Goal: Information Seeking & Learning: Learn about a topic

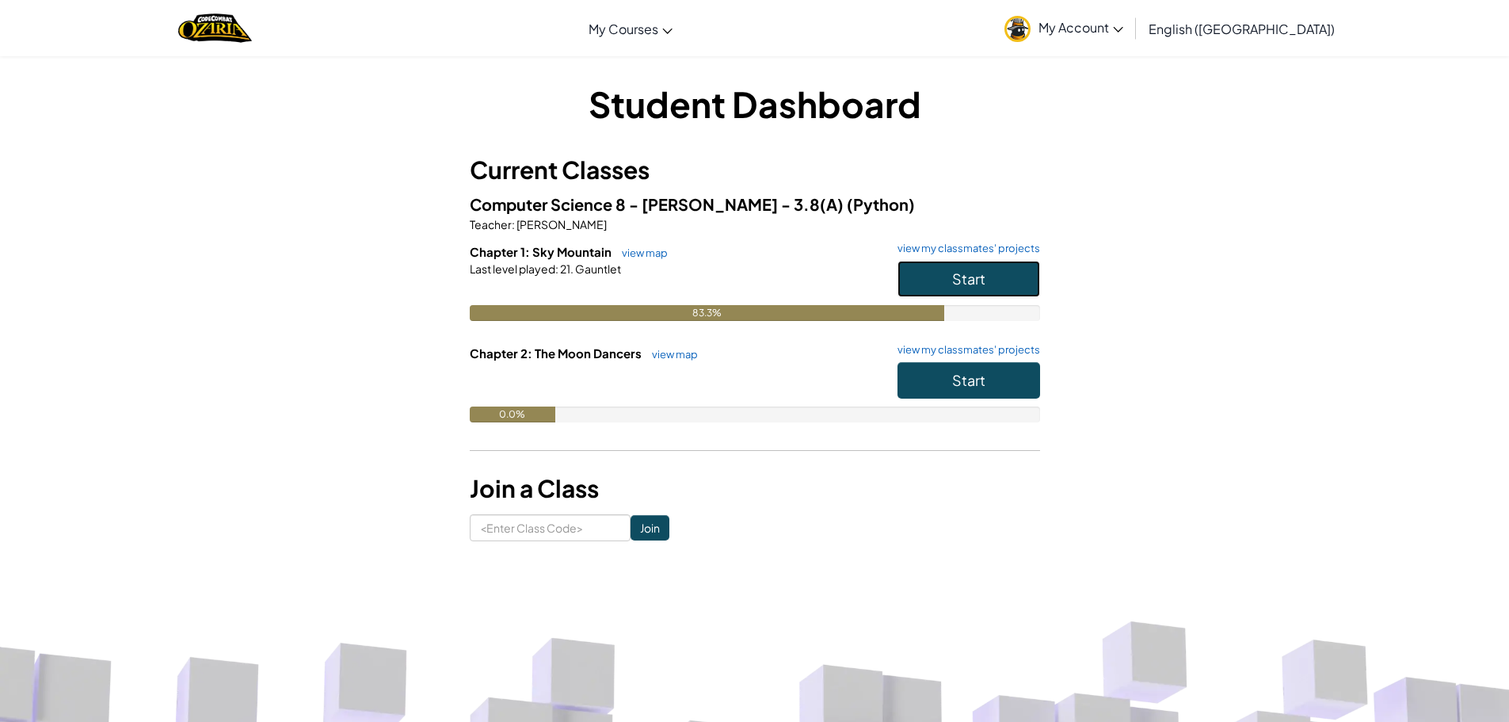
click at [964, 269] on span "Start" at bounding box center [968, 278] width 33 height 18
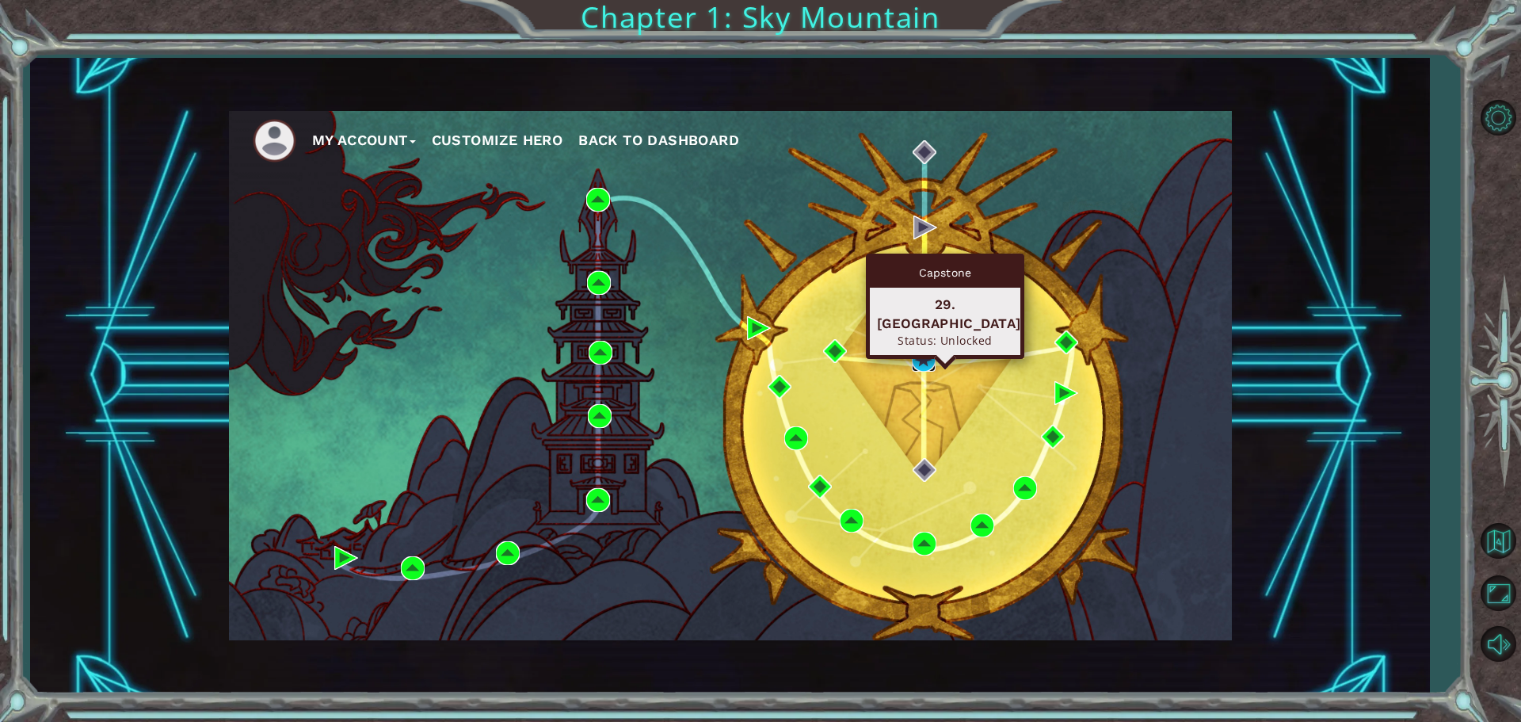
click at [918, 351] on img at bounding box center [924, 360] width 24 height 24
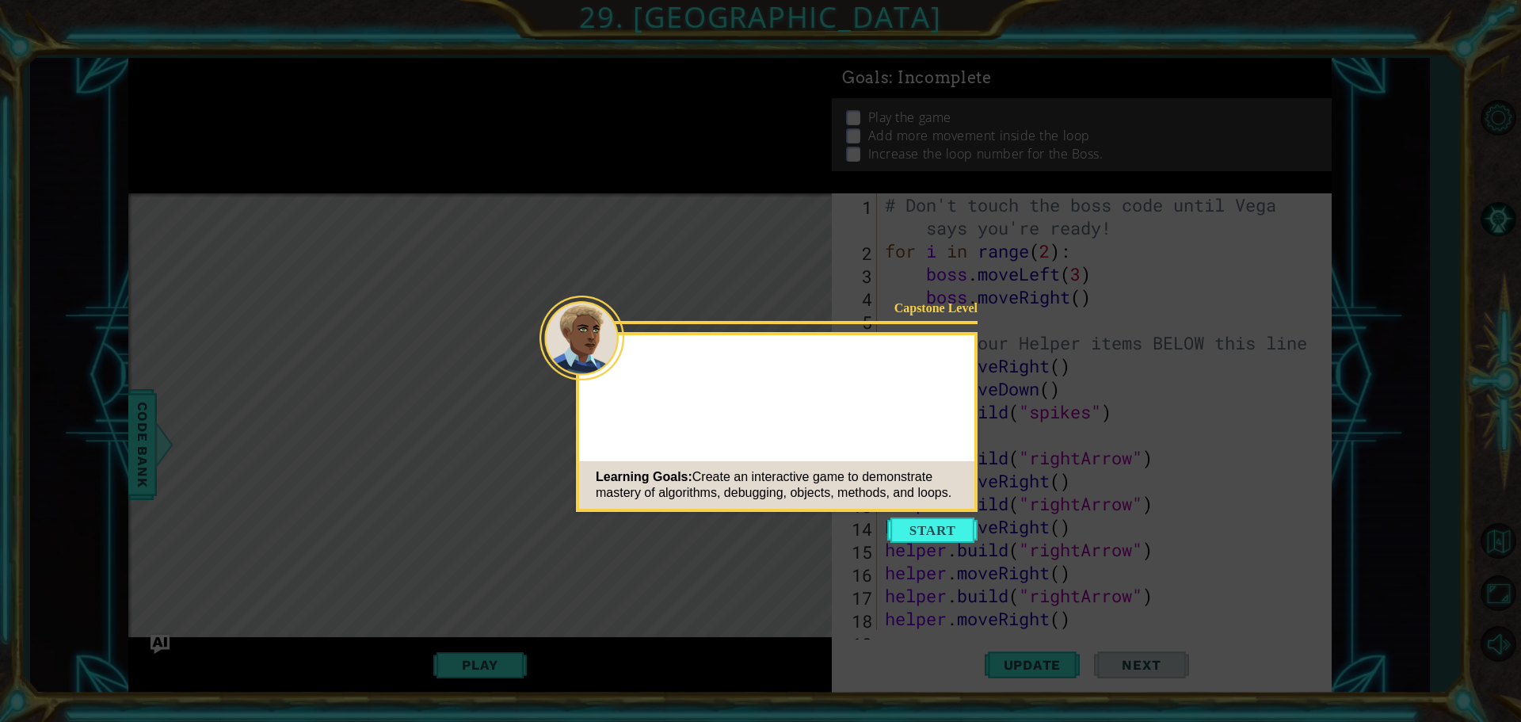
drag, startPoint x: 973, startPoint y: 389, endPoint x: 808, endPoint y: 562, distance: 238.7
click at [906, 531] on button "Start" at bounding box center [932, 529] width 90 height 25
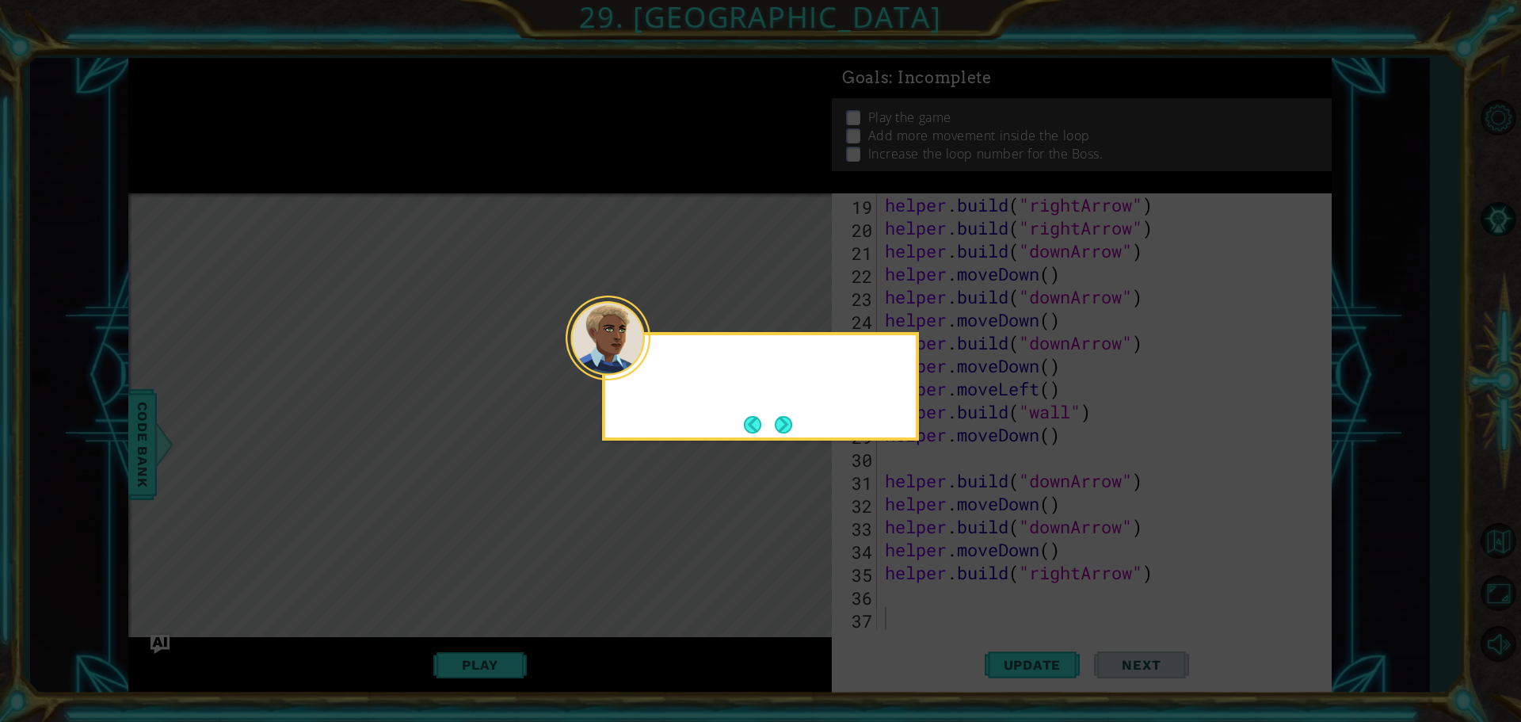
click at [649, 366] on div at bounding box center [760, 360] width 311 height 51
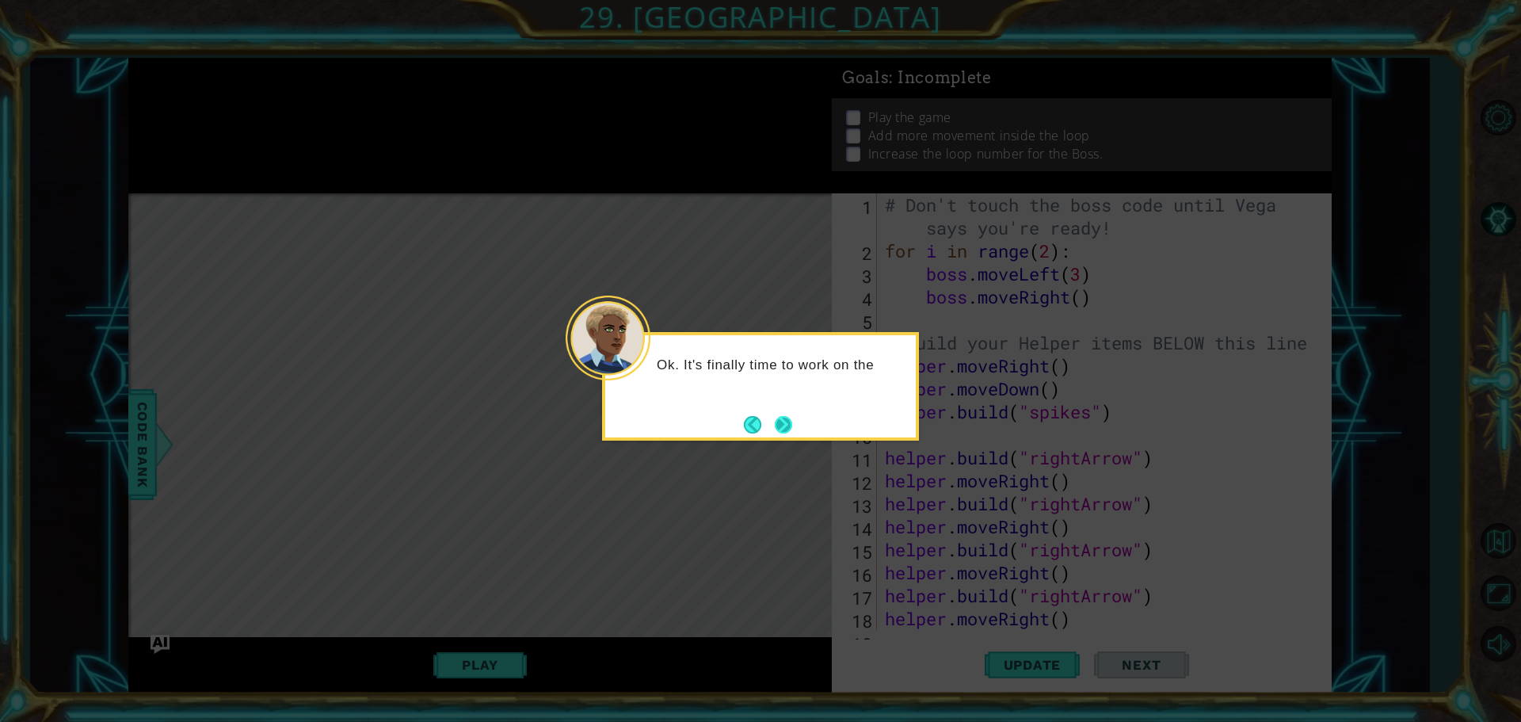
click at [774, 417] on button "Next" at bounding box center [783, 424] width 18 height 18
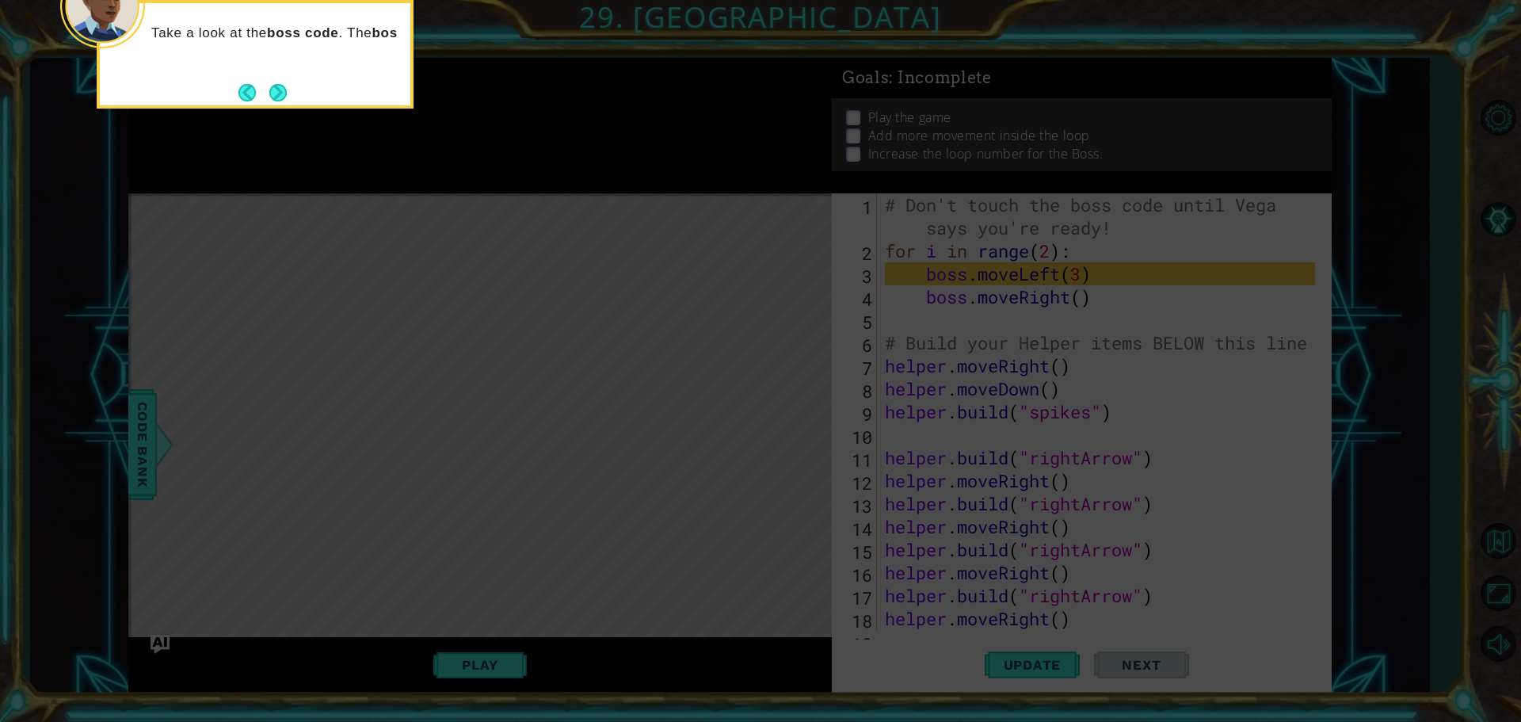
click at [266, 67] on div "Take a look at the boss code . The bos" at bounding box center [255, 41] width 311 height 63
click at [267, 81] on footer at bounding box center [262, 93] width 48 height 24
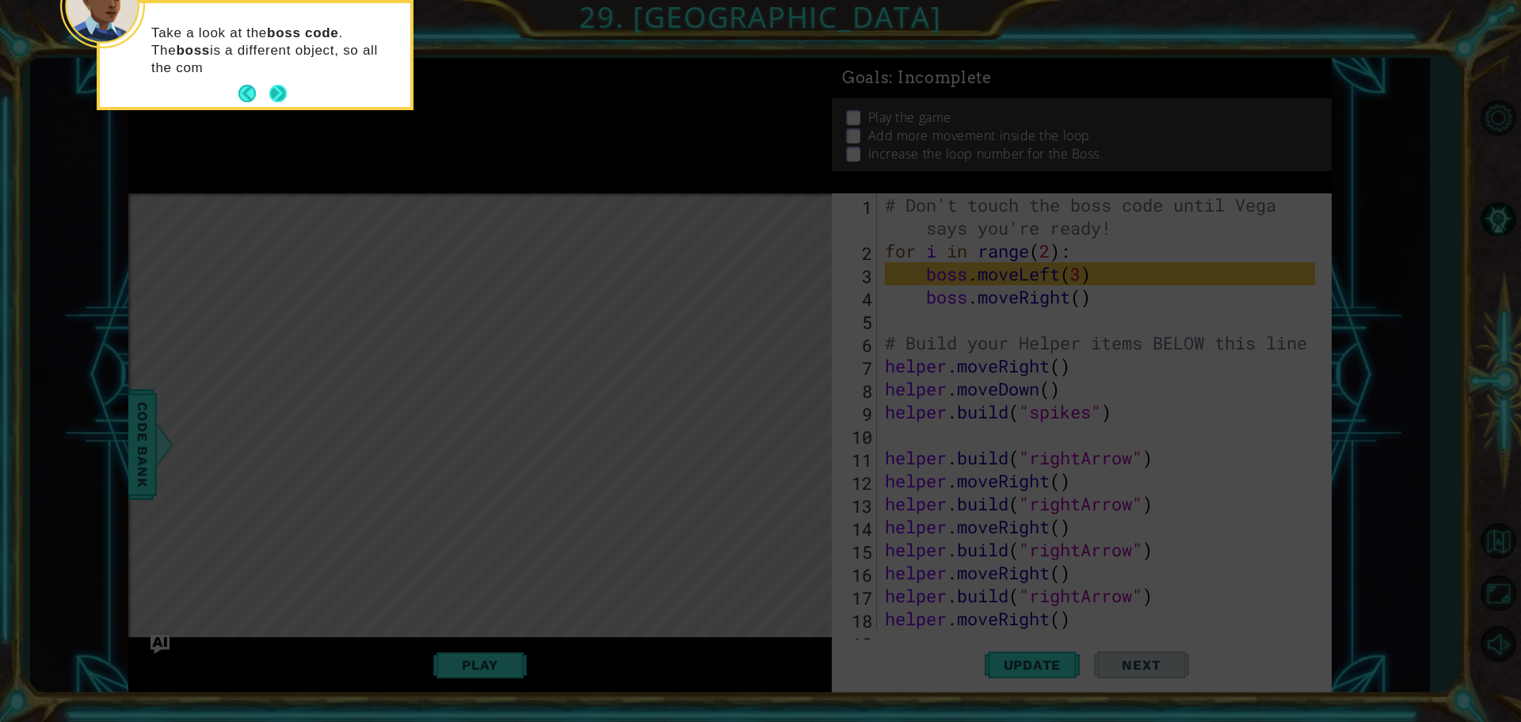
click at [273, 88] on button "Next" at bounding box center [278, 94] width 18 height 18
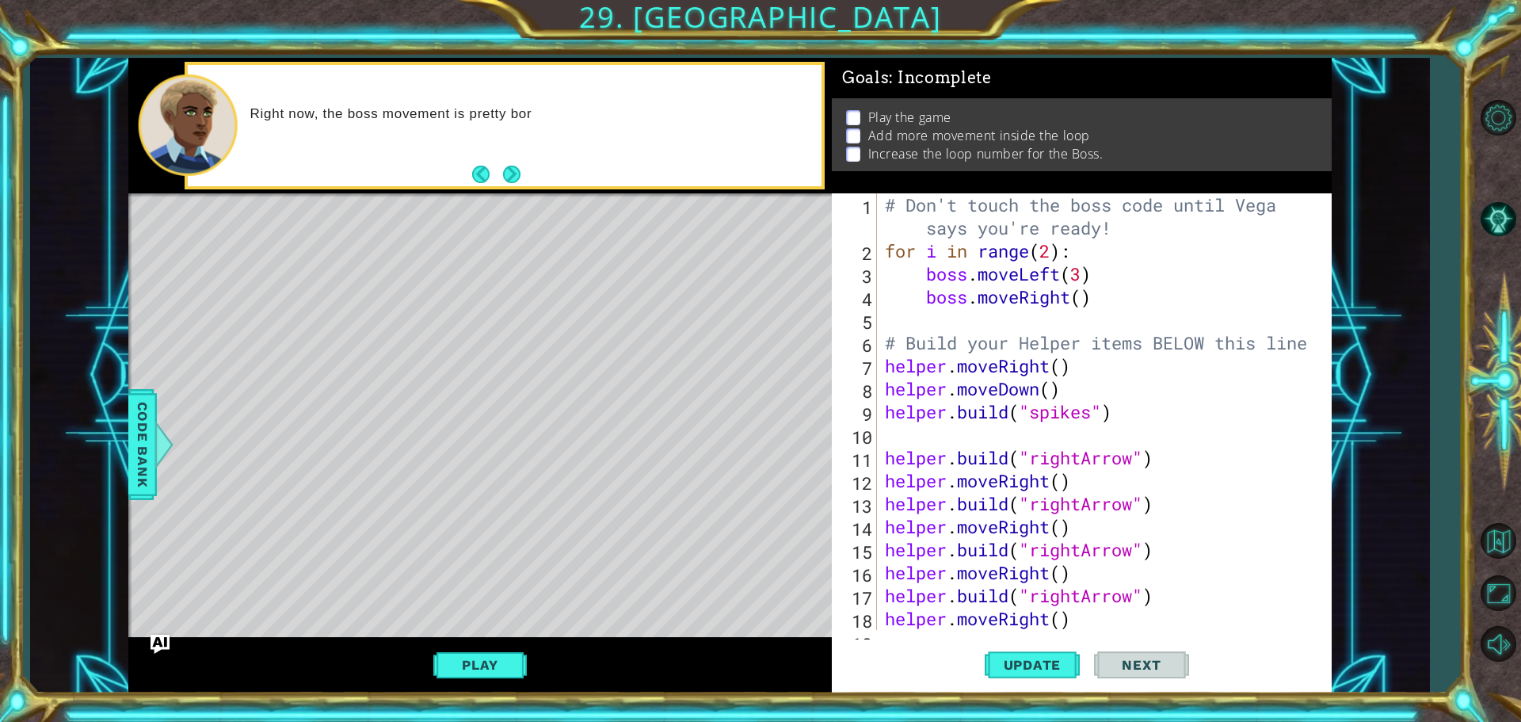
click at [447, 655] on button "Play" at bounding box center [479, 665] width 93 height 30
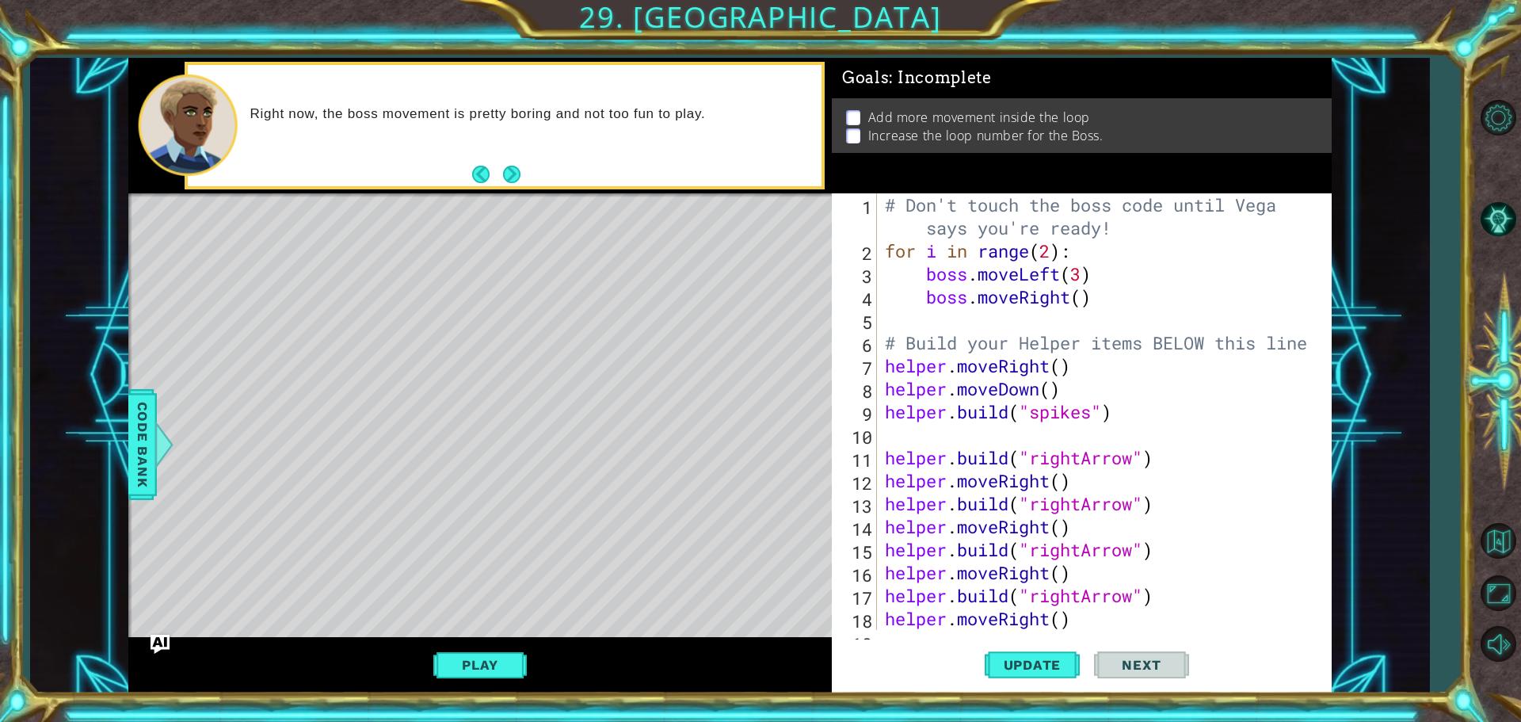
click at [643, 450] on div "Level Map" at bounding box center [494, 426] width 732 height 467
type textarea "[DOMAIN_NAME]("spikes")"
click at [1002, 418] on div "# Don't touch the boss code until [PERSON_NAME] says you're ready! for i in ran…" at bounding box center [1102, 445] width 441 height 505
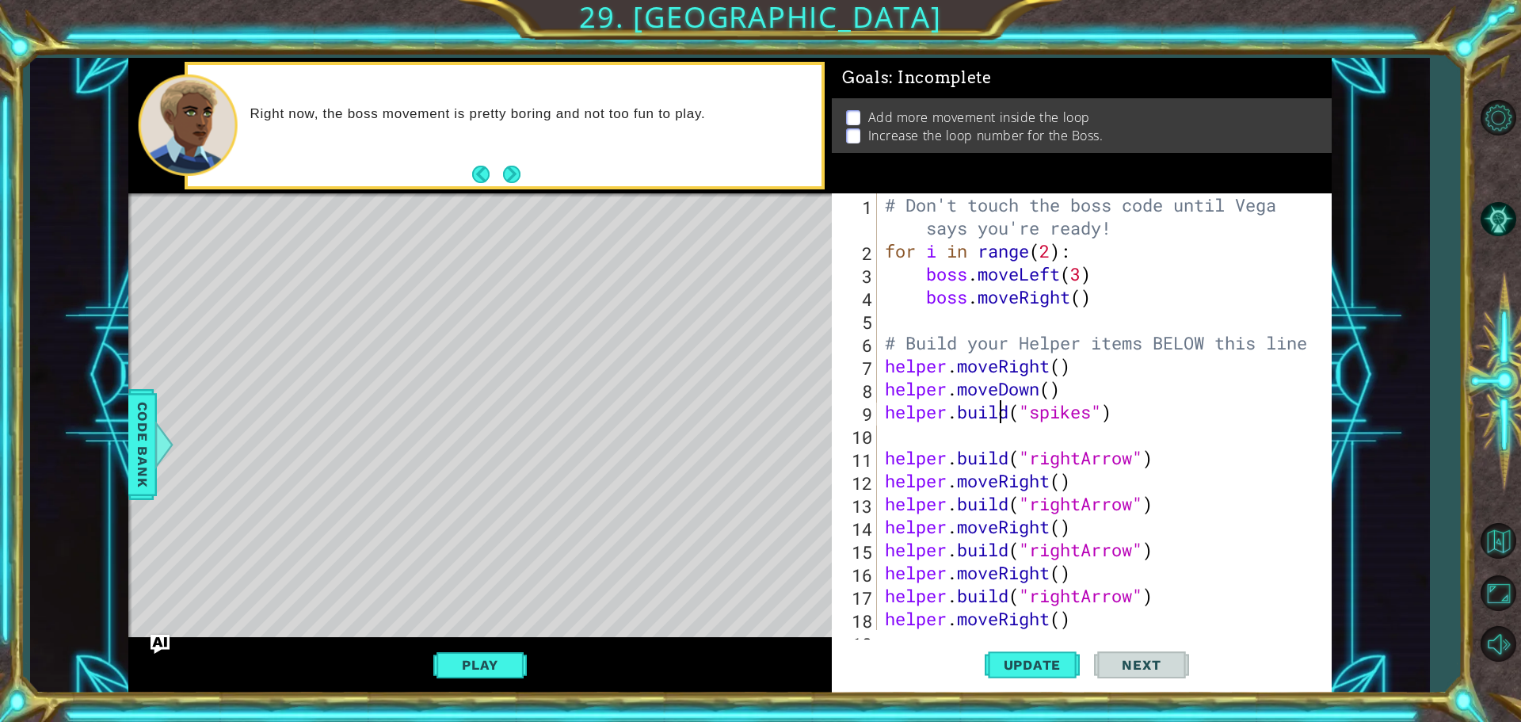
click at [1016, 412] on div "# Don't touch the boss code until [PERSON_NAME] says you're ready! for i in ran…" at bounding box center [1102, 445] width 441 height 505
click at [1135, 425] on div "# Don't touch the boss code until [PERSON_NAME] says you're ready! for i in ran…" at bounding box center [1102, 445] width 441 height 505
click at [1117, 413] on div "# Don't touch the boss code until [PERSON_NAME] says you're ready! for i in ran…" at bounding box center [1102, 445] width 441 height 505
type textarea "[DOMAIN_NAME]("spikes")"
click at [964, 432] on div "# Don't touch the boss code until [PERSON_NAME] says you're ready! for i in ran…" at bounding box center [1102, 445] width 441 height 505
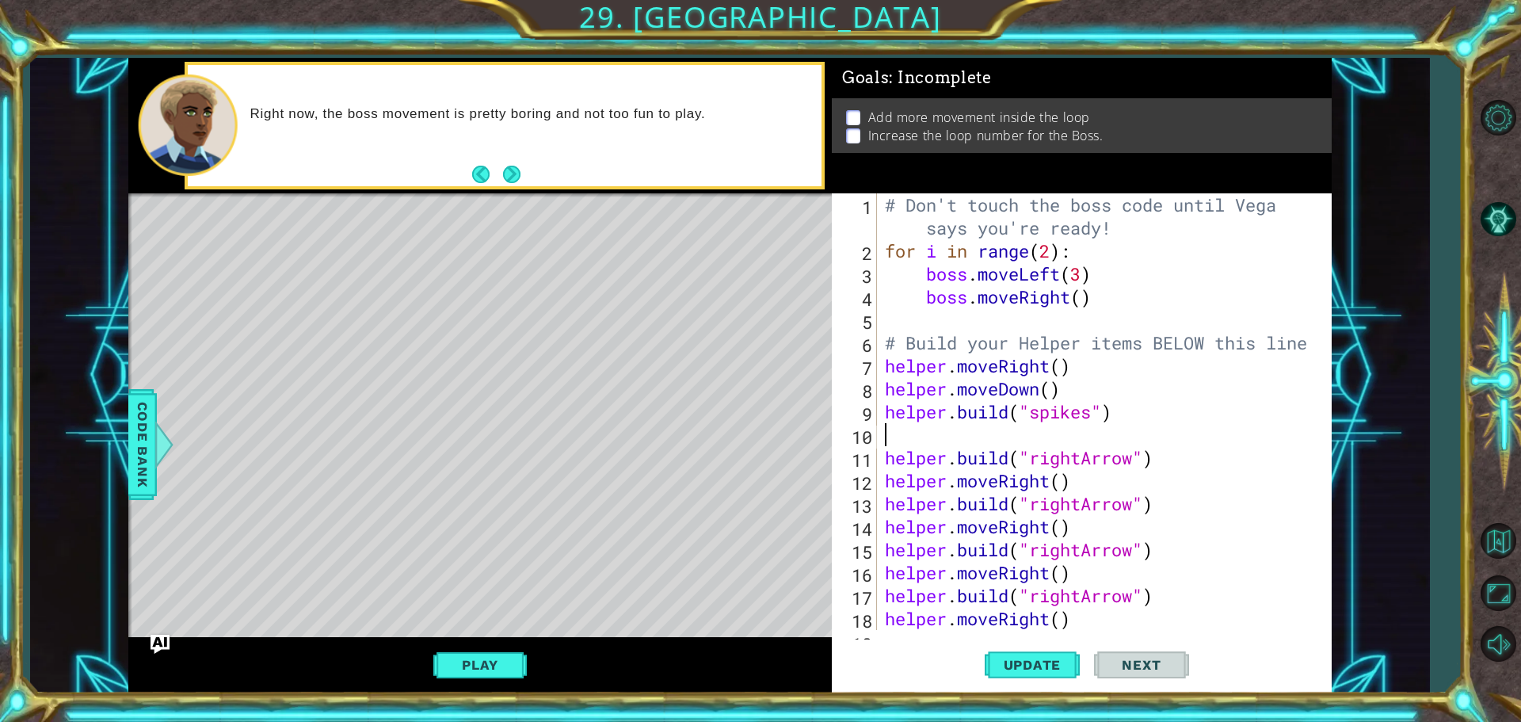
type textarea "h"
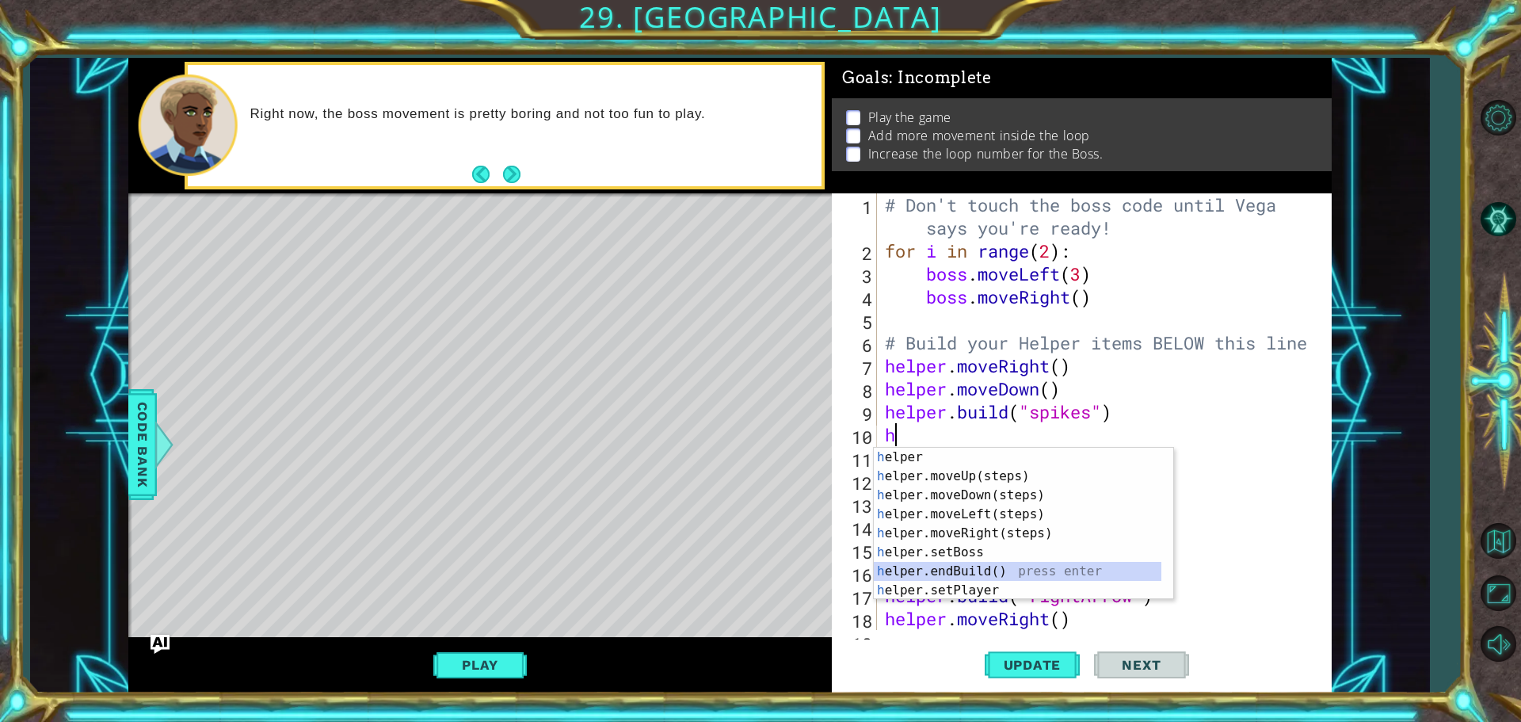
click at [986, 564] on div "h elper press enter h elper.moveUp(steps) press enter h elper.moveDown(steps) p…" at bounding box center [1018, 543] width 288 height 190
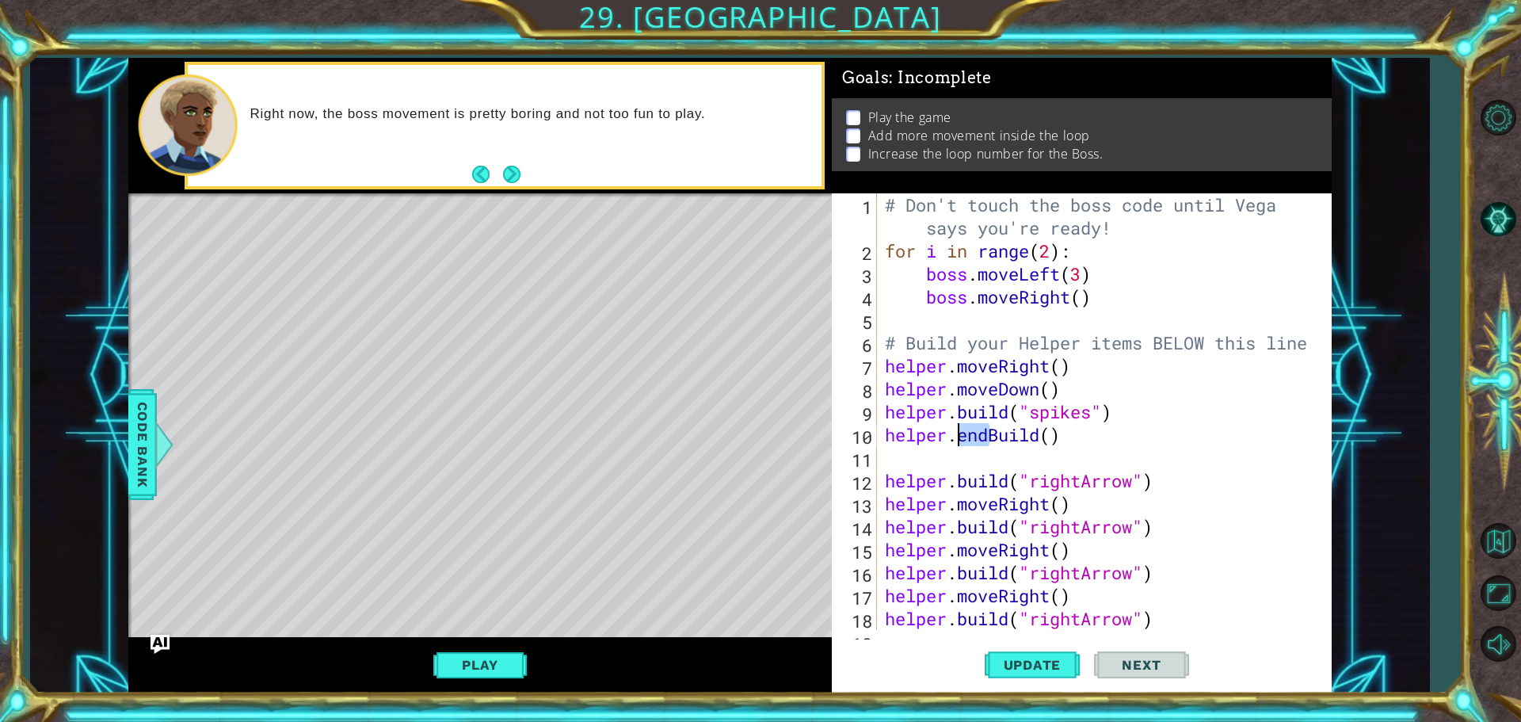
drag, startPoint x: 987, startPoint y: 437, endPoint x: 958, endPoint y: 437, distance: 29.3
click at [958, 437] on div "# Don't touch the boss code until [PERSON_NAME] says you're ready! for i in ran…" at bounding box center [1102, 445] width 441 height 505
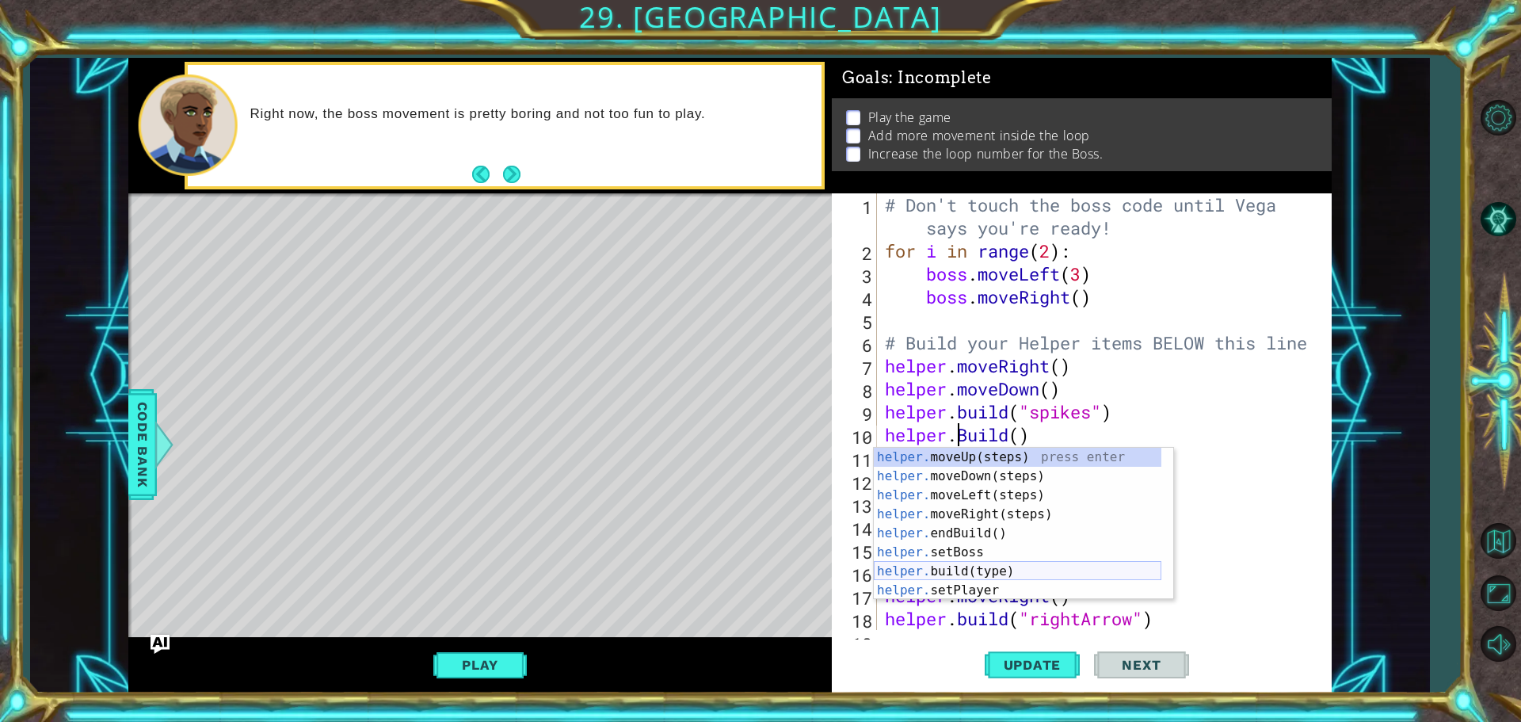
click at [1016, 570] on div "helper. moveUp(steps) press enter helper. moveDown(steps) press enter helper. m…" at bounding box center [1018, 543] width 288 height 190
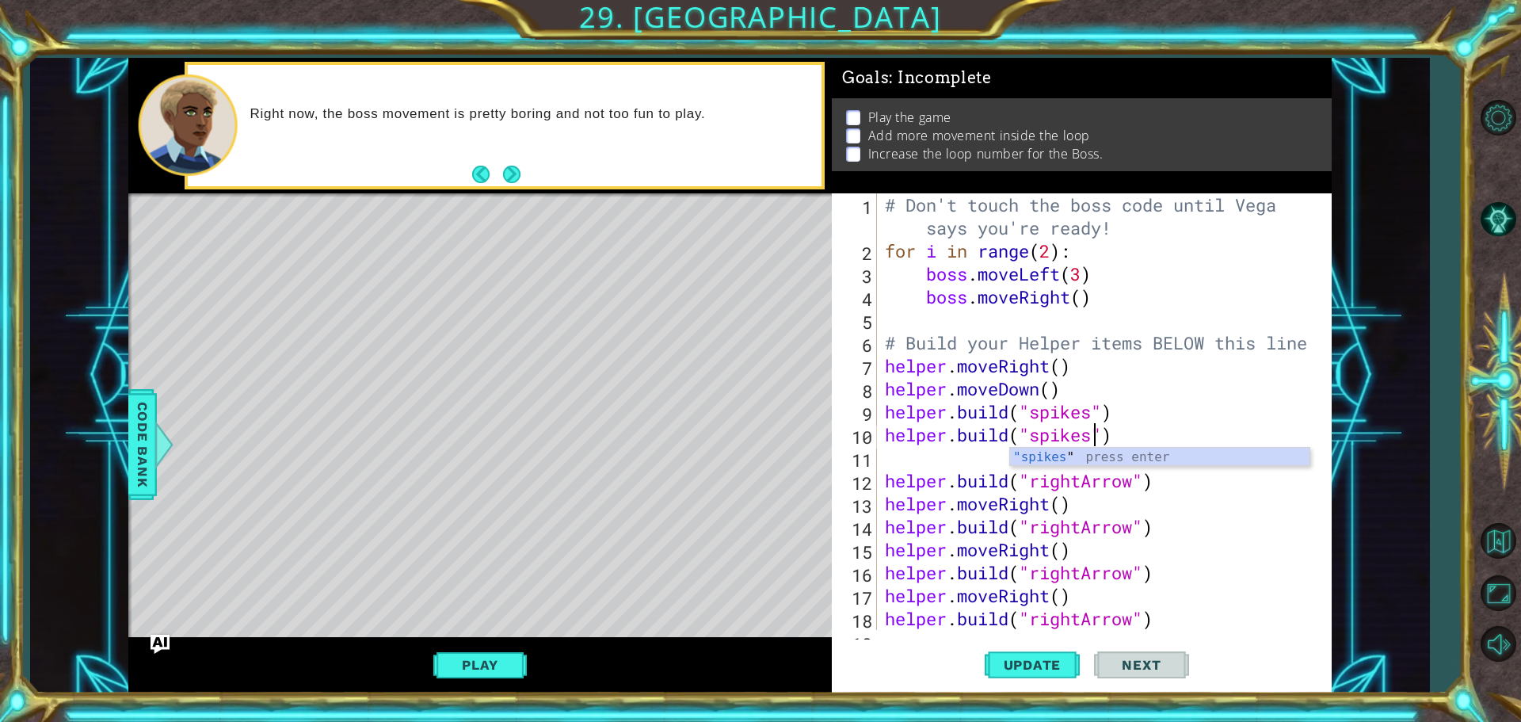
scroll to position [0, 10]
type textarea "[DOMAIN_NAME]("spikes")"
click at [1044, 663] on span "Update" at bounding box center [1033, 665] width 90 height 16
click at [1043, 670] on span "Update" at bounding box center [1033, 665] width 90 height 16
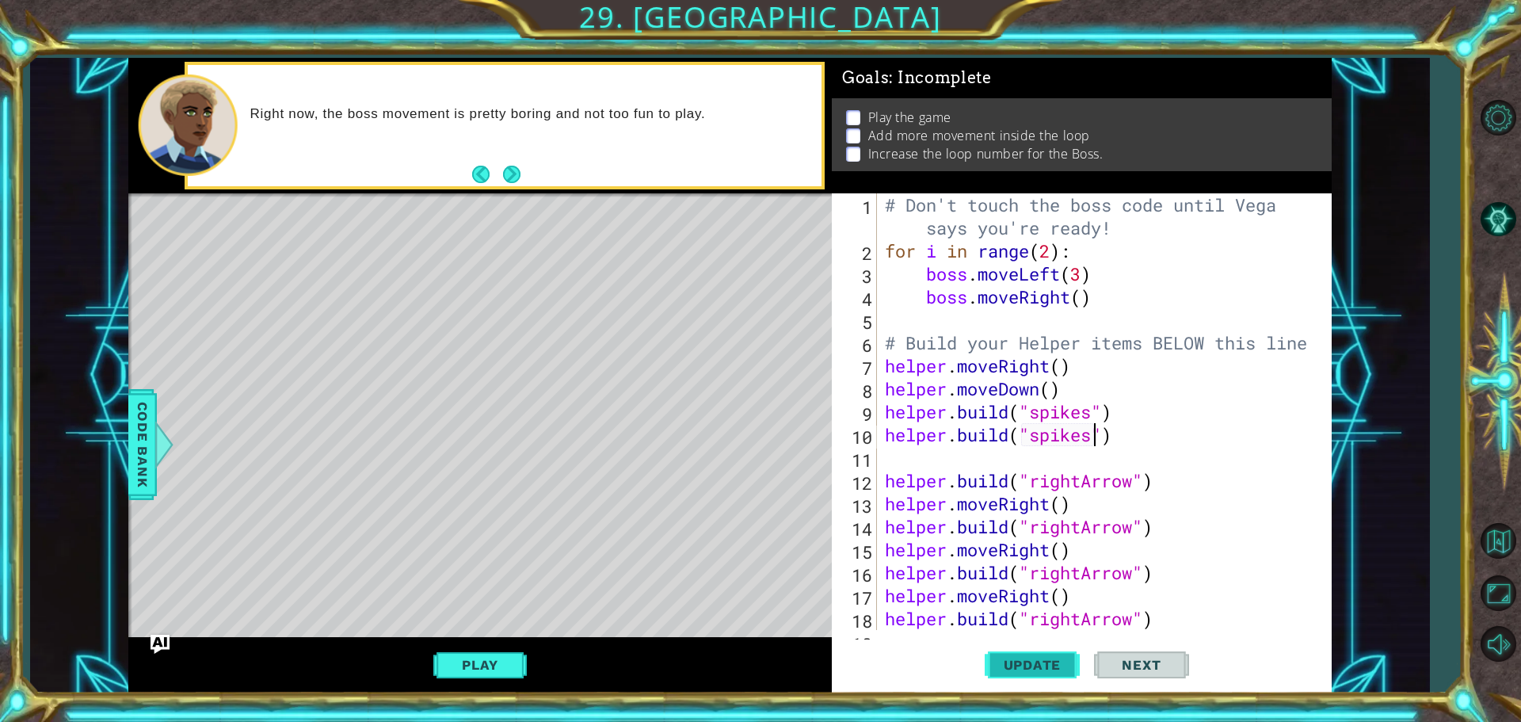
click at [1043, 670] on span "Update" at bounding box center [1033, 665] width 90 height 16
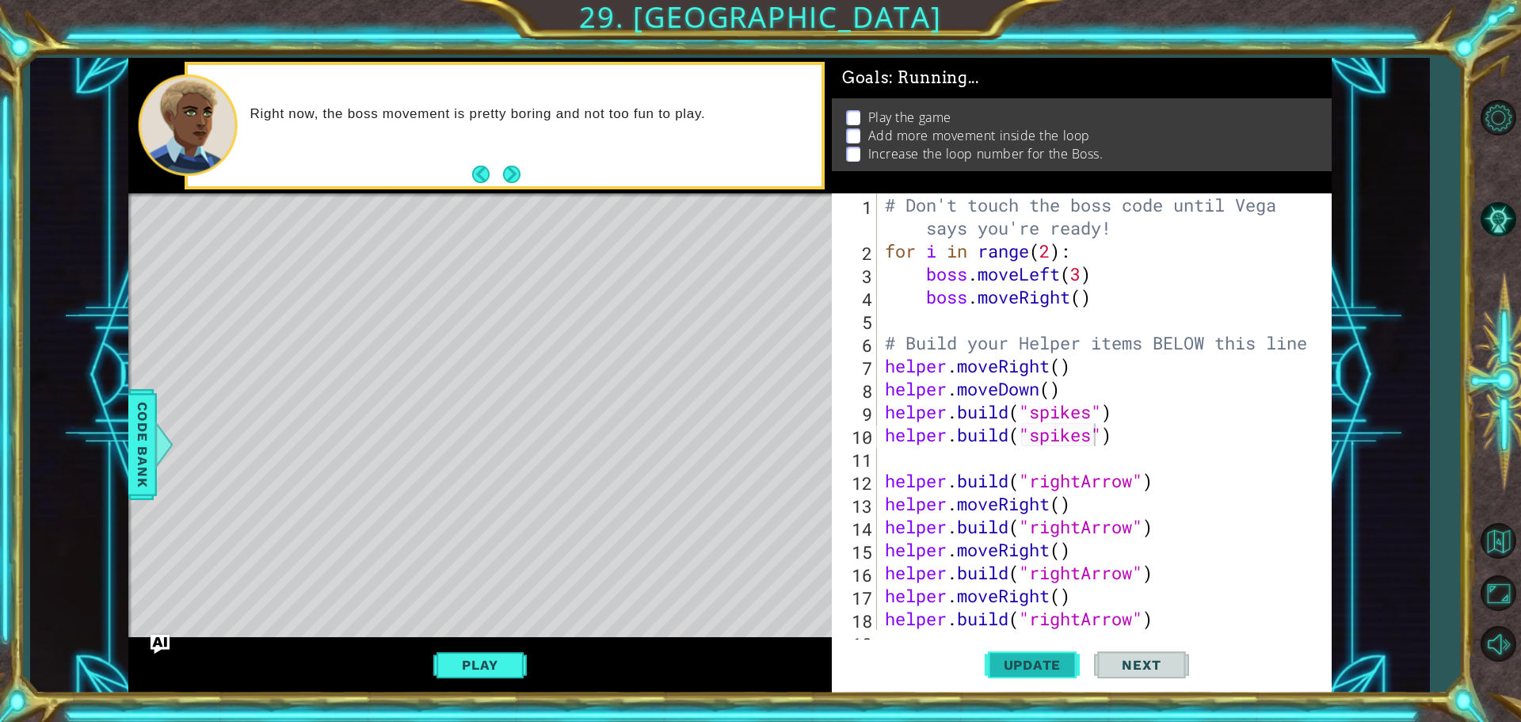
click at [1043, 670] on span "Update" at bounding box center [1033, 665] width 90 height 16
click at [1045, 666] on span "Update" at bounding box center [1033, 665] width 90 height 16
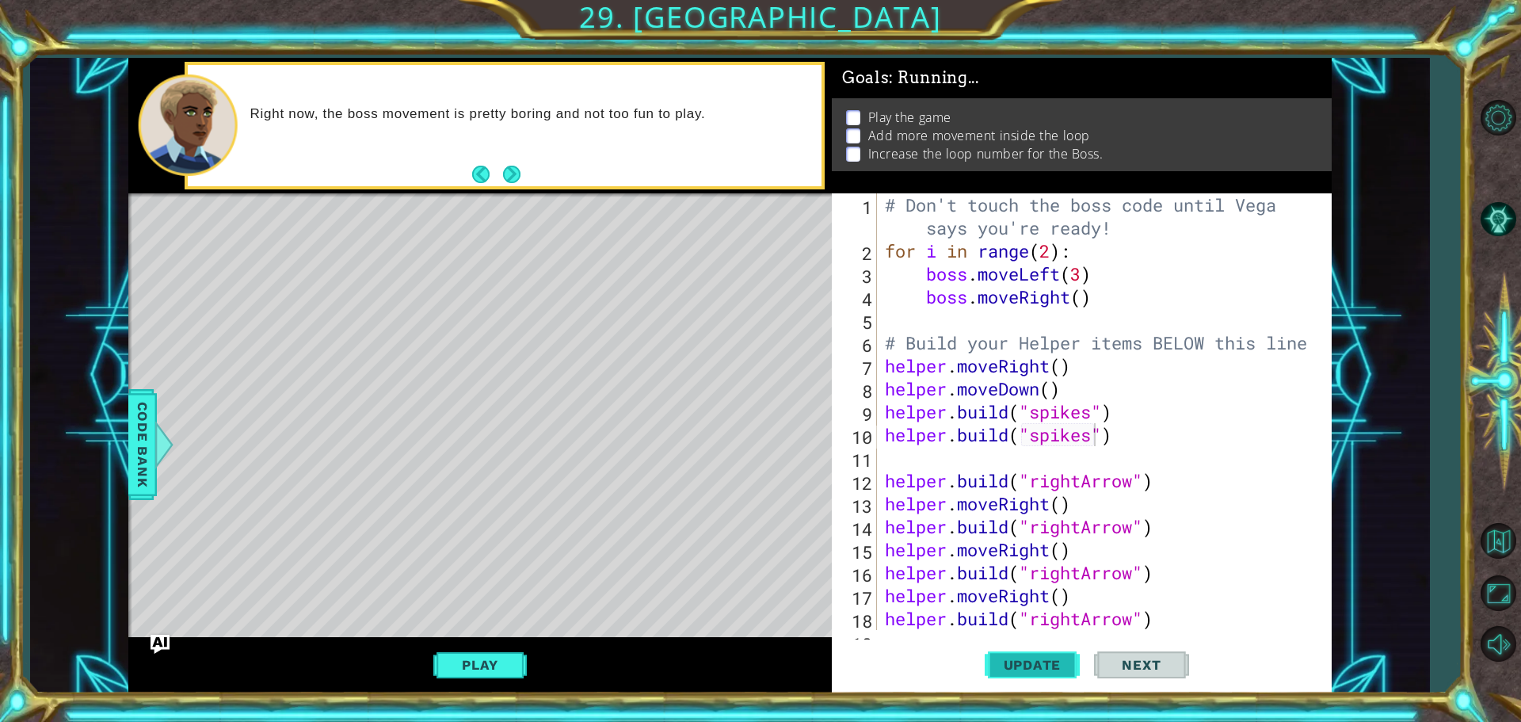
click at [1045, 666] on span "Update" at bounding box center [1033, 665] width 90 height 16
click at [1045, 663] on span "Update" at bounding box center [1033, 665] width 90 height 16
click at [1018, 648] on button "Update" at bounding box center [1032, 664] width 95 height 50
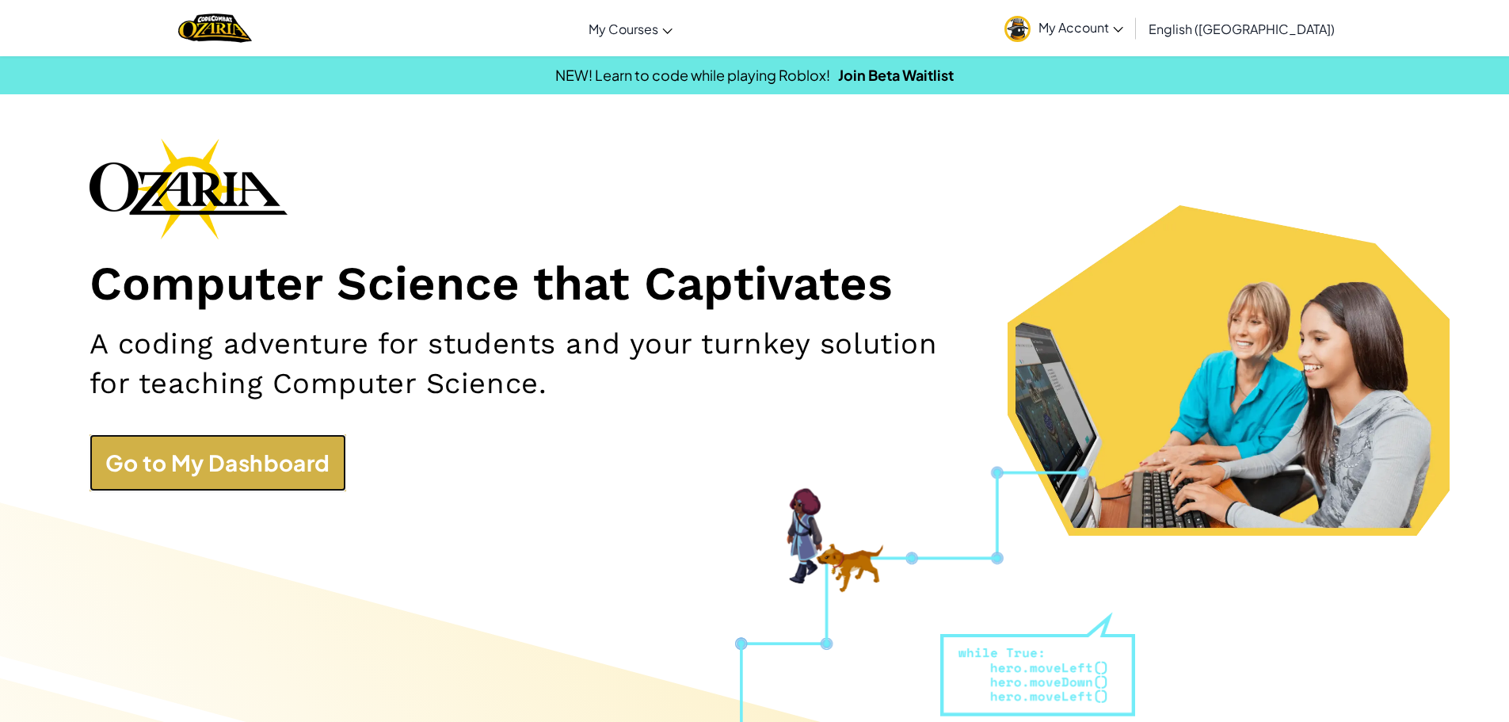
click at [269, 457] on link "Go to My Dashboard" at bounding box center [218, 462] width 257 height 57
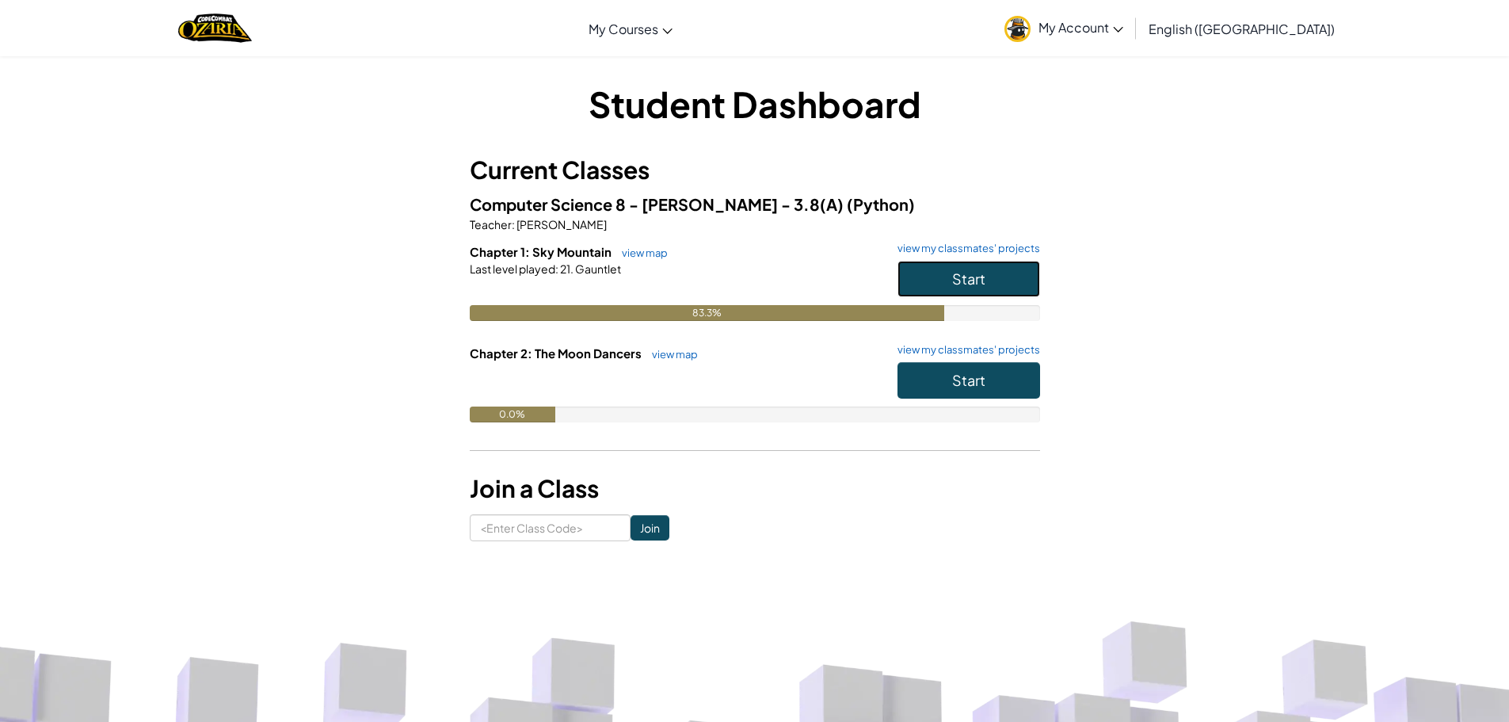
click at [988, 291] on button "Start" at bounding box center [969, 279] width 143 height 36
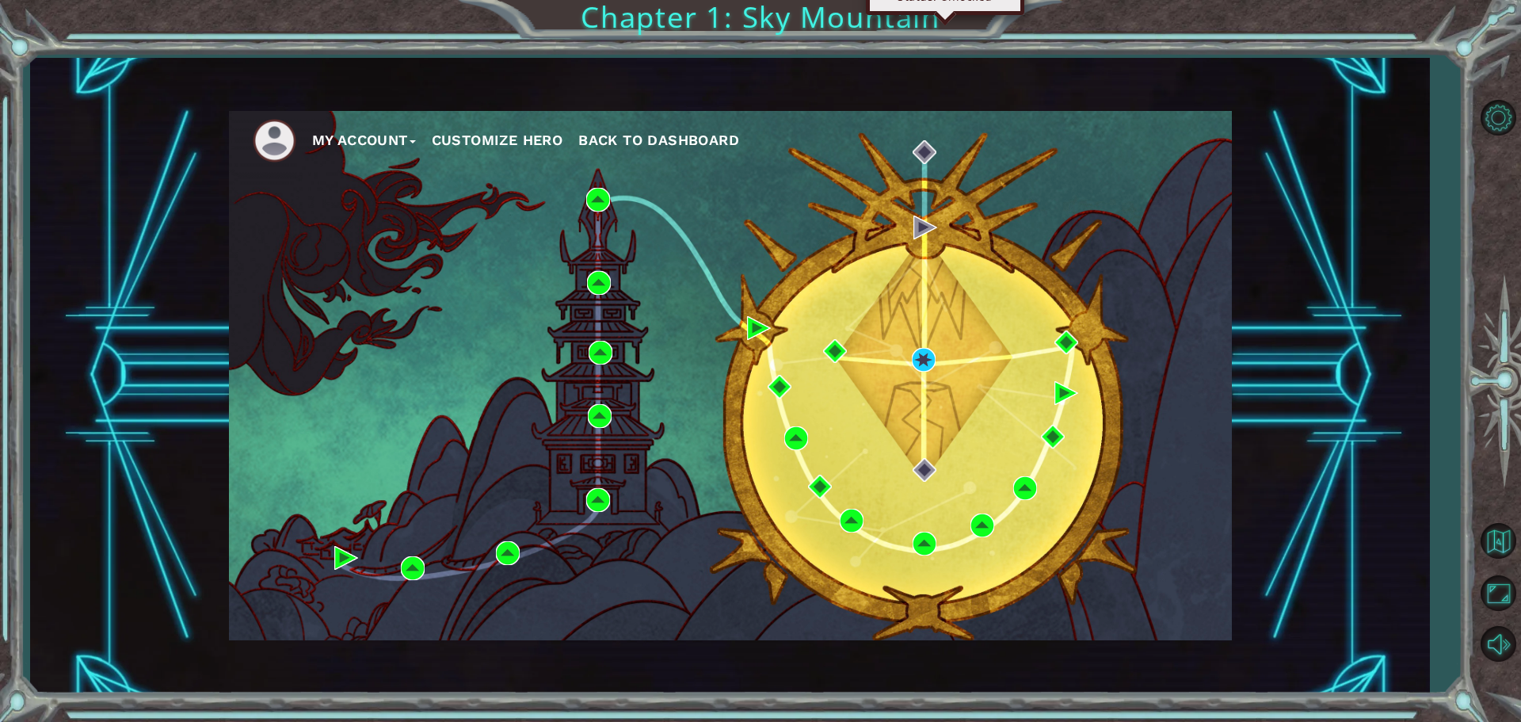
click at [925, 339] on div "My Account Customize Hero Back to Dashboard" at bounding box center [730, 375] width 1003 height 529
click at [921, 345] on div "My Account Customize Hero Back to Dashboard" at bounding box center [730, 375] width 1003 height 529
click at [921, 351] on img at bounding box center [924, 360] width 24 height 24
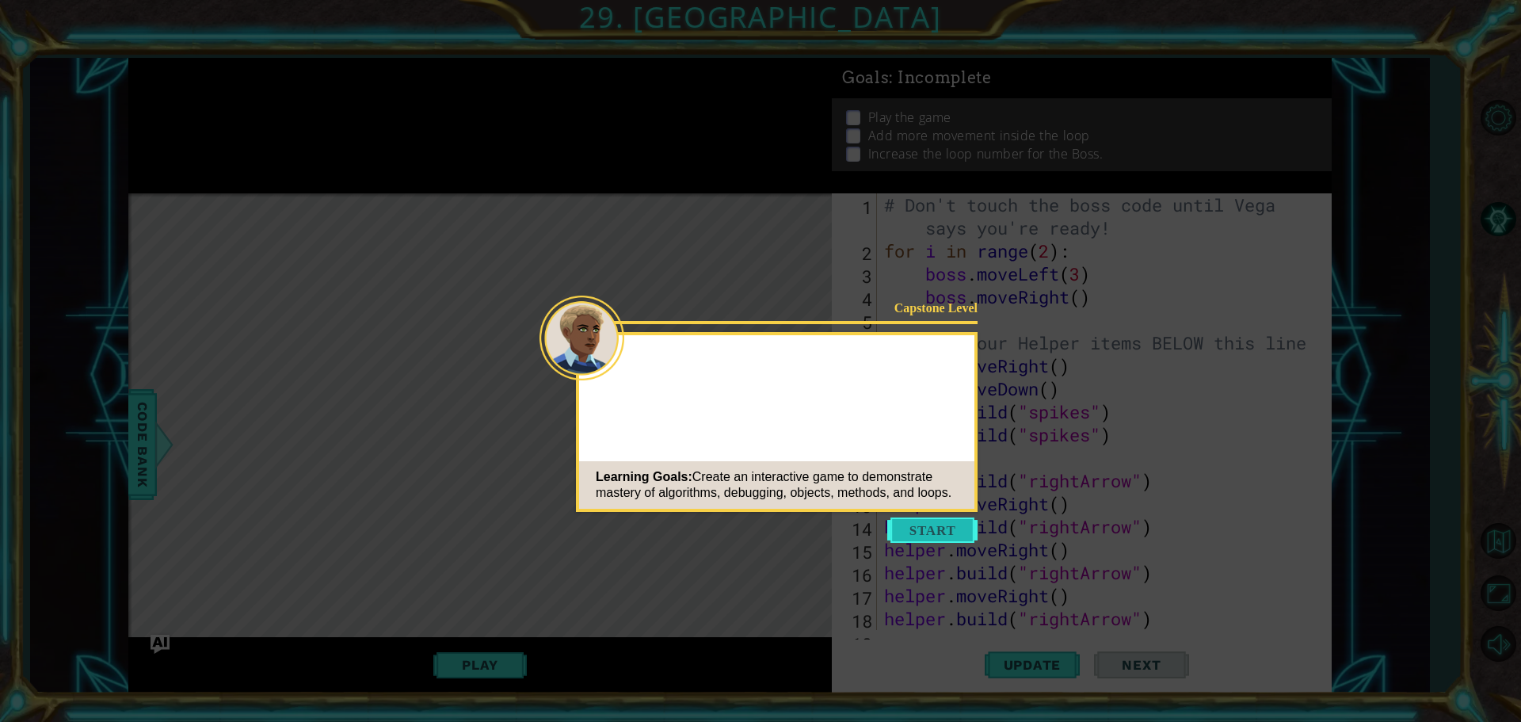
click at [944, 529] on button "Start" at bounding box center [932, 529] width 90 height 25
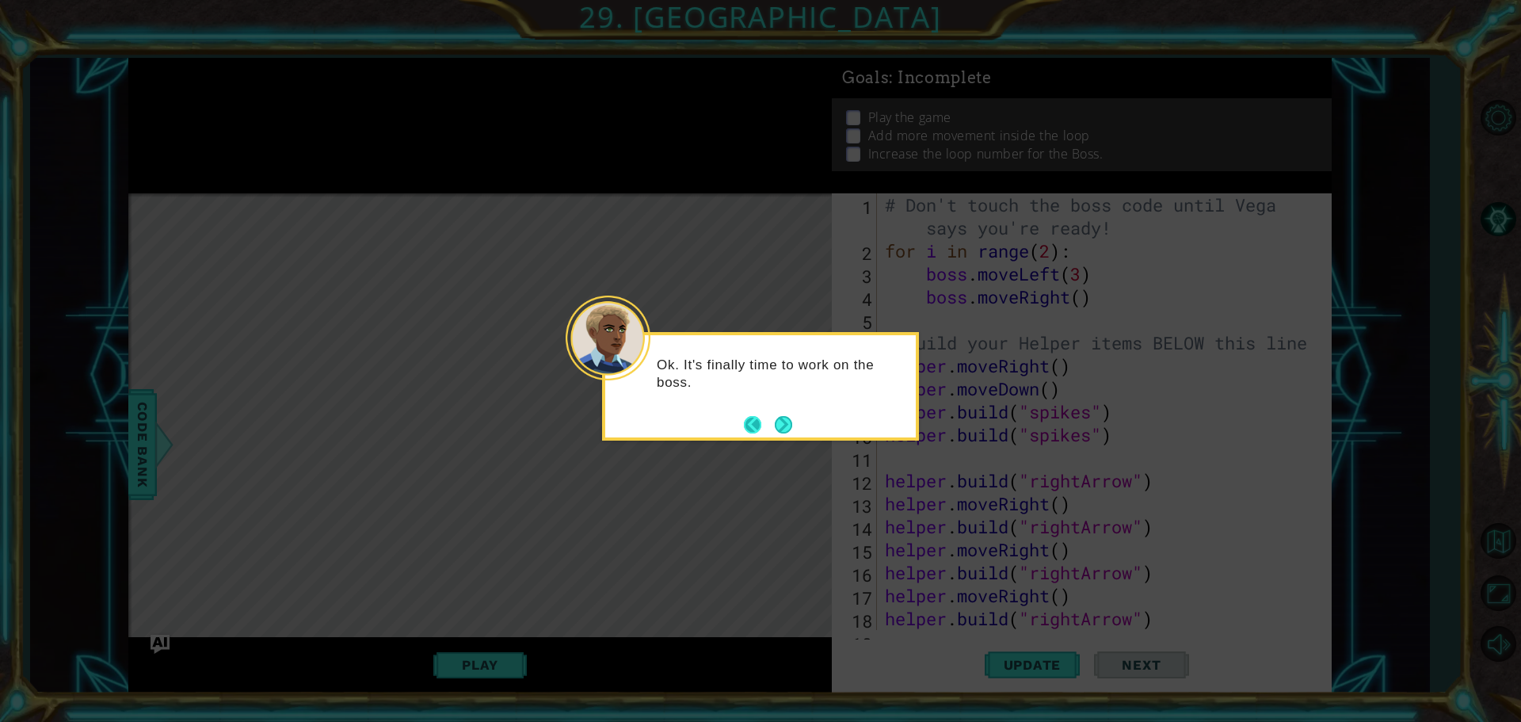
click at [766, 421] on button "Back" at bounding box center [759, 424] width 31 height 17
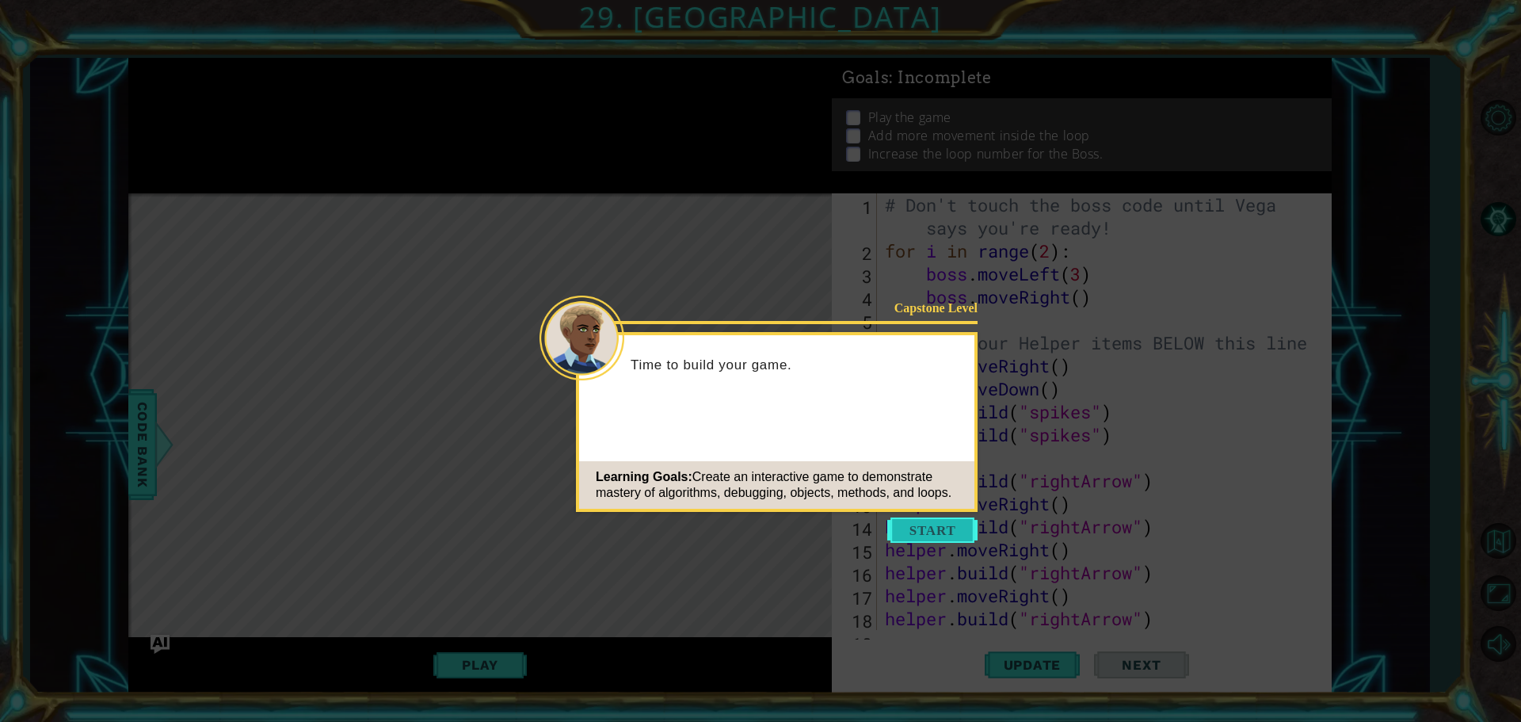
click at [944, 536] on button "Start" at bounding box center [932, 529] width 90 height 25
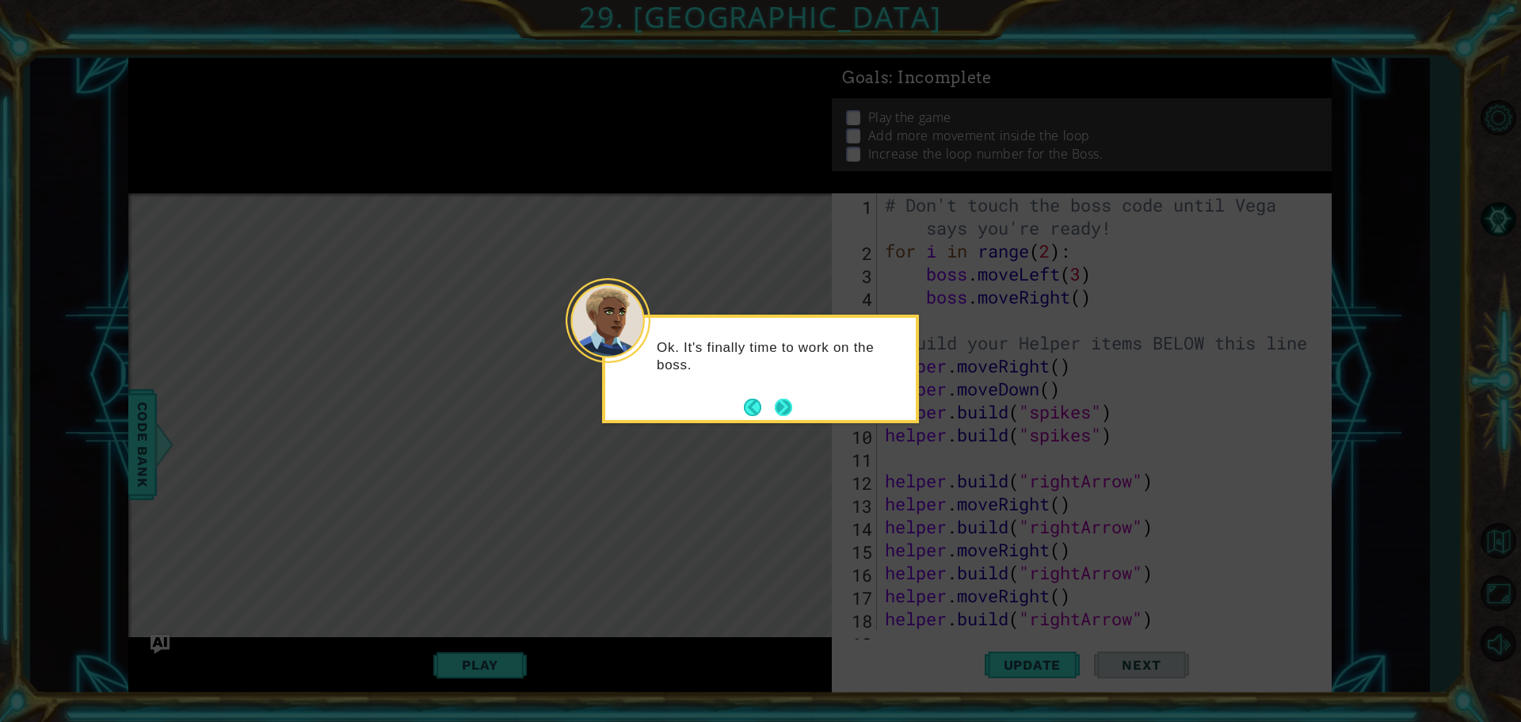
click at [777, 410] on button "Next" at bounding box center [783, 407] width 17 height 17
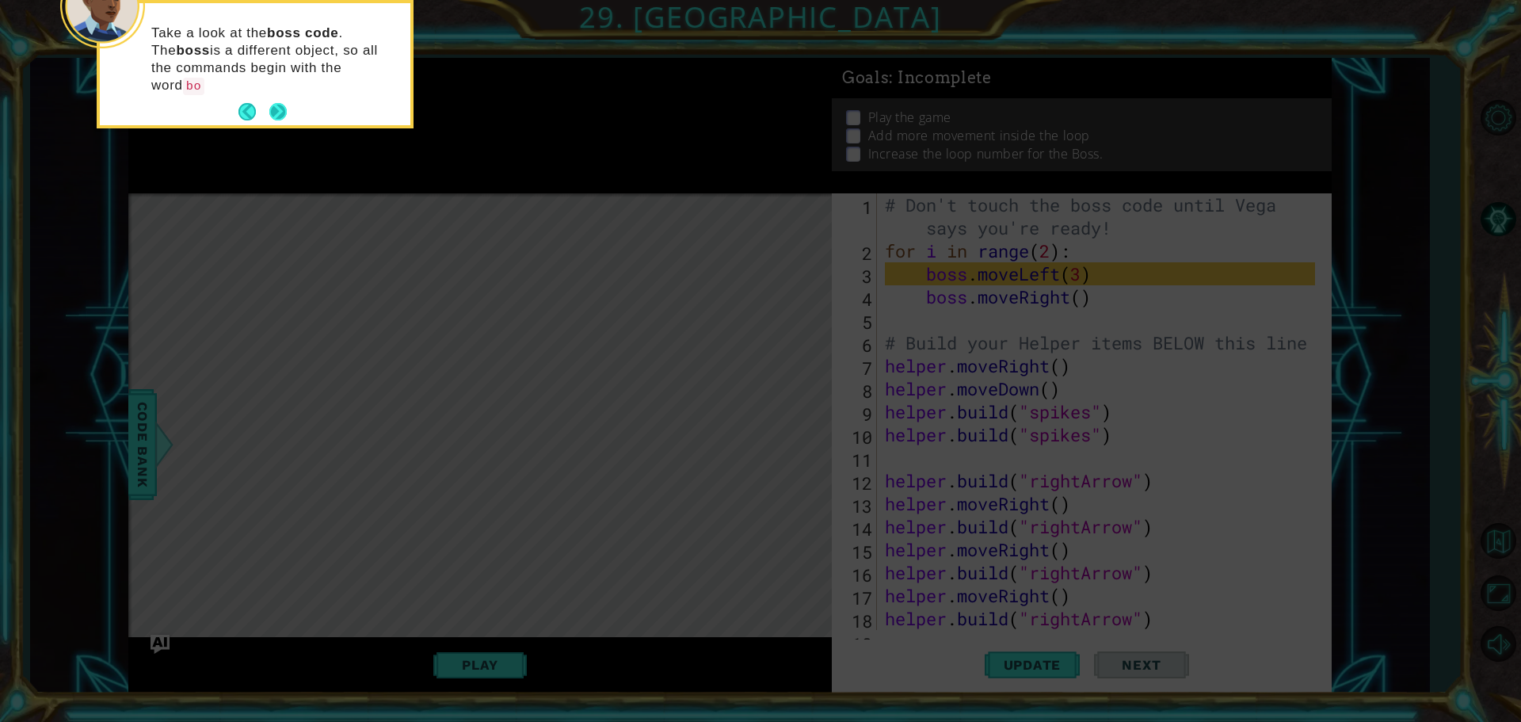
click at [278, 103] on button "Next" at bounding box center [277, 111] width 17 height 17
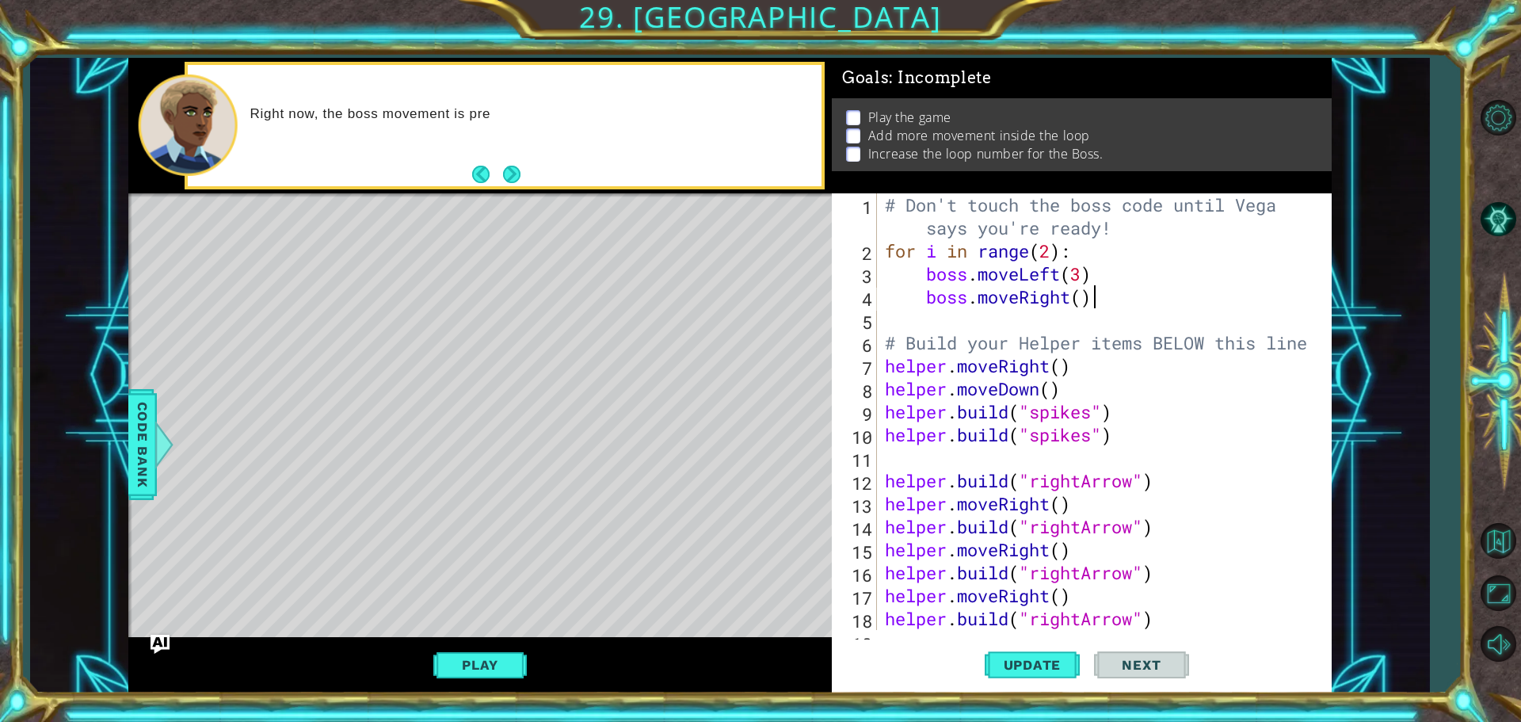
click at [1090, 292] on div "# Don't touch the boss code until Vega says you're ready! for i in range ( 2 ) …" at bounding box center [1102, 445] width 441 height 505
type textarea "boss.moveRight()"
type textarea "b"
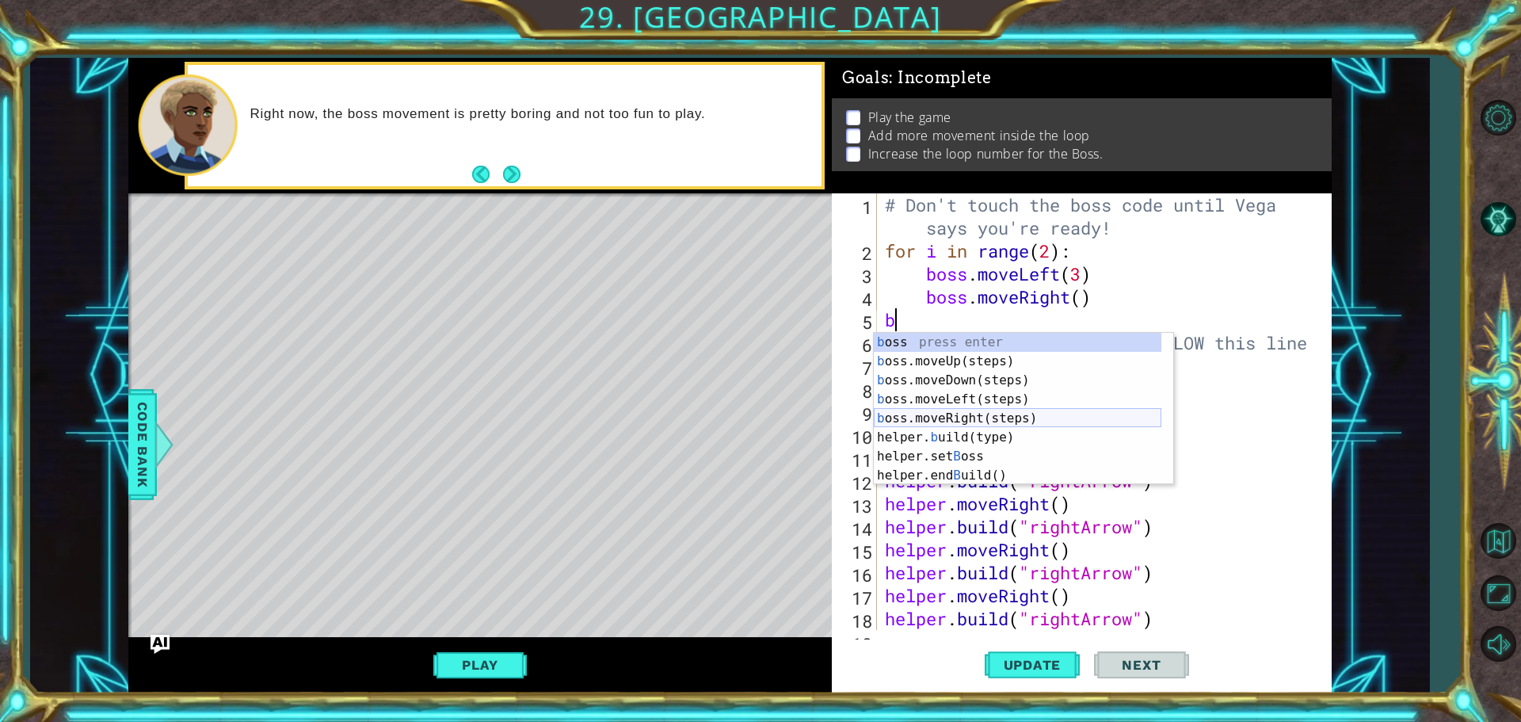
click at [1008, 413] on div "b oss press enter b oss.moveUp(steps) press enter b oss.moveDown(steps) press e…" at bounding box center [1018, 428] width 288 height 190
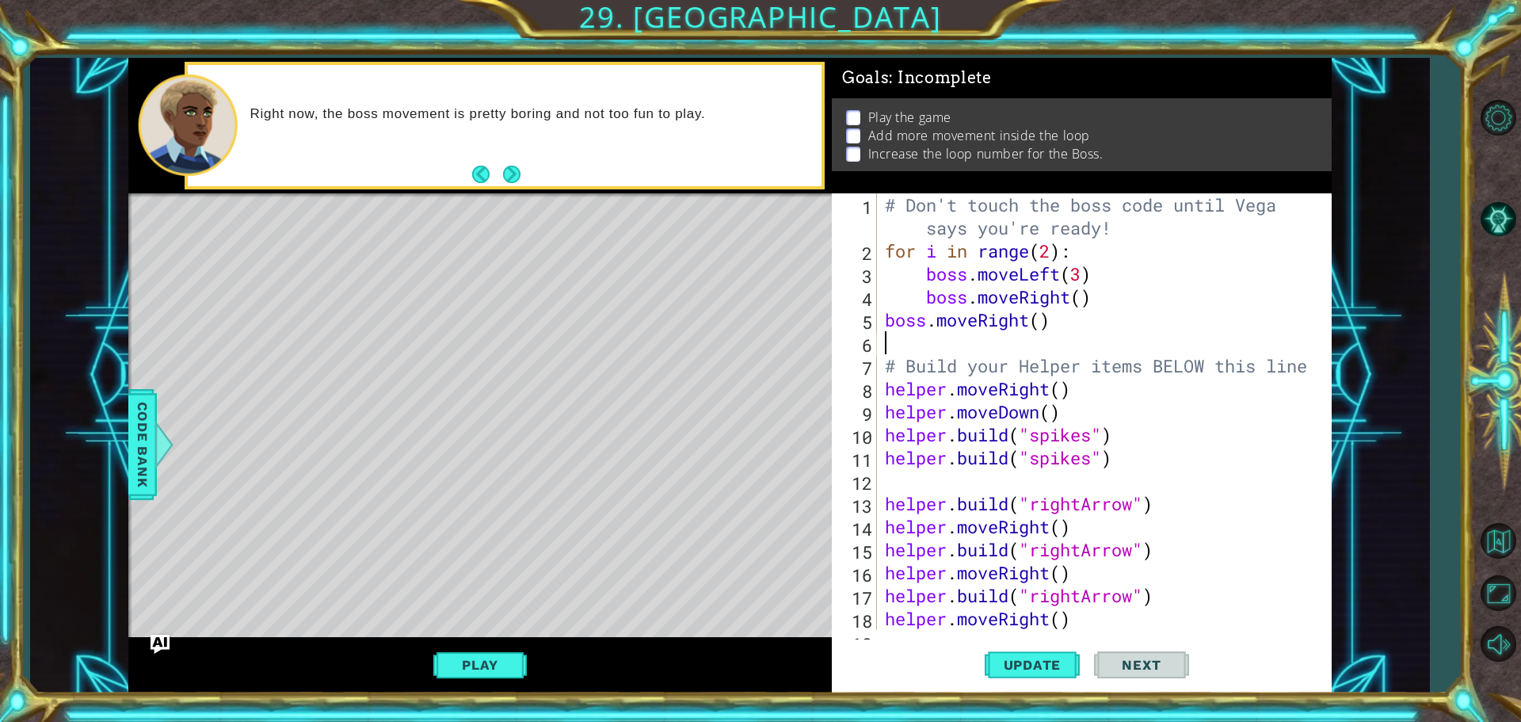
type textarea "h"
type textarea "b"
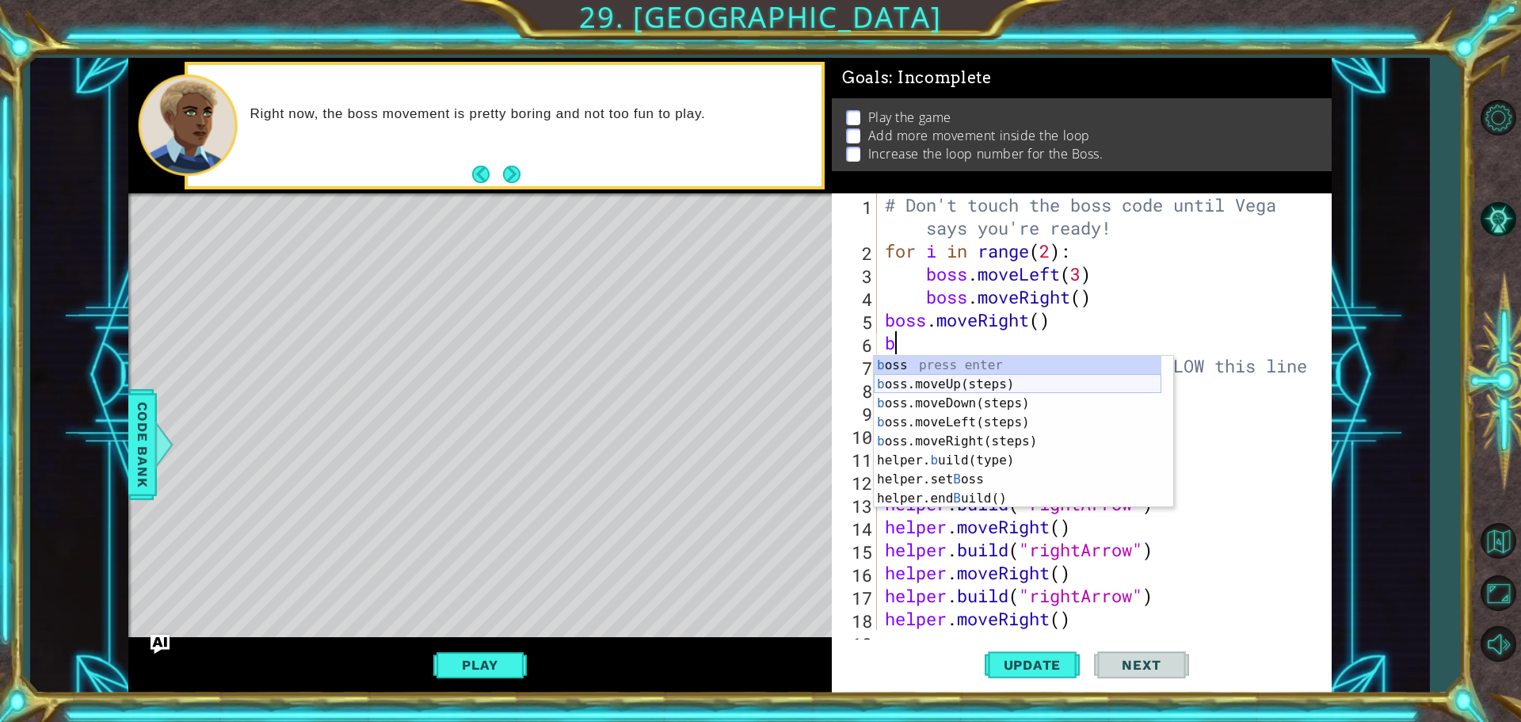
click at [990, 387] on div "b oss press enter b oss.moveUp(steps) press enter b oss.moveDown(steps) press e…" at bounding box center [1018, 451] width 288 height 190
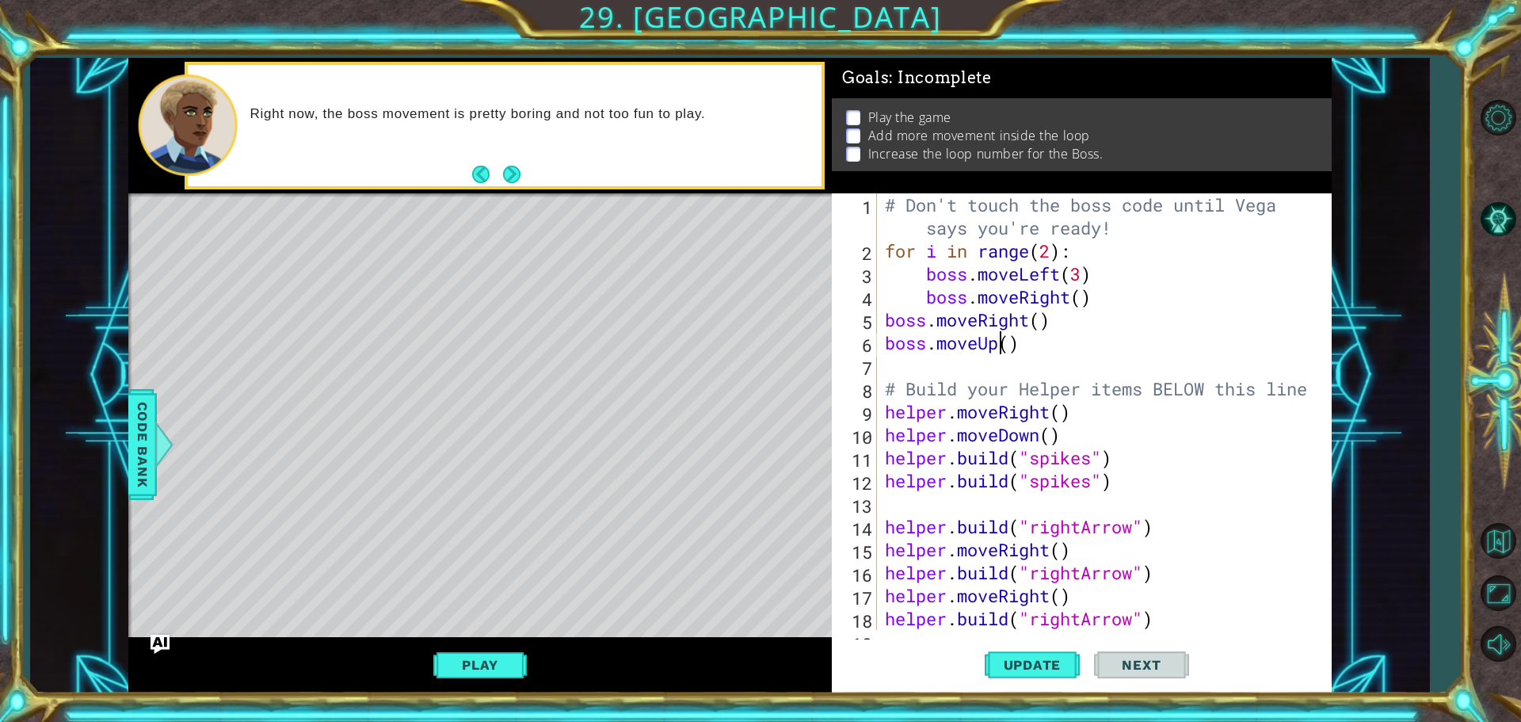
click at [1004, 346] on div "# Don't touch the boss code until Vega says you're ready! for i in range ( 2 ) …" at bounding box center [1102, 445] width 441 height 505
click at [1009, 345] on div "# Don't touch the boss code until Vega says you're ready! for i in range ( 2 ) …" at bounding box center [1102, 445] width 441 height 505
type textarea "boss.moveUp(4)"
click at [944, 364] on div "# Don't touch the boss code until Vega says you're ready! for i in range ( 2 ) …" at bounding box center [1102, 445] width 441 height 505
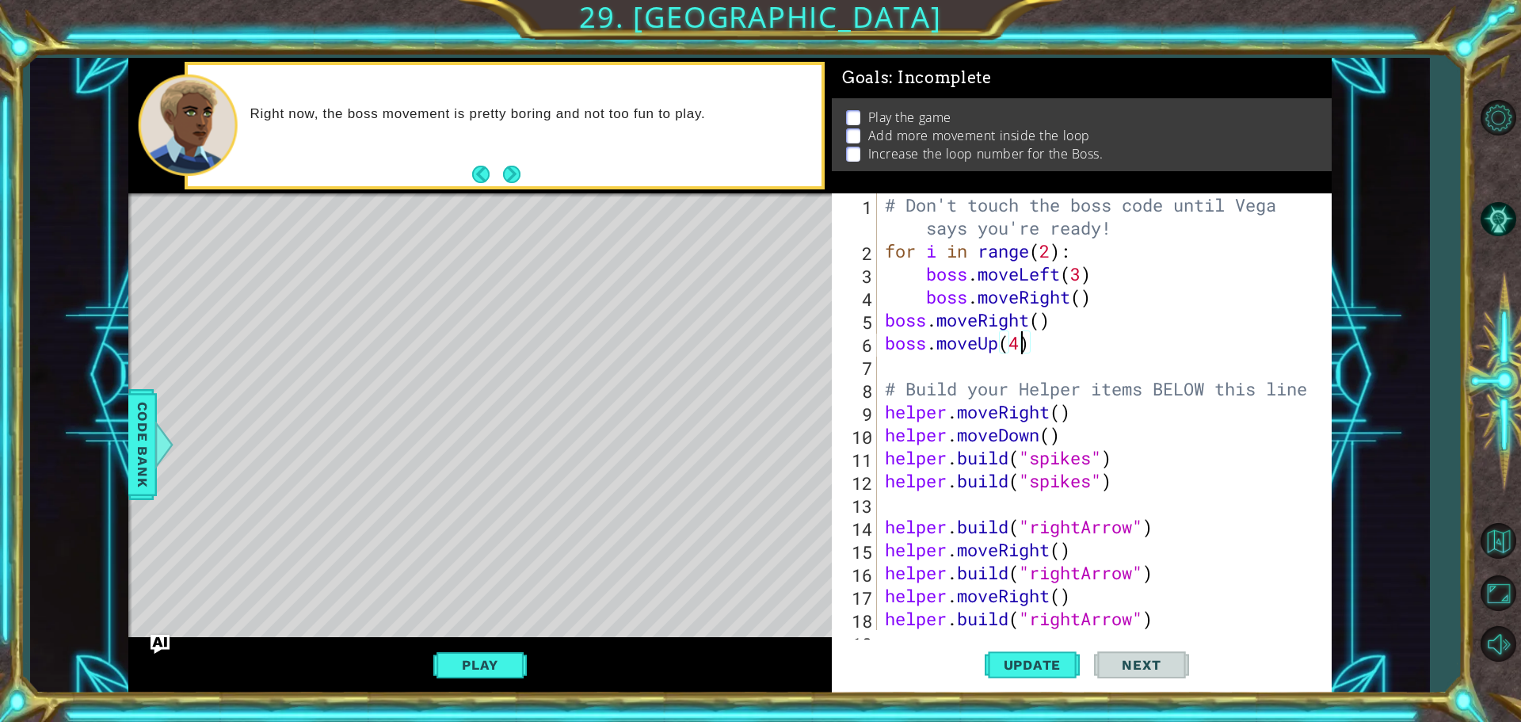
scroll to position [0, 0]
type textarea "b"
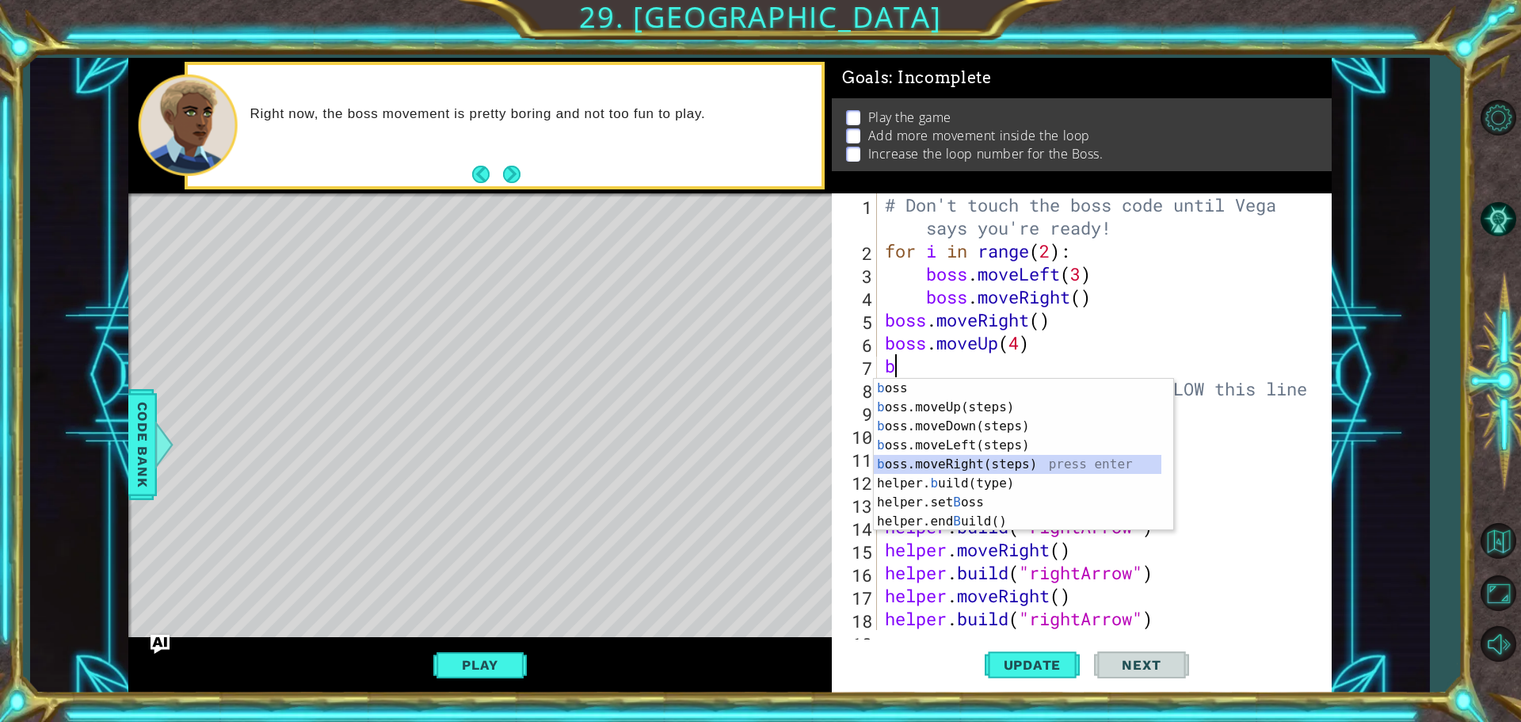
click at [1001, 458] on div "b oss press enter b oss.moveUp(steps) press enter b oss.moveDown(steps) press e…" at bounding box center [1018, 474] width 288 height 190
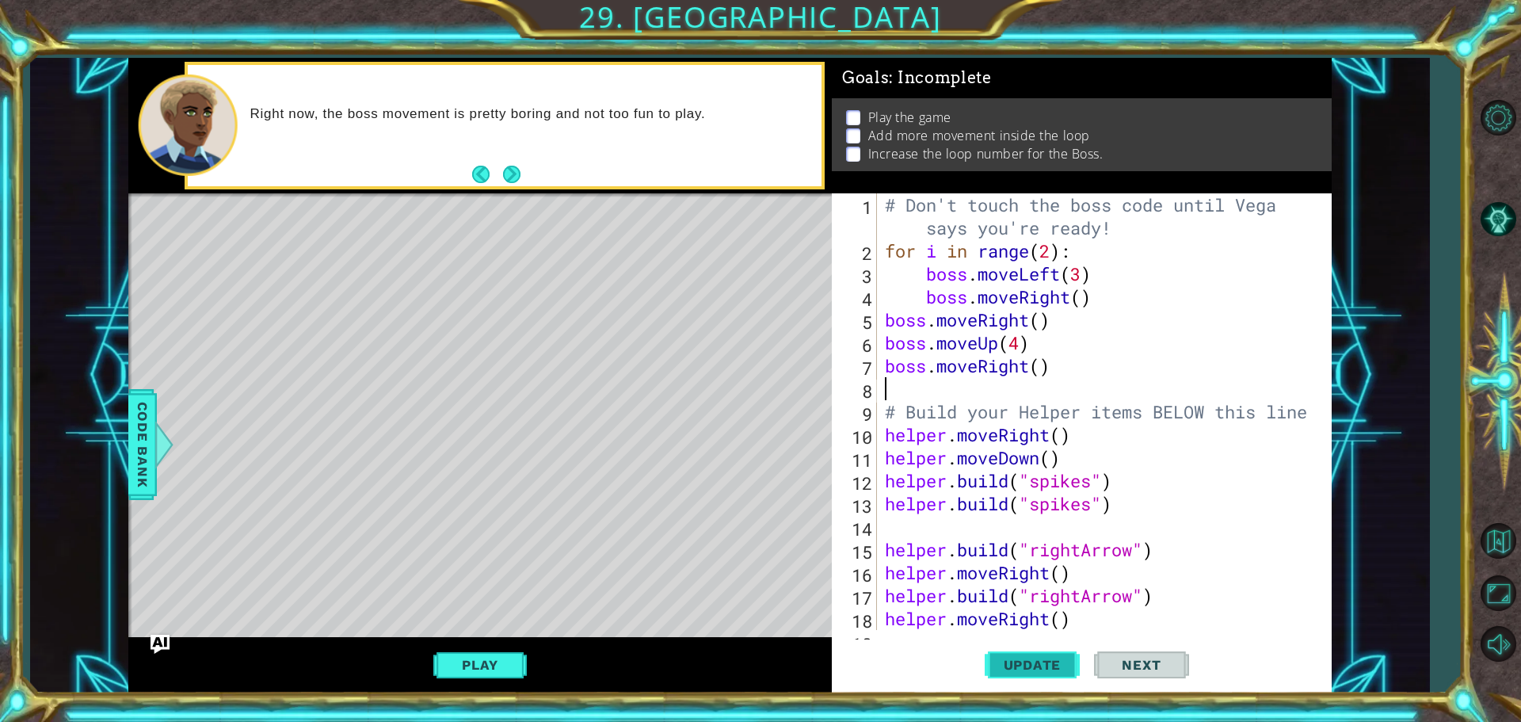
click at [1017, 662] on span "Update" at bounding box center [1033, 665] width 90 height 16
click at [456, 662] on button "Play" at bounding box center [479, 665] width 93 height 30
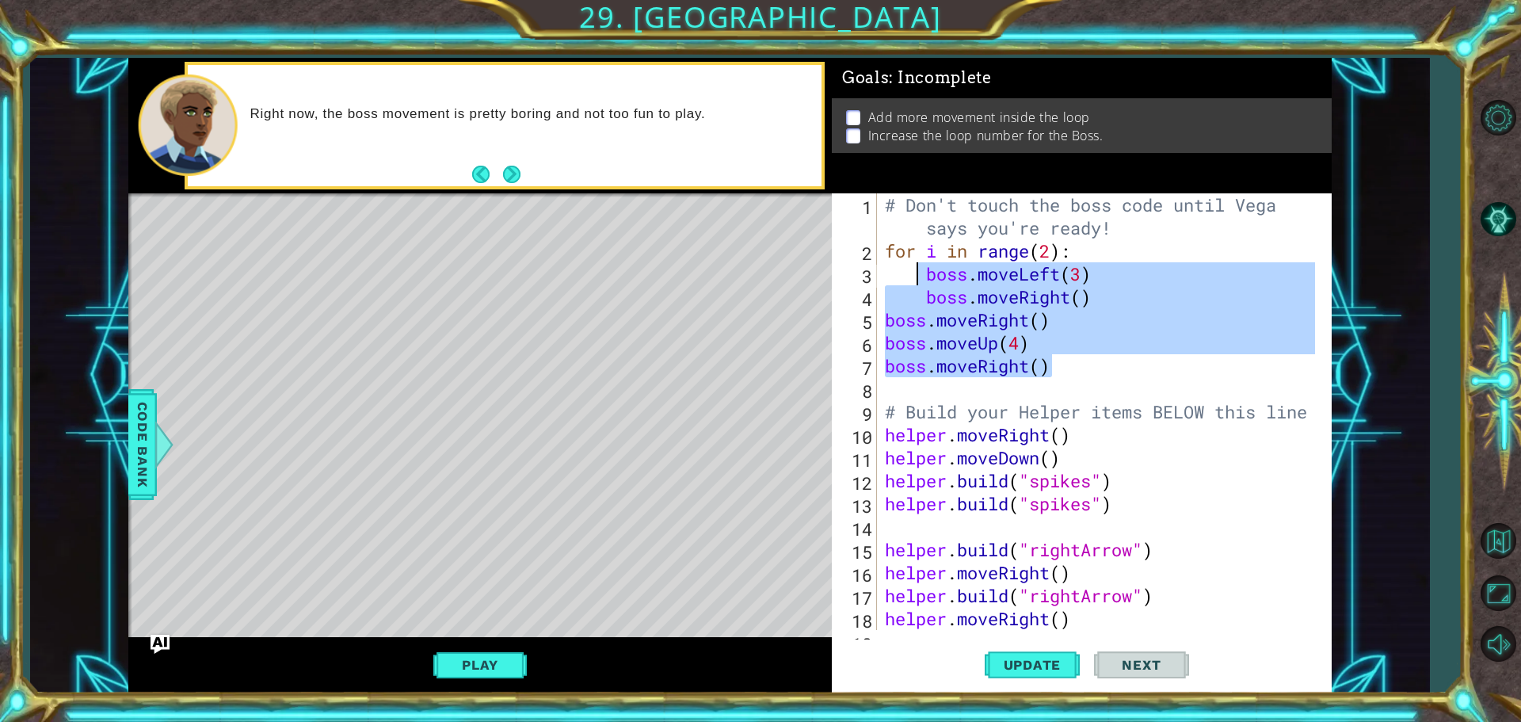
drag, startPoint x: 1069, startPoint y: 365, endPoint x: 914, endPoint y: 282, distance: 176.2
click at [914, 282] on div "# Don't touch the boss code until Vega says you're ready! for i in range ( 2 ) …" at bounding box center [1102, 445] width 441 height 505
type textarea "boss.moveLeft(3) boss.moveRight()"
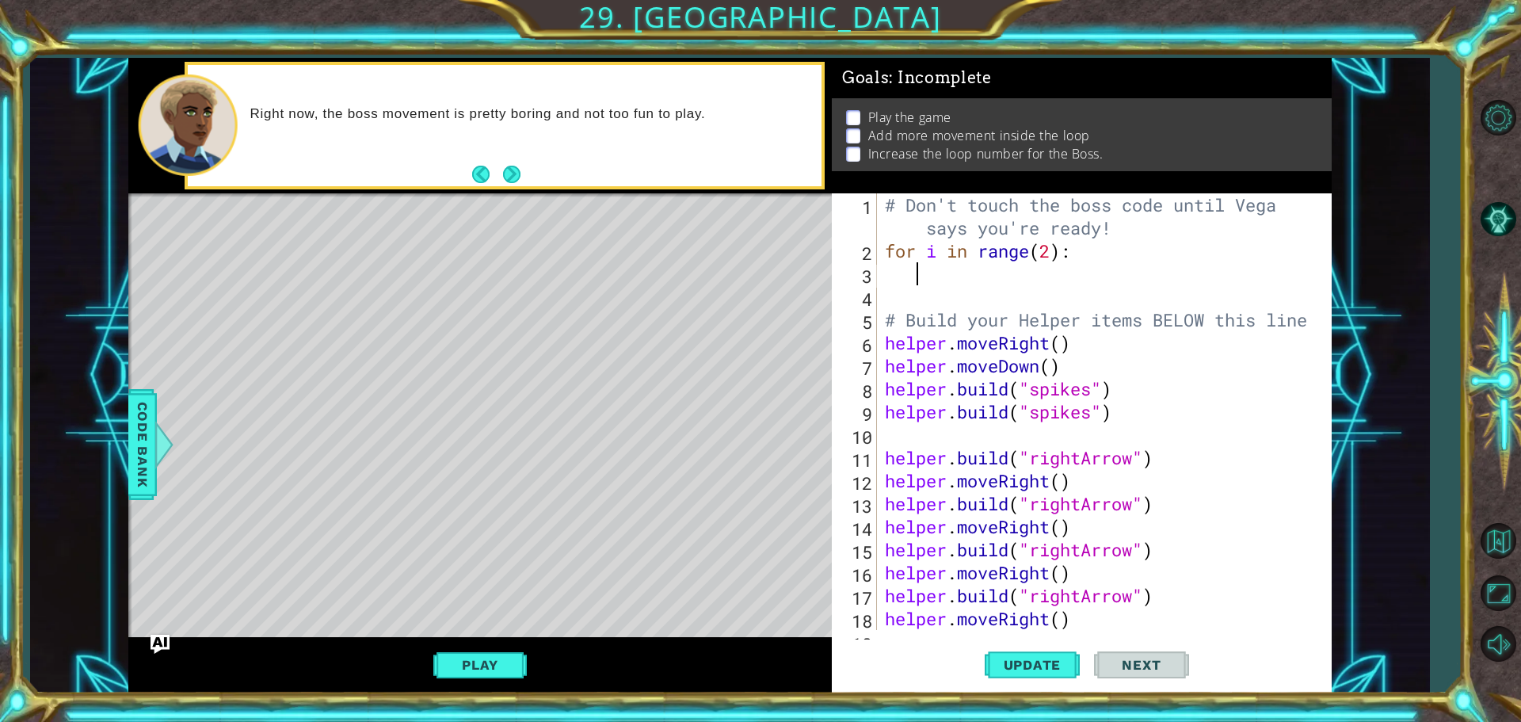
type textarea "b"
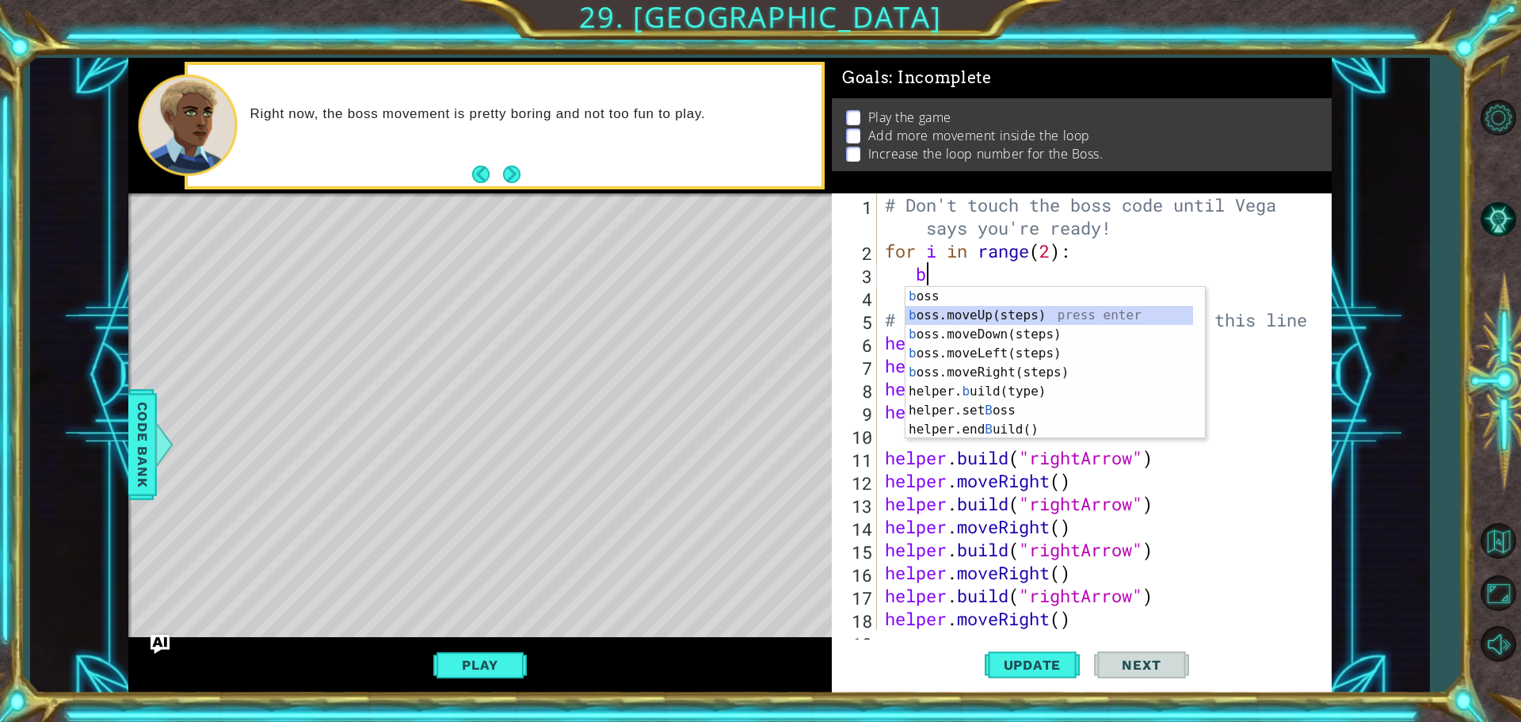
click at [1025, 315] on div "b oss press enter b oss.moveUp(steps) press enter b oss.moveDown(steps) press e…" at bounding box center [1050, 382] width 288 height 190
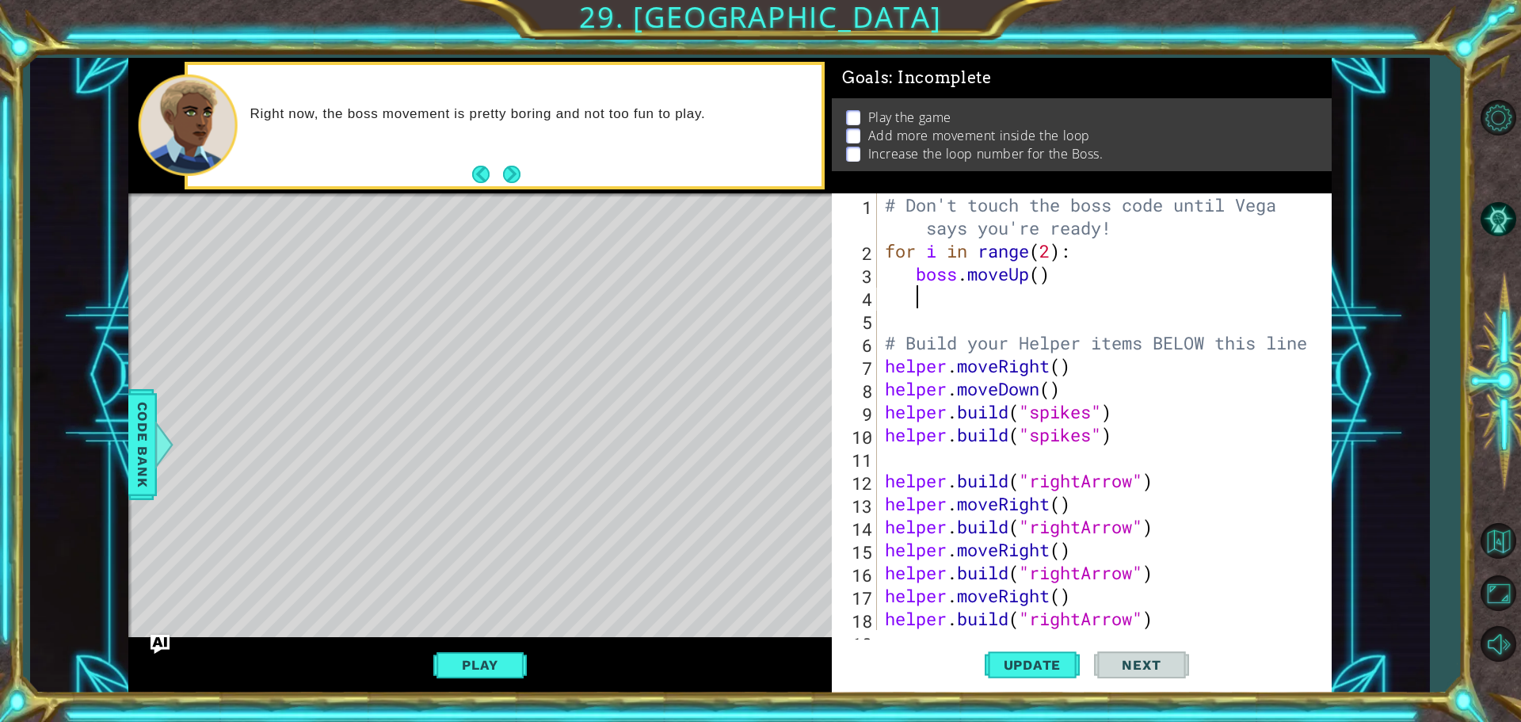
type textarea "b"
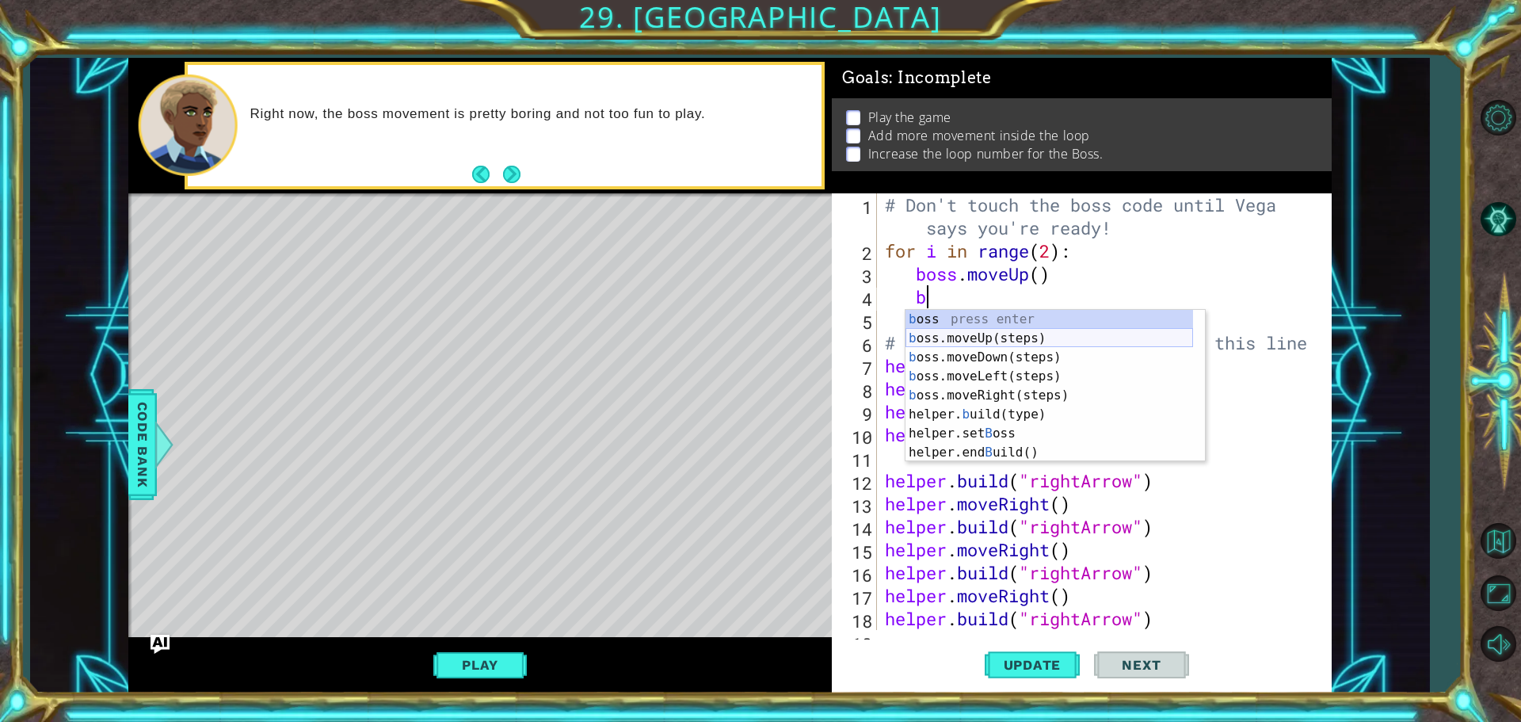
click at [1027, 333] on div "b oss press enter b oss.moveUp(steps) press enter b oss.moveDown(steps) press e…" at bounding box center [1050, 405] width 288 height 190
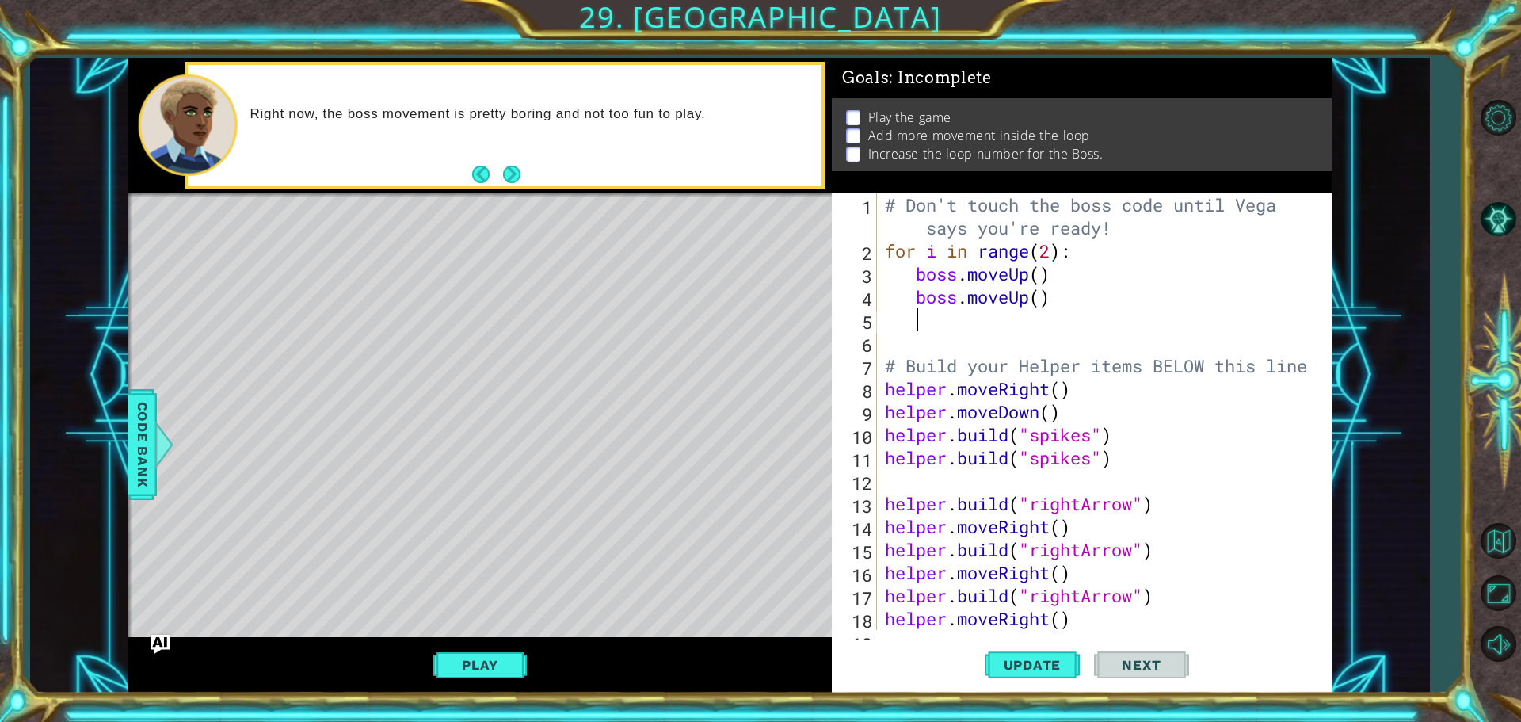
type textarea "b"
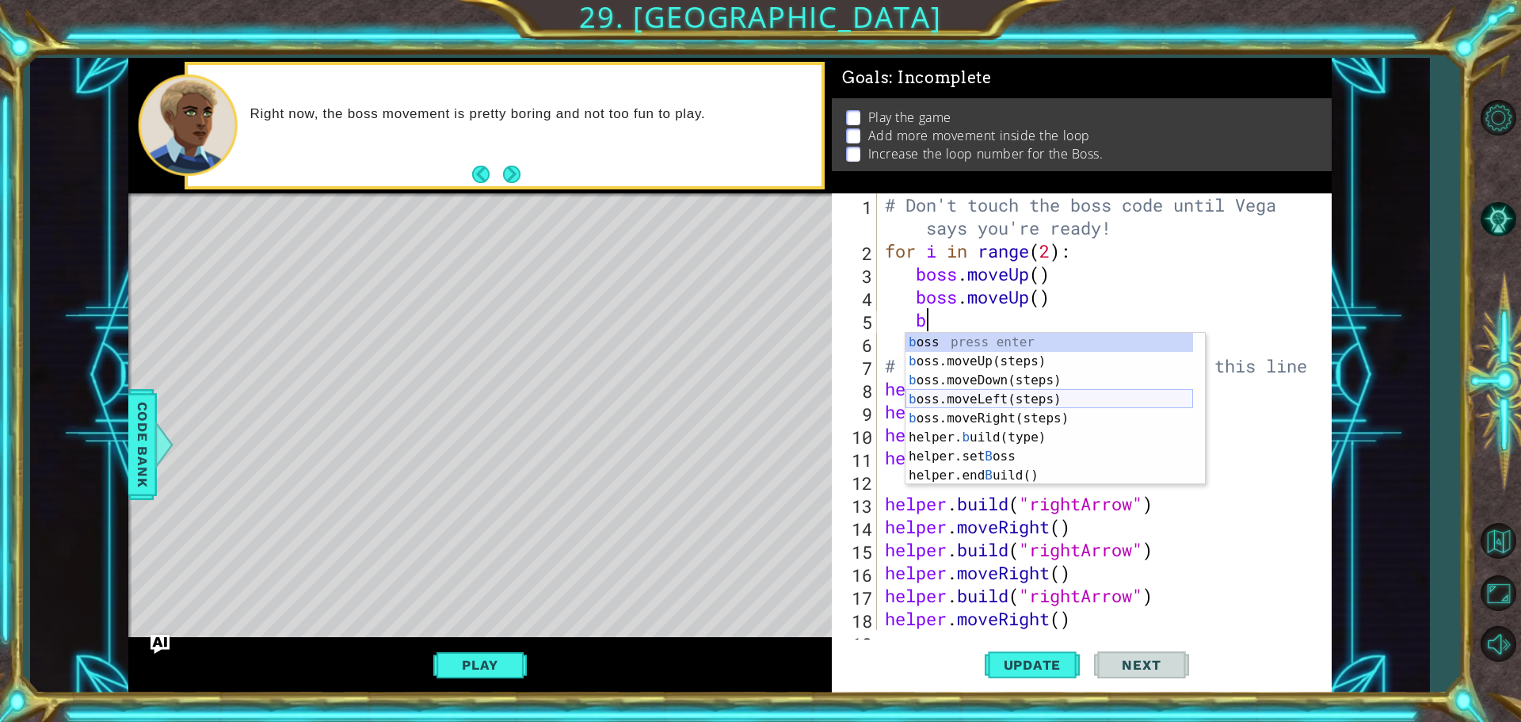
click at [1028, 393] on div "b oss press enter b oss.moveUp(steps) press enter b oss.moveDown(steps) press e…" at bounding box center [1050, 428] width 288 height 190
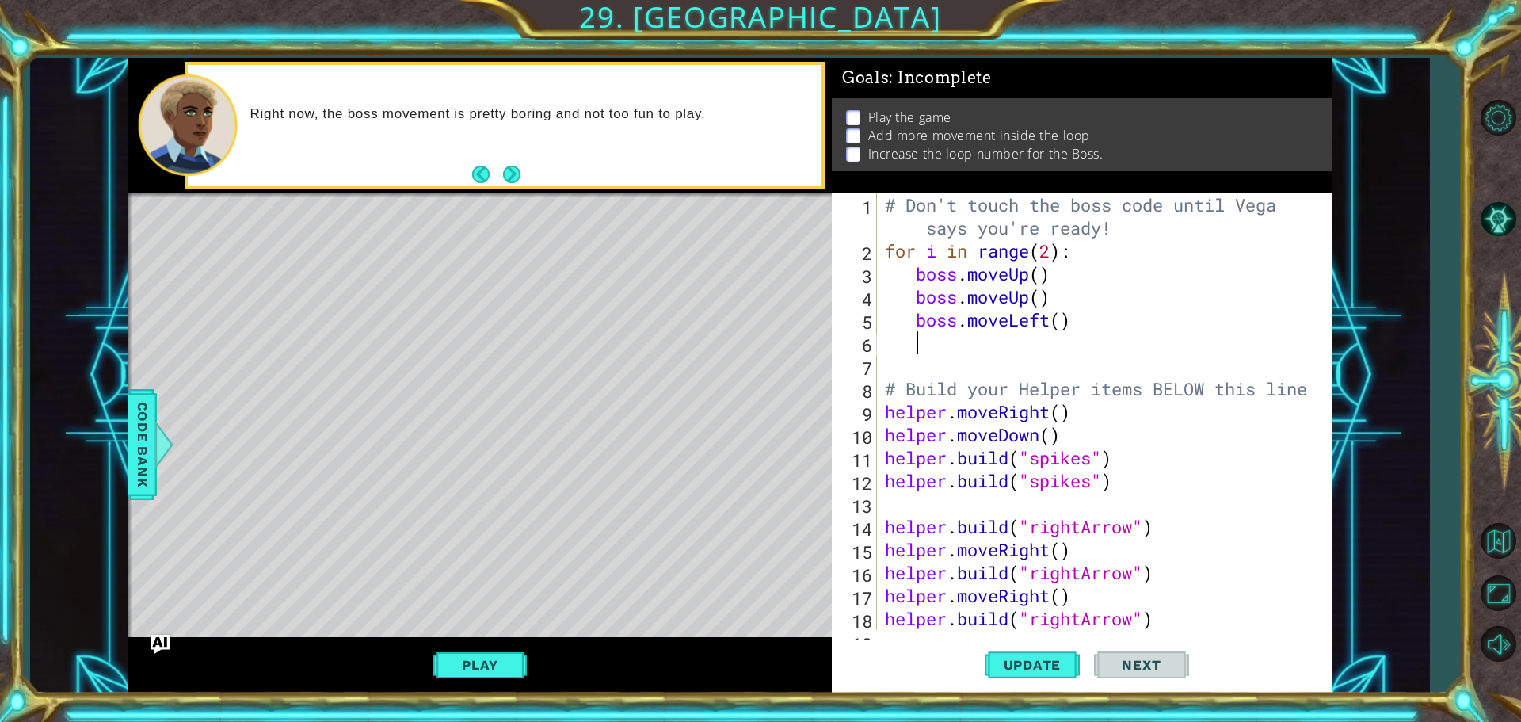
click at [1062, 317] on div "# Don't touch the boss code until Vega says you're ready! for i in range ( 2 ) …" at bounding box center [1102, 445] width 441 height 505
type textarea "boss.moveLeft(2)"
click at [997, 353] on div "# Don't touch the boss code until Vega says you're ready! for i in range ( 2 ) …" at bounding box center [1102, 445] width 441 height 505
type textarea "b"
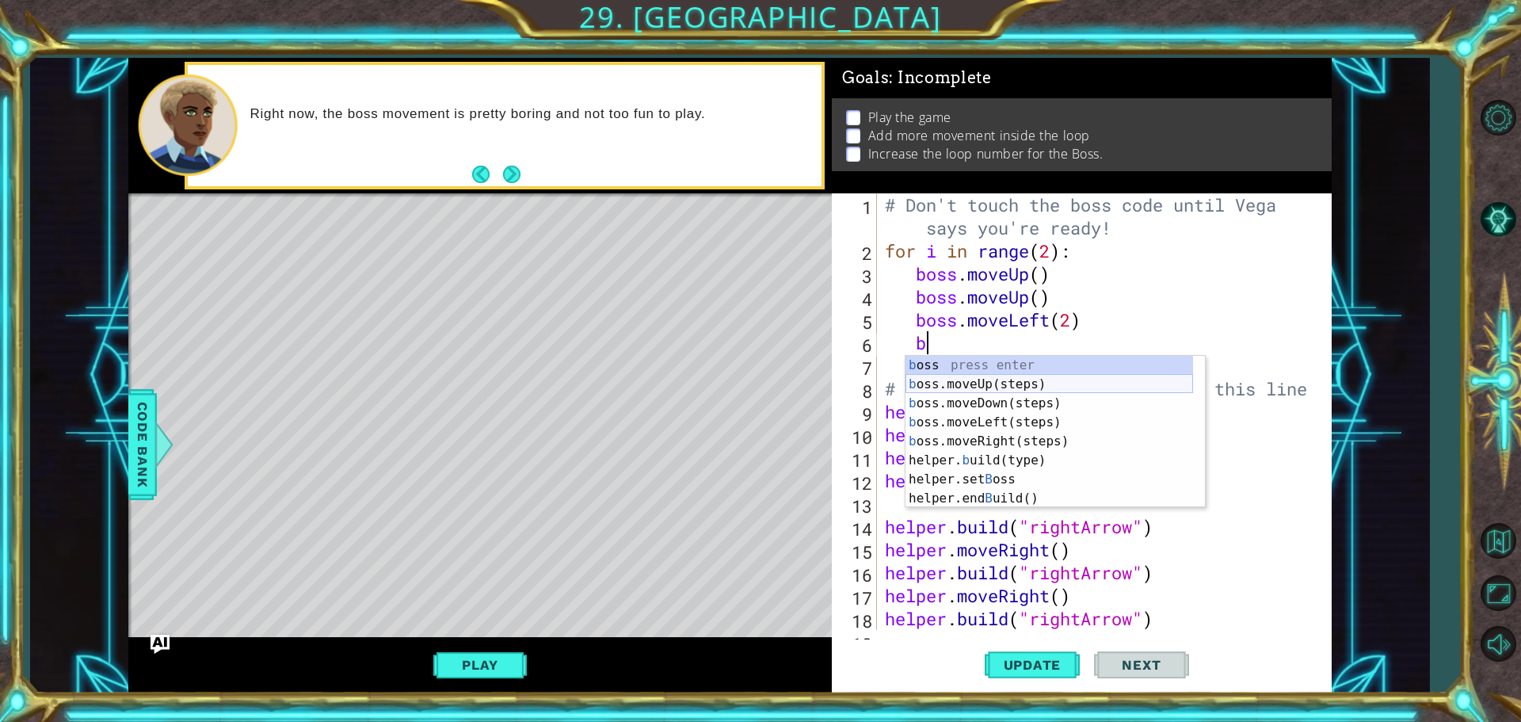
click at [1014, 386] on div "b oss press enter b oss.moveUp(steps) press enter b oss.moveDown(steps) press e…" at bounding box center [1050, 451] width 288 height 190
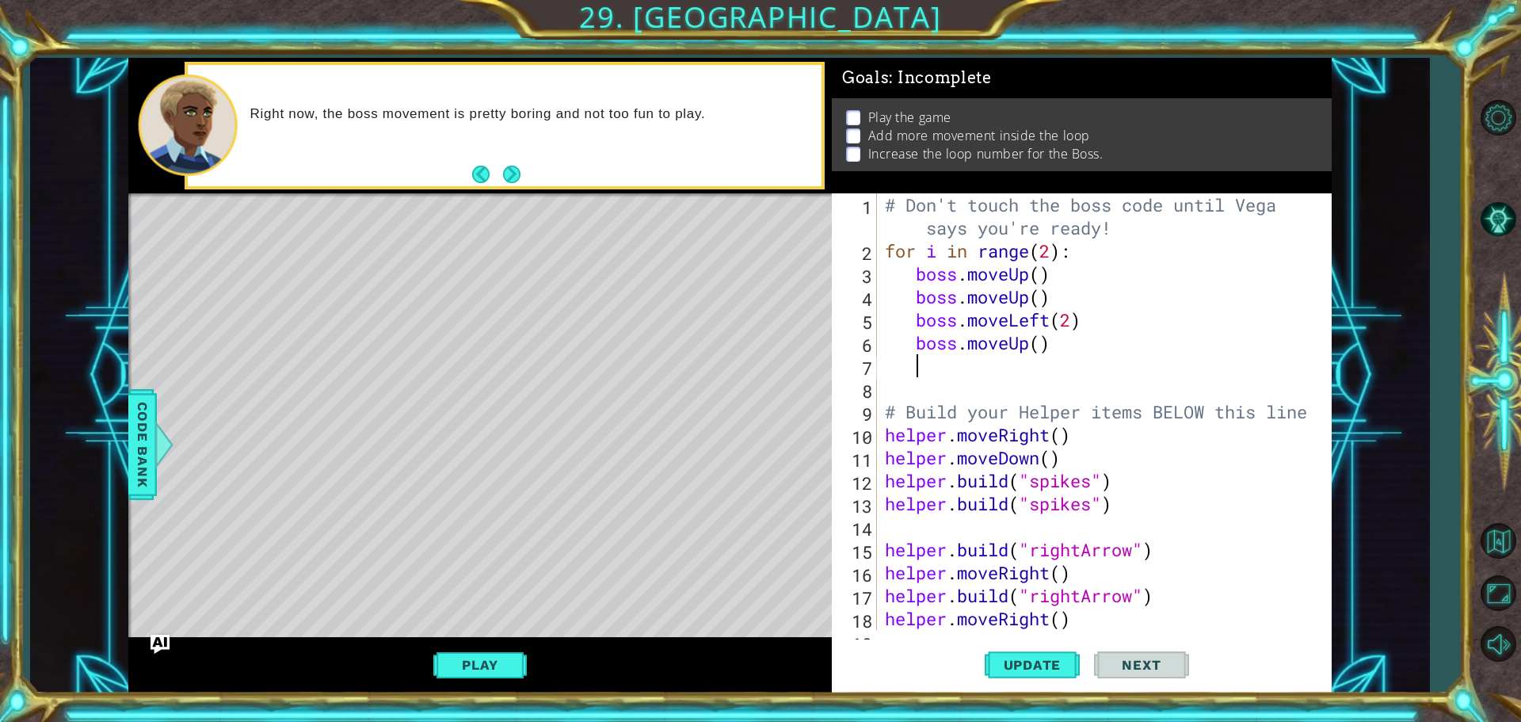
click at [1041, 337] on div "# Don't touch the boss code until Vega says you're ready! for i in range ( 2 ) …" at bounding box center [1102, 445] width 441 height 505
type textarea "boss.moveUp(4)"
click at [1045, 366] on div "# Don't touch the boss code until Vega says you're ready! for i in range ( 2 ) …" at bounding box center [1102, 445] width 441 height 505
type textarea "b"
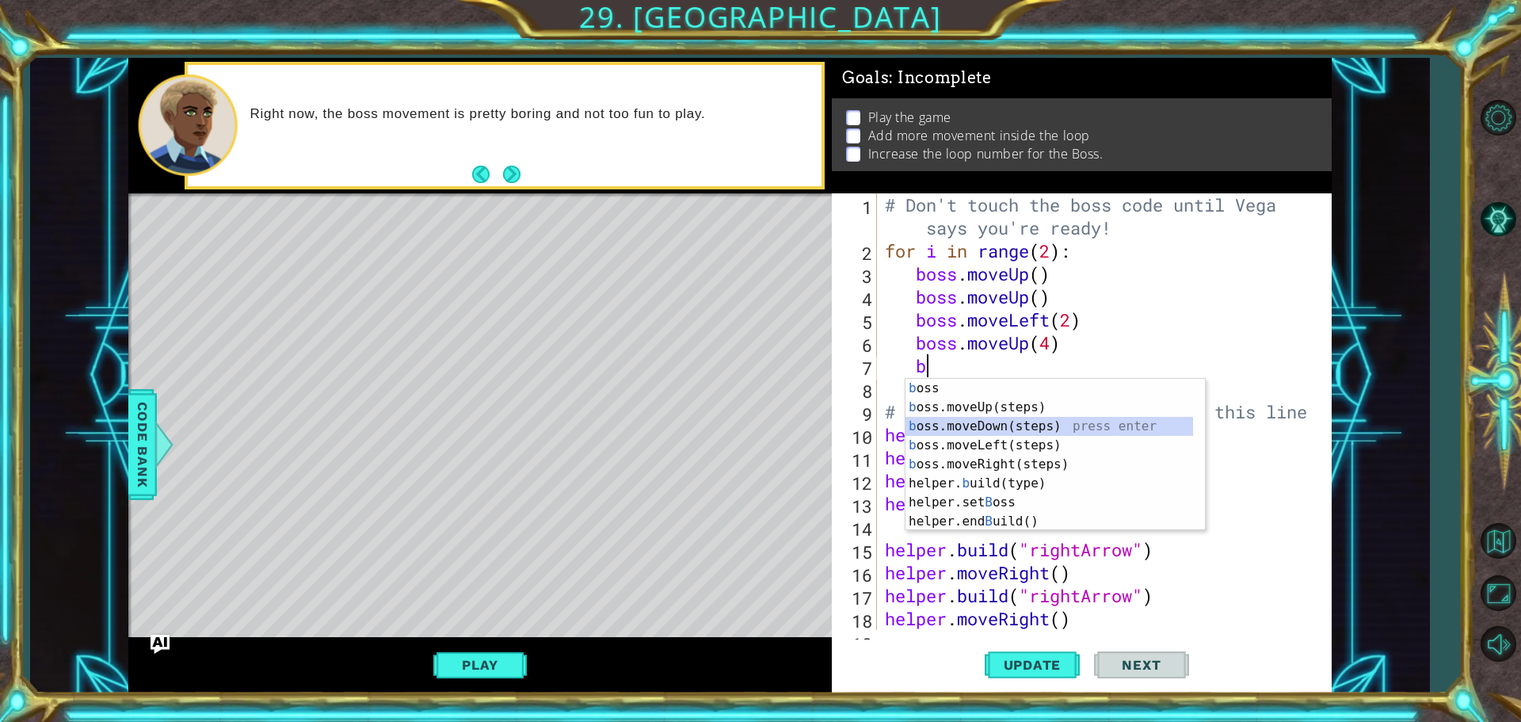
click at [1041, 422] on div "b oss press enter b oss.moveUp(steps) press enter b oss.moveDown(steps) press e…" at bounding box center [1050, 474] width 288 height 190
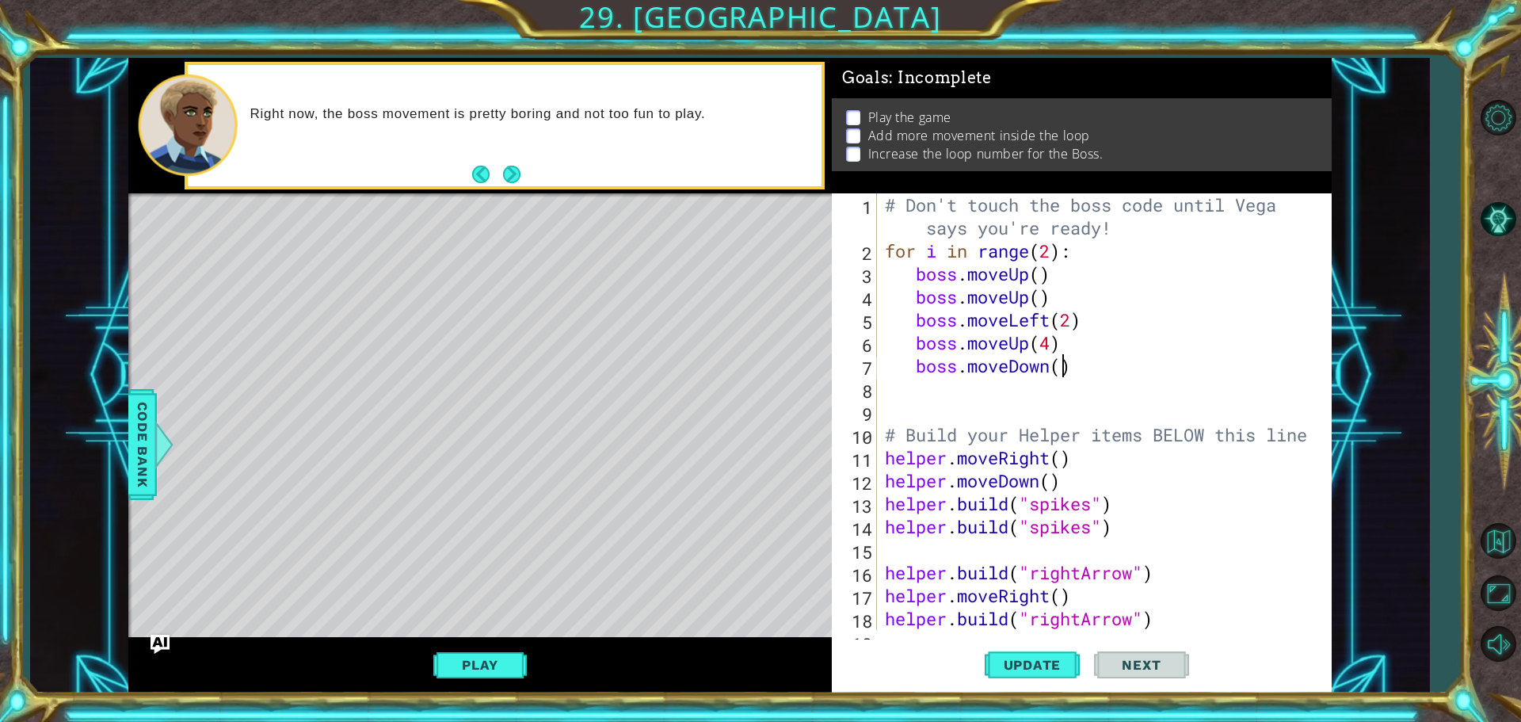
click at [1064, 367] on div "# Don't touch the boss code until Vega says you're ready! for i in range ( 2 ) …" at bounding box center [1102, 445] width 441 height 505
type textarea "boss.moveDown(4)"
click at [1048, 395] on div "# Don't touch the boss code until Vega says you're ready! for i in range ( 2 ) …" at bounding box center [1102, 445] width 441 height 505
type textarea "h"
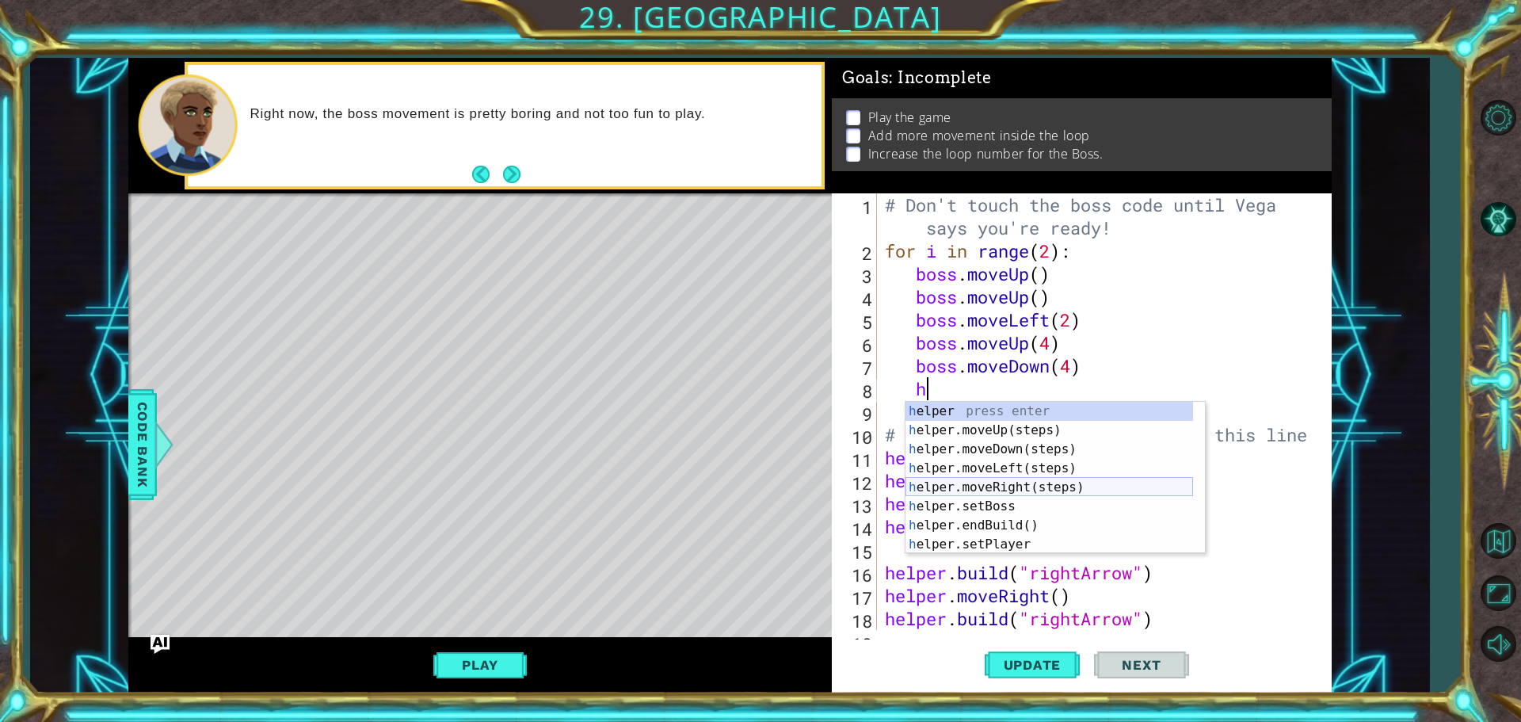
click at [1028, 480] on div "h elper press enter h elper.moveUp(steps) press enter h elper.moveDown(steps) p…" at bounding box center [1050, 497] width 288 height 190
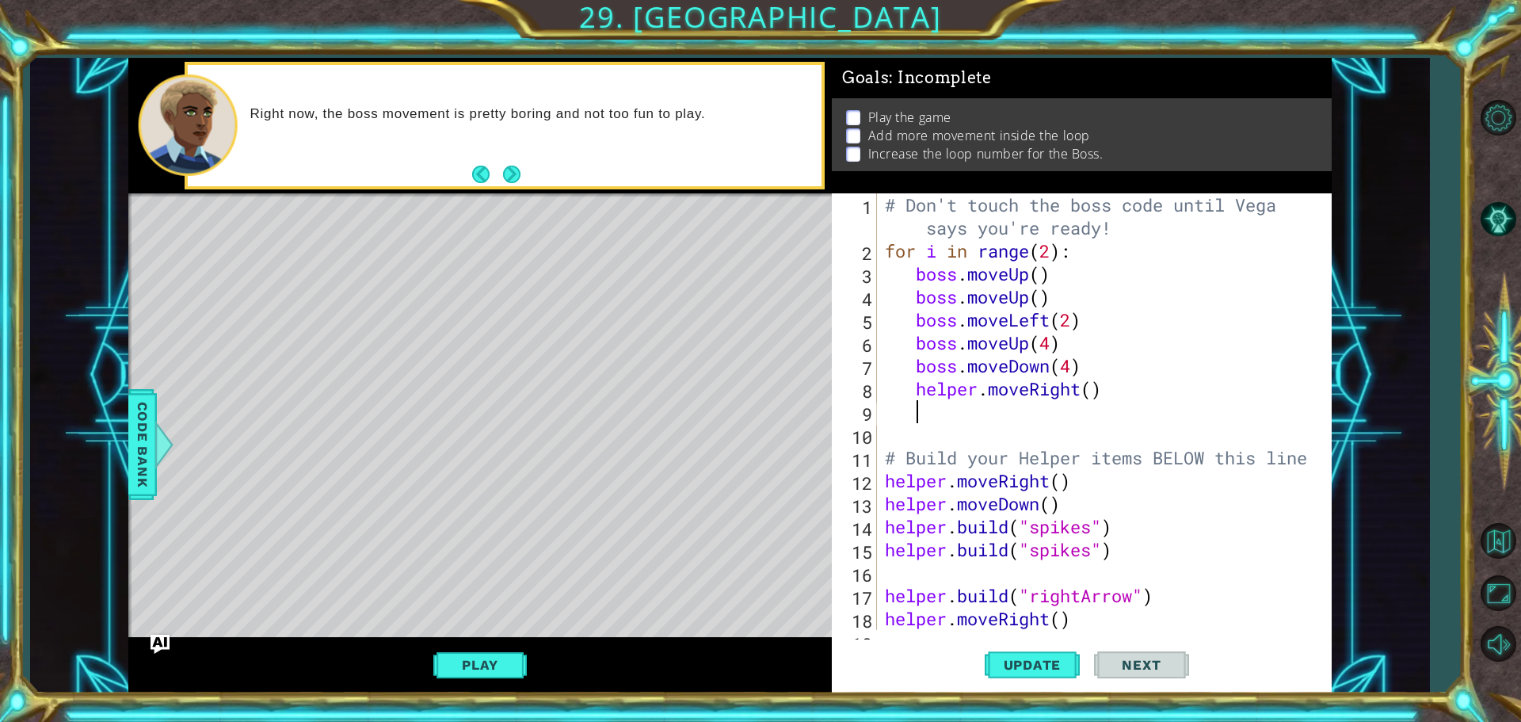
click at [1093, 387] on div "# Don't touch the boss code until Vega says you're ready! for i in range ( 2 ) …" at bounding box center [1102, 445] width 441 height 505
type textarea "helper.moveRight(3)"
click at [514, 658] on button "Play" at bounding box center [479, 665] width 93 height 30
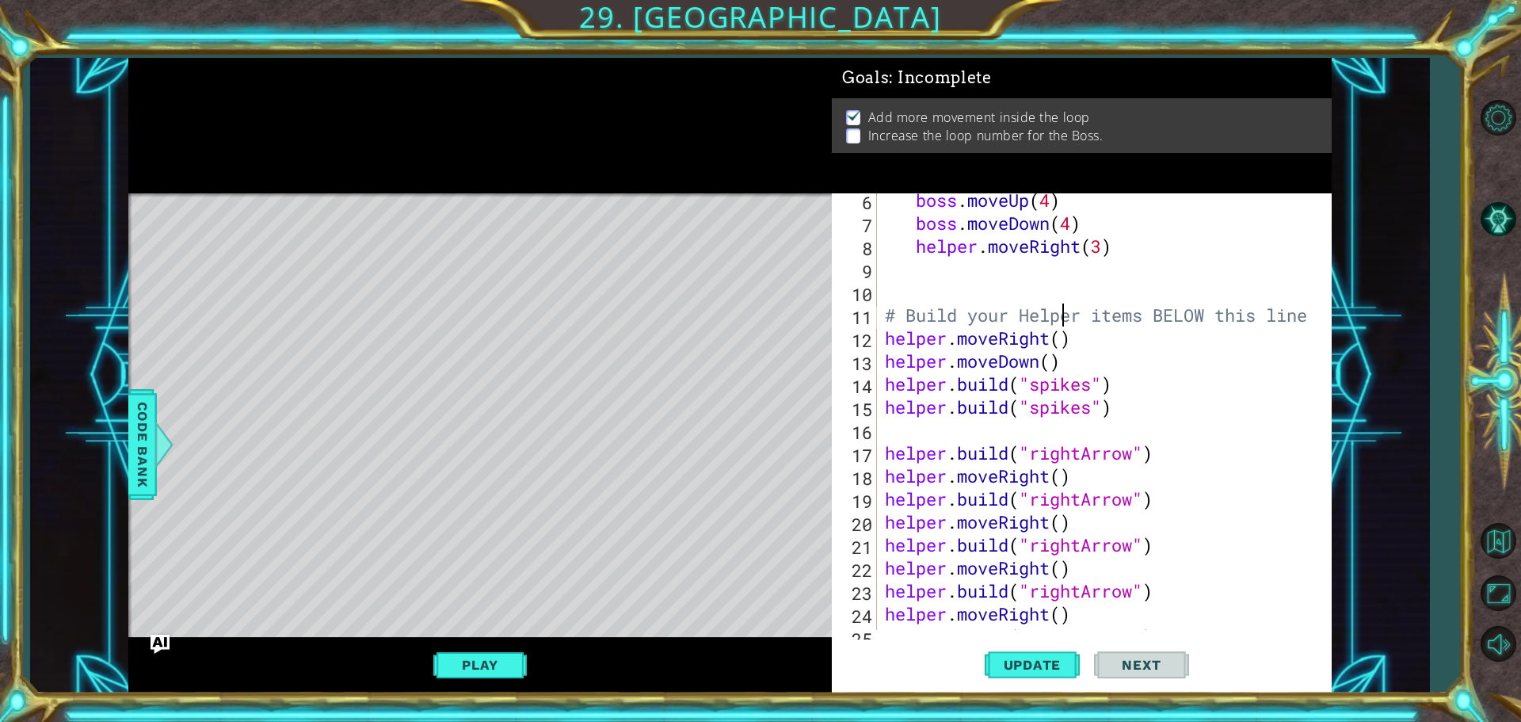
scroll to position [0, 0]
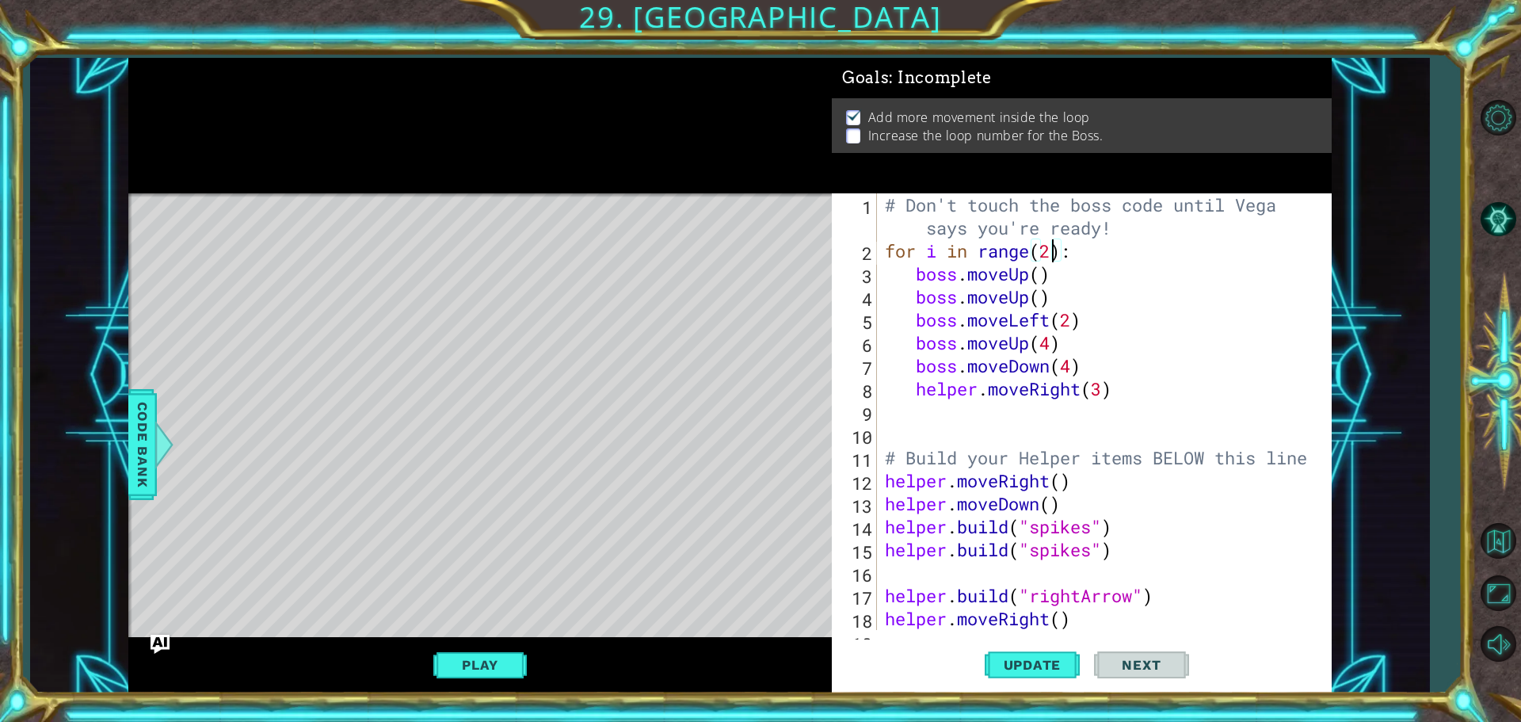
click at [1048, 248] on div "# Don't touch the boss code until Vega says you're ready! for i in range ( 2 ) …" at bounding box center [1102, 445] width 441 height 505
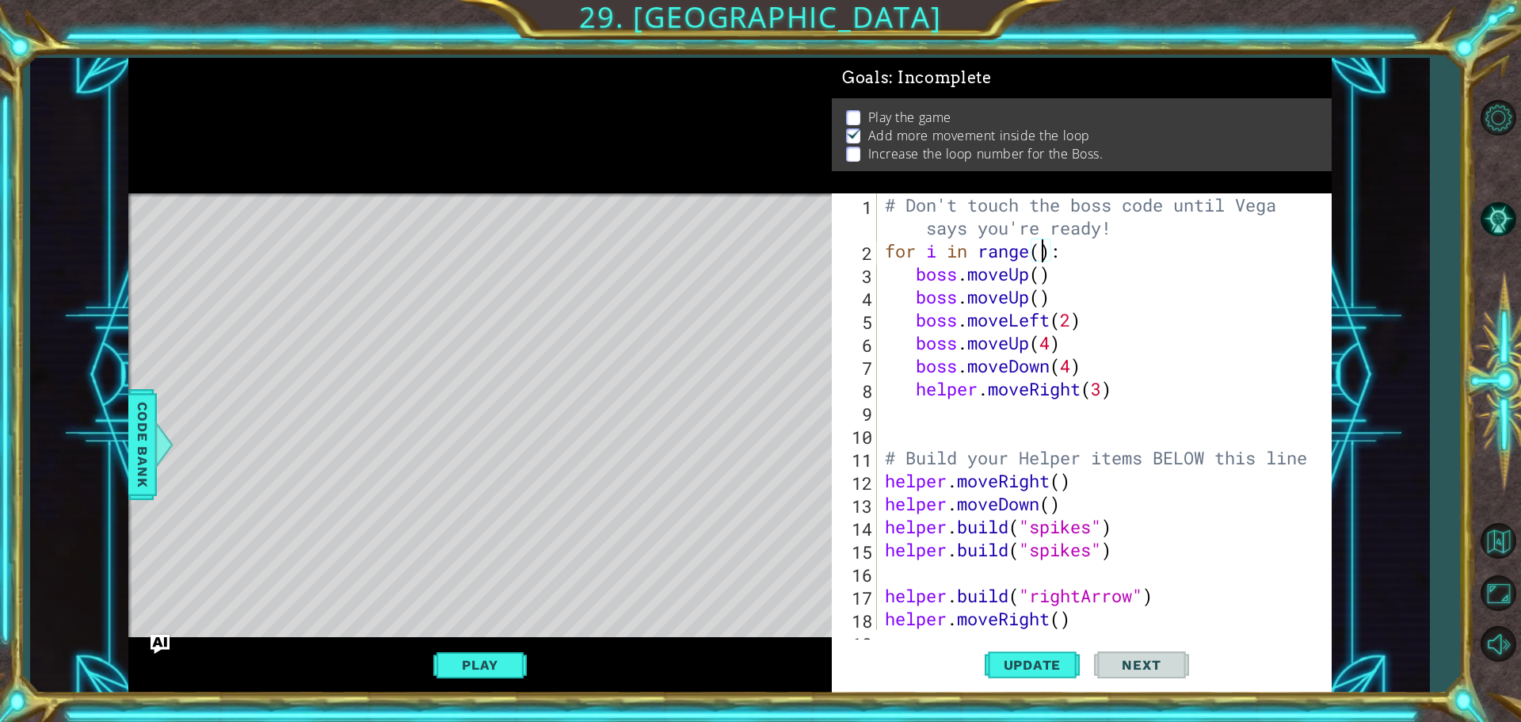
scroll to position [0, 7]
type textarea "for i in range(4):"
click at [491, 672] on button "Play" at bounding box center [479, 665] width 93 height 30
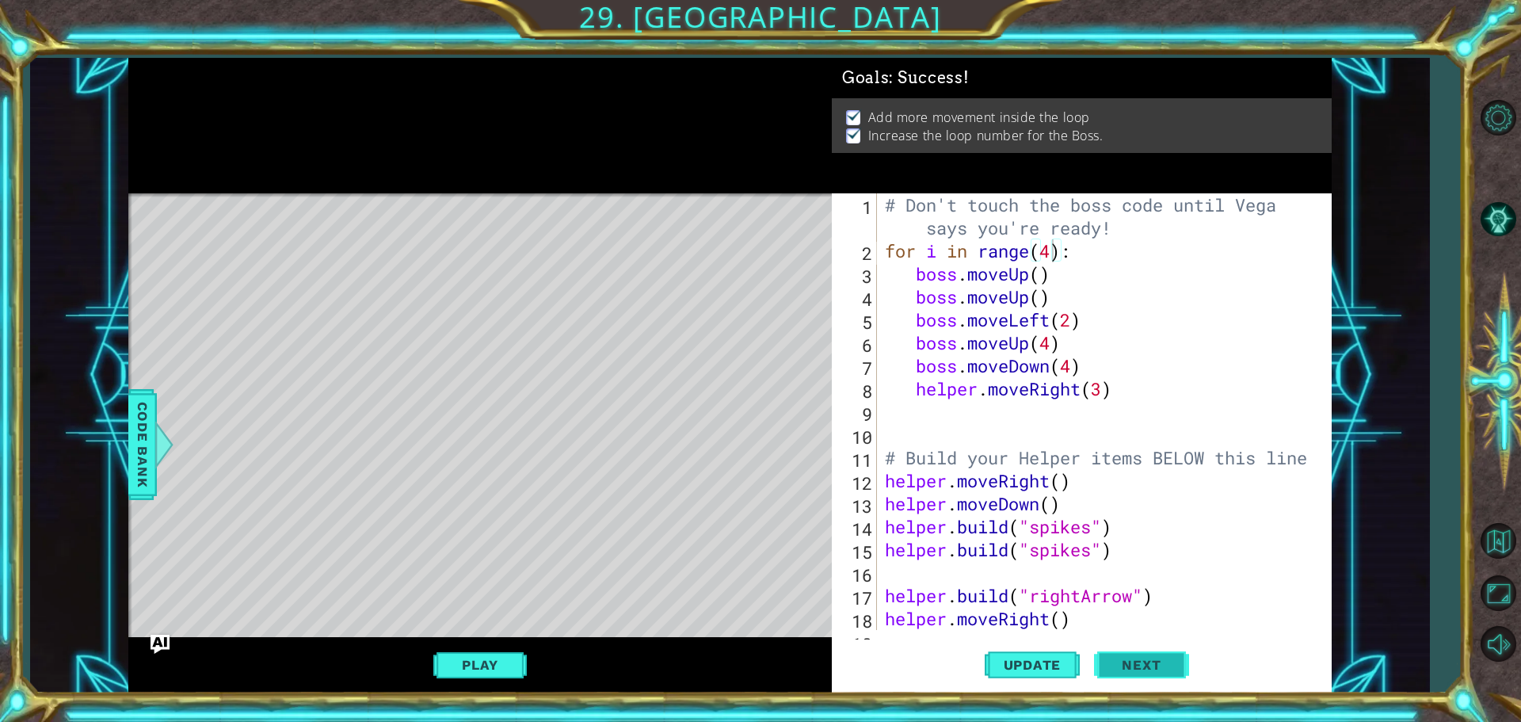
click at [1175, 674] on button "Next" at bounding box center [1141, 664] width 95 height 50
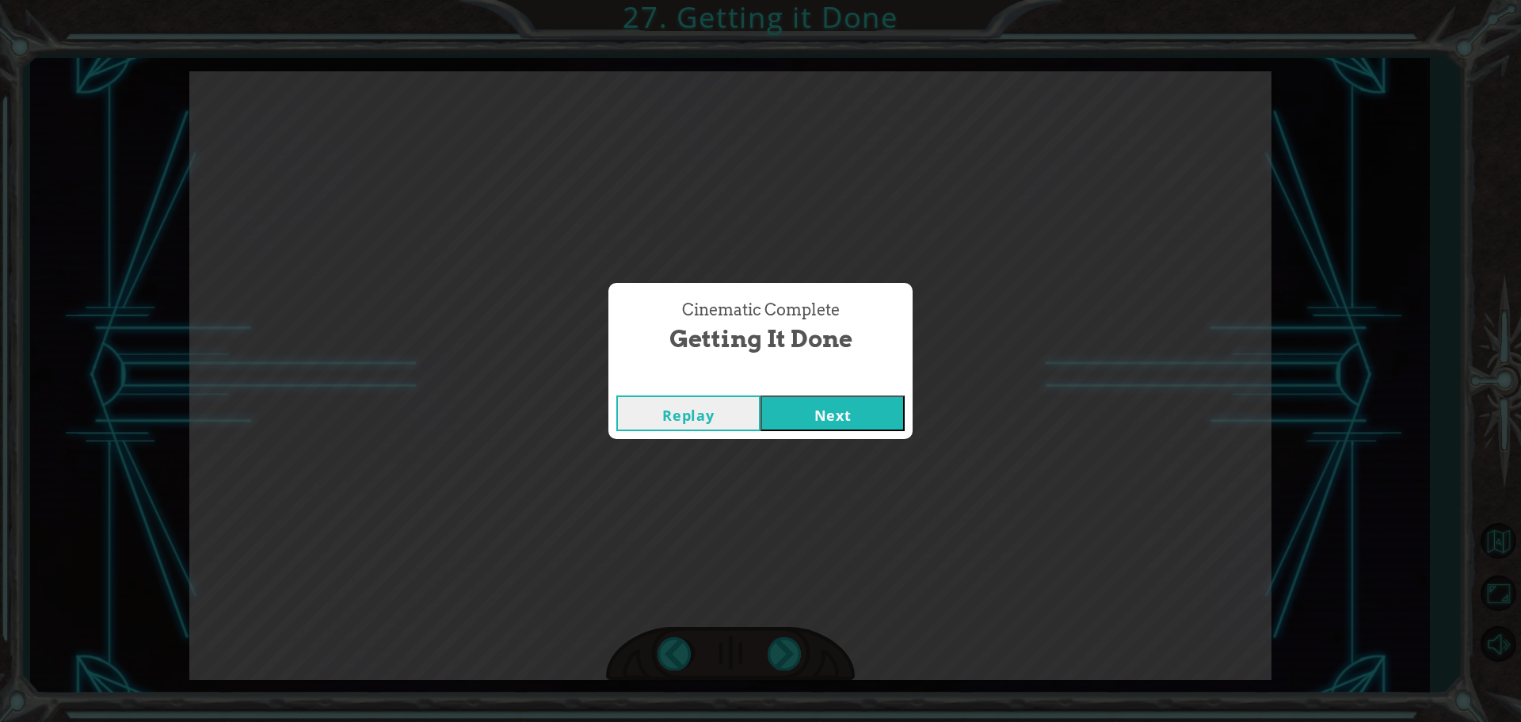
drag, startPoint x: 857, startPoint y: 381, endPoint x: 860, endPoint y: 394, distance: 12.9
click at [860, 395] on div "Cinematic Complete Getting it Done Replay Next" at bounding box center [760, 360] width 304 height 155
click at [860, 394] on div "Replay Next" at bounding box center [760, 412] width 304 height 51
click at [860, 402] on button "Next" at bounding box center [833, 413] width 144 height 36
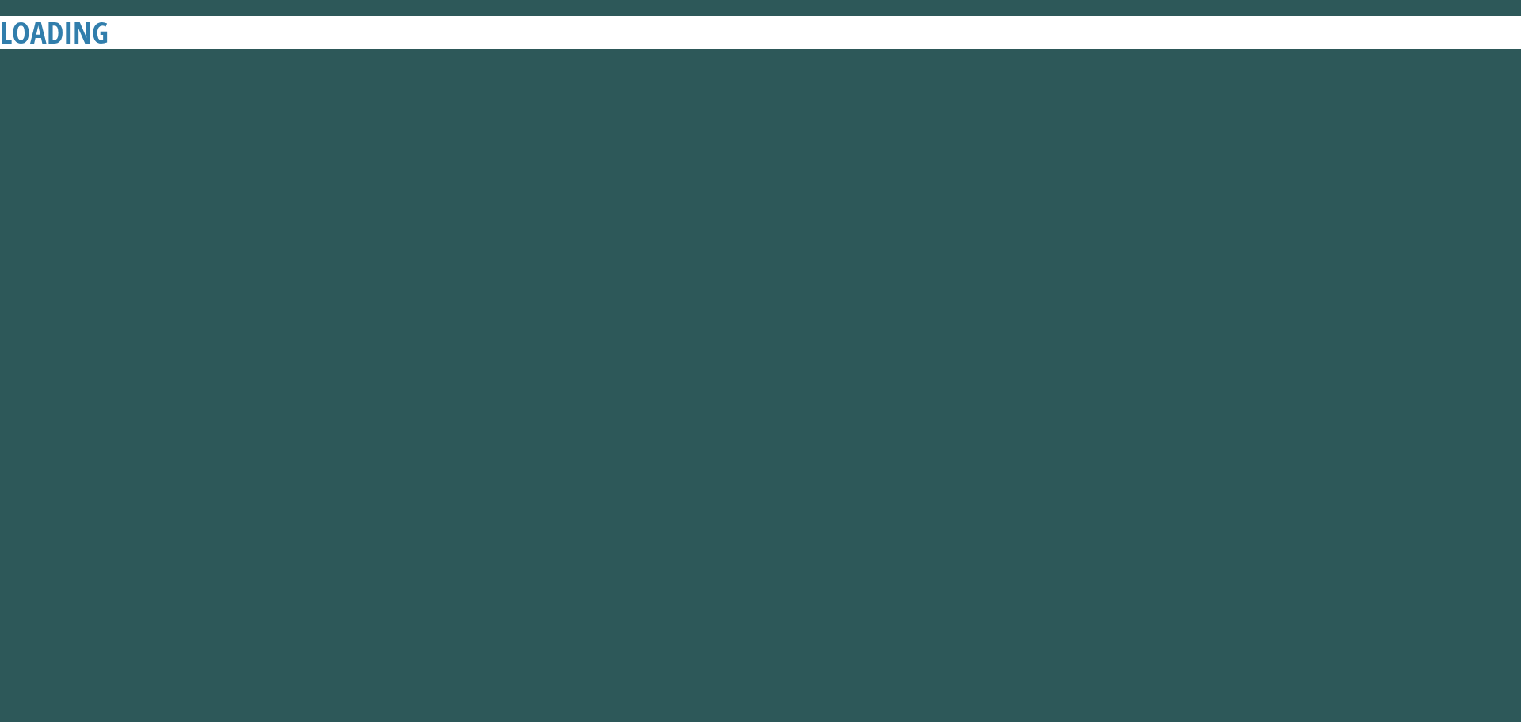
click at [860, 402] on button "Next" at bounding box center [833, 413] width 144 height 36
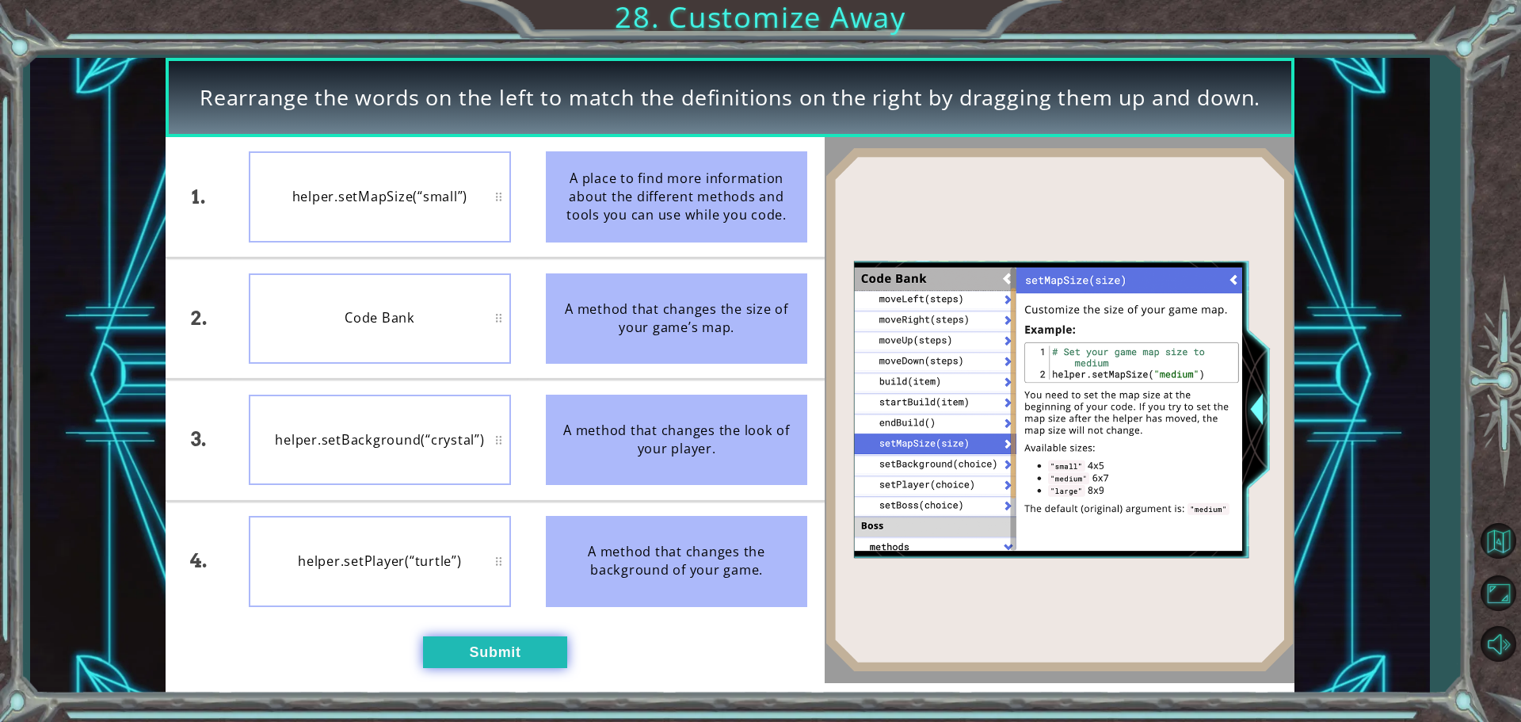
click at [484, 643] on button "Submit" at bounding box center [495, 652] width 144 height 32
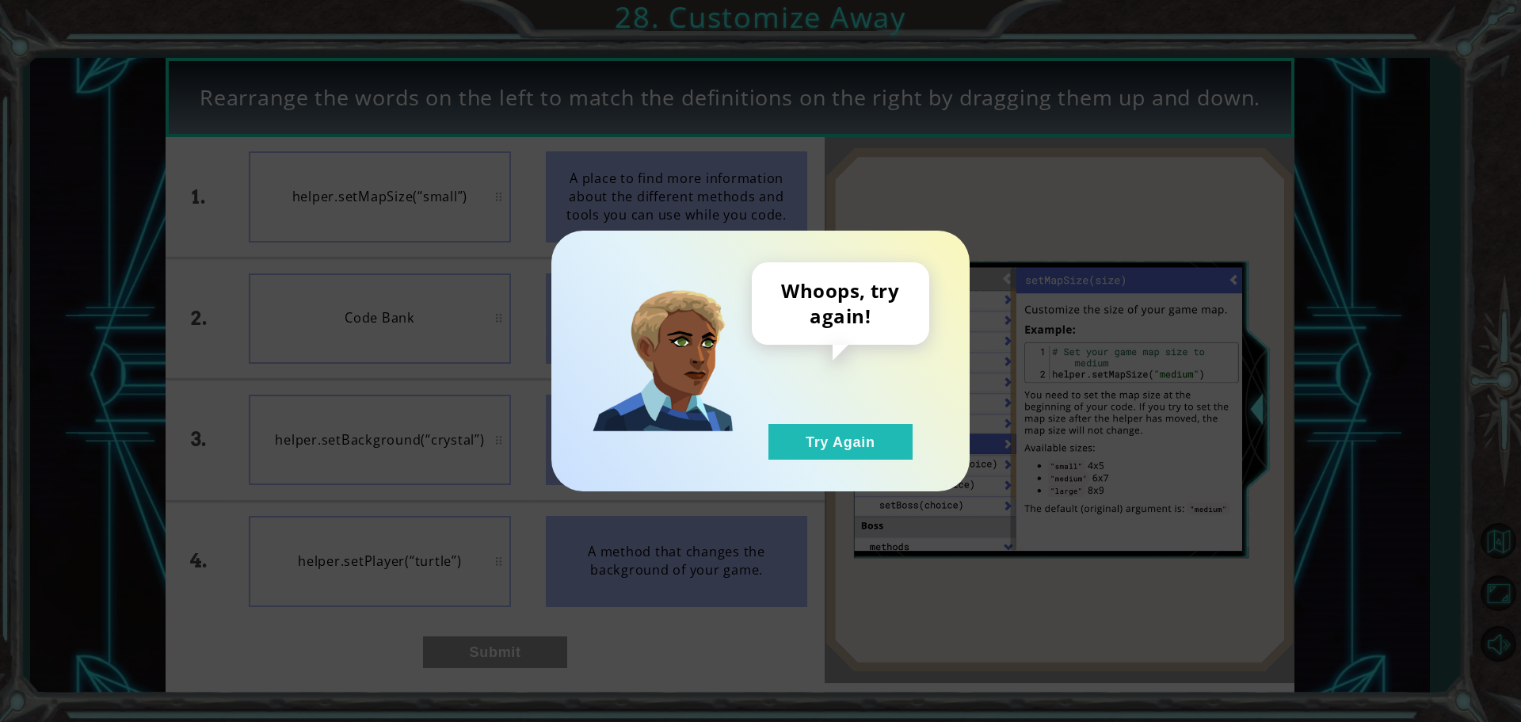
click at [770, 421] on div "Whoops, try again! Try Again" at bounding box center [840, 360] width 177 height 197
click at [800, 413] on div "Whoops, try again! Try Again" at bounding box center [840, 360] width 177 height 197
click at [838, 433] on button "Try Again" at bounding box center [841, 442] width 144 height 36
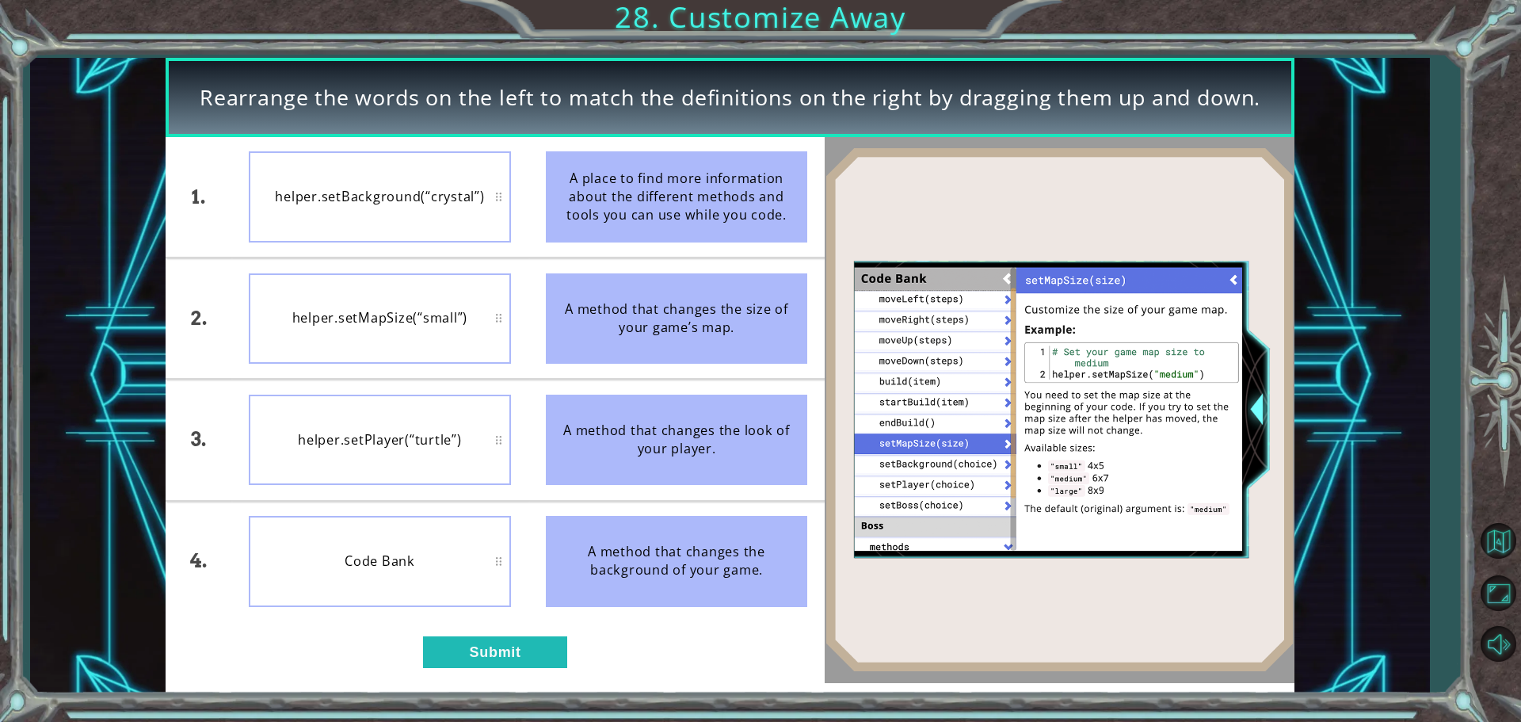
click at [532, 691] on div "Rearrange the words on the left to match the definitions on the right by draggi…" at bounding box center [730, 375] width 1129 height 635
click at [534, 652] on button "Submit" at bounding box center [495, 652] width 144 height 32
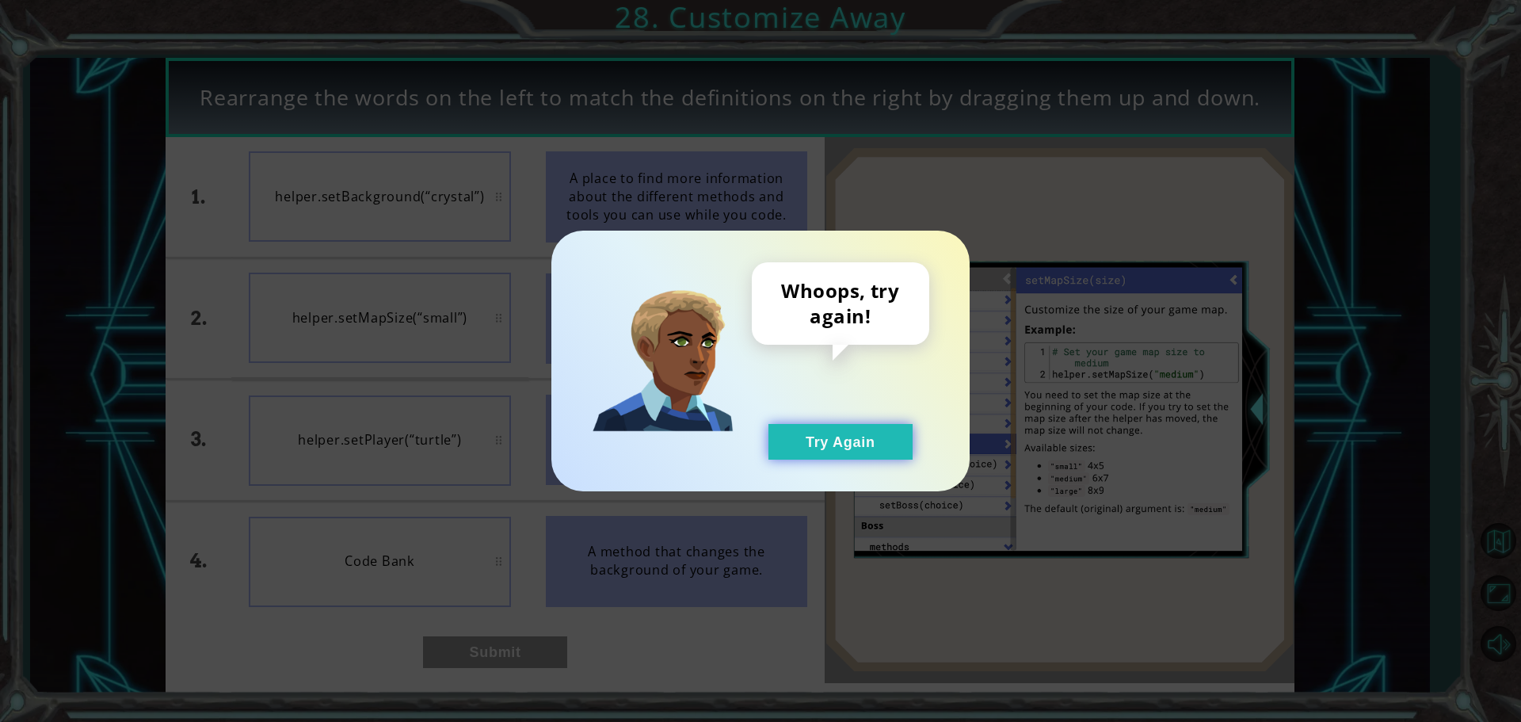
click at [839, 431] on button "Try Again" at bounding box center [841, 442] width 144 height 36
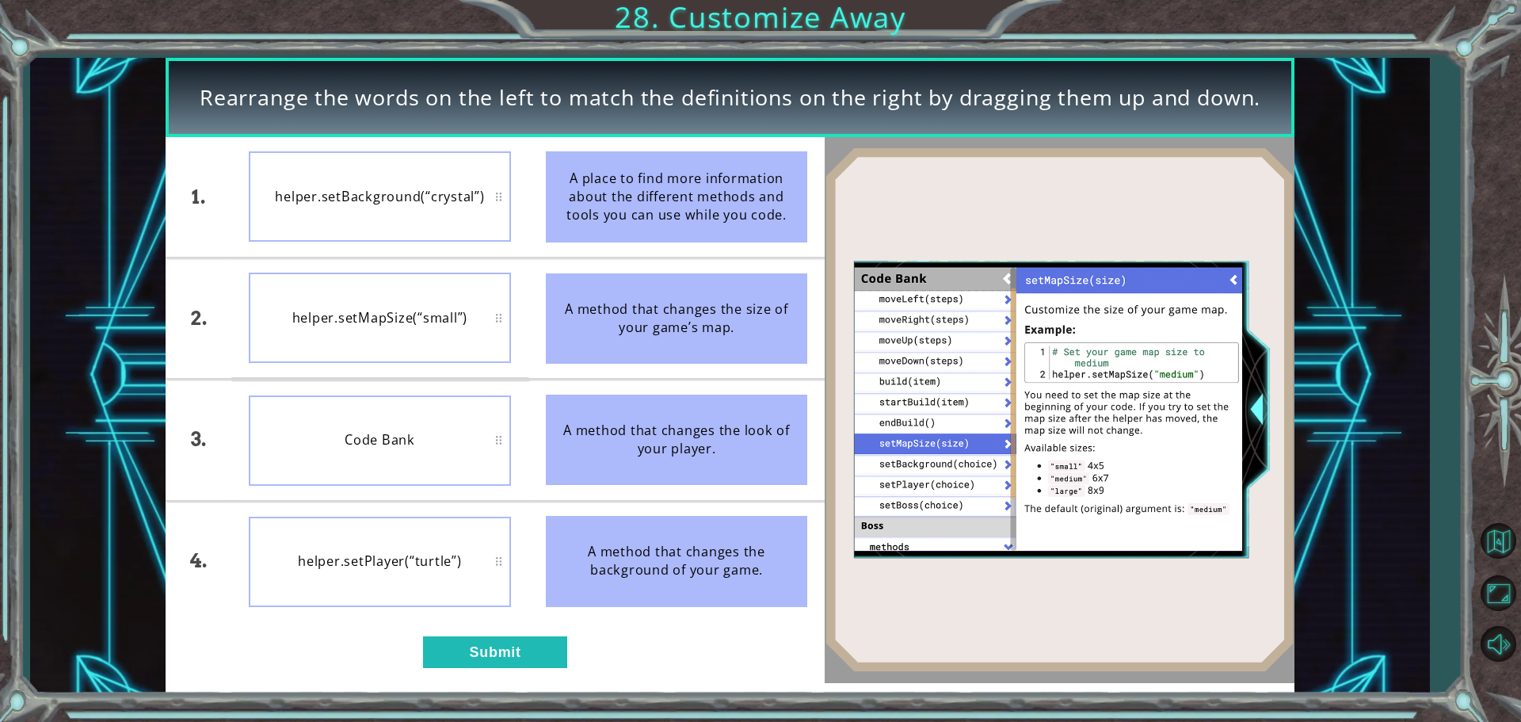
drag, startPoint x: 714, startPoint y: 574, endPoint x: 701, endPoint y: 496, distance: 78.7
click at [709, 547] on div "A method that changes the background of your game." at bounding box center [677, 561] width 262 height 90
click at [693, 459] on div "A method that changes the look of your player." at bounding box center [677, 440] width 262 height 90
click at [530, 655] on button "Submit" at bounding box center [495, 652] width 144 height 32
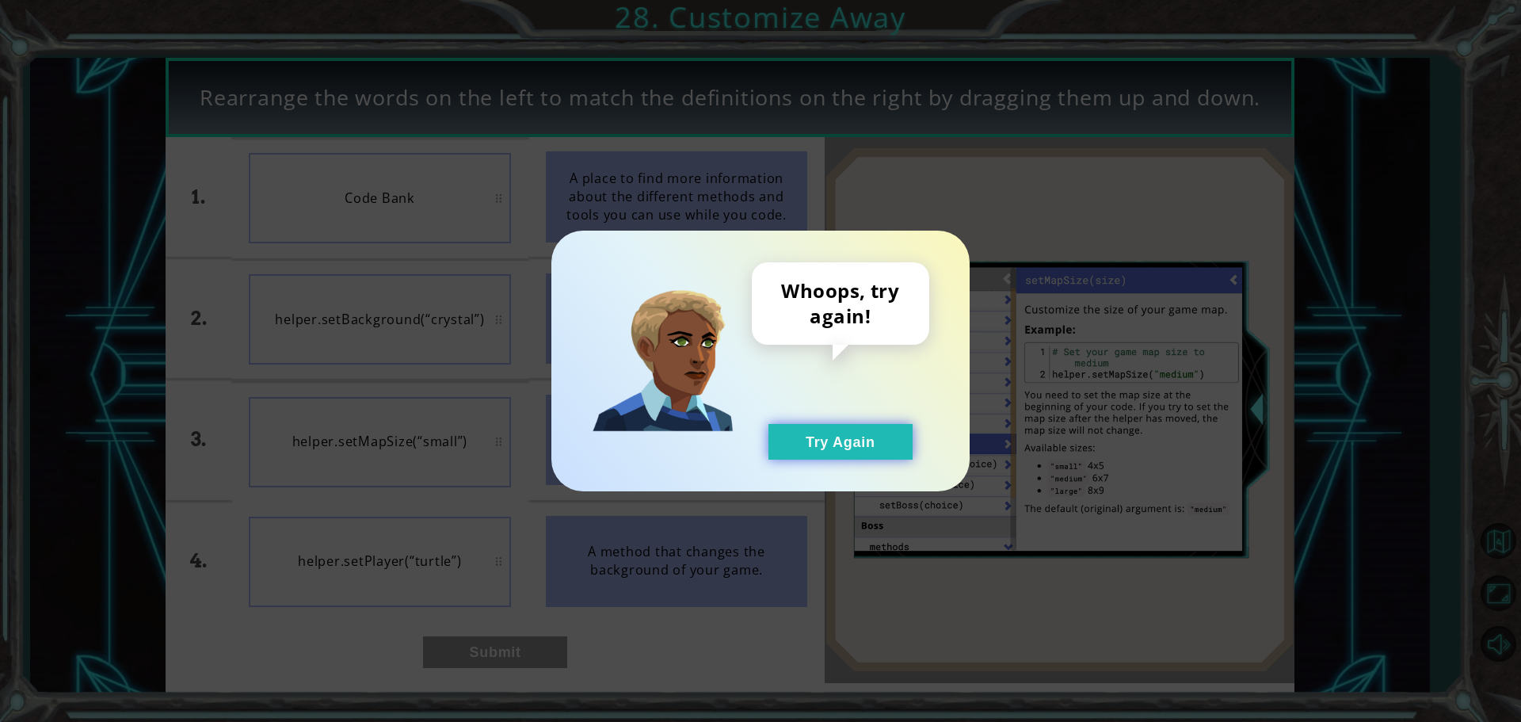
click at [792, 433] on button "Try Again" at bounding box center [841, 442] width 144 height 36
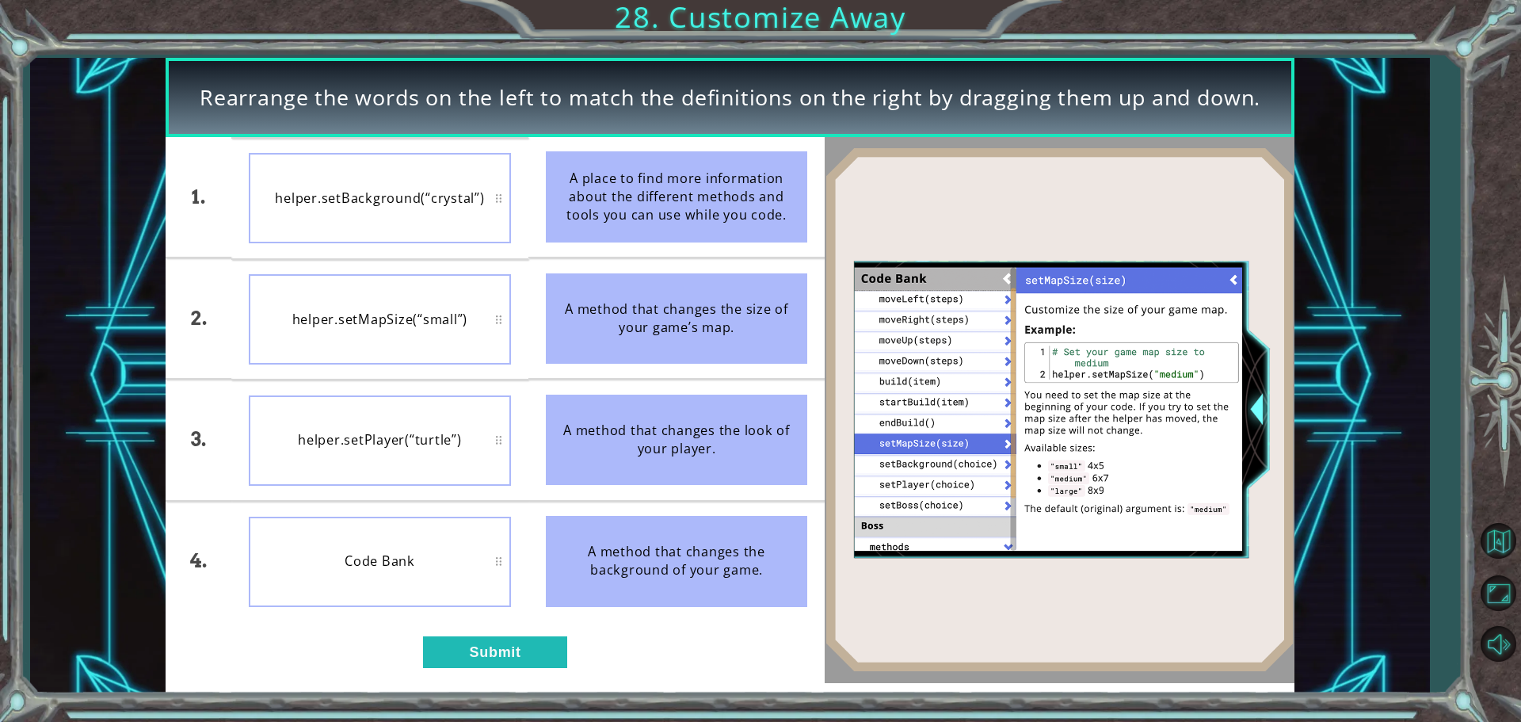
drag, startPoint x: 551, startPoint y: 625, endPoint x: 544, endPoint y: 633, distance: 11.2
click at [551, 626] on div "1. 2. 3. 4. helper.setBackground(“crystal”) helper.setMapSize(“small”) helper.s…" at bounding box center [495, 410] width 659 height 546
click at [540, 646] on button "Submit" at bounding box center [495, 652] width 144 height 32
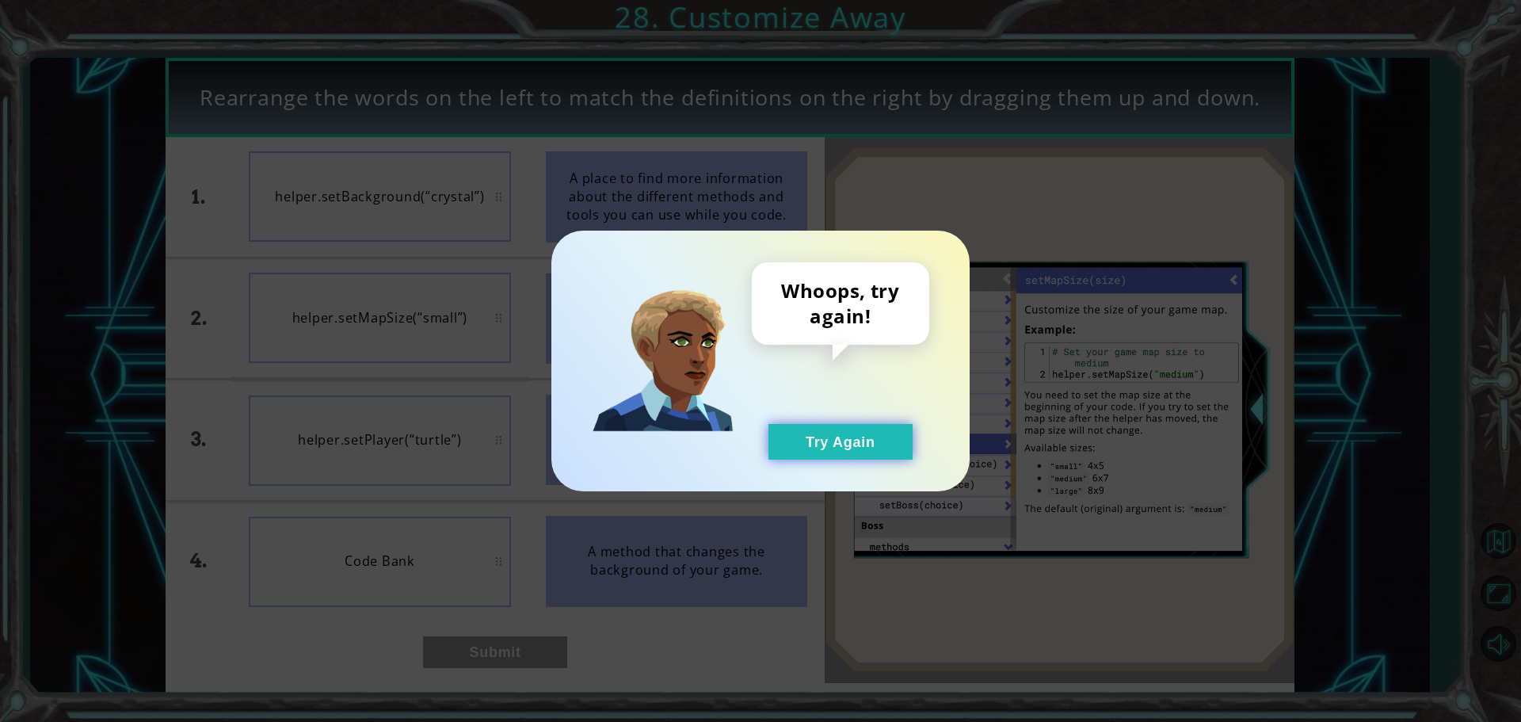
click at [850, 437] on button "Try Again" at bounding box center [841, 442] width 144 height 36
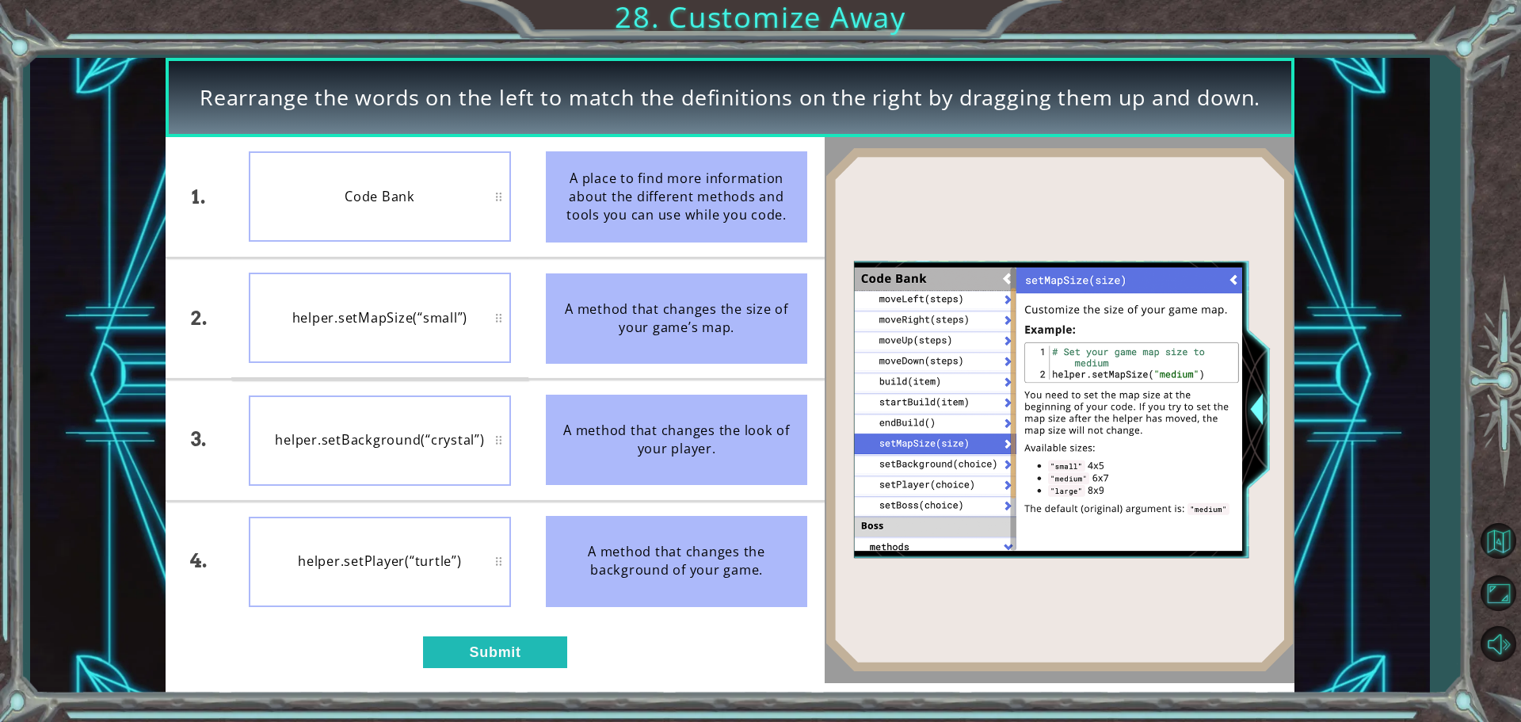
click at [433, 310] on div "helper.setMapSize(“small”)" at bounding box center [380, 318] width 262 height 90
click at [479, 656] on button "Submit" at bounding box center [495, 652] width 144 height 32
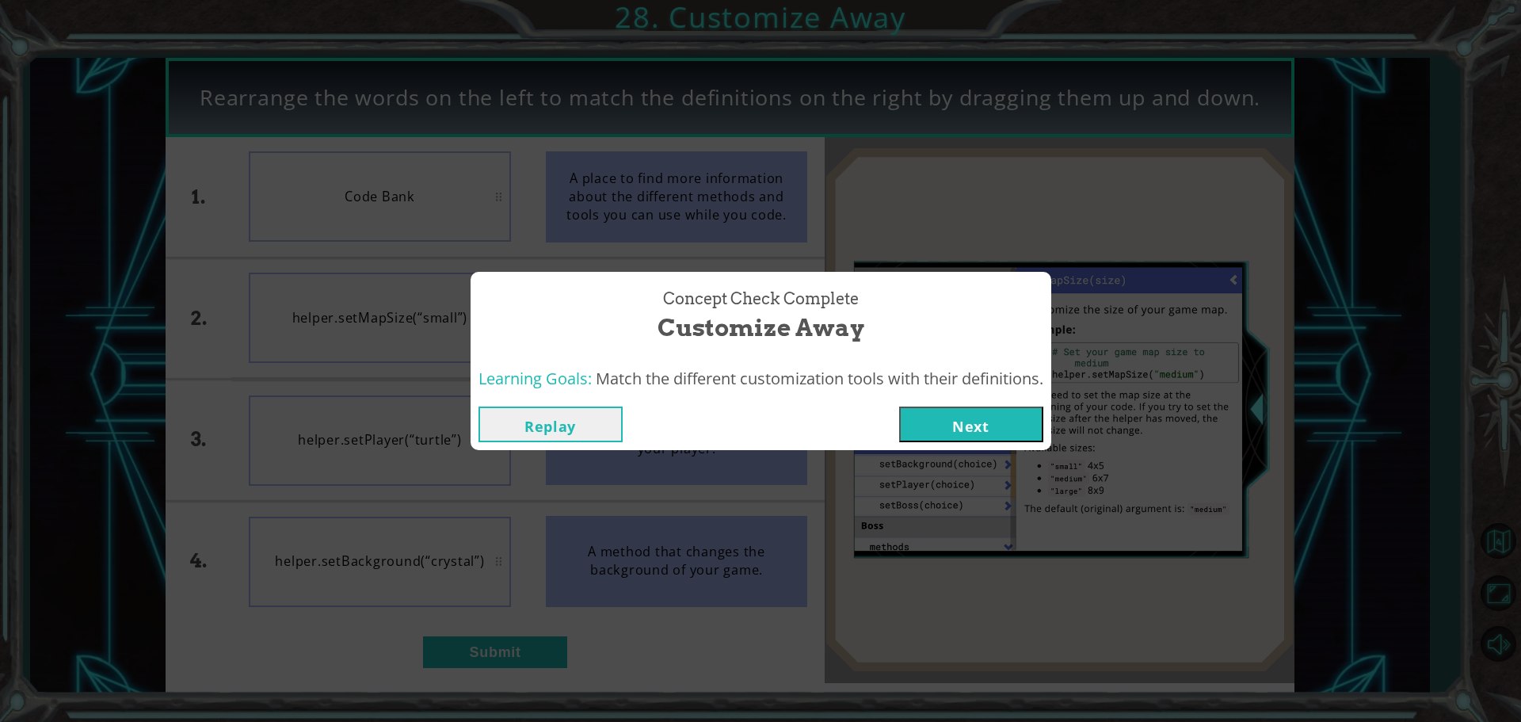
click at [968, 419] on button "Next" at bounding box center [971, 424] width 144 height 36
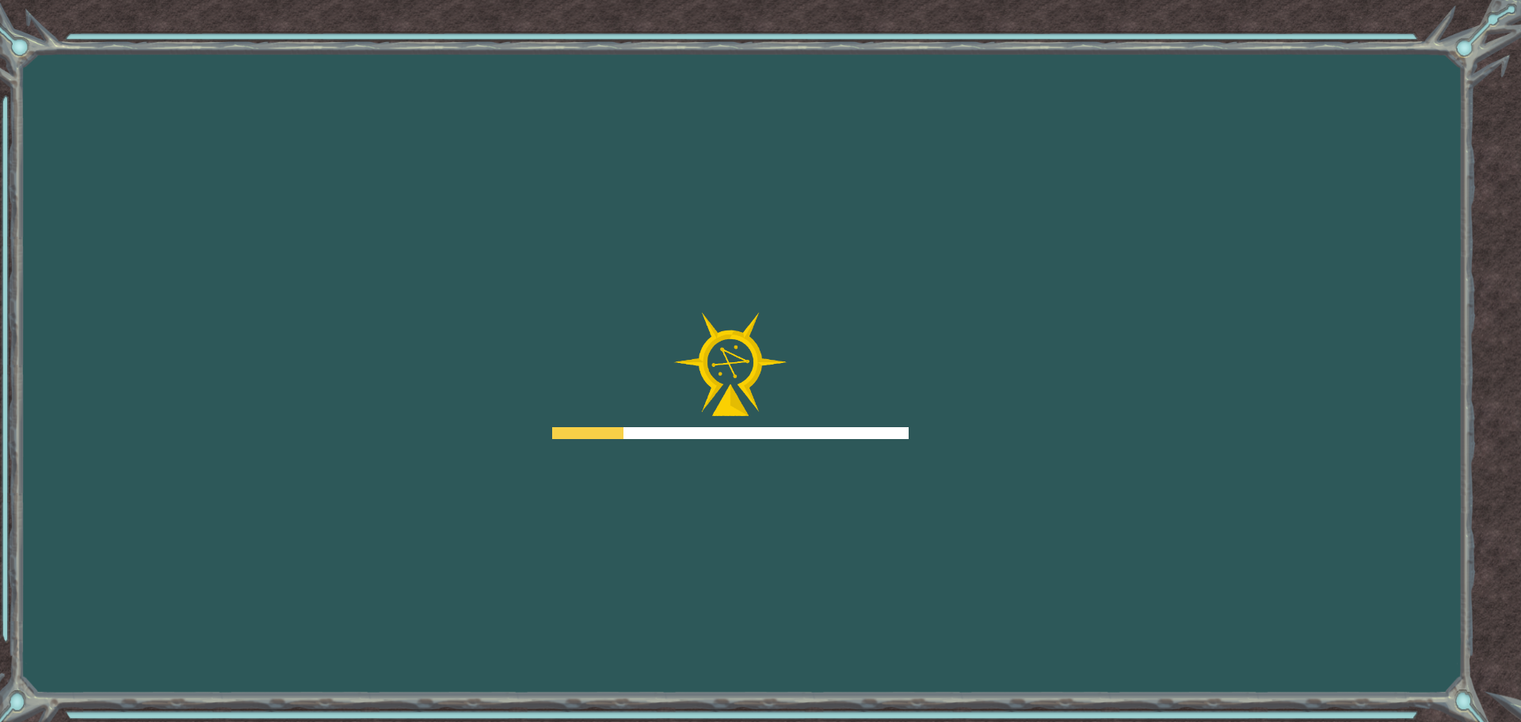
click at [988, 428] on div "Goals Error loading from server. Try refreshing the page. You'll need to join a…" at bounding box center [760, 361] width 1521 height 722
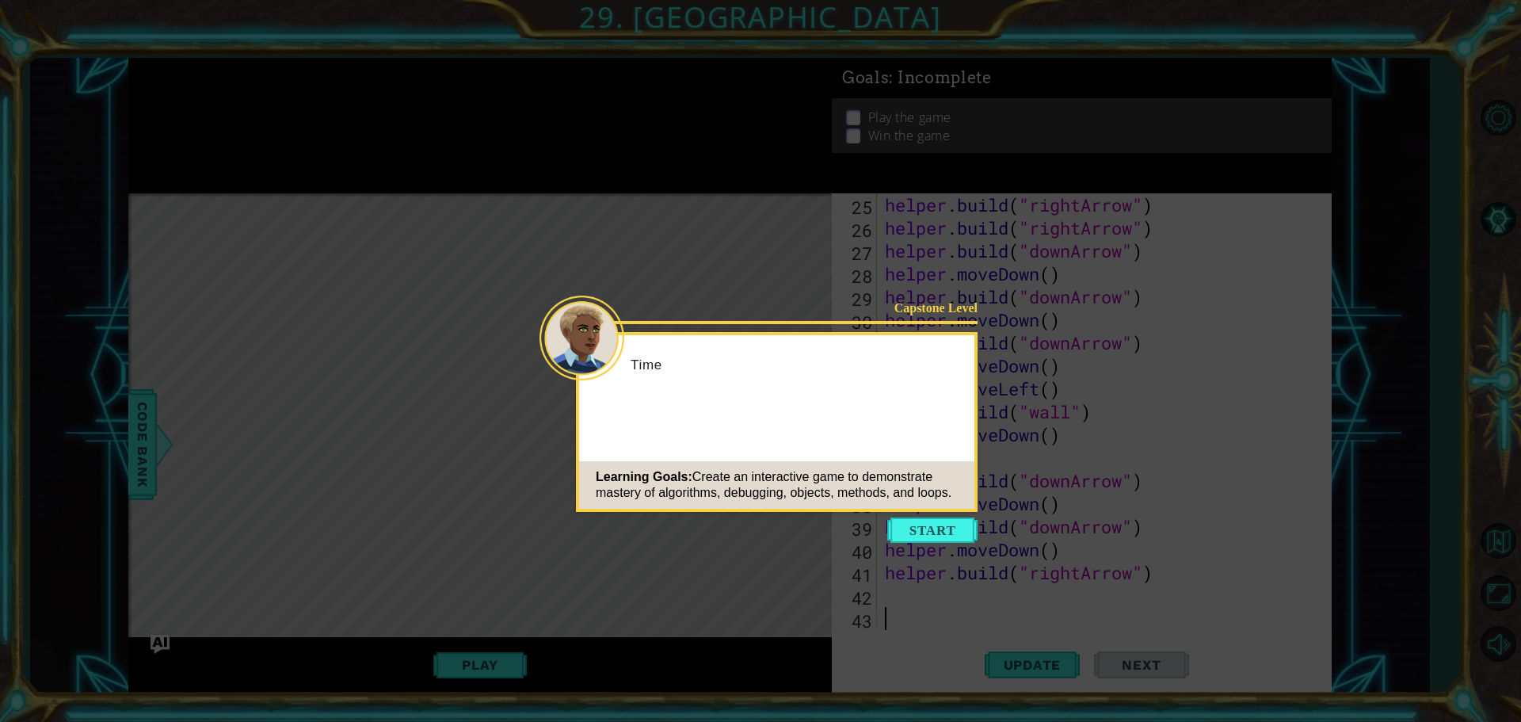
scroll to position [574, 0]
click at [916, 468] on div "Learning Goals: Create an interactive game to demonstrate mastery of algorithms…" at bounding box center [776, 485] width 395 height 48
drag, startPoint x: 919, startPoint y: 546, endPoint x: 922, endPoint y: 570, distance: 24.0
click at [922, 570] on body "1 ההההההההההההההההההההההההההההההההההההההההההההההההההההההההההההההההההההההההההההה…" at bounding box center [760, 361] width 1521 height 722
click at [923, 540] on button "Start" at bounding box center [932, 529] width 90 height 25
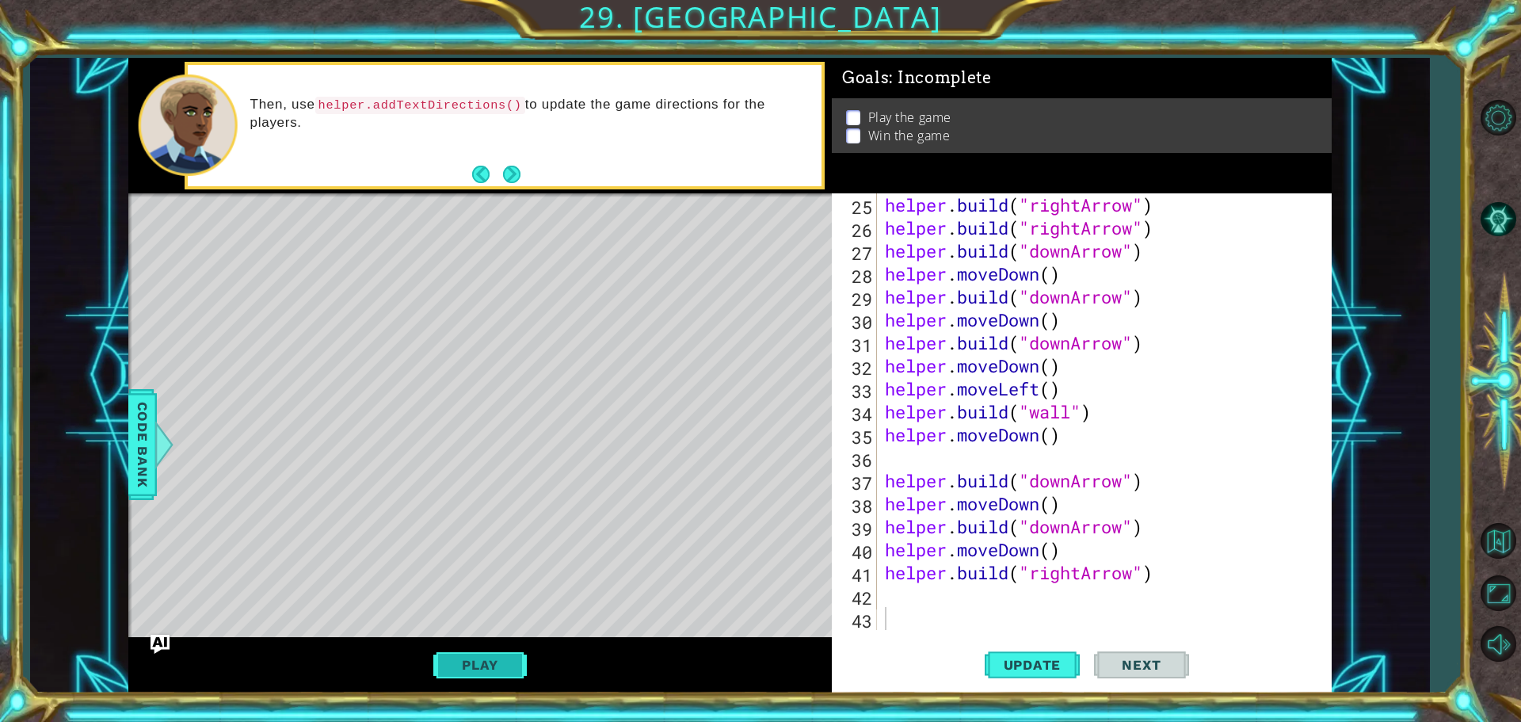
click at [473, 657] on button "Play" at bounding box center [479, 665] width 93 height 30
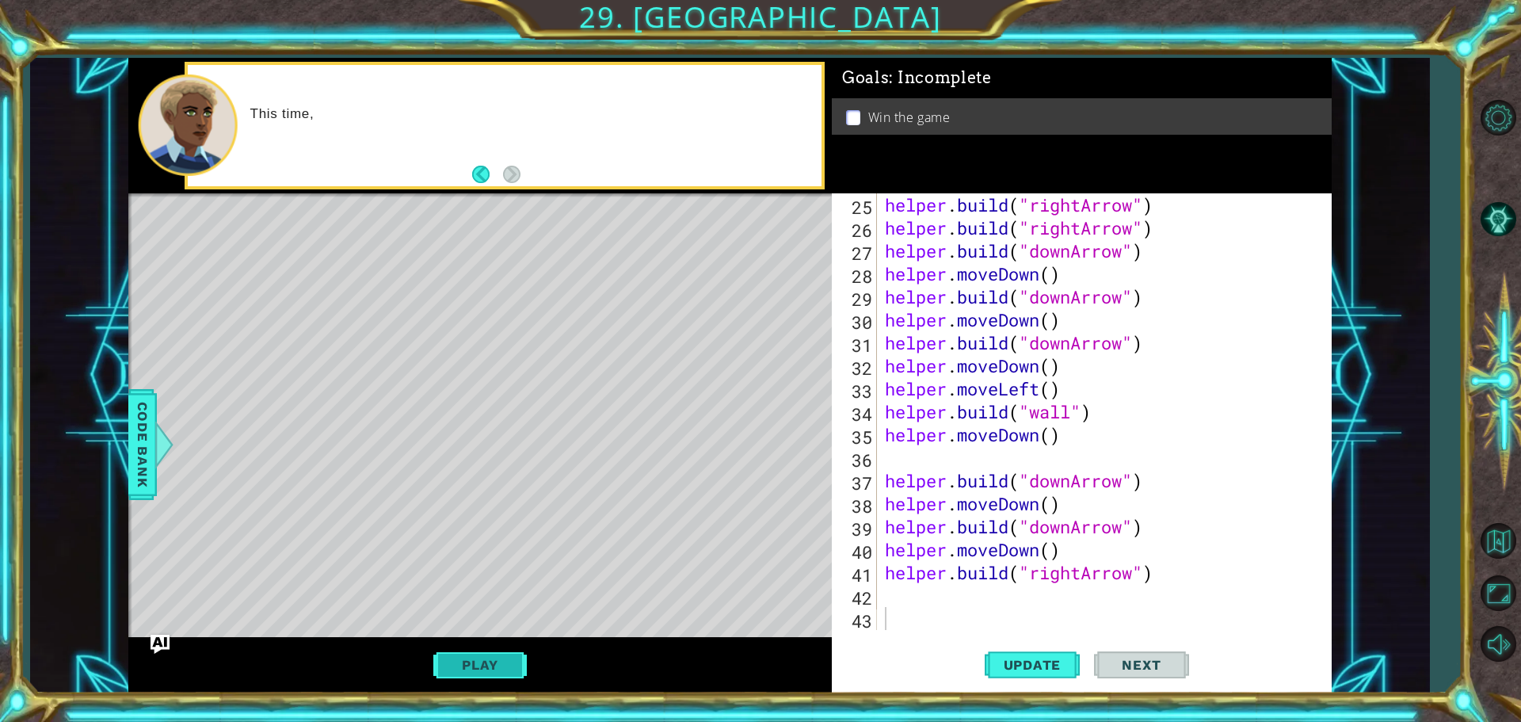
click at [475, 654] on button "Play" at bounding box center [479, 665] width 93 height 30
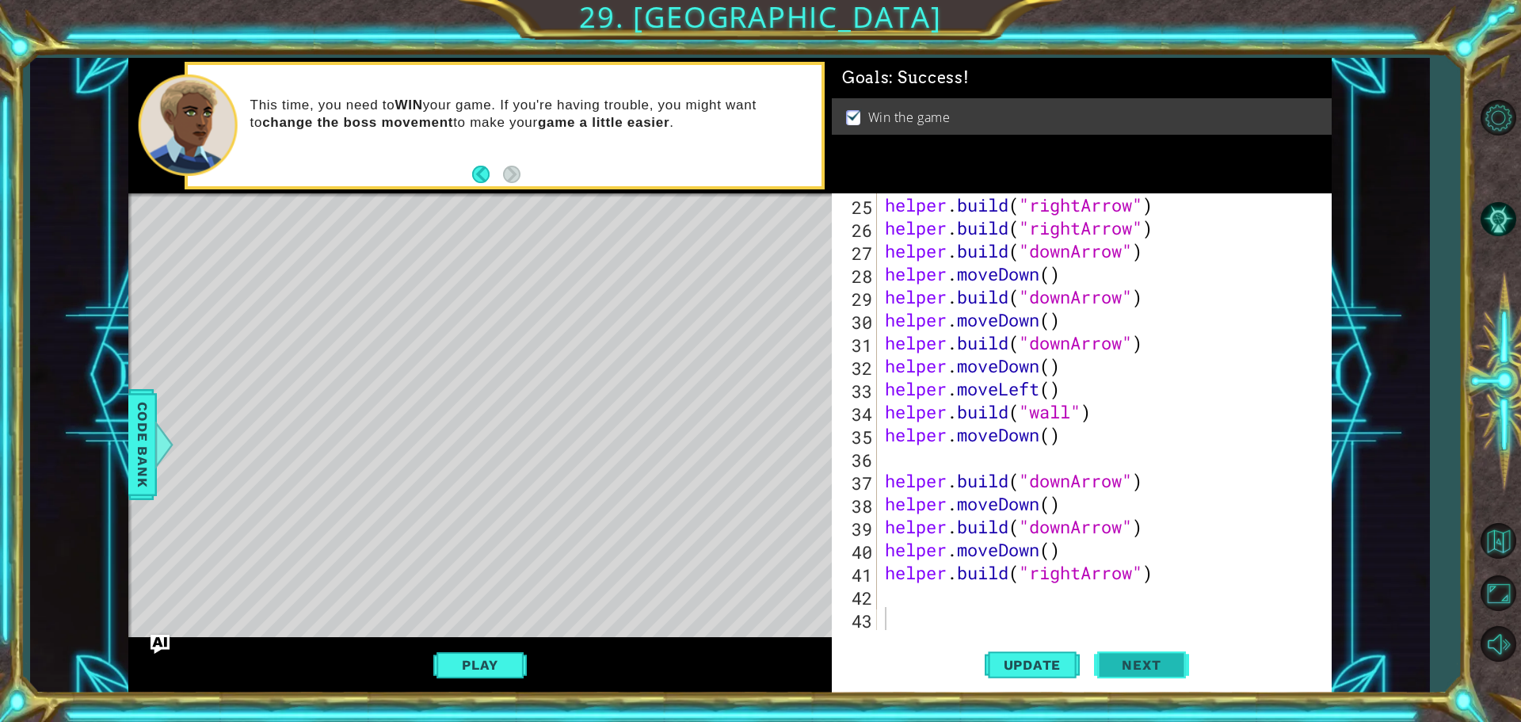
click at [1152, 651] on button "Next" at bounding box center [1141, 664] width 95 height 50
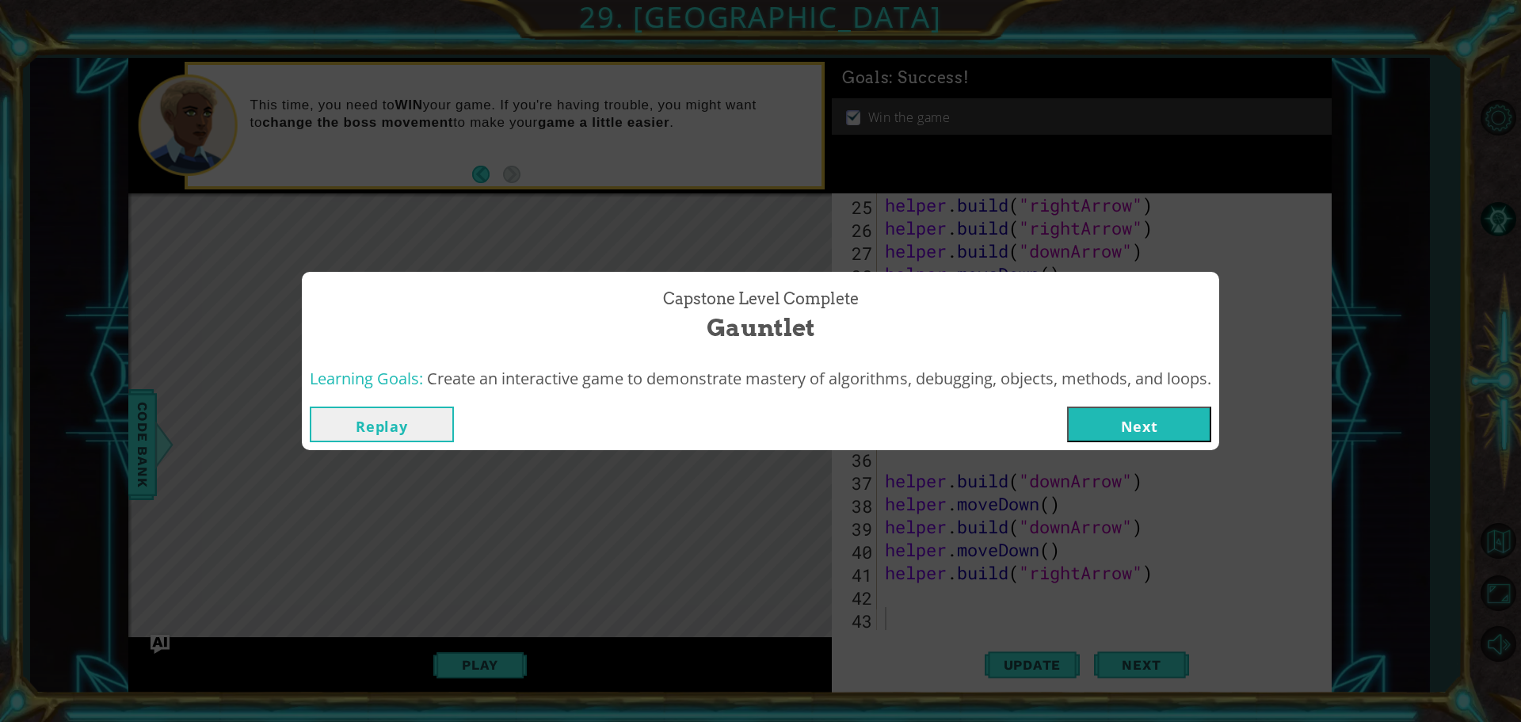
click at [1180, 419] on button "Next" at bounding box center [1139, 424] width 144 height 36
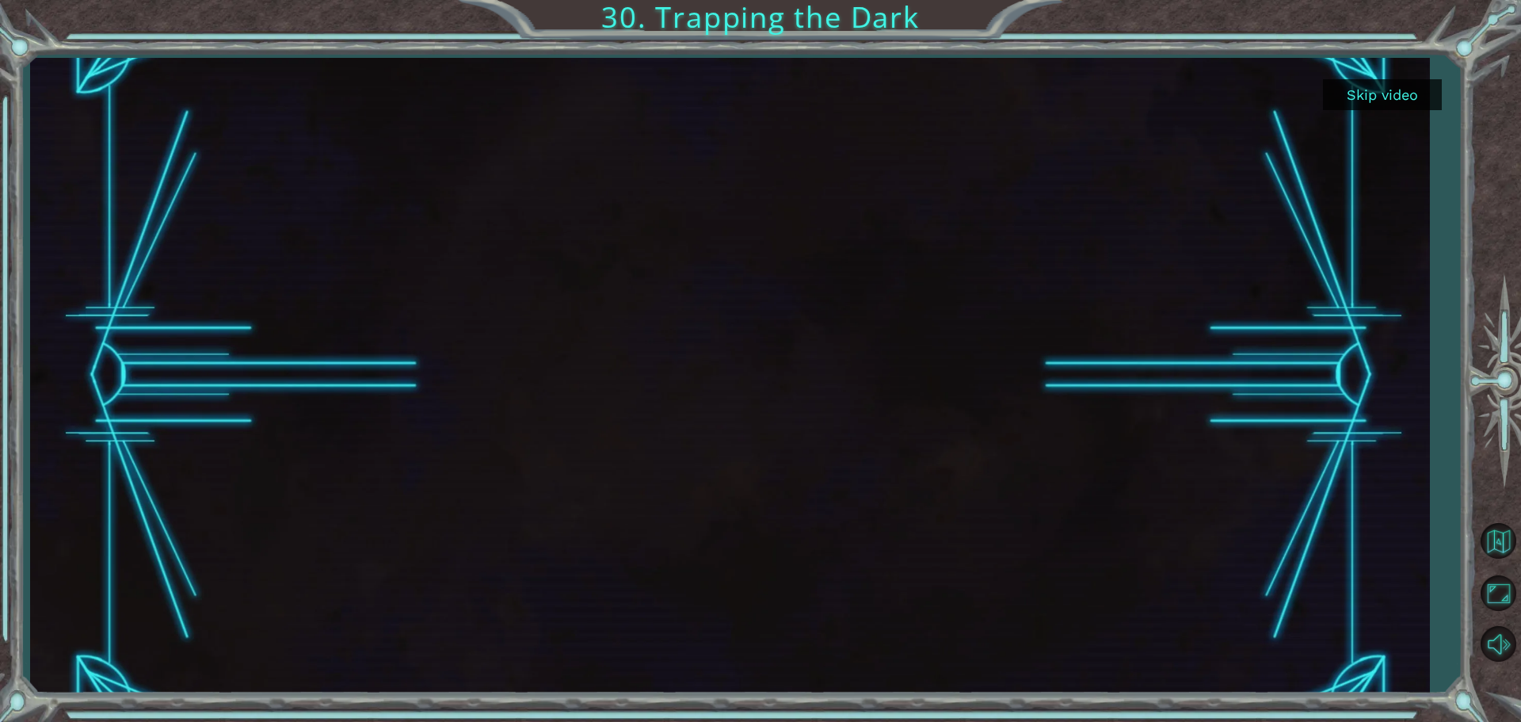
click at [1395, 90] on button "Skip video" at bounding box center [1382, 94] width 119 height 31
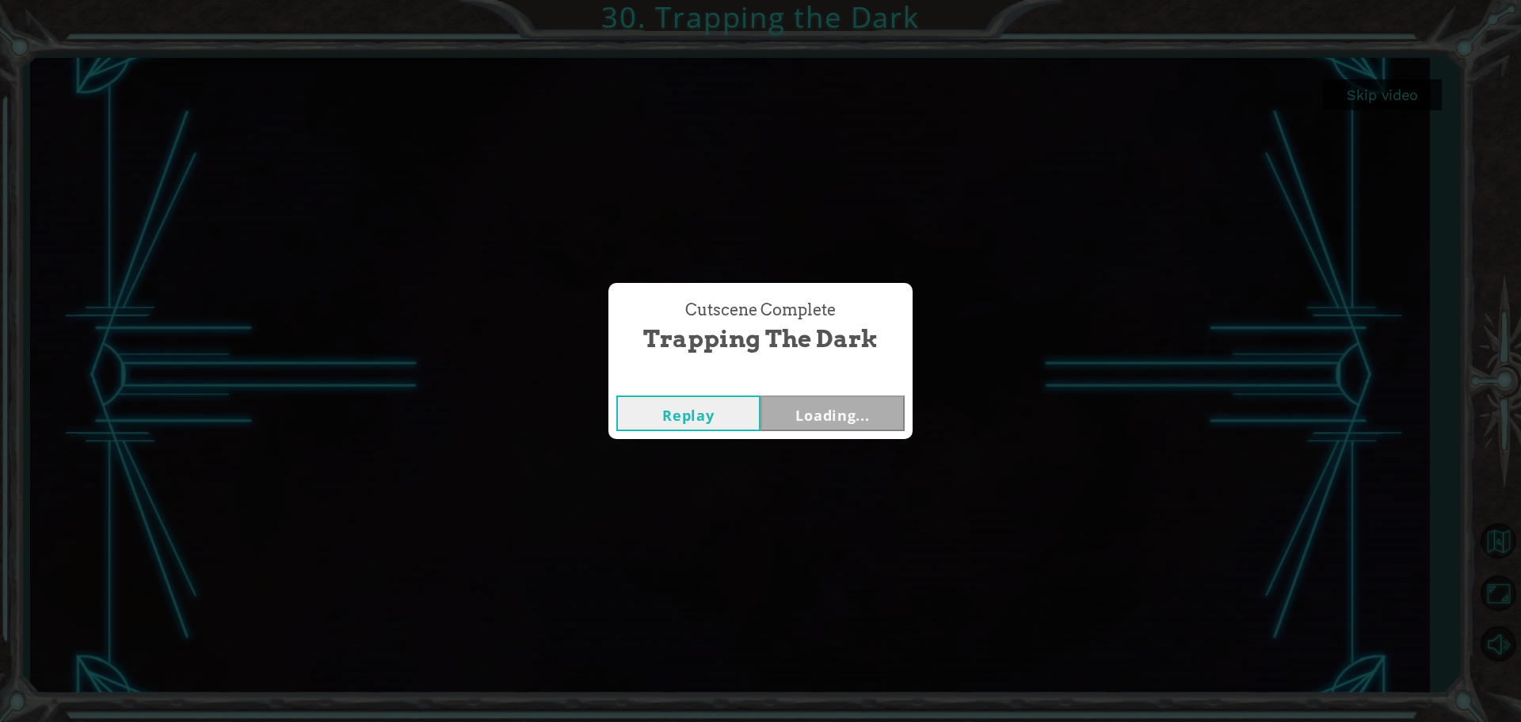
click at [1395, 0] on div "Skip video 30. Trapping the Dark Cutscene Complete Trapping the Dark Replay Loa…" at bounding box center [760, 0] width 1521 height 0
click at [1395, 90] on div "Cutscene Complete Trapping the Dark Replay Loading..." at bounding box center [760, 361] width 1521 height 722
click at [839, 406] on button "Next" at bounding box center [833, 413] width 144 height 36
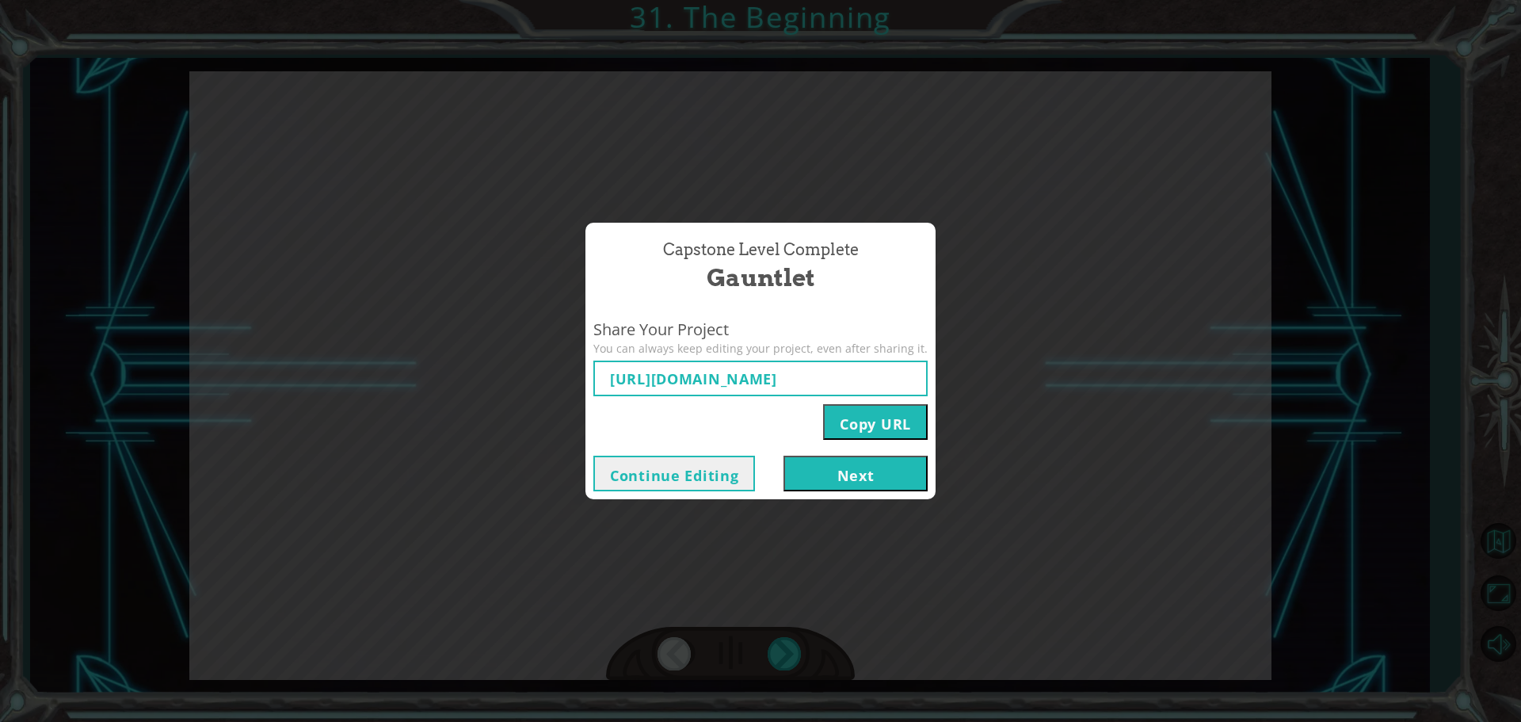
type input "https://www.ozaria.com/play/game-dev-level/1fhcapstoneb/68cae0b2a6717cfc50396a0…"
click at [891, 471] on button "Next" at bounding box center [856, 474] width 144 height 36
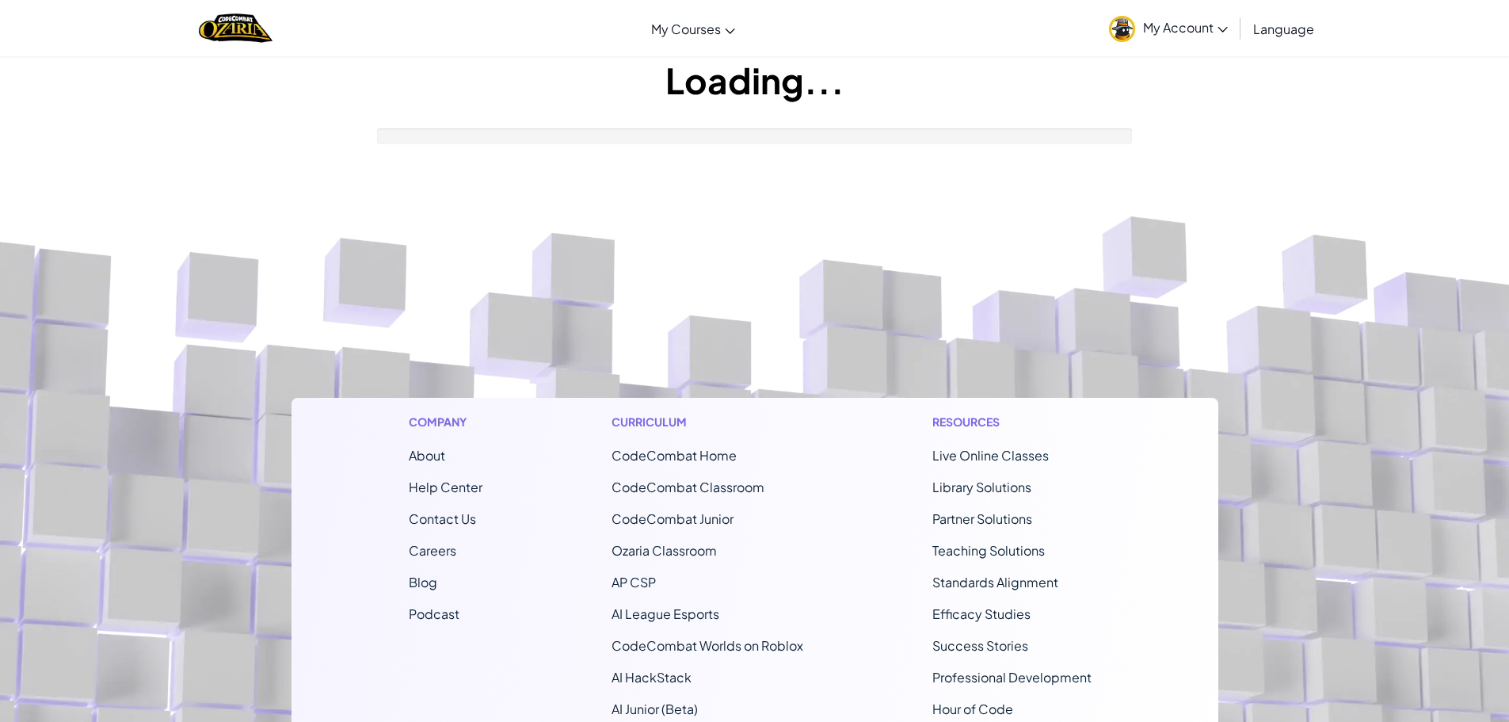
click at [890, 465] on div "Company About Help Center Contact Us Careers Blog Podcast Curriculum CodeCombat…" at bounding box center [755, 612] width 927 height 429
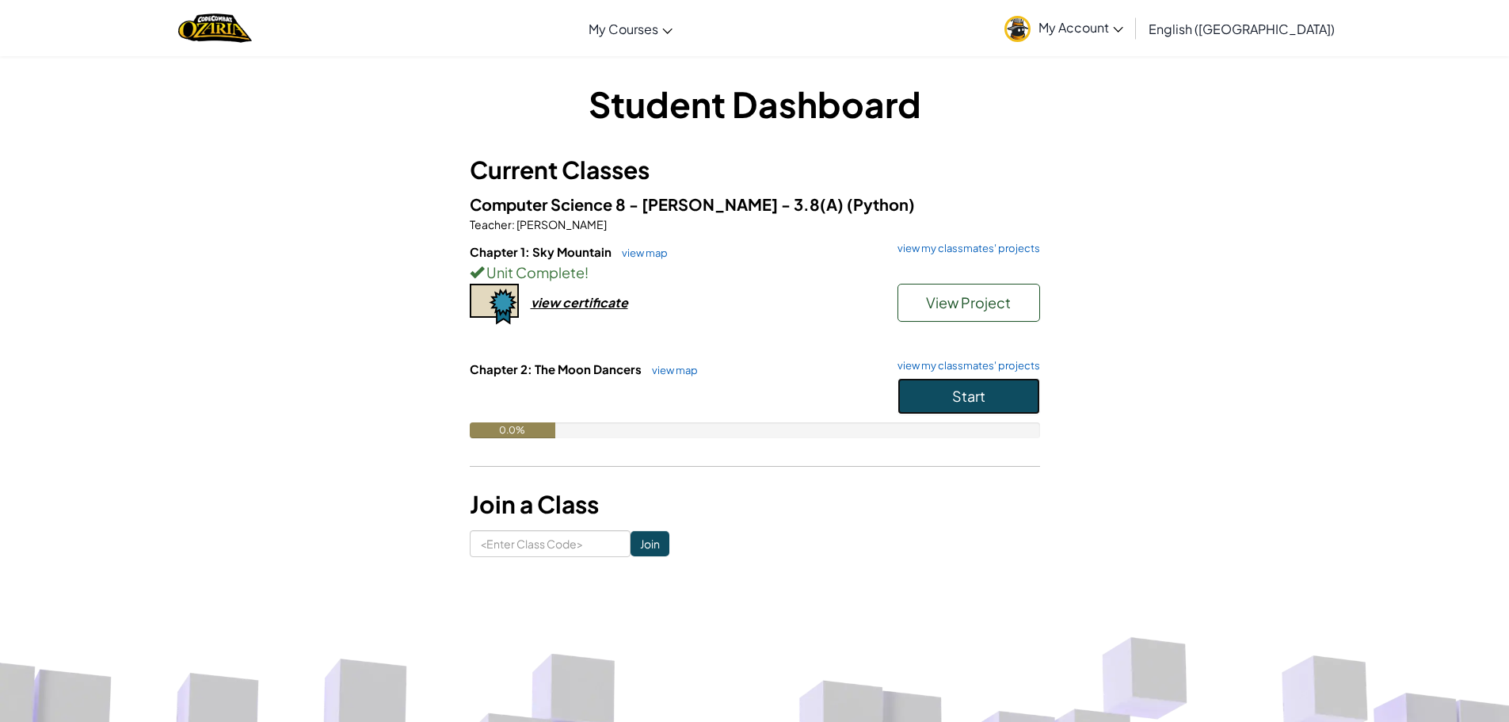
click at [957, 388] on span "Start" at bounding box center [968, 396] width 33 height 18
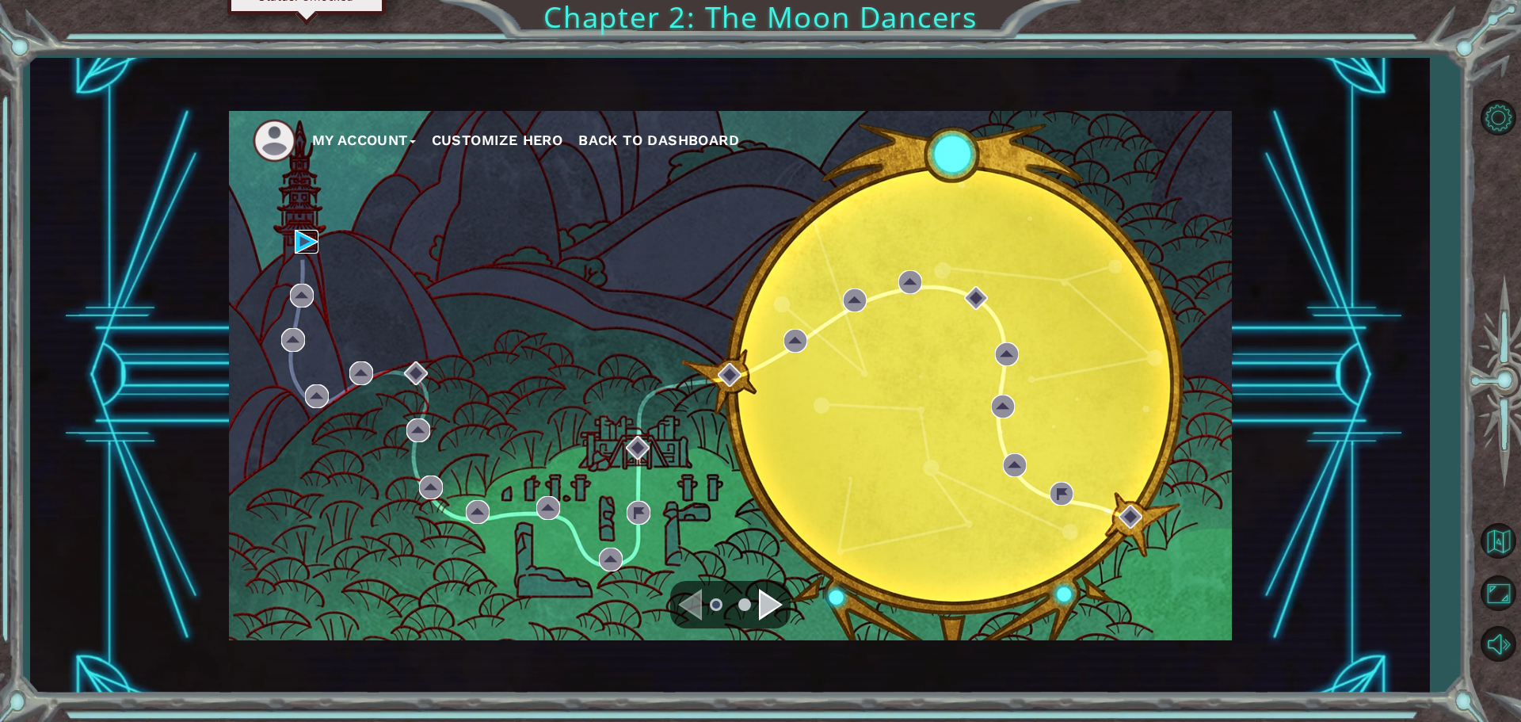
click at [311, 235] on img at bounding box center [307, 242] width 24 height 24
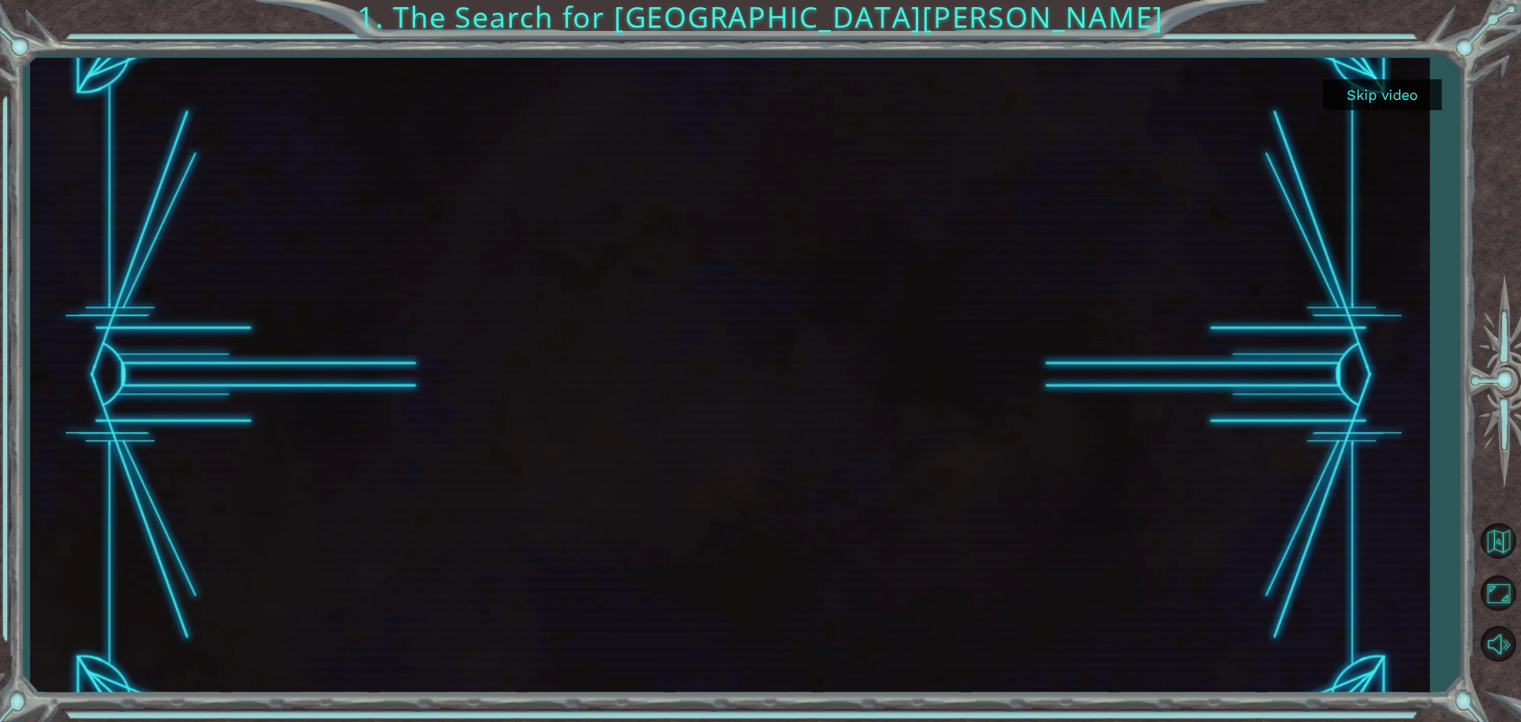
click at [1414, 93] on button "Skip video" at bounding box center [1382, 94] width 119 height 31
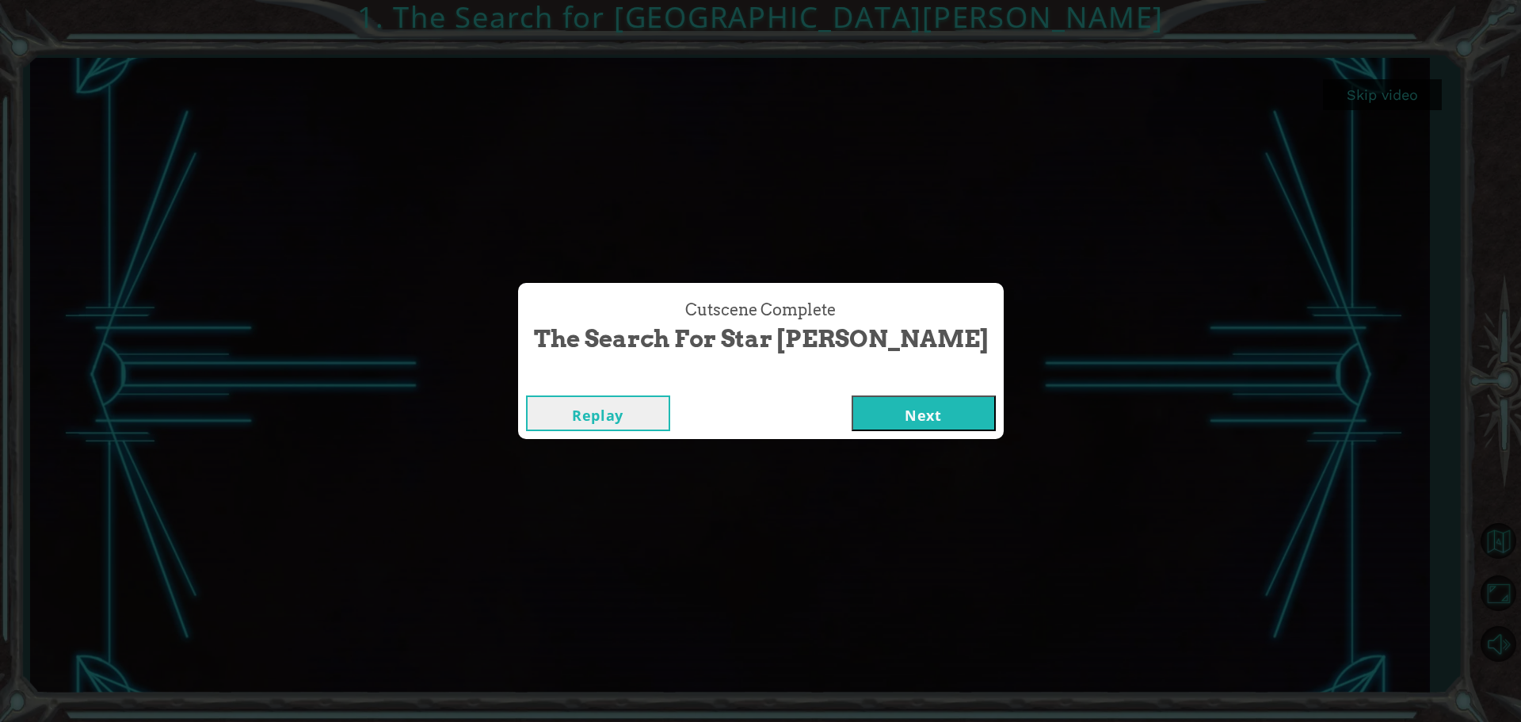
click at [891, 423] on button "Next" at bounding box center [924, 413] width 144 height 36
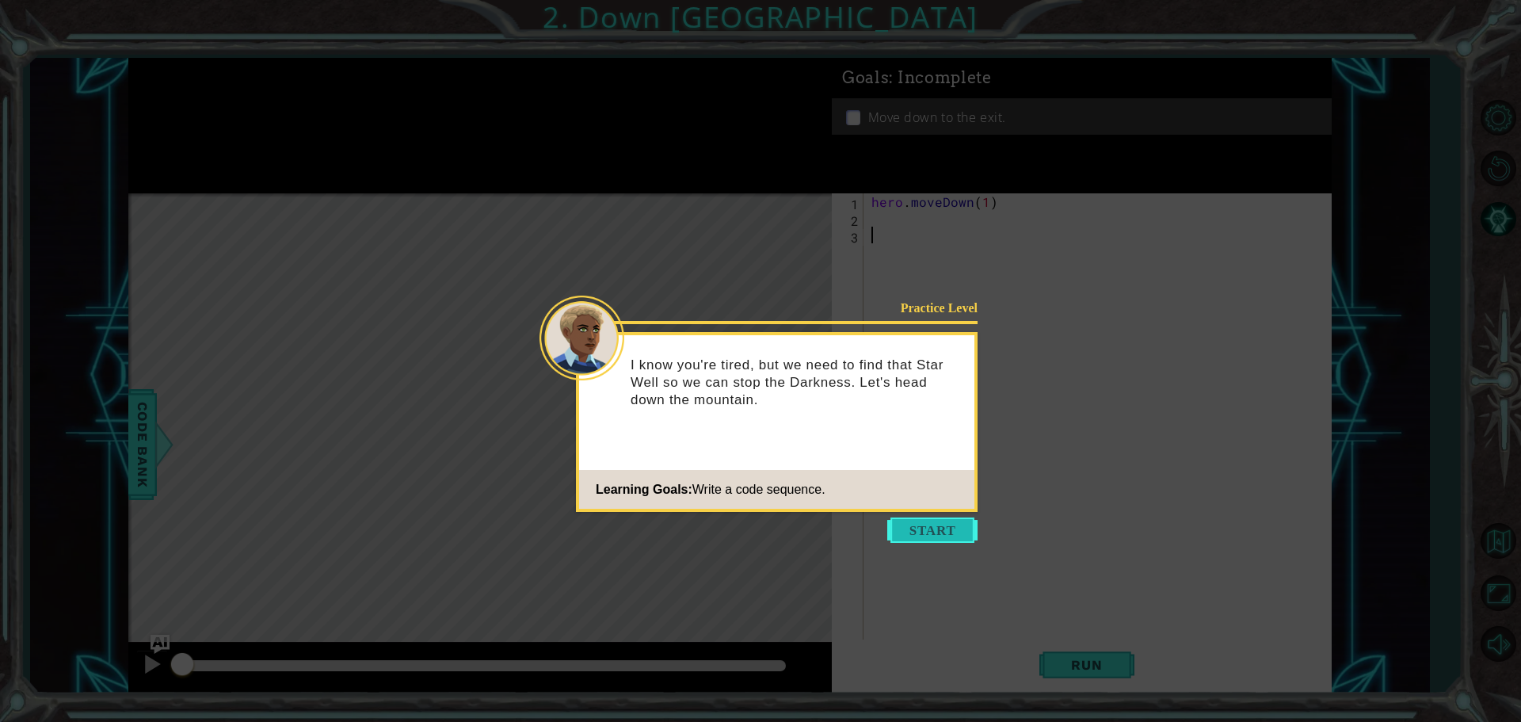
click at [943, 528] on button "Start" at bounding box center [932, 529] width 90 height 25
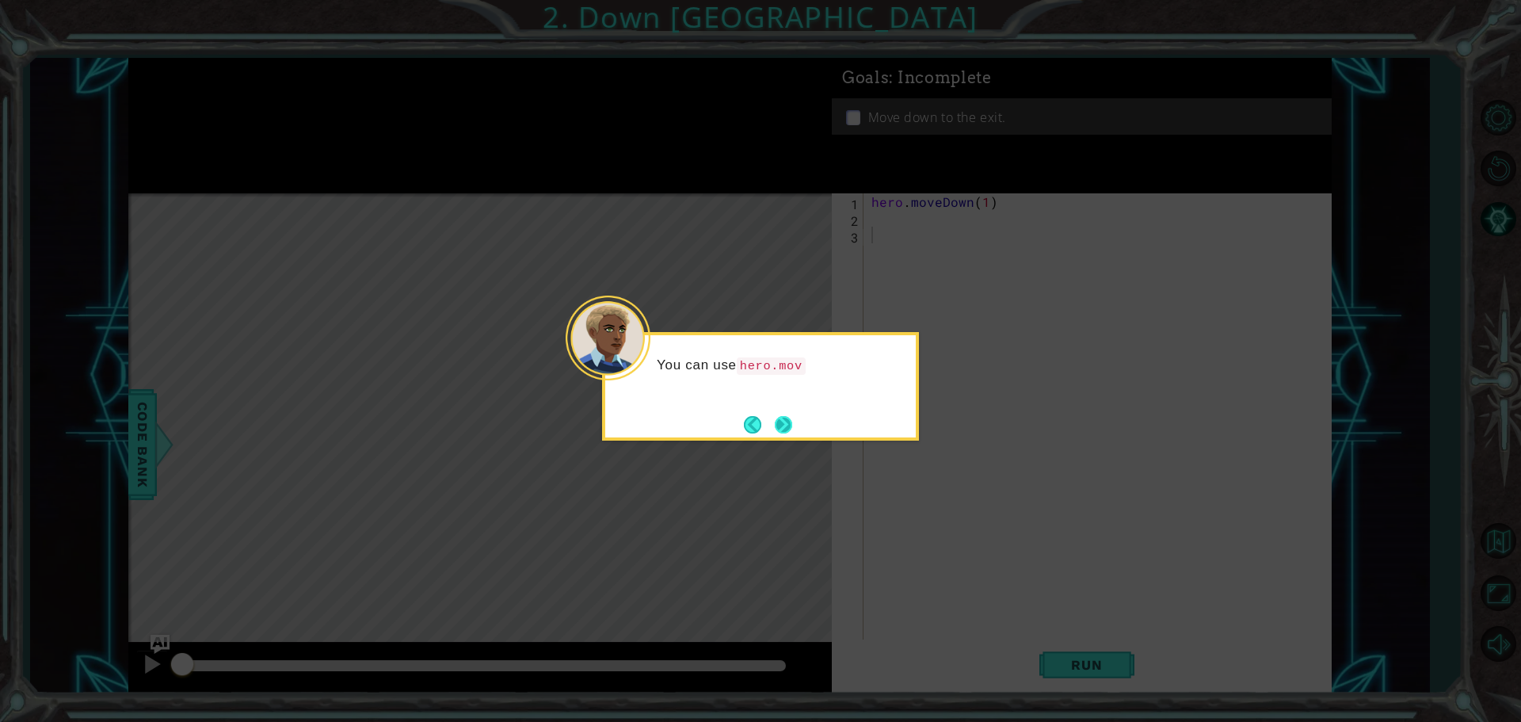
click at [780, 418] on button "Next" at bounding box center [783, 424] width 17 height 17
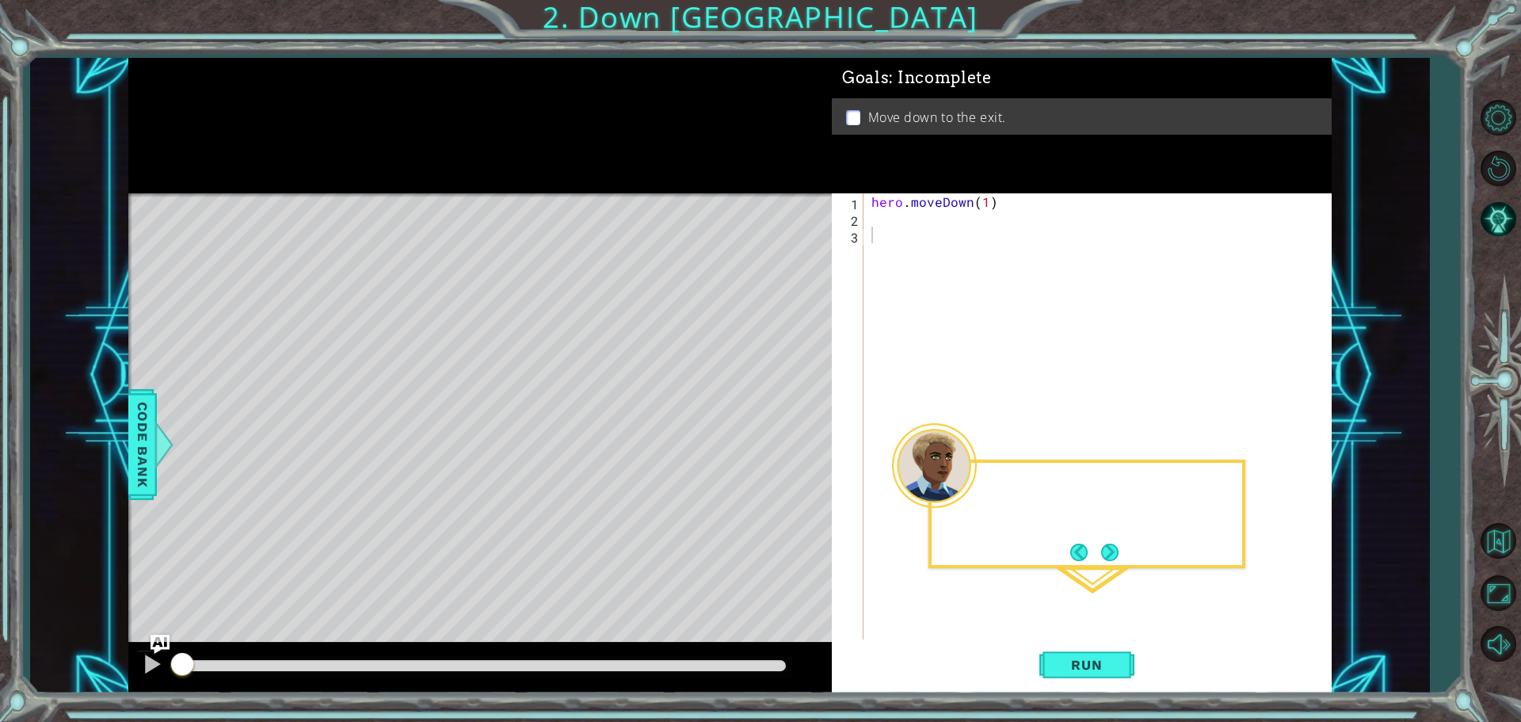
click at [780, 418] on div "Level Map" at bounding box center [494, 426] width 732 height 467
click at [1111, 545] on button "Next" at bounding box center [1109, 552] width 17 height 17
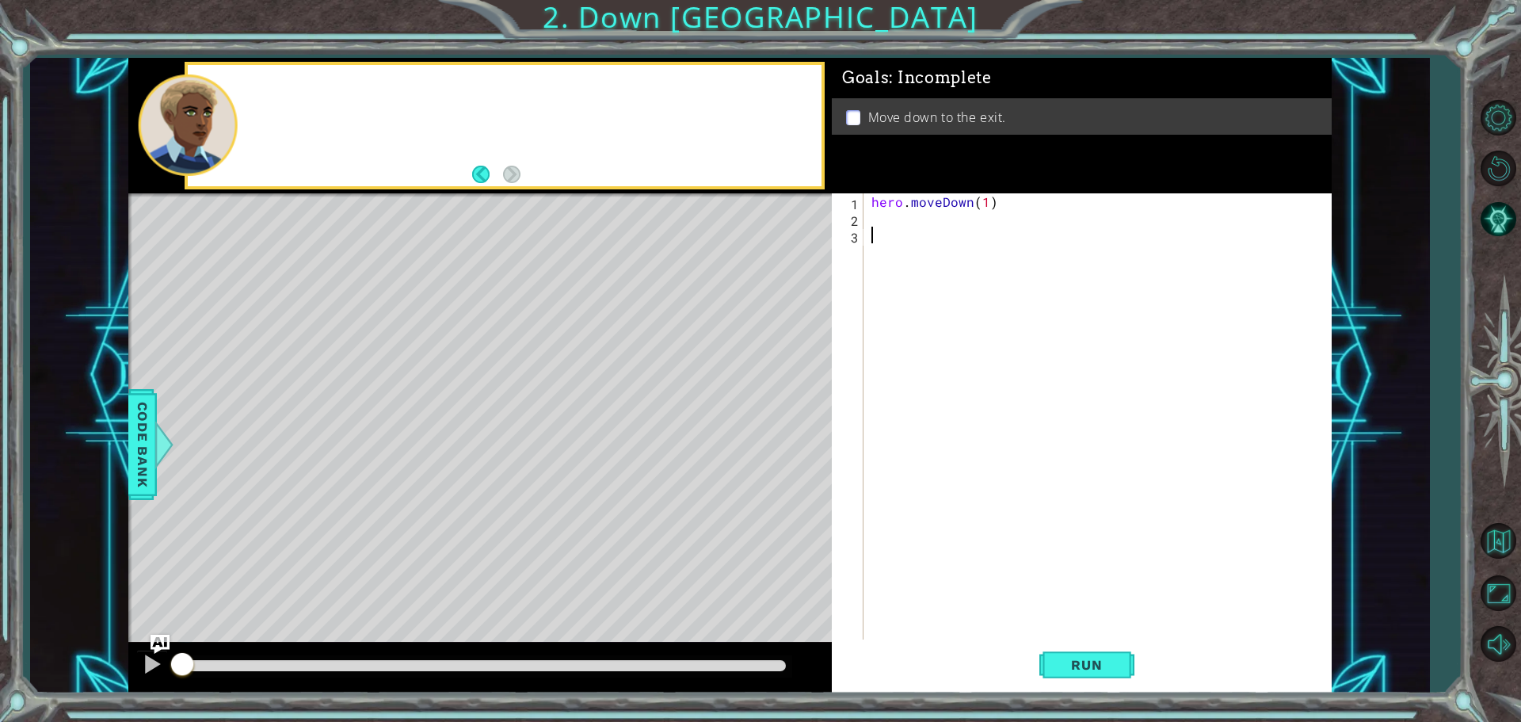
click at [1111, 545] on div "hero . moveDown ( 1 )" at bounding box center [1101, 434] width 467 height 483
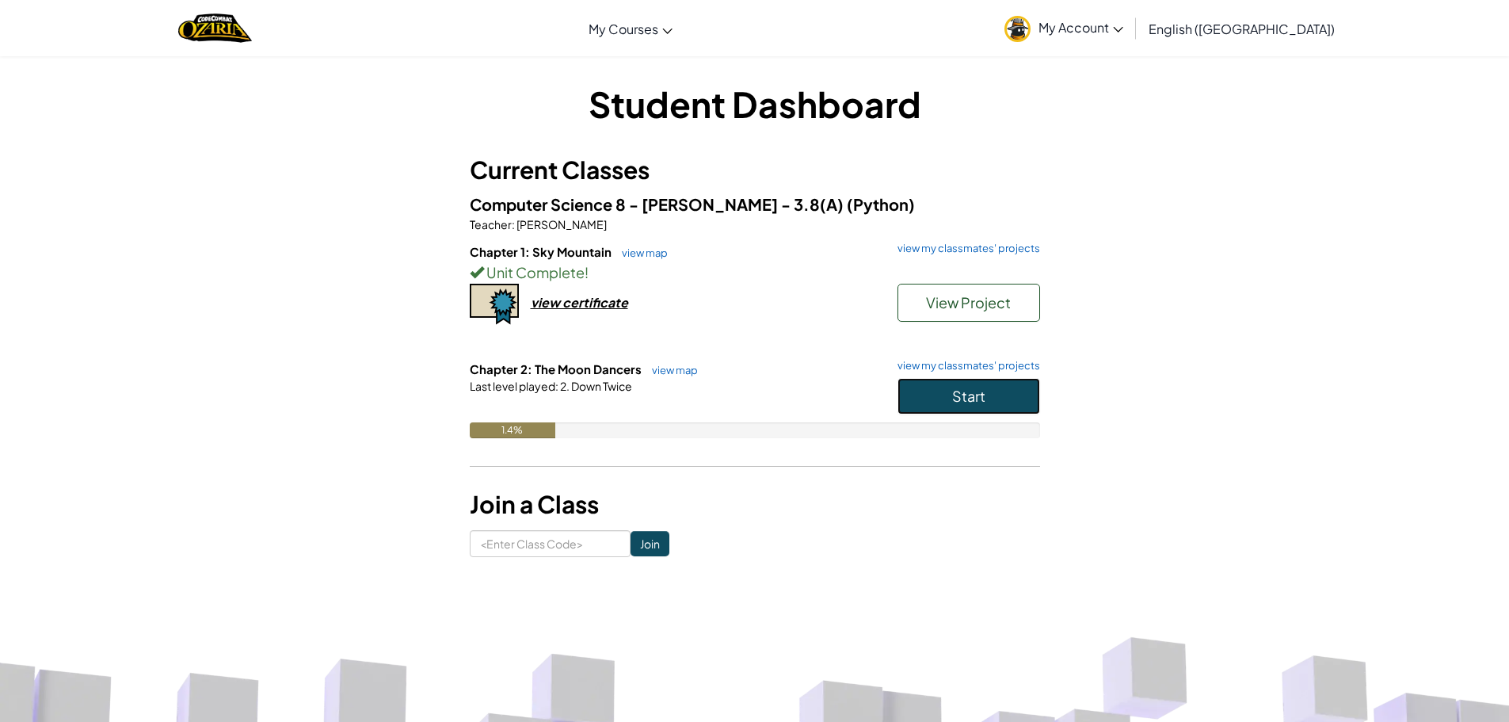
click at [1009, 391] on button "Start" at bounding box center [969, 396] width 143 height 36
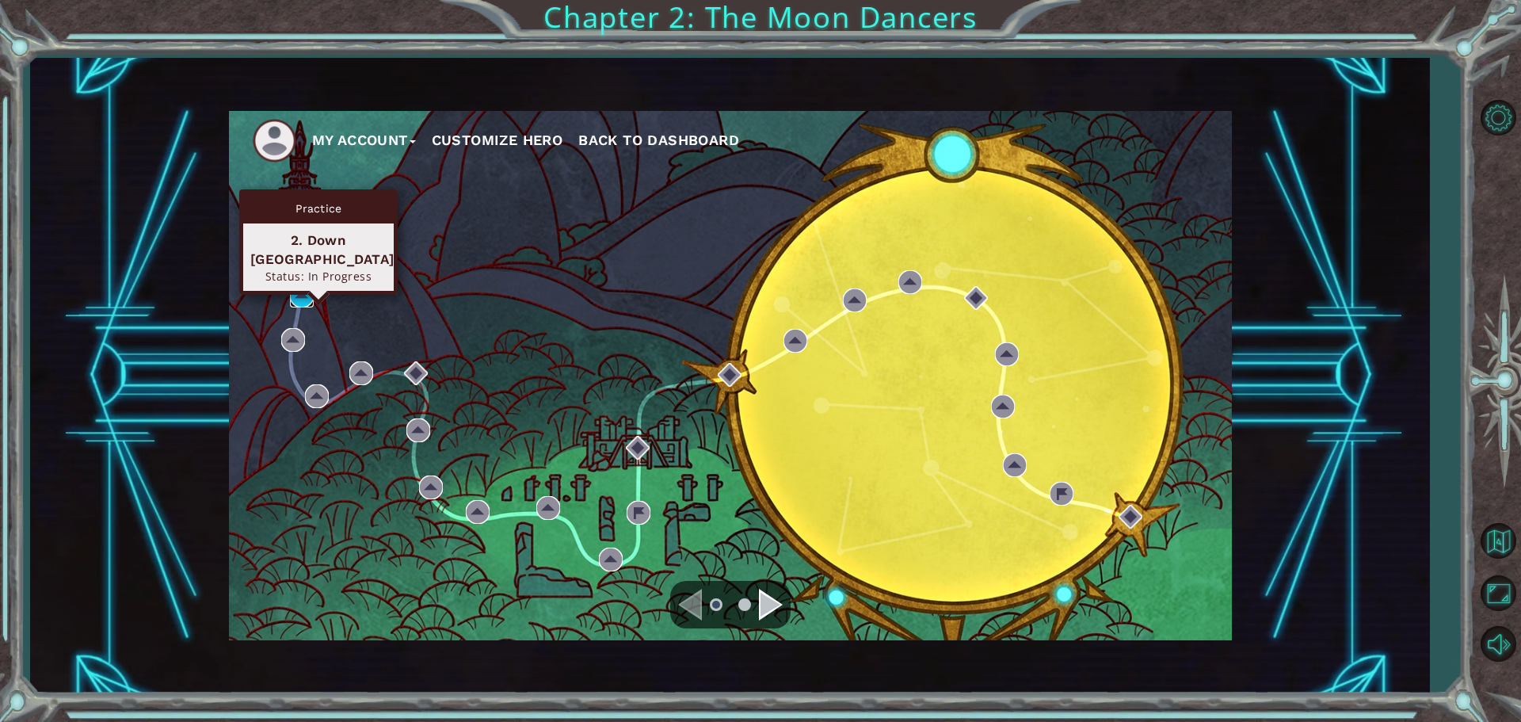
click at [307, 284] on img at bounding box center [302, 296] width 24 height 24
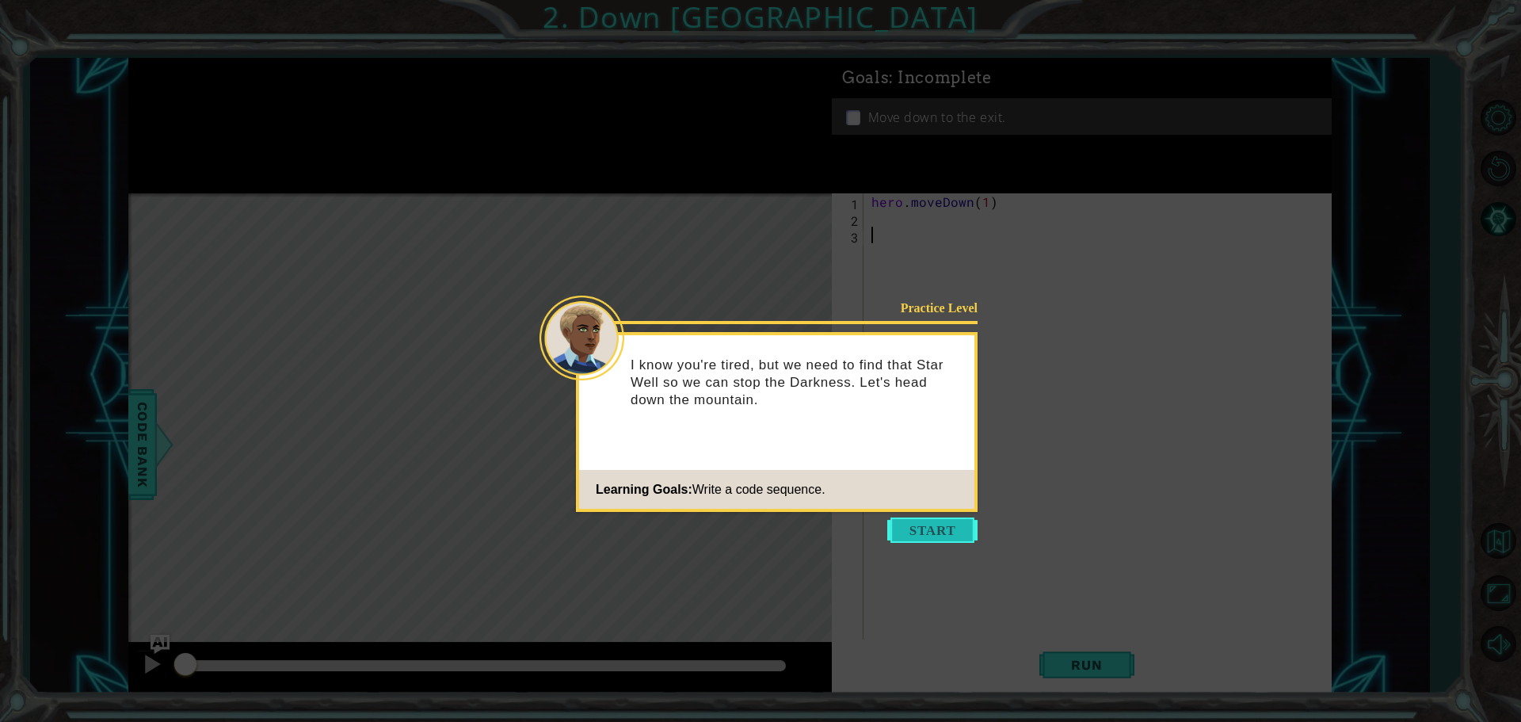
click at [936, 524] on button "Start" at bounding box center [932, 529] width 90 height 25
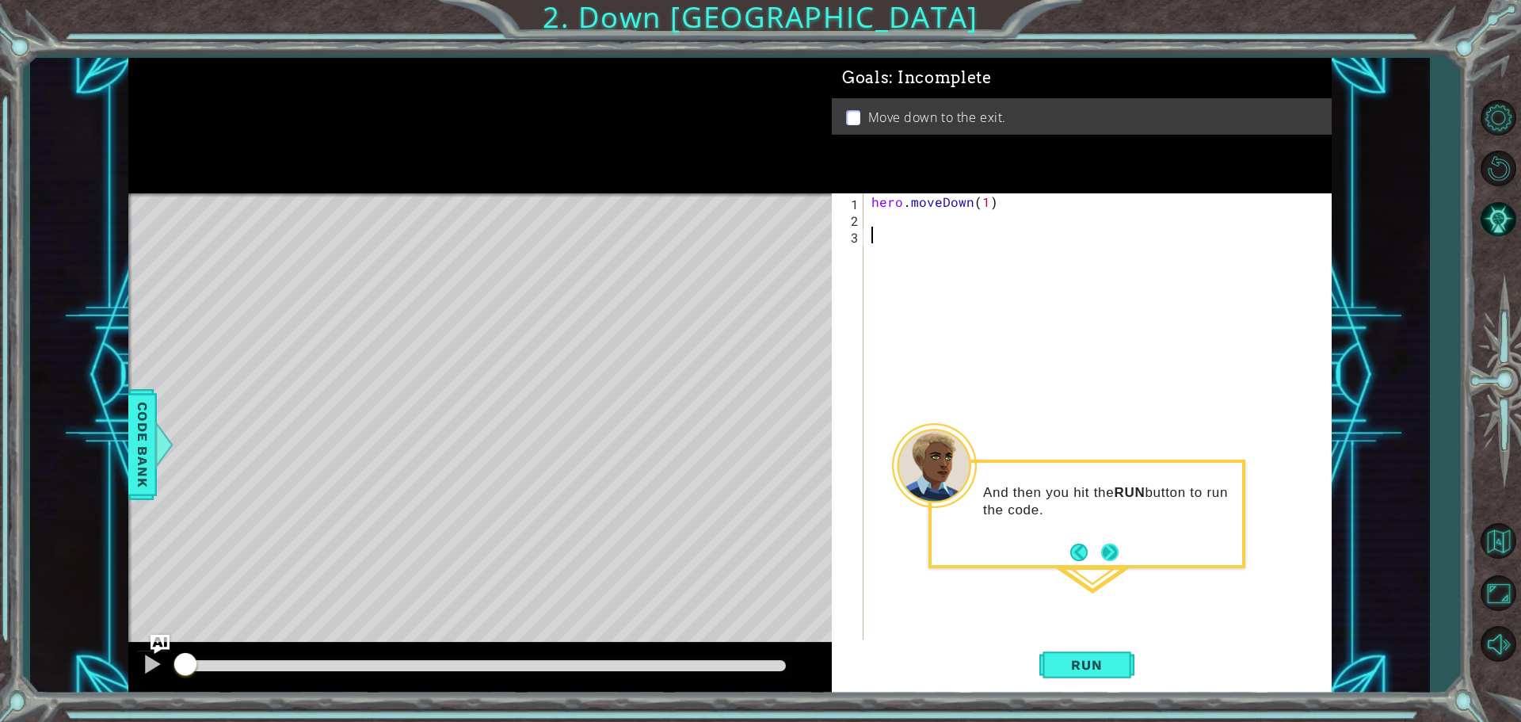
click at [1104, 549] on button "Next" at bounding box center [1109, 552] width 17 height 17
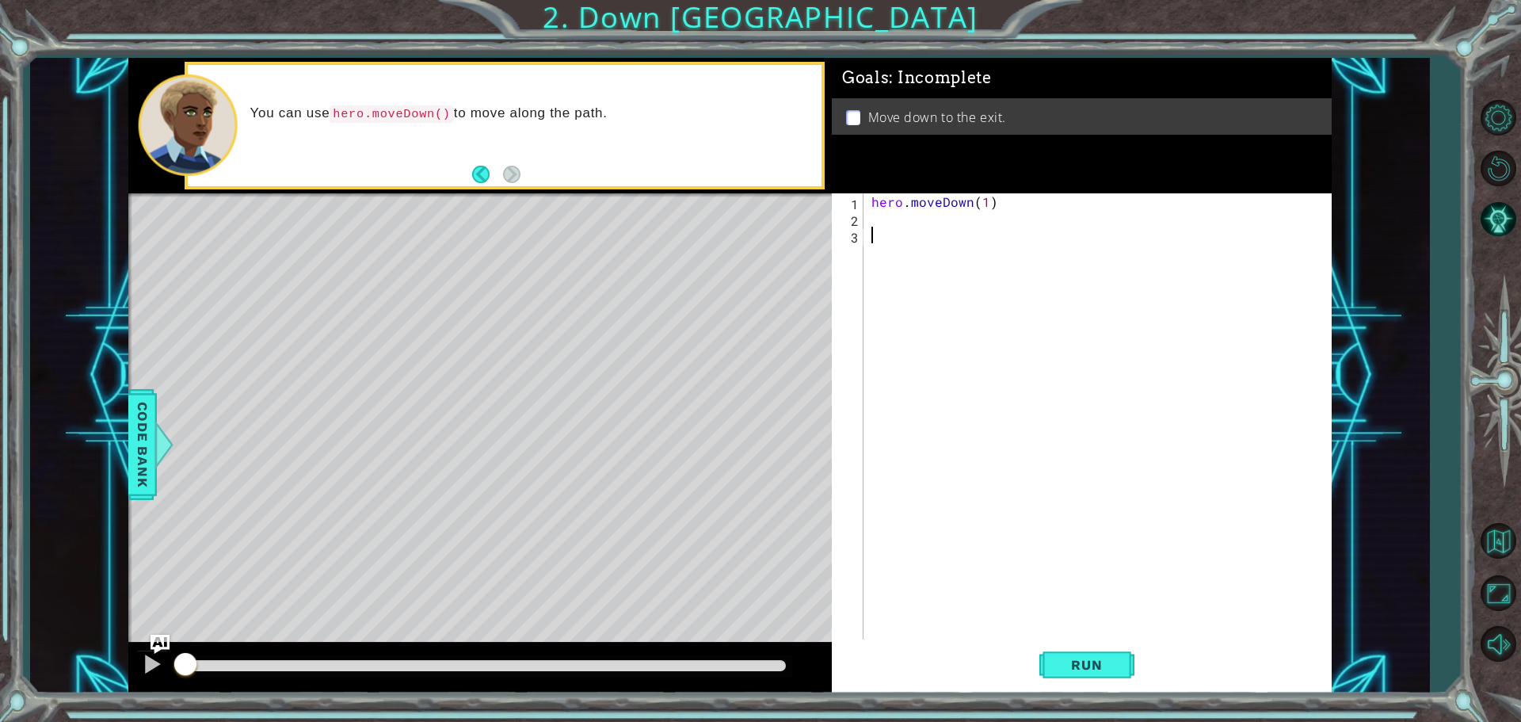
click at [872, 216] on div "hero . moveDown ( 1 )" at bounding box center [1101, 434] width 467 height 483
type textarea "hero.moveDown(1)"
click at [1111, 654] on button "Run" at bounding box center [1086, 664] width 95 height 50
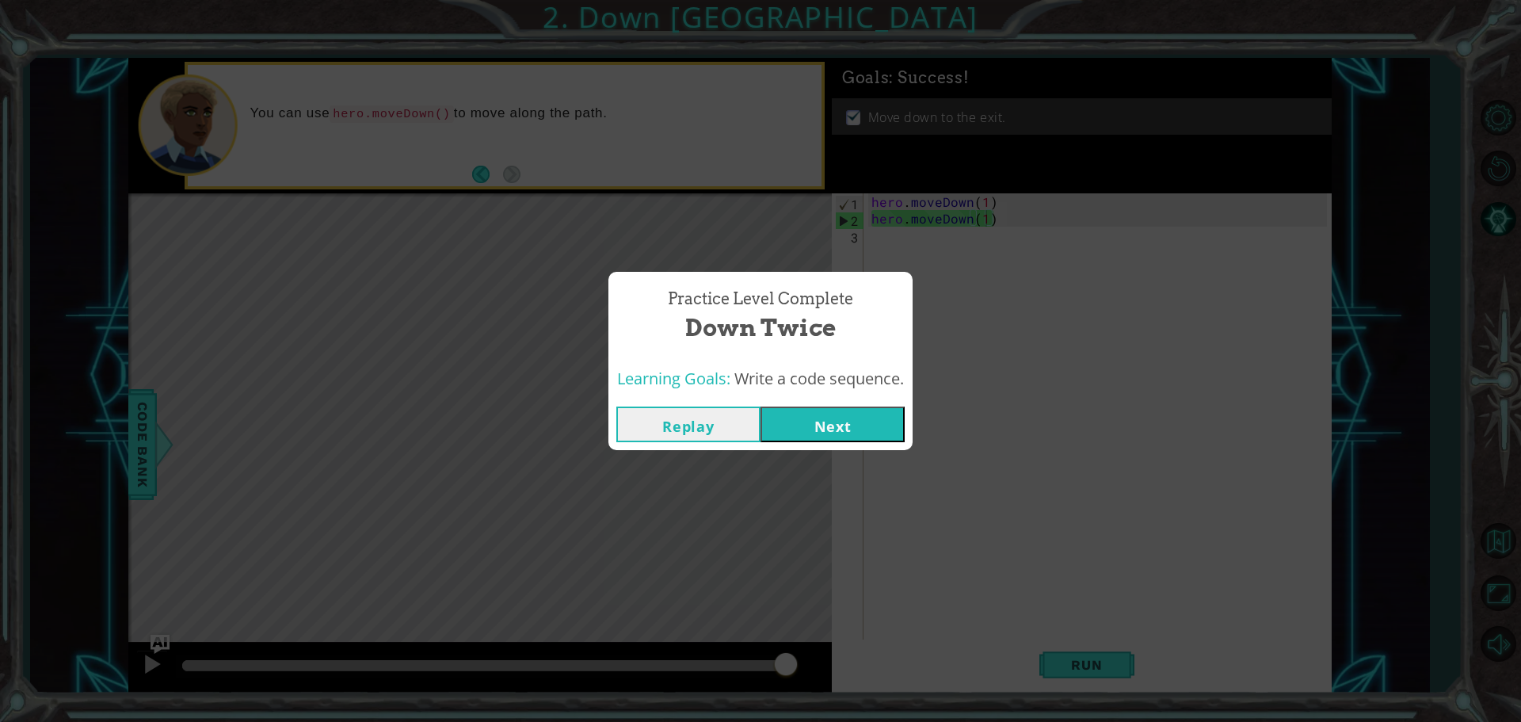
click at [831, 405] on div "Replay Next" at bounding box center [760, 424] width 304 height 51
drag, startPoint x: 831, startPoint y: 405, endPoint x: 839, endPoint y: 417, distance: 14.3
click at [839, 417] on div "Replay Next" at bounding box center [760, 424] width 304 height 51
click at [839, 417] on button "Next" at bounding box center [833, 424] width 144 height 36
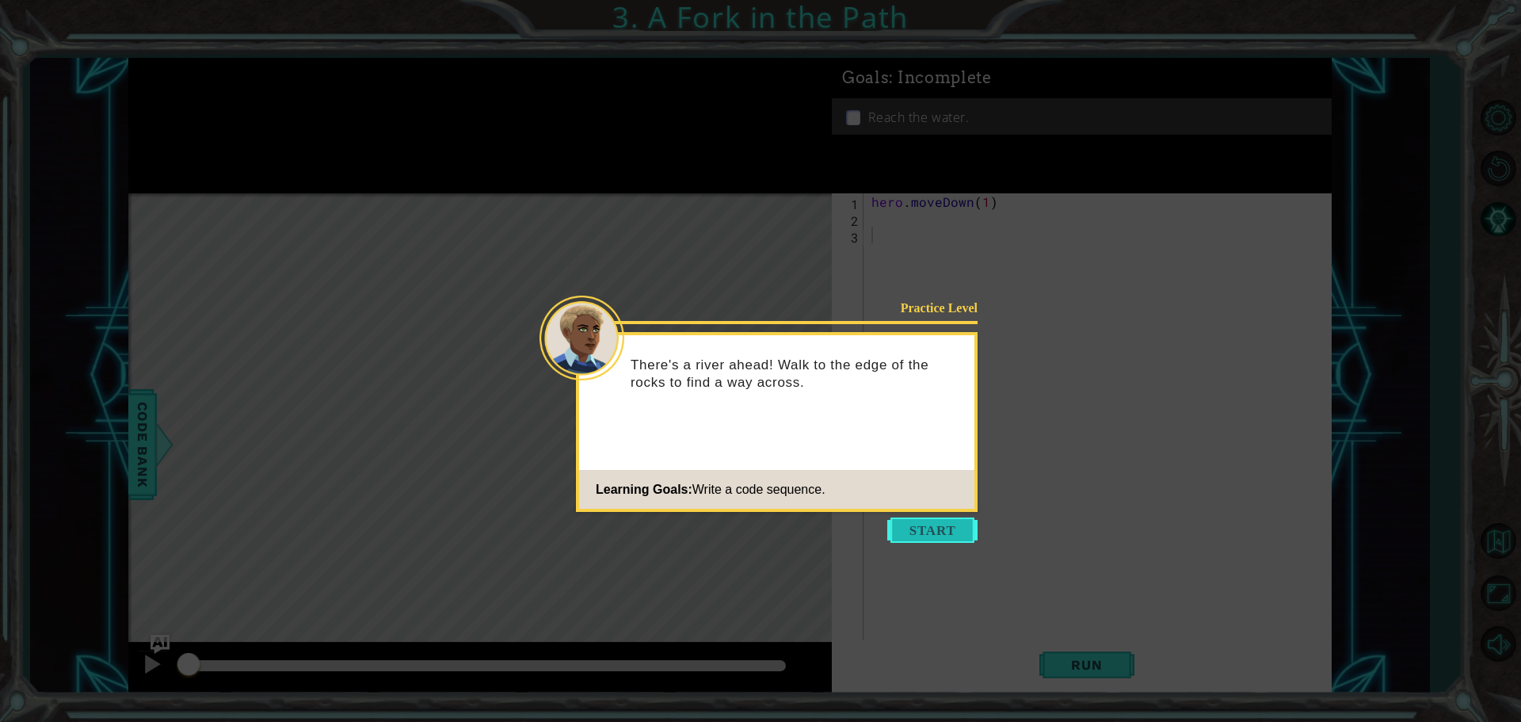
click at [928, 534] on button "Start" at bounding box center [932, 529] width 90 height 25
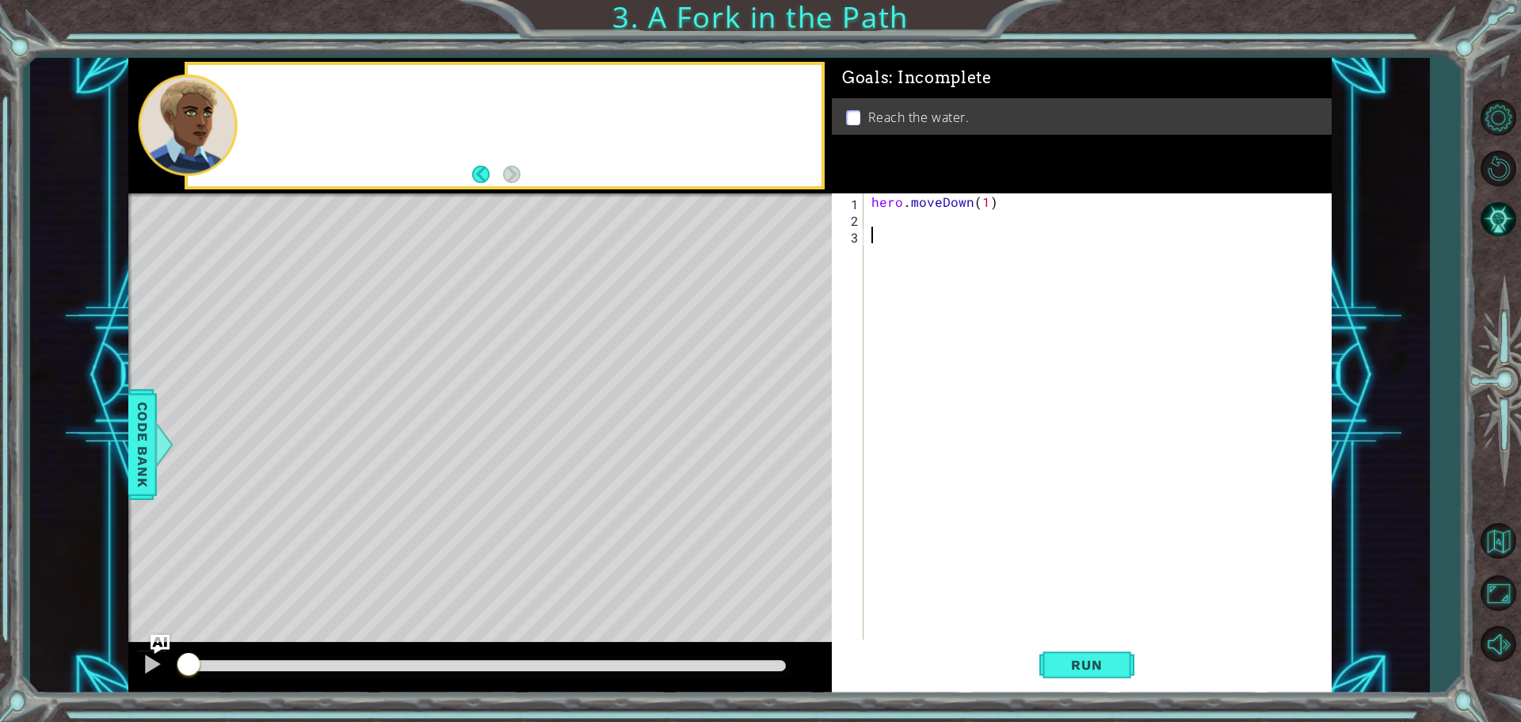
click at [928, 534] on div "hero . moveDown ( 1 )" at bounding box center [1101, 434] width 467 height 483
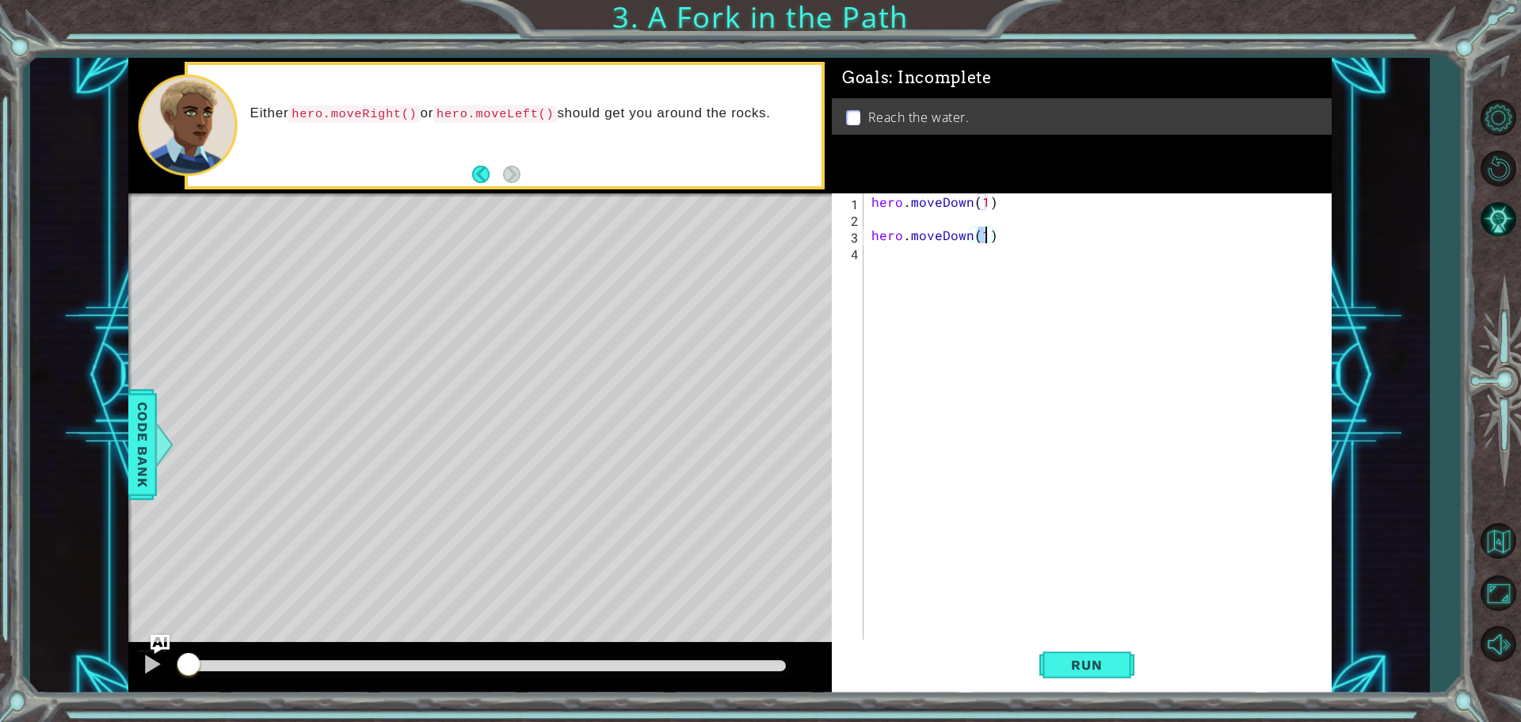
scroll to position [0, 6]
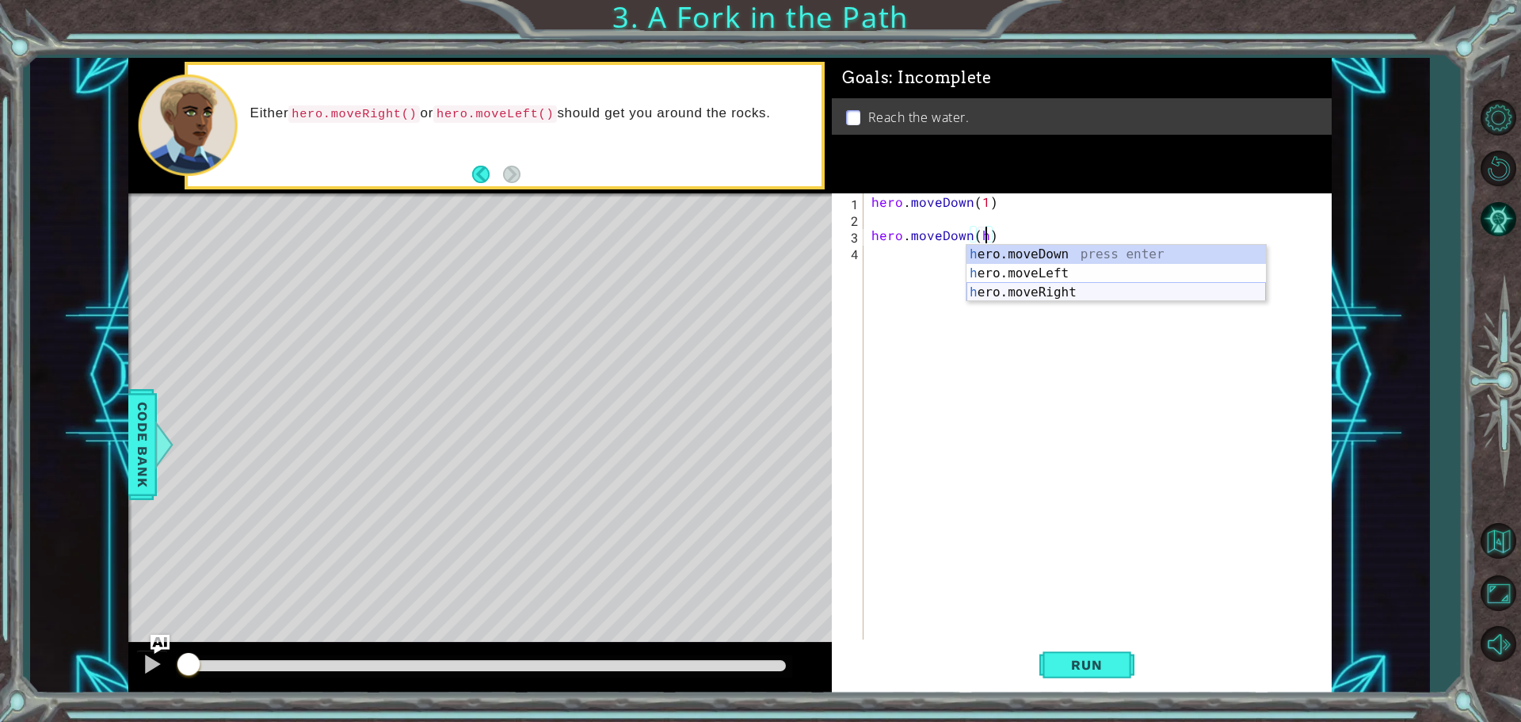
click at [1093, 289] on div "h ero.moveDown press enter h ero.moveLeft press enter h ero.moveRight press ent…" at bounding box center [1116, 292] width 299 height 95
type textarea "hero.moveDown(hero.moveRight(1))"
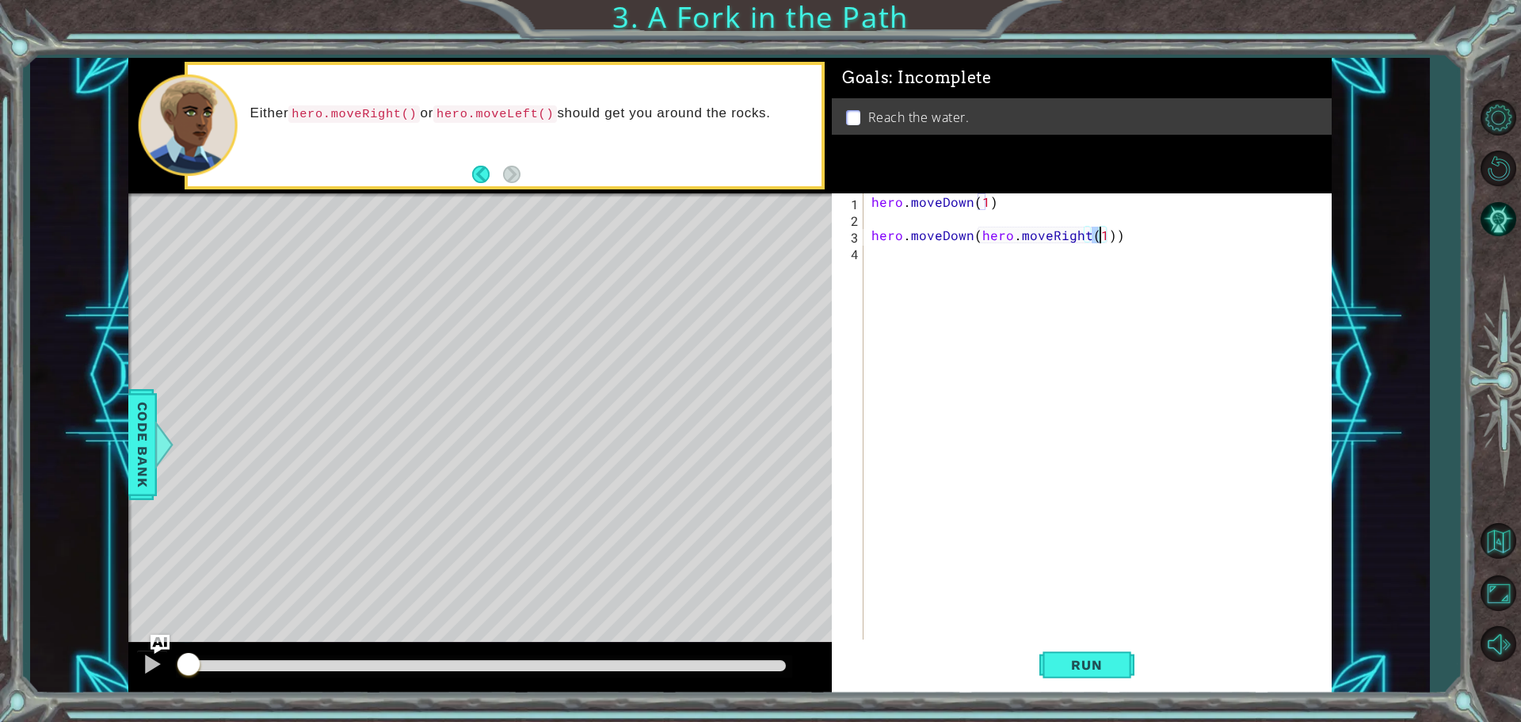
click at [975, 271] on div "hero . moveDown ( 1 ) hero . moveDown ( hero . moveRight ( 1 ))" at bounding box center [1101, 434] width 467 height 483
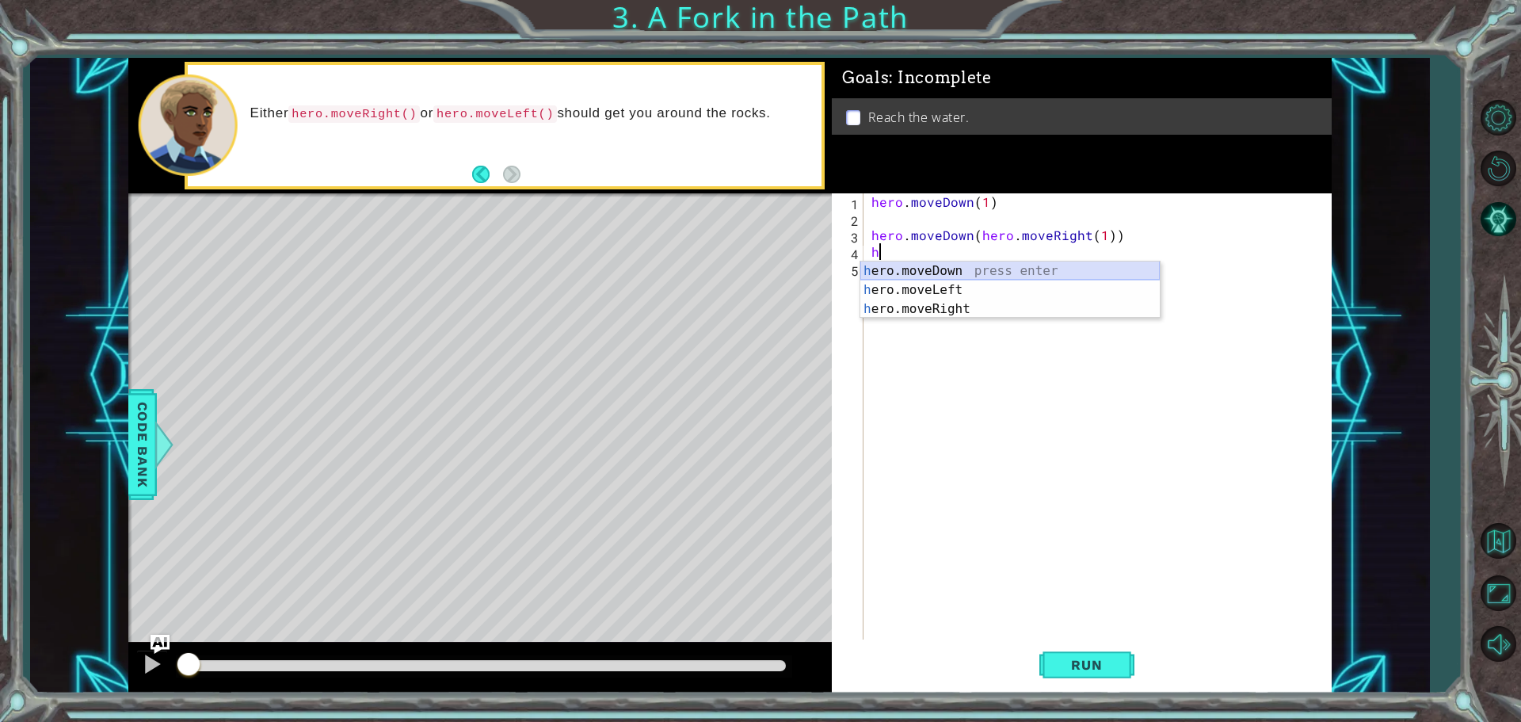
type textarea "hero.moveDown(1)"
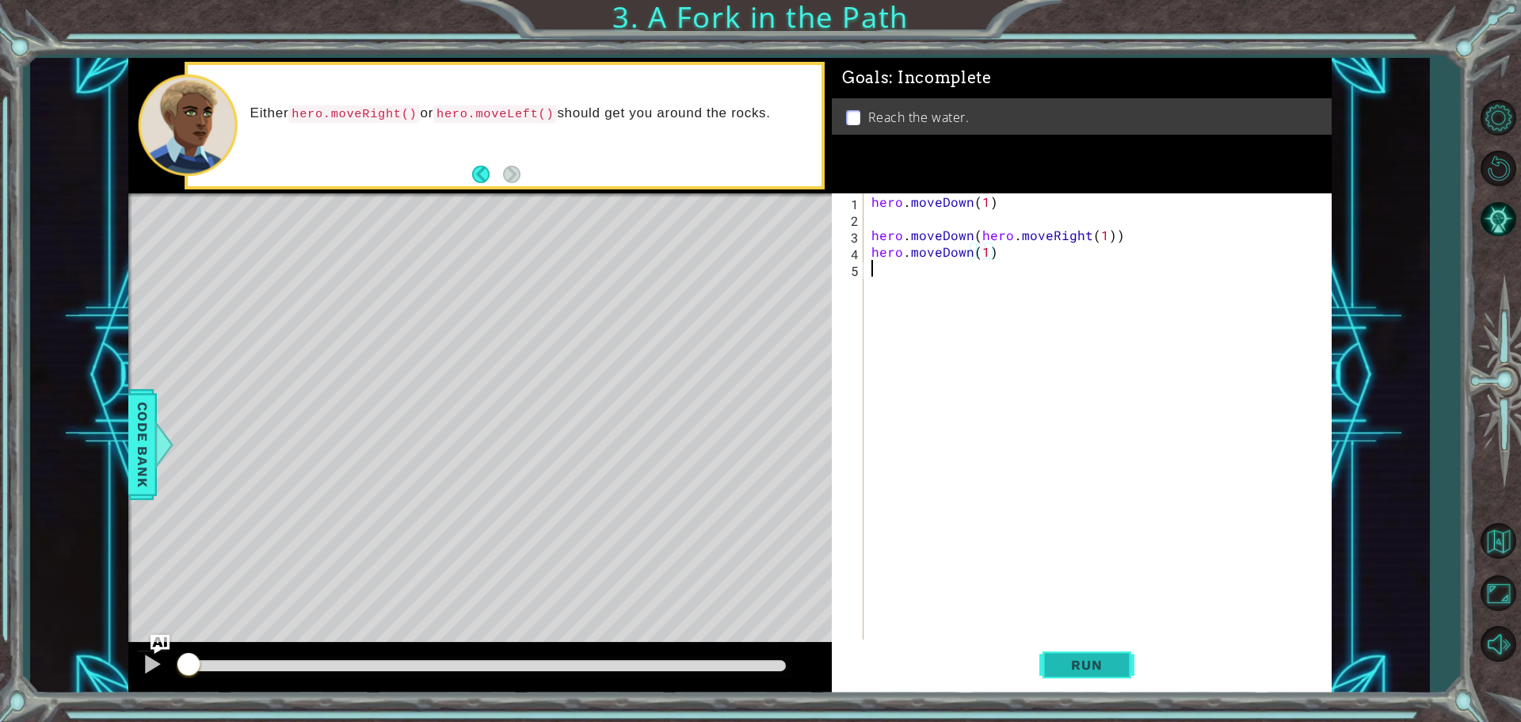
drag, startPoint x: 1122, startPoint y: 635, endPoint x: 1125, endPoint y: 654, distance: 18.5
click at [1124, 650] on div "hero.moveDown(1) 1 2 3 4 5 hero . moveDown ( 1 ) hero . moveDown ( hero . moveR…" at bounding box center [1082, 443] width 500 height 500
click at [1123, 670] on button "Run" at bounding box center [1086, 664] width 95 height 50
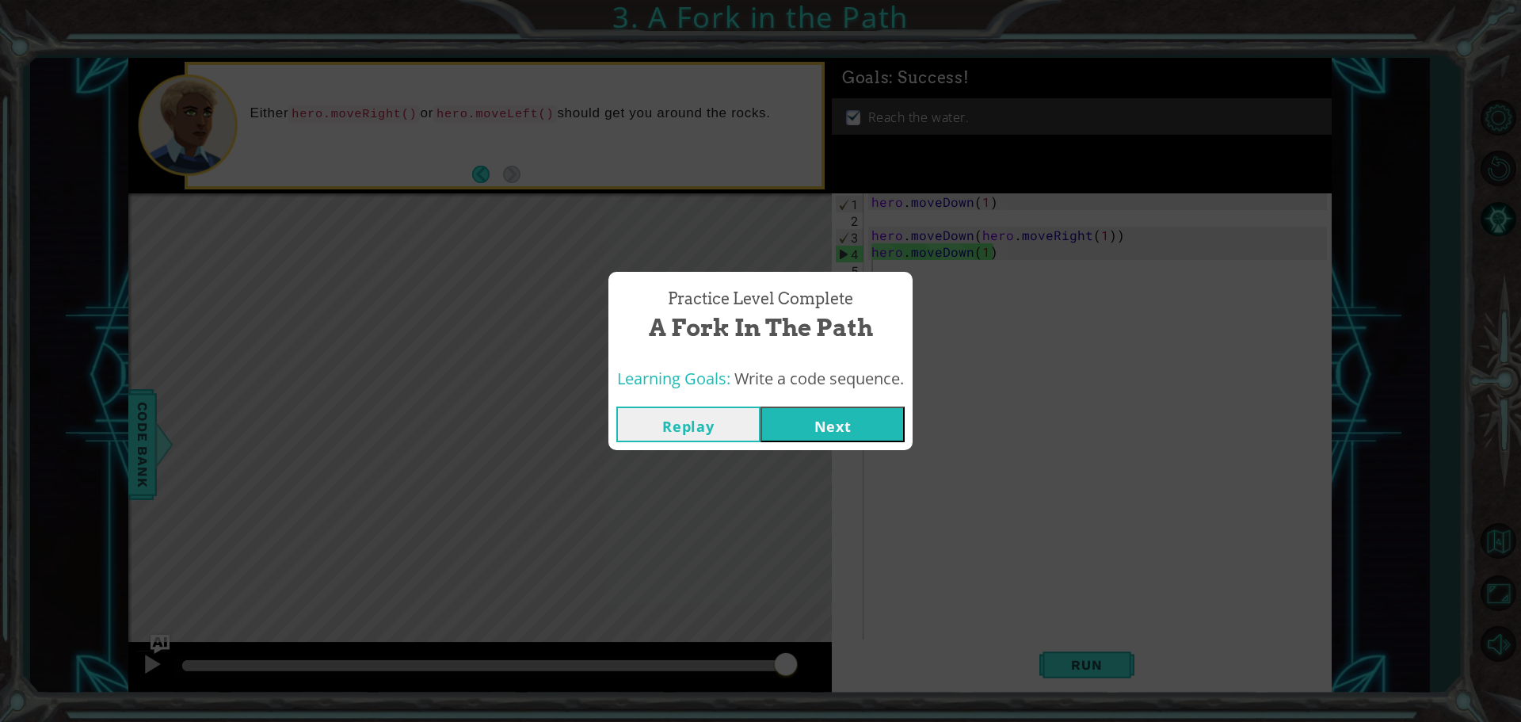
click at [833, 419] on button "Next" at bounding box center [833, 424] width 144 height 36
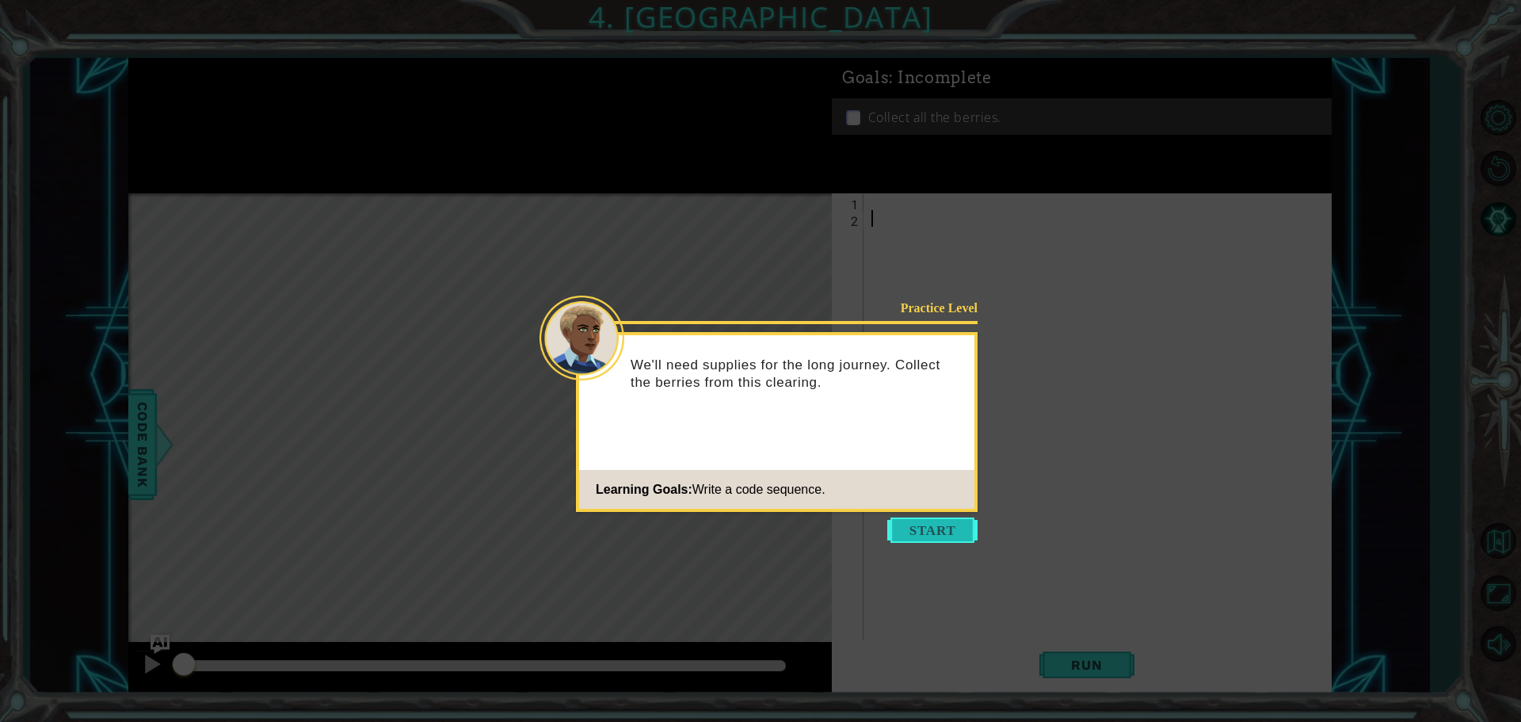
click at [967, 525] on button "Start" at bounding box center [932, 529] width 90 height 25
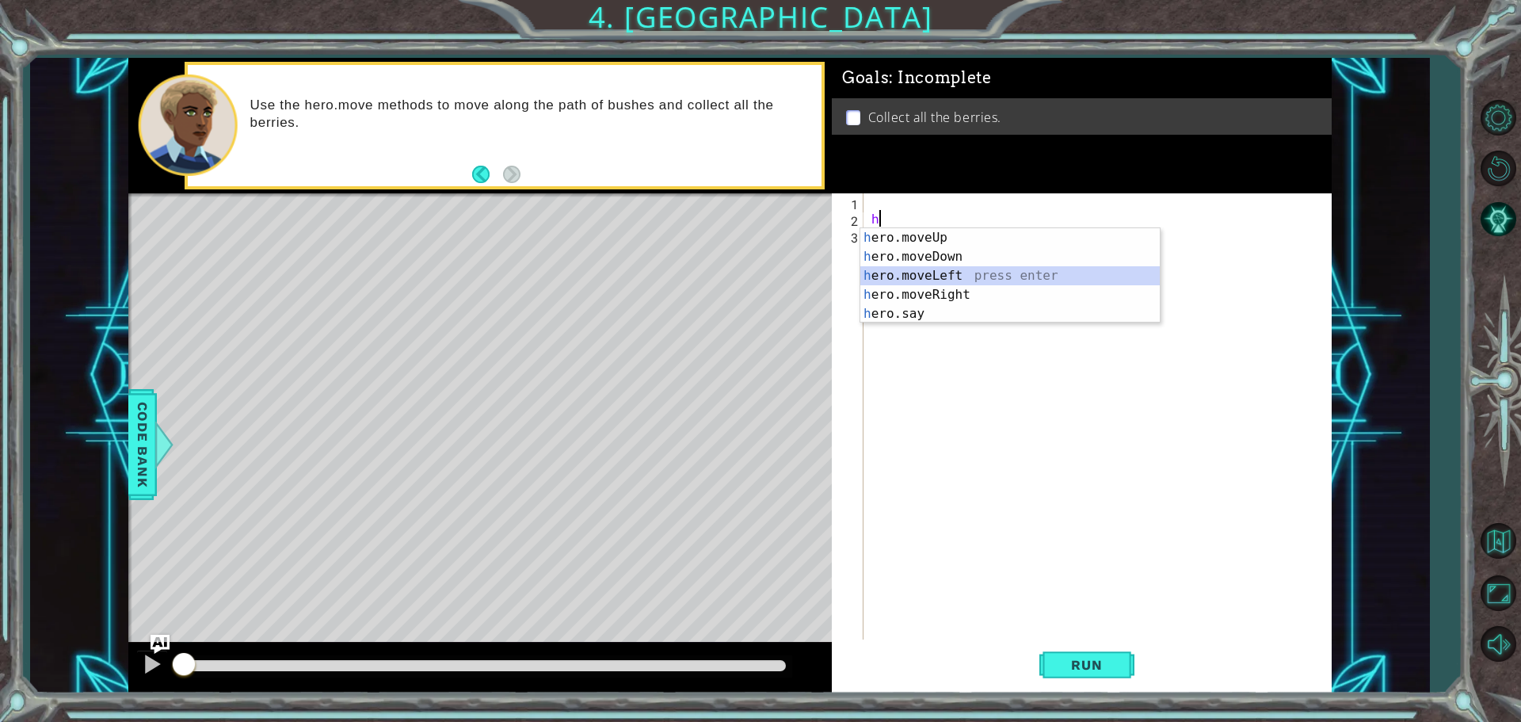
click at [933, 277] on div "h ero.moveUp press enter h ero.moveDown press enter h ero.moveLeft press enter …" at bounding box center [1009, 294] width 299 height 133
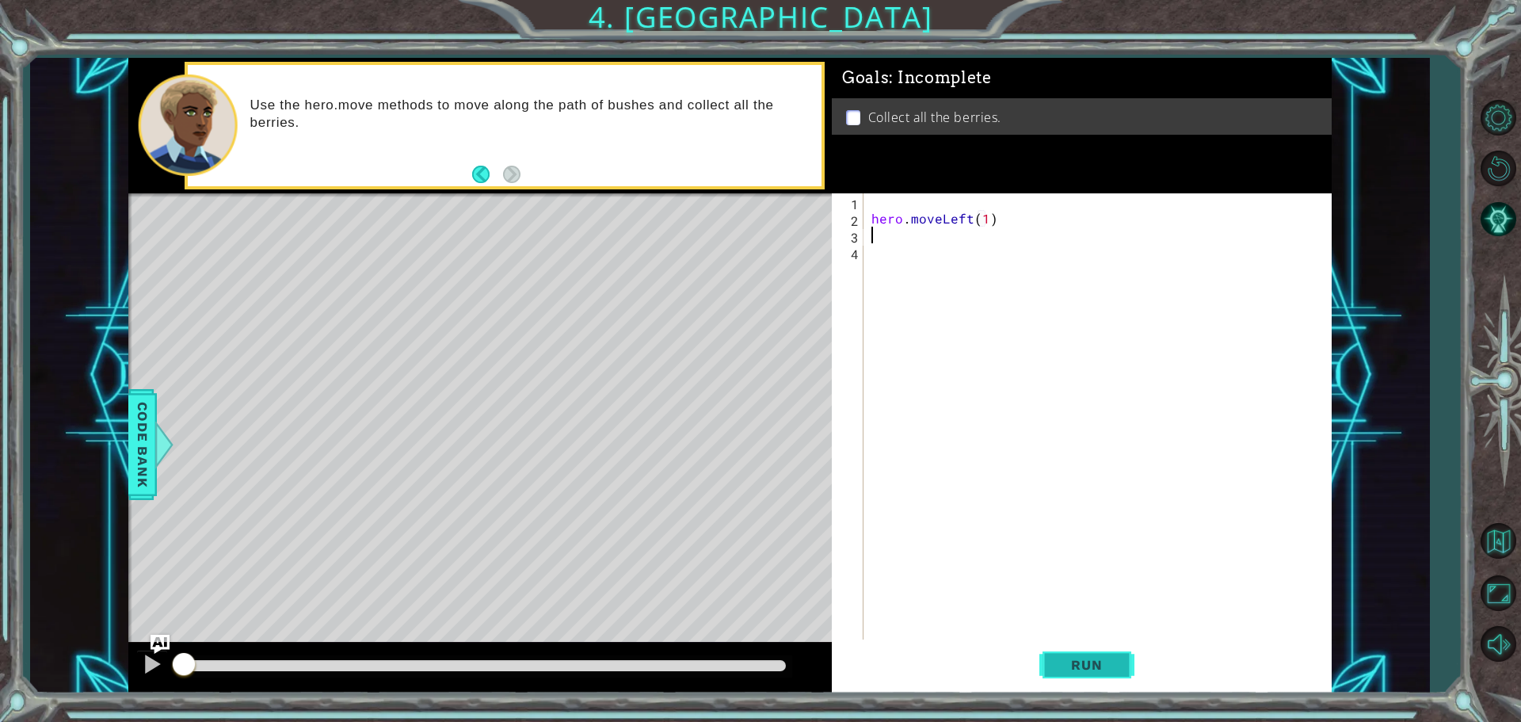
type textarea "hero.moveLeft(1)"
click at [1123, 658] on button "Run" at bounding box center [1086, 664] width 95 height 50
click at [948, 273] on div "hero . moveLeft ( 1 )" at bounding box center [1101, 434] width 467 height 483
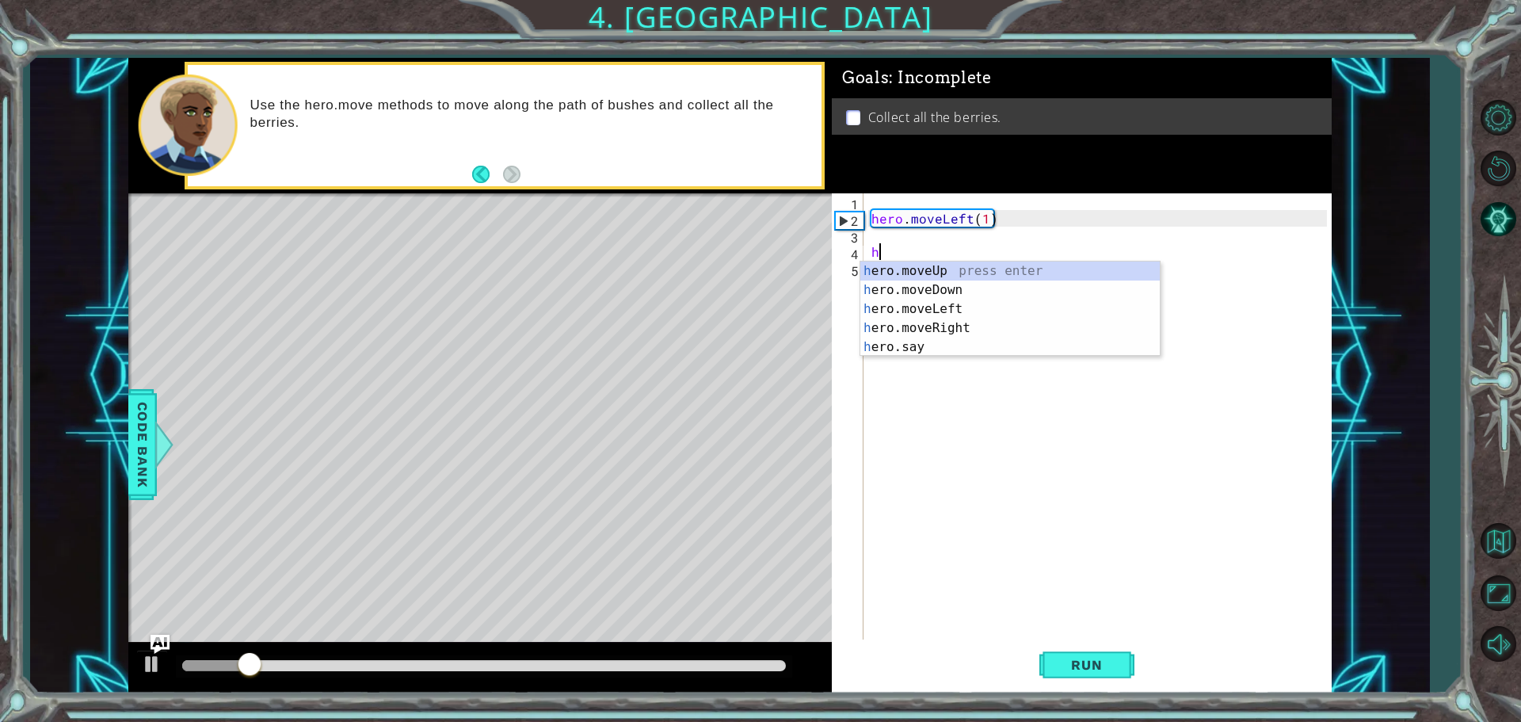
click at [981, 212] on div "hero . moveLeft ( 1 ) h" at bounding box center [1101, 434] width 467 height 483
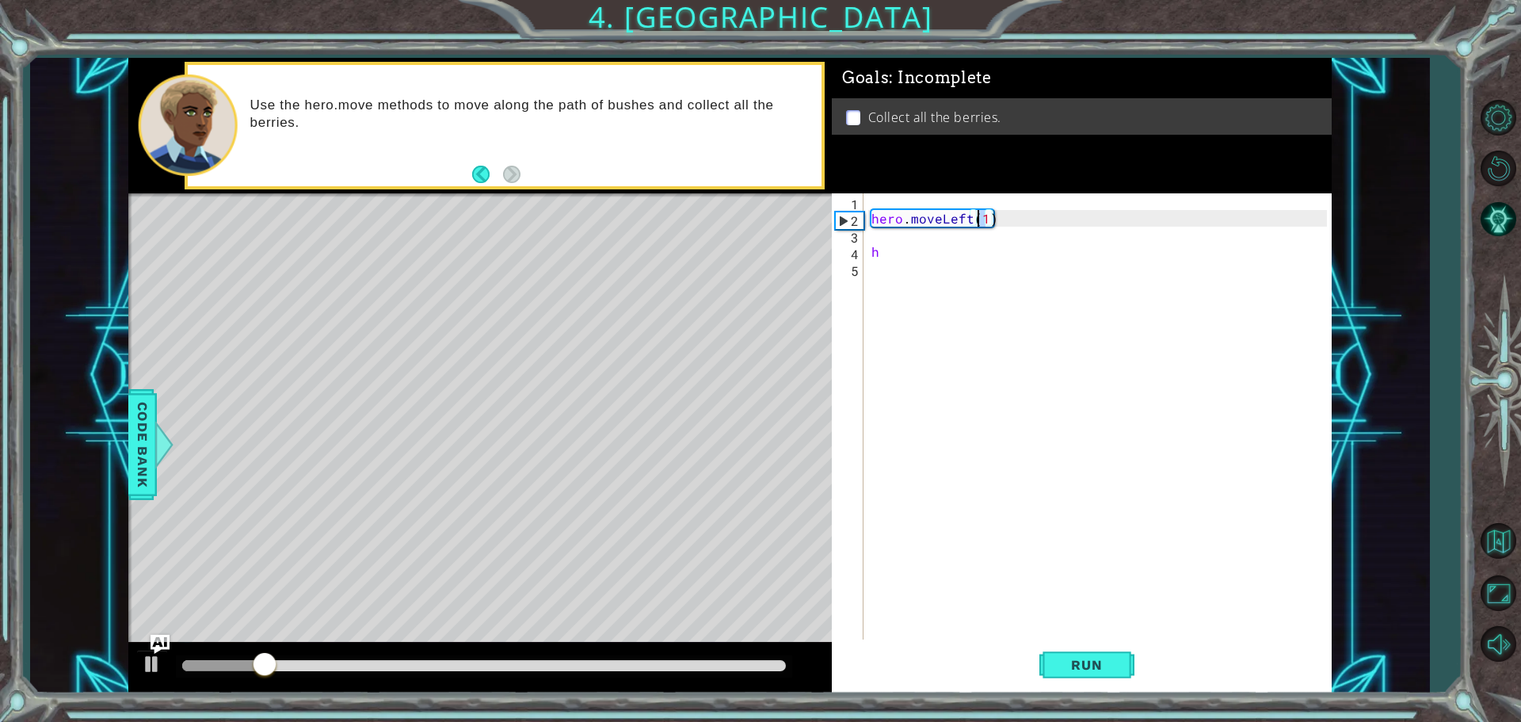
click at [981, 212] on div "hero . moveLeft ( 1 ) h" at bounding box center [1101, 434] width 467 height 483
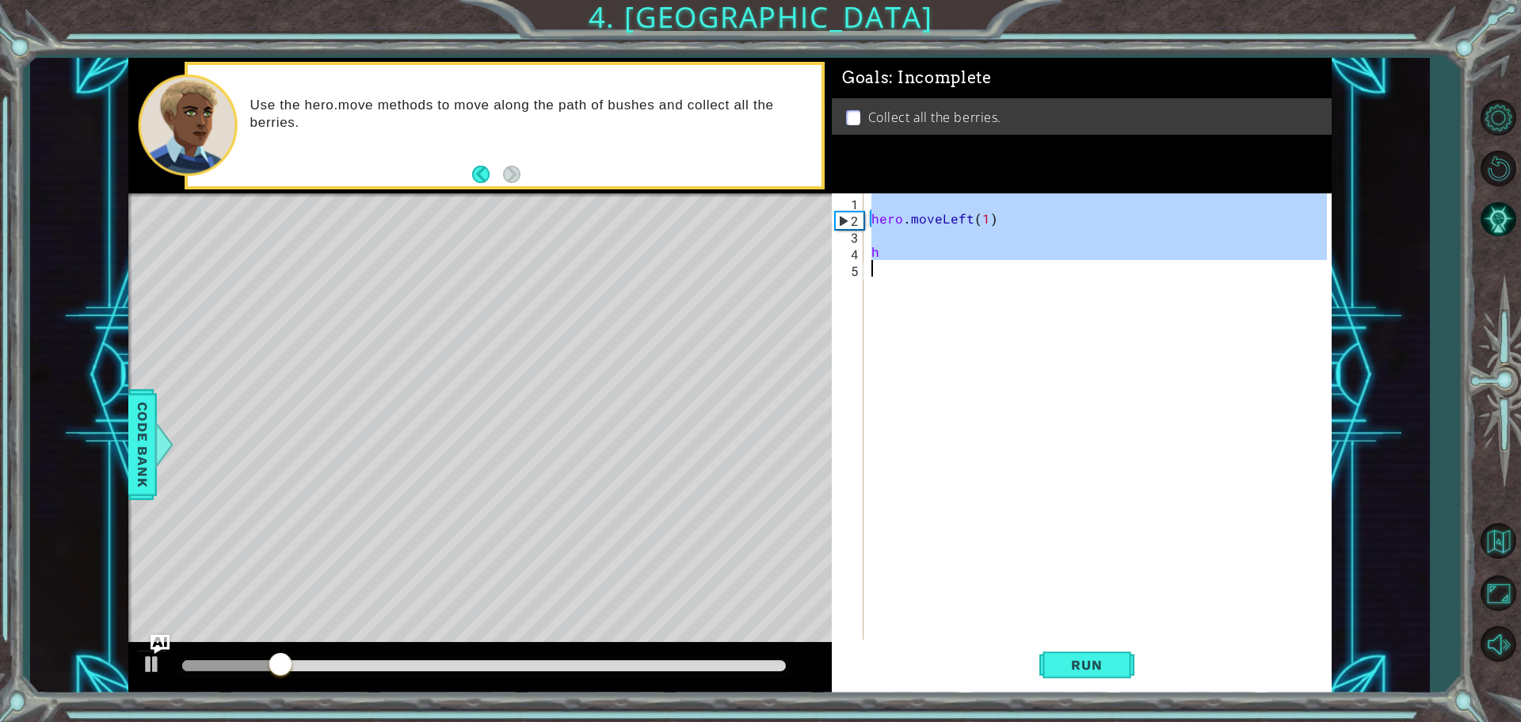
click at [981, 212] on div "hero . moveLeft ( 1 ) h" at bounding box center [1101, 434] width 467 height 483
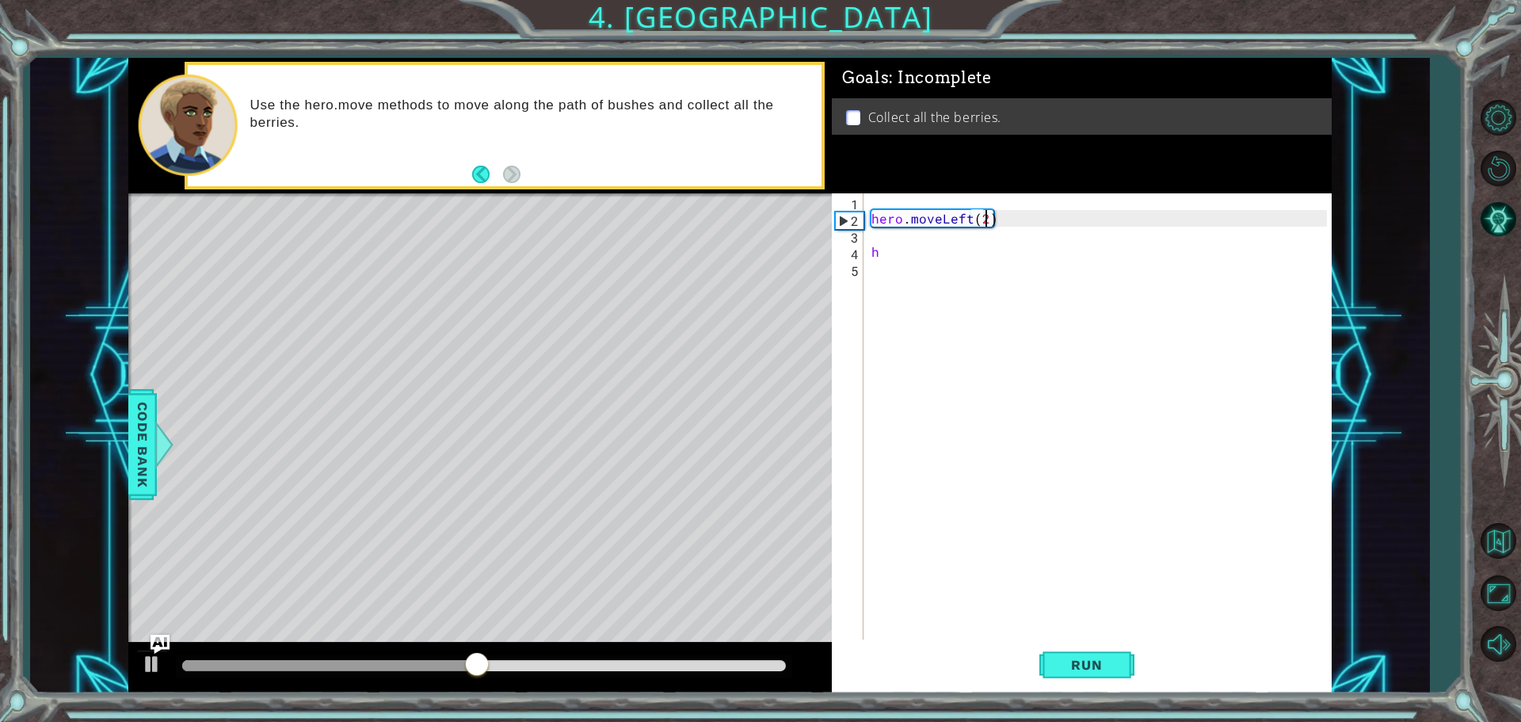
scroll to position [0, 6]
click at [903, 250] on div "hero . moveLeft ( 2 ) h" at bounding box center [1101, 434] width 467 height 483
type textarea "h"
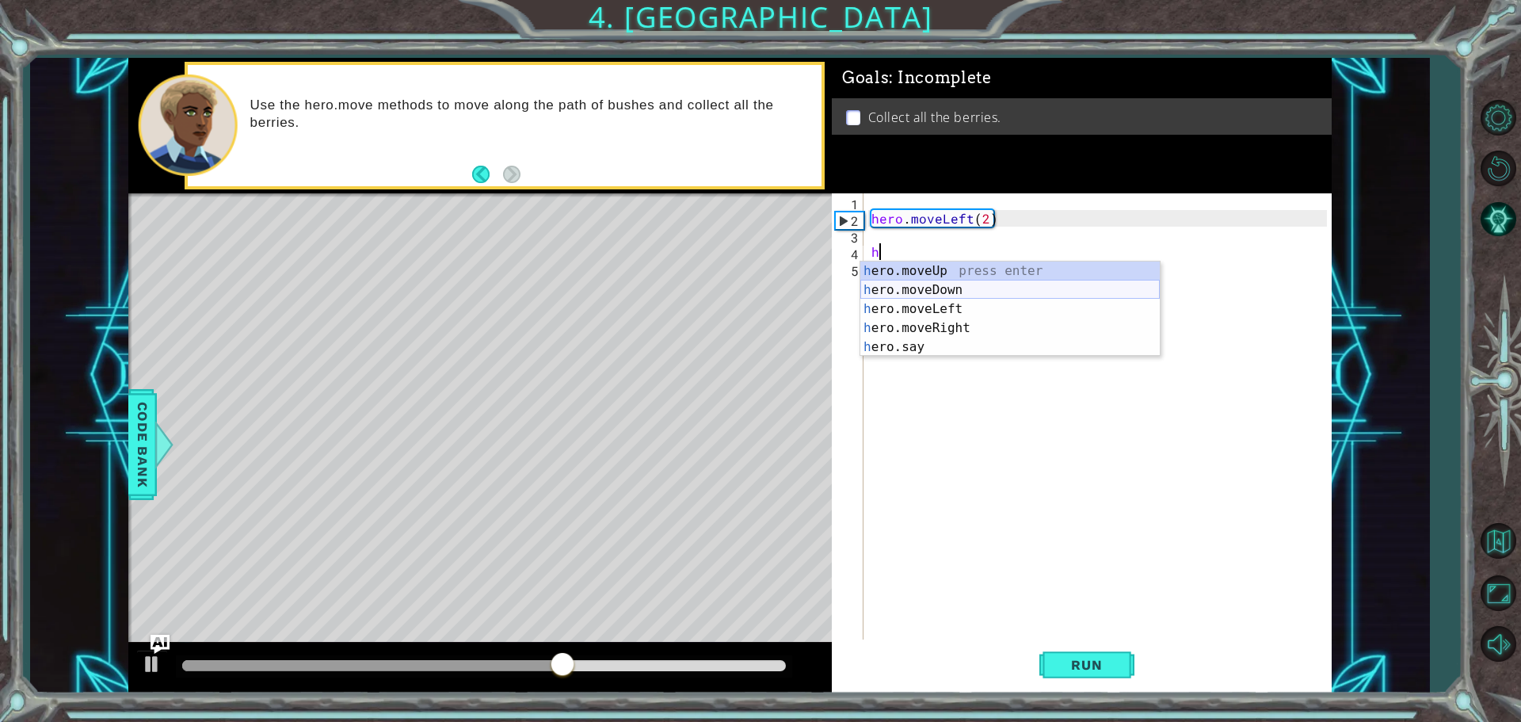
click at [935, 284] on div "h ero.moveUp press enter h ero.moveDown press enter h ero.moveLeft press enter …" at bounding box center [1009, 327] width 299 height 133
type textarea "hero.moveDown(1)"
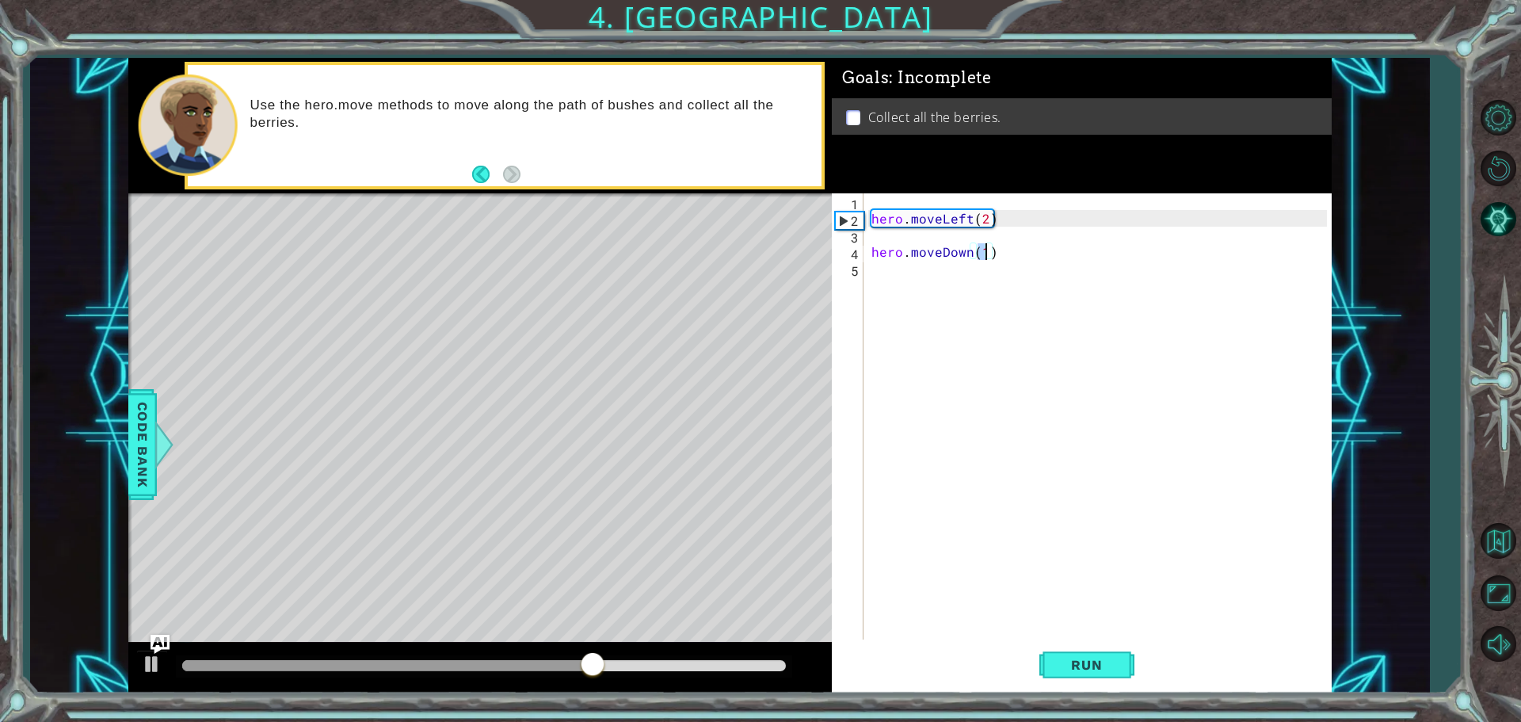
click at [940, 334] on div "hero . moveLeft ( 2 ) hero . moveDown ( 1 )" at bounding box center [1101, 434] width 467 height 483
click at [982, 250] on div "hero . moveLeft ( 2 ) hero . moveDown ( 1 ) h" at bounding box center [1101, 434] width 467 height 483
type textarea "hero.moveDown(2)"
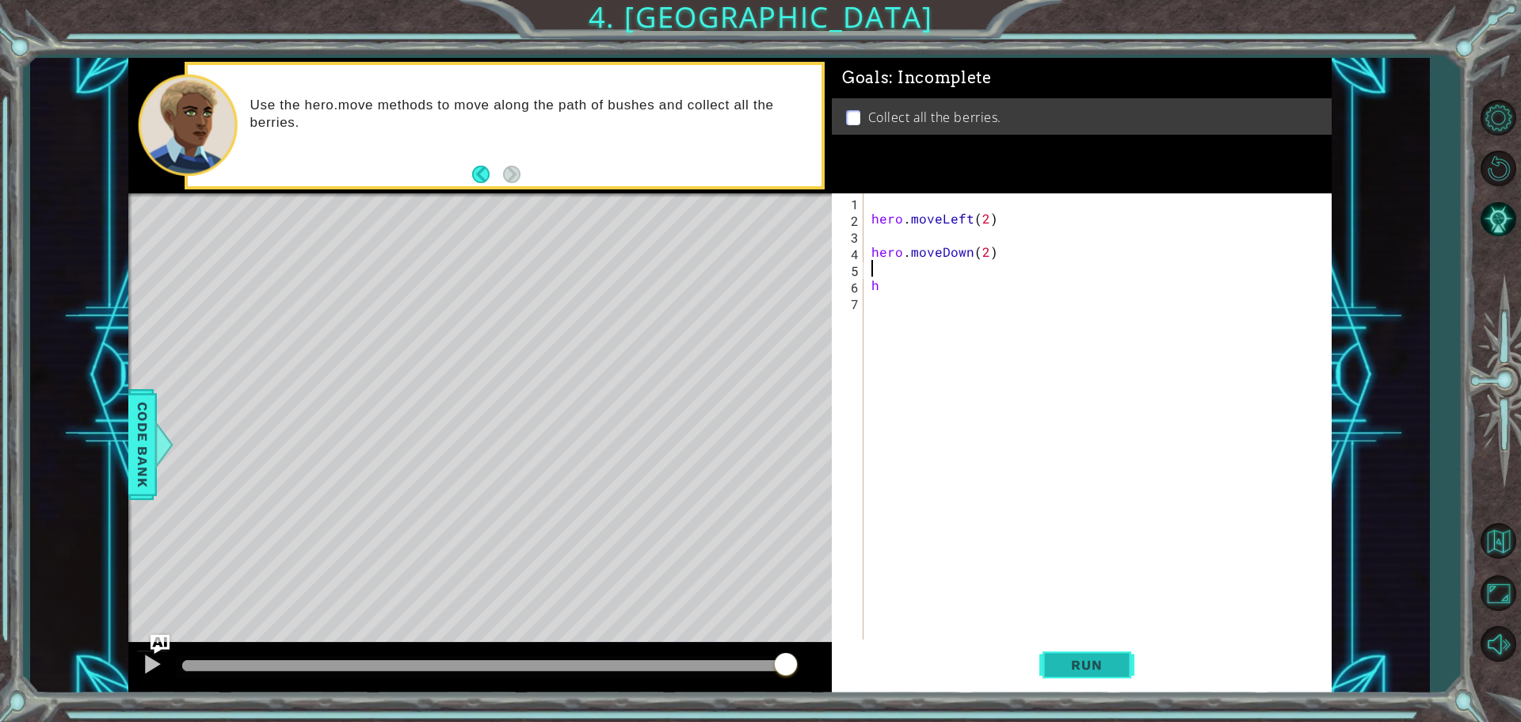
click at [1104, 667] on span "Run" at bounding box center [1086, 665] width 63 height 16
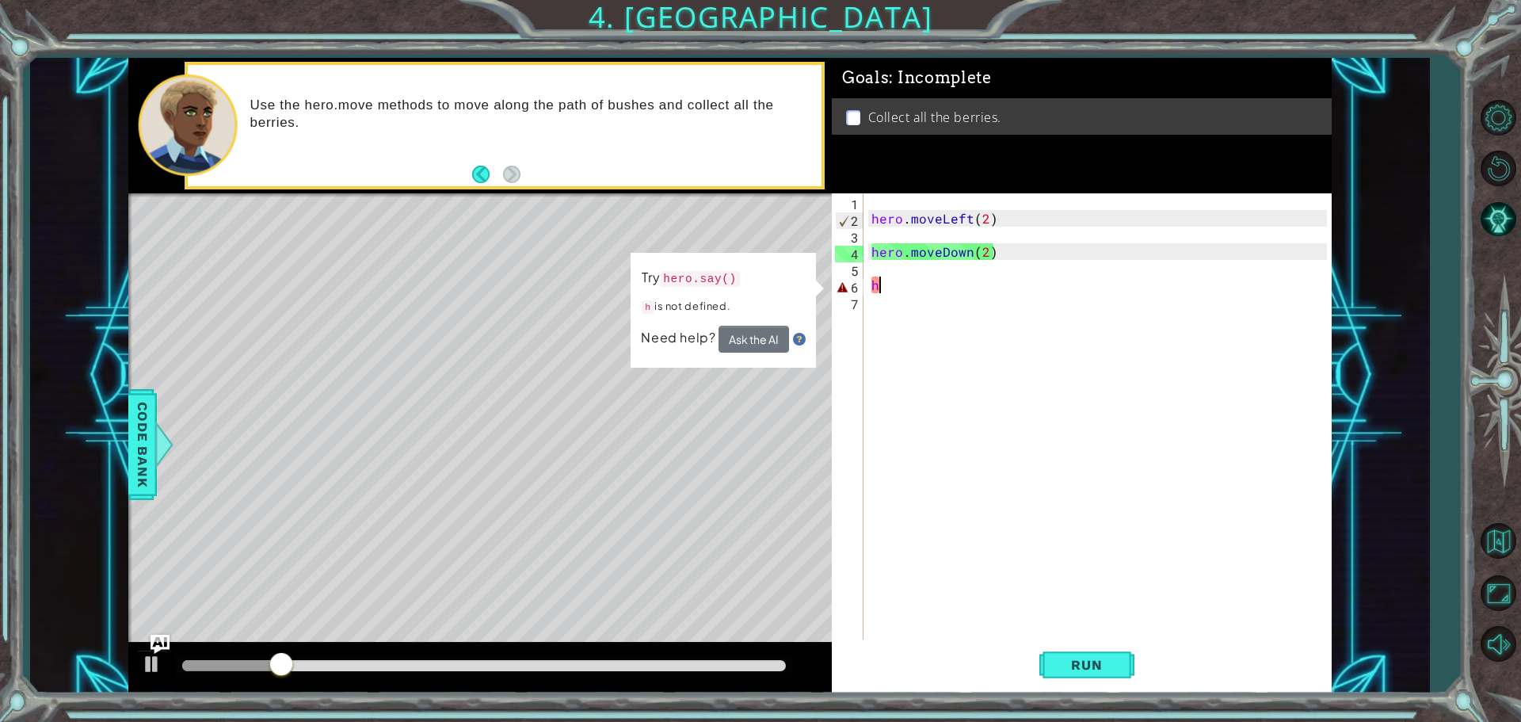
click at [923, 290] on div "hero . moveLeft ( 2 ) hero . moveDown ( 2 ) h" at bounding box center [1101, 434] width 467 height 483
type textarea "h"
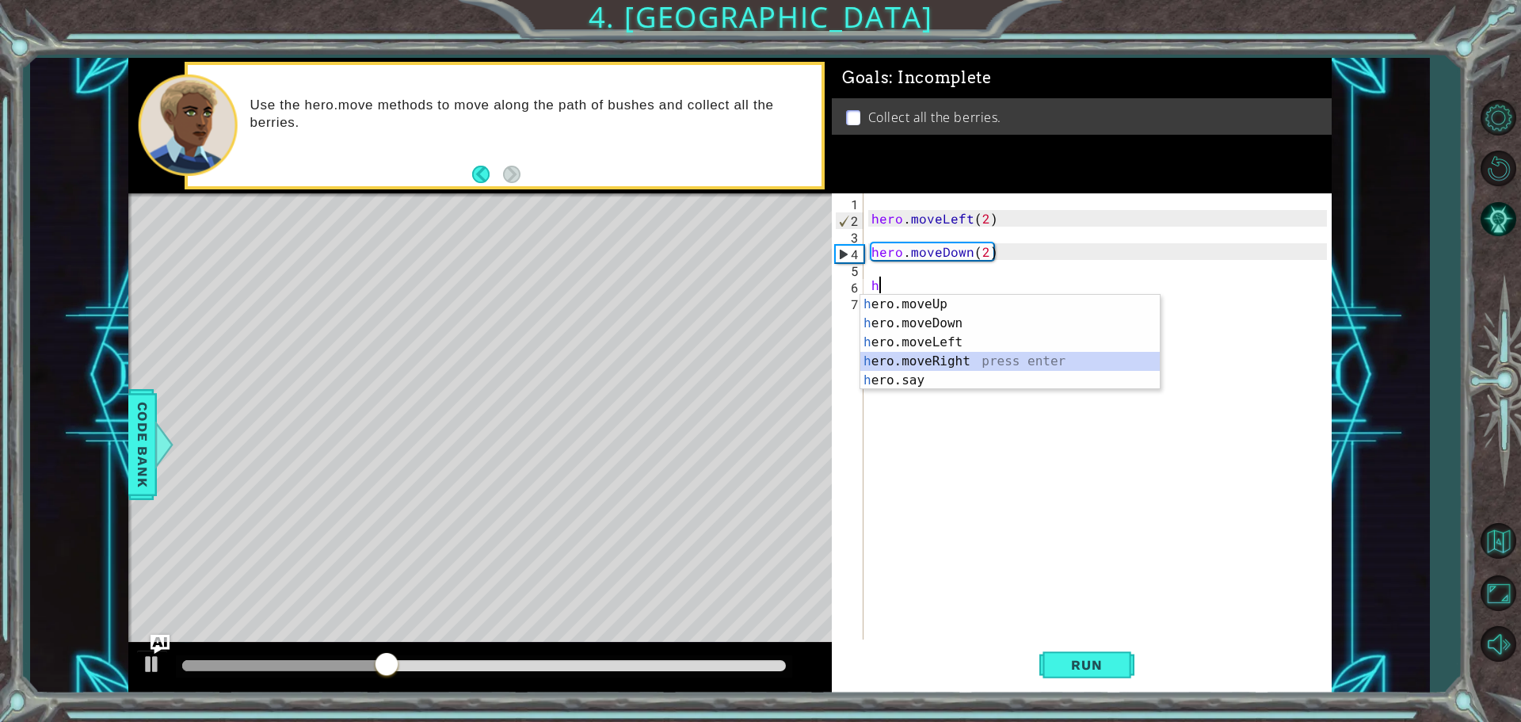
click at [966, 358] on div "h ero.moveUp press enter h ero.moveDown press enter h ero.moveLeft press enter …" at bounding box center [1009, 361] width 299 height 133
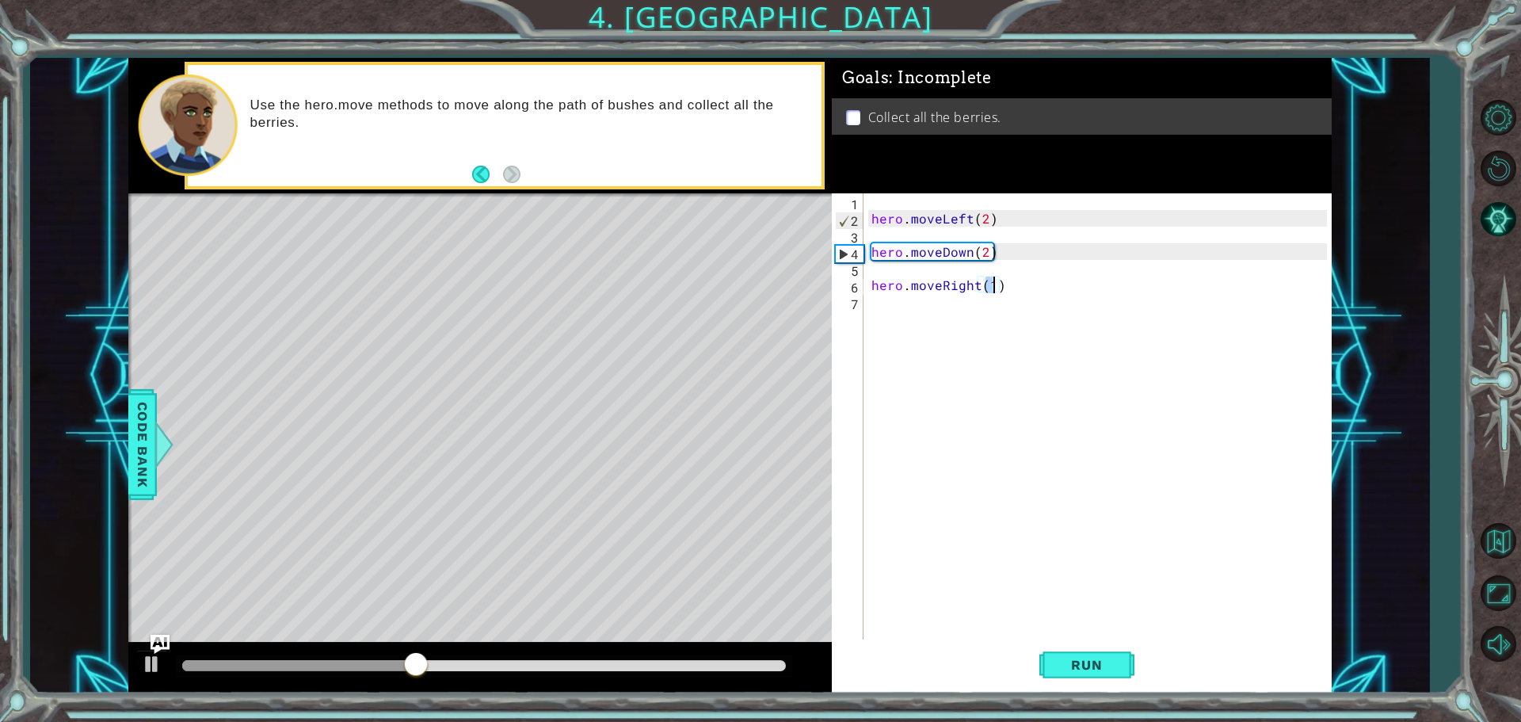
click at [994, 289] on div "hero . moveLeft ( 2 ) hero . moveDown ( 2 ) hero . moveRight ( 1 )" at bounding box center [1097, 417] width 459 height 449
type textarea "hero.moveRight(2)"
click at [967, 328] on div "hero . moveLeft ( 2 ) hero . moveDown ( 2 ) hero . moveRight ( 2 )" at bounding box center [1101, 434] width 467 height 483
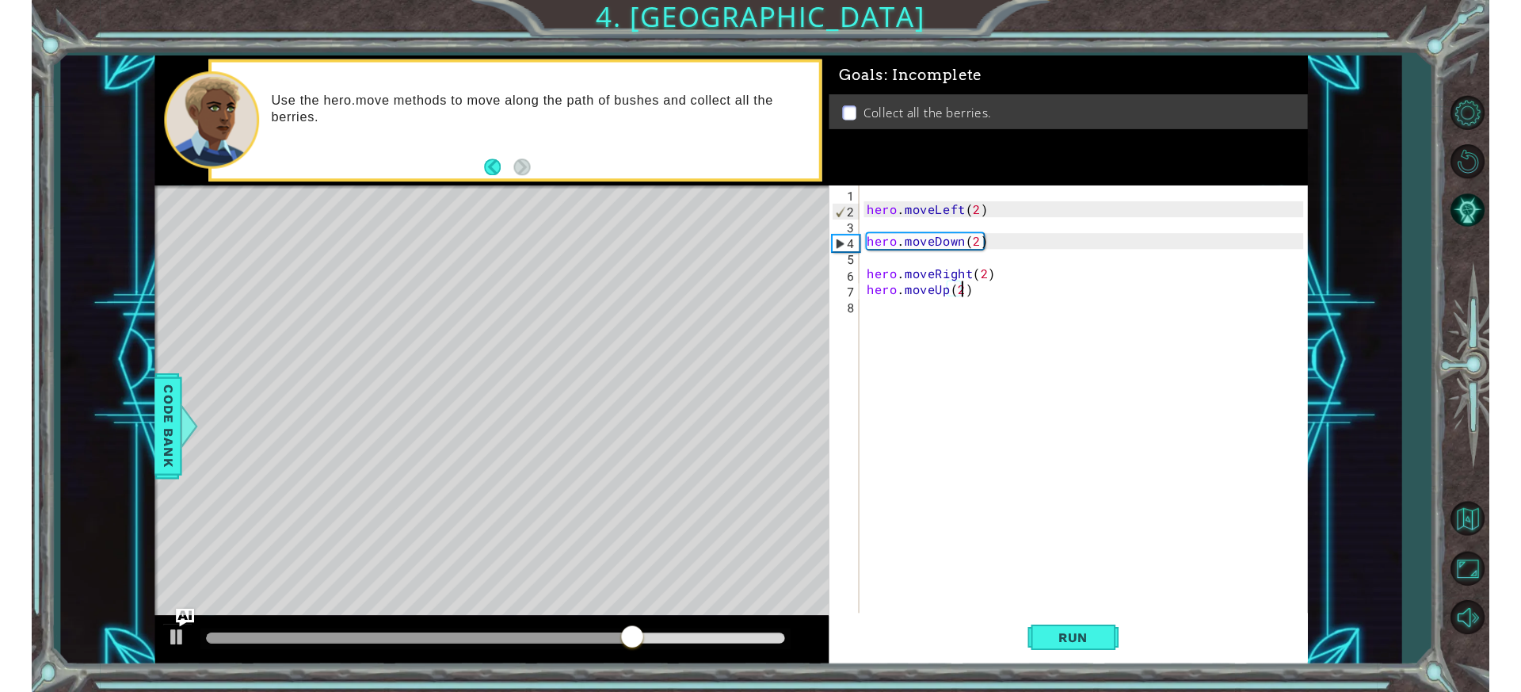
scroll to position [0, 6]
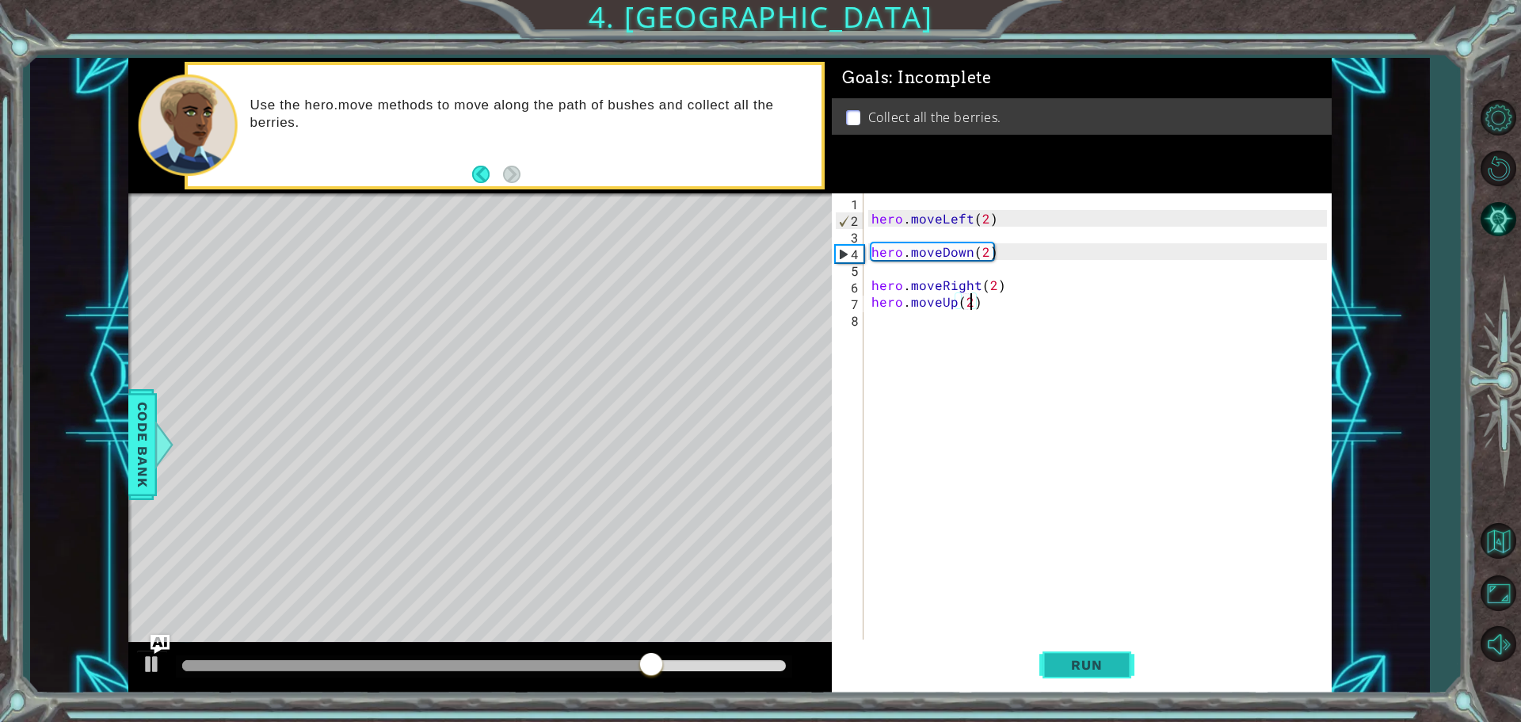
type textarea "hero.moveUp(2)"
click at [1123, 672] on button "Run" at bounding box center [1086, 664] width 95 height 50
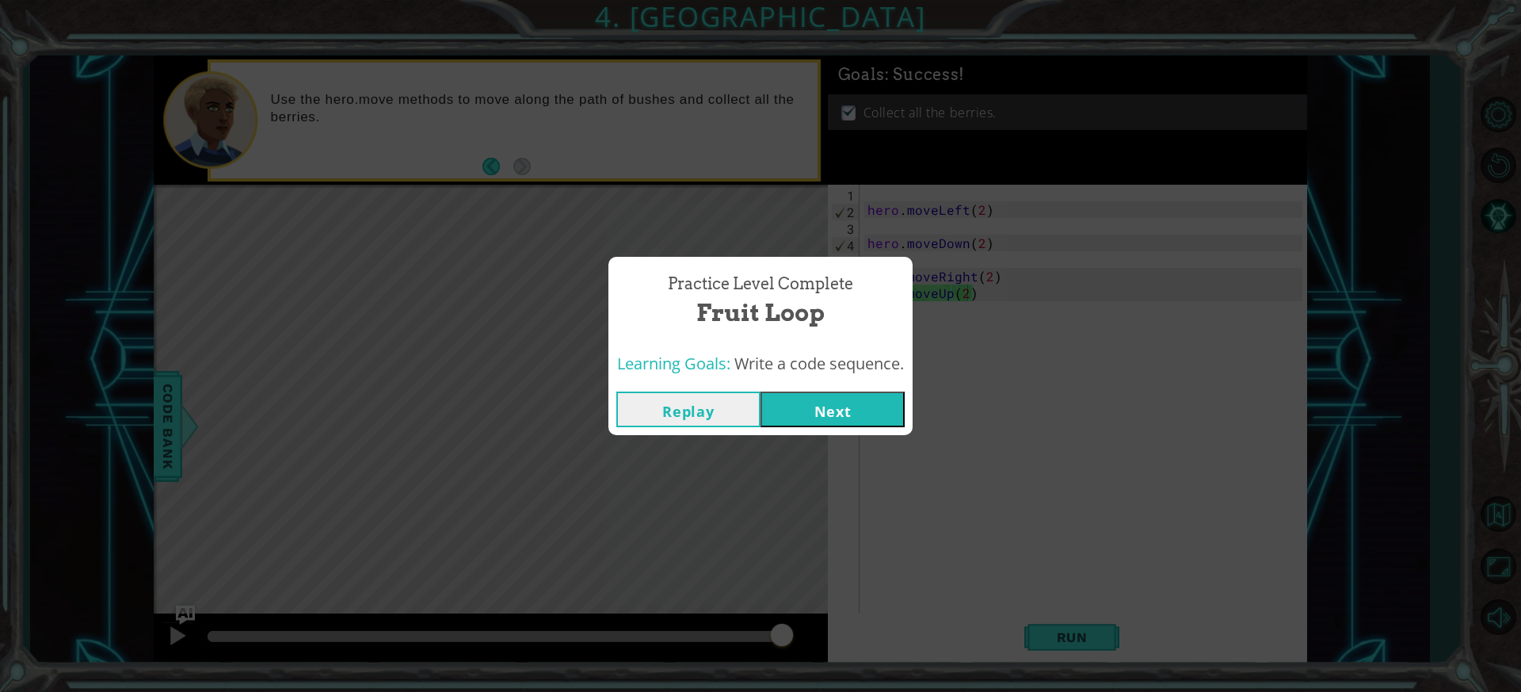
click at [798, 349] on div "Practice Level Complete Fruit Loop Learning Goals: Write a code sequence. Repla…" at bounding box center [760, 346] width 304 height 178
click at [795, 414] on button "Next" at bounding box center [833, 409] width 144 height 36
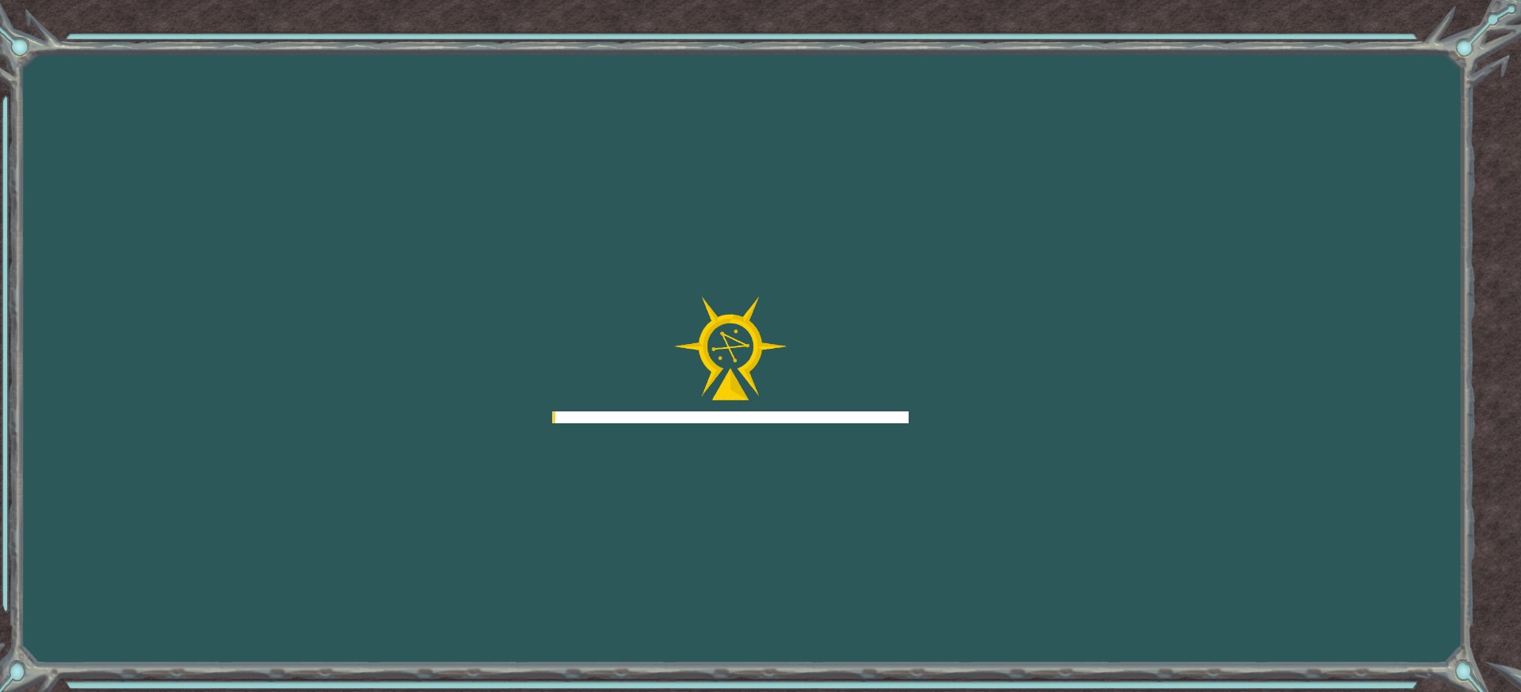
click at [829, 414] on div at bounding box center [730, 417] width 357 height 12
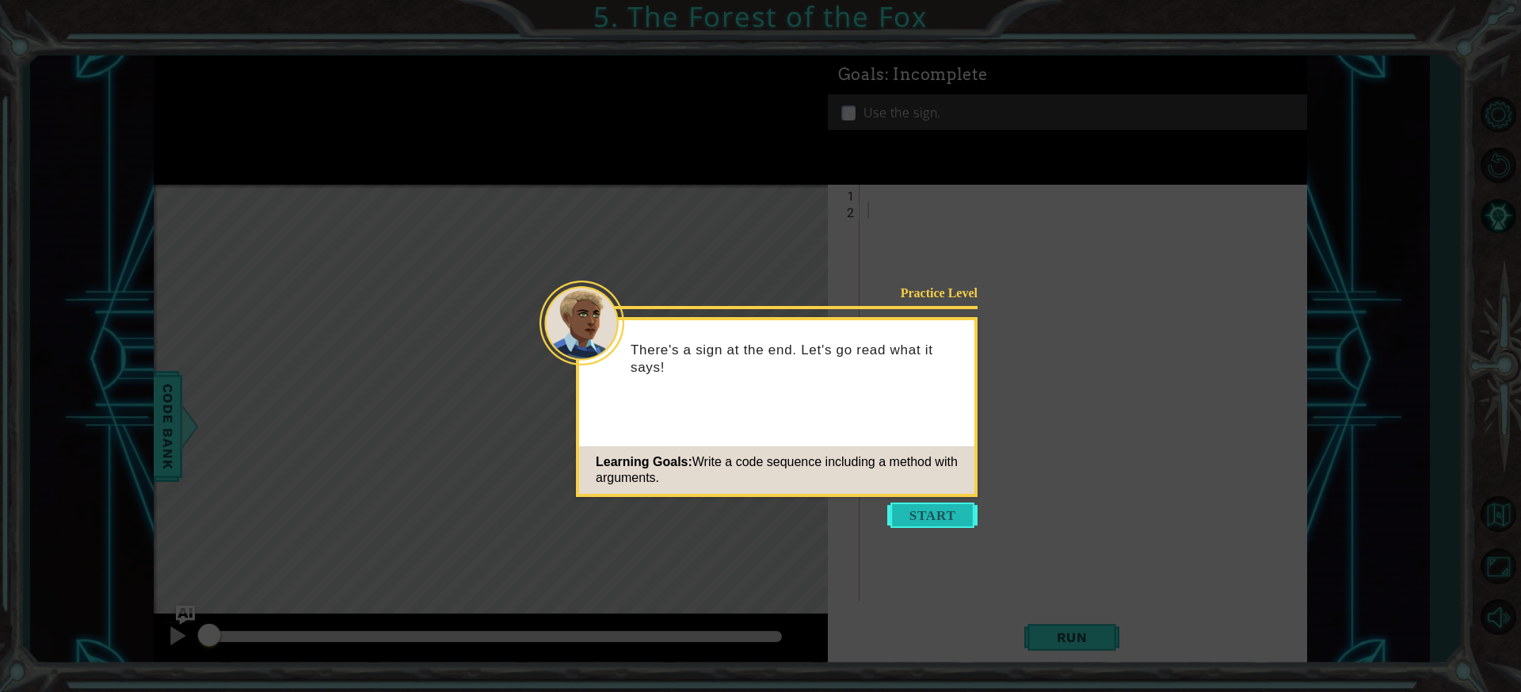
click at [943, 524] on button "Start" at bounding box center [932, 514] width 90 height 25
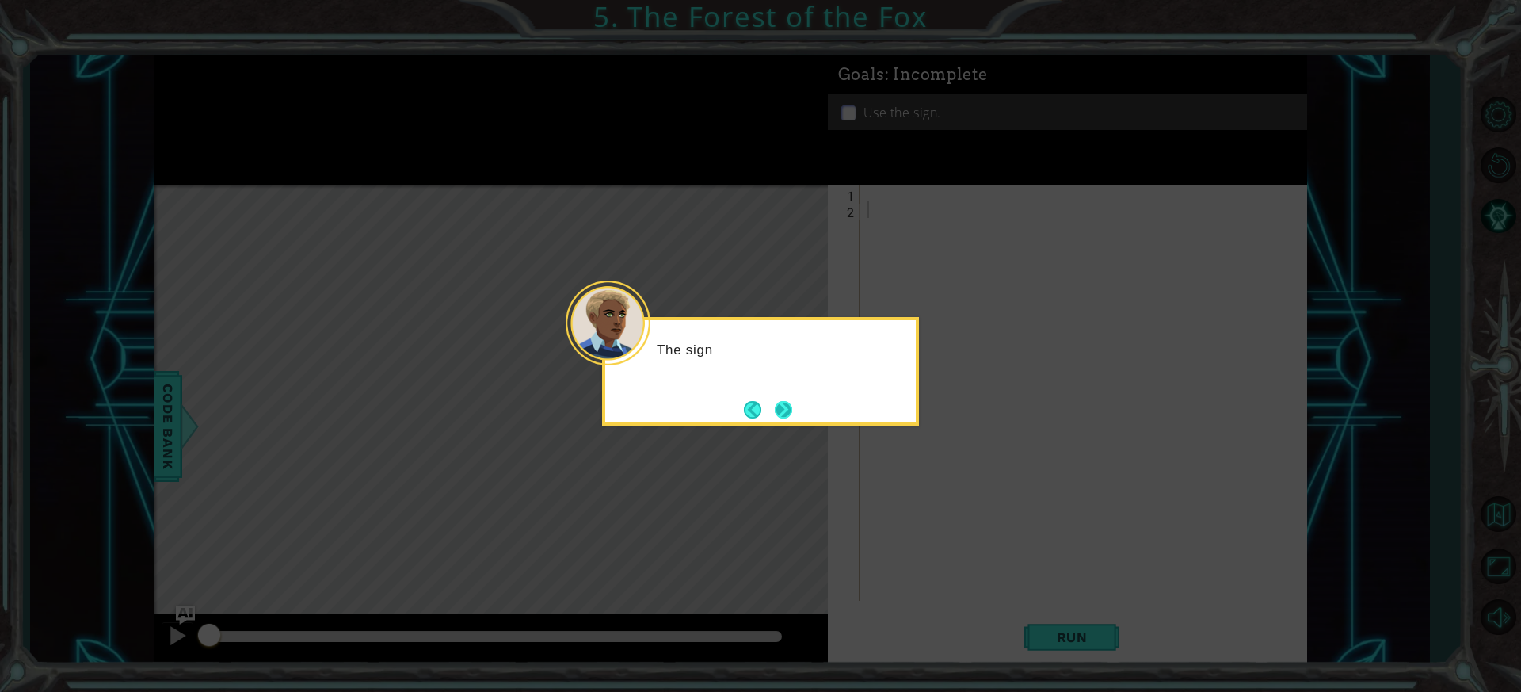
click at [788, 413] on button "Next" at bounding box center [783, 409] width 17 height 17
click at [775, 410] on button "Next" at bounding box center [783, 409] width 17 height 17
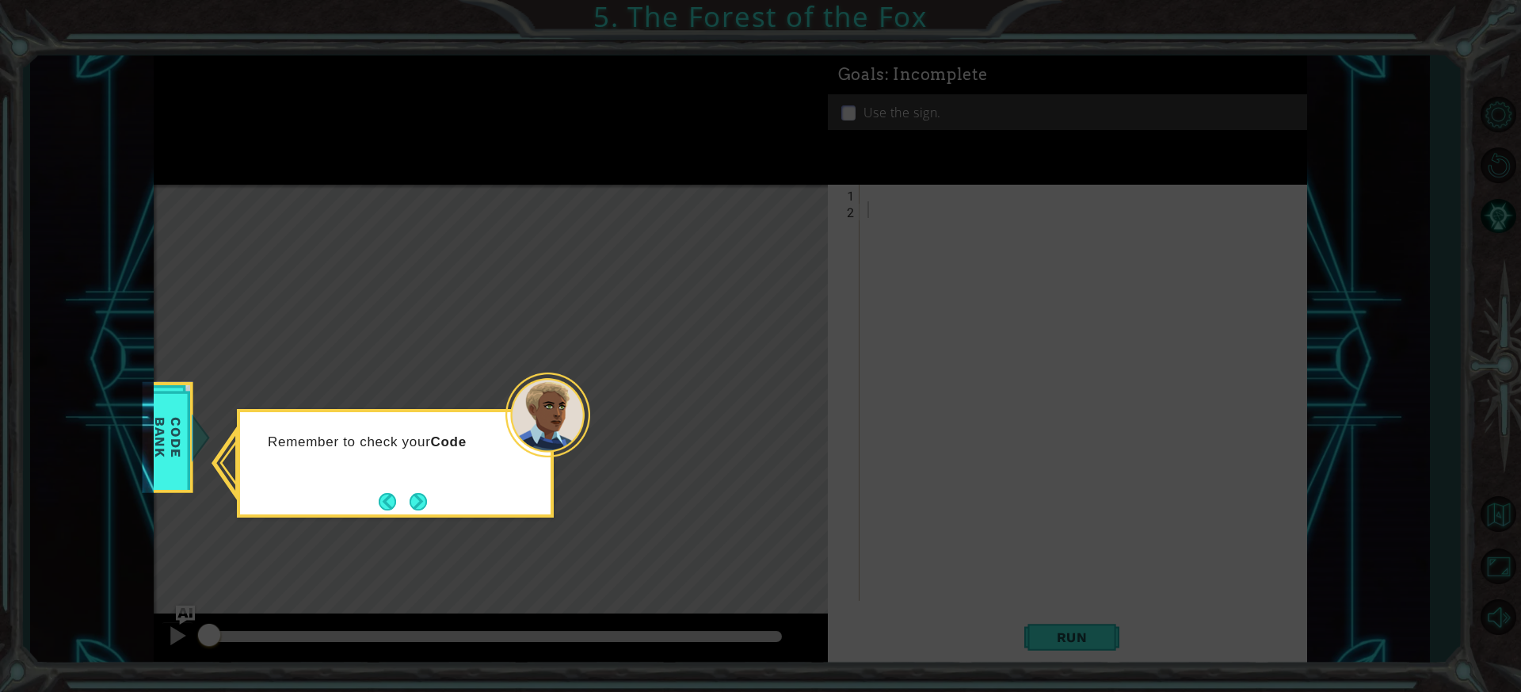
click at [416, 480] on div "Remember to check your Code" at bounding box center [395, 449] width 311 height 63
click at [415, 484] on div "Remember to check your Code Bank if you want to know what m" at bounding box center [395, 458] width 311 height 80
click at [412, 498] on button "Next" at bounding box center [418, 502] width 17 height 17
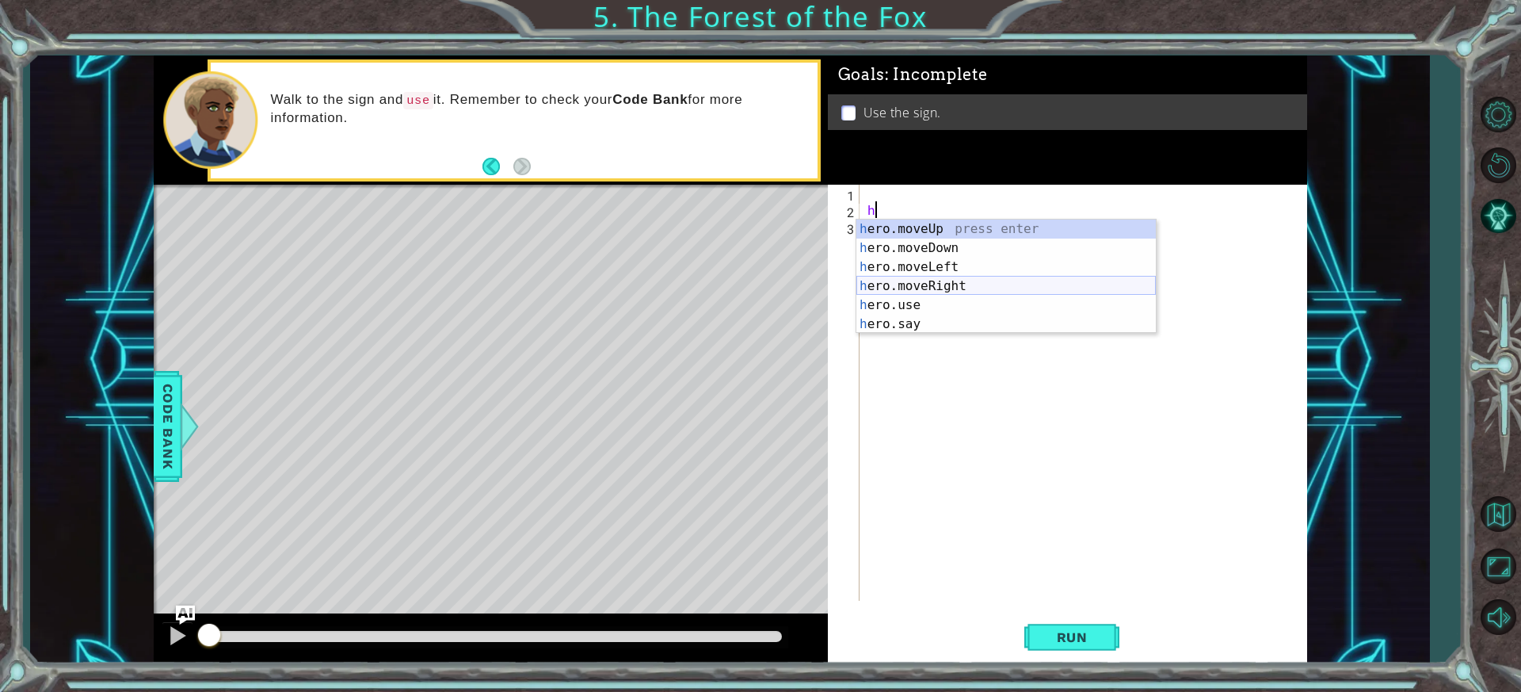
click at [957, 280] on div "h ero.moveUp press enter h ero.moveDown press enter h ero.moveLeft press enter …" at bounding box center [1005, 295] width 299 height 152
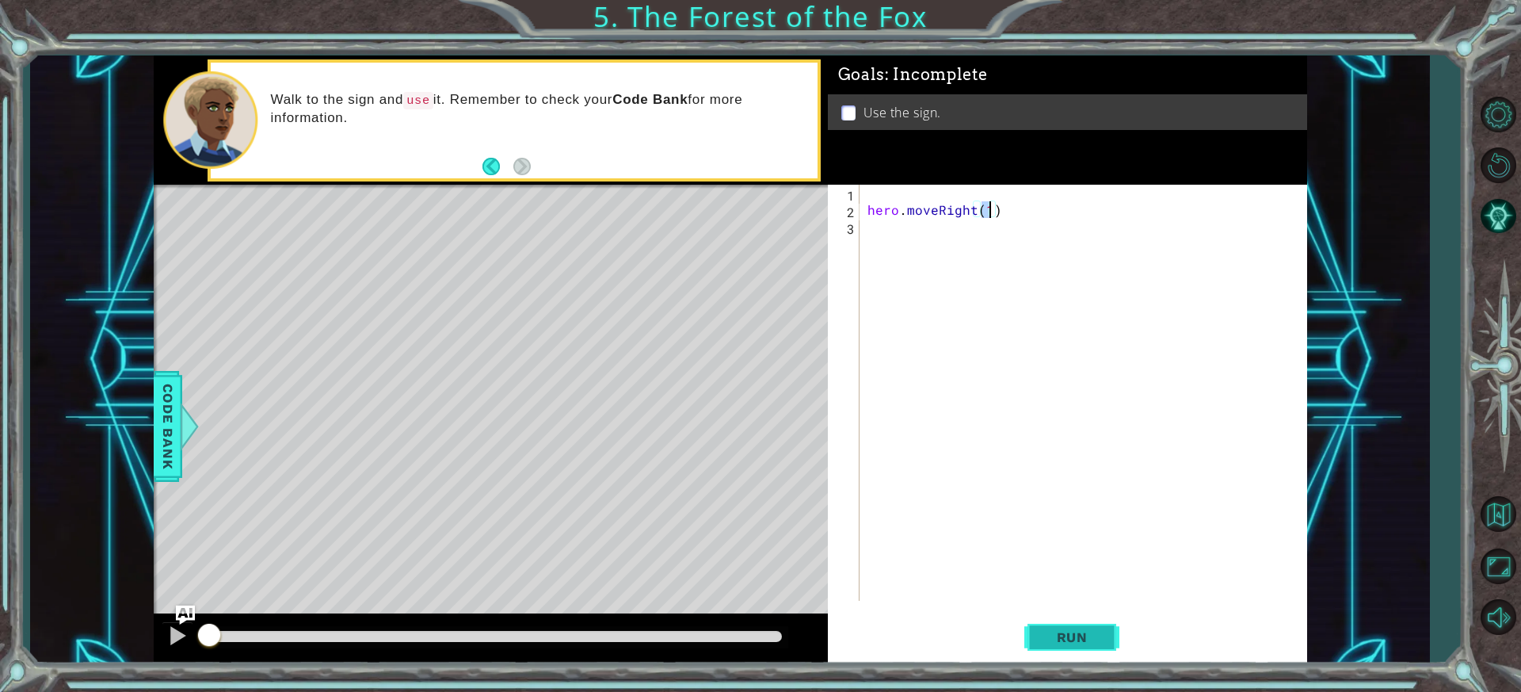
type textarea "hero.moveRight(1)"
click at [1101, 643] on span "Run" at bounding box center [1072, 637] width 63 height 16
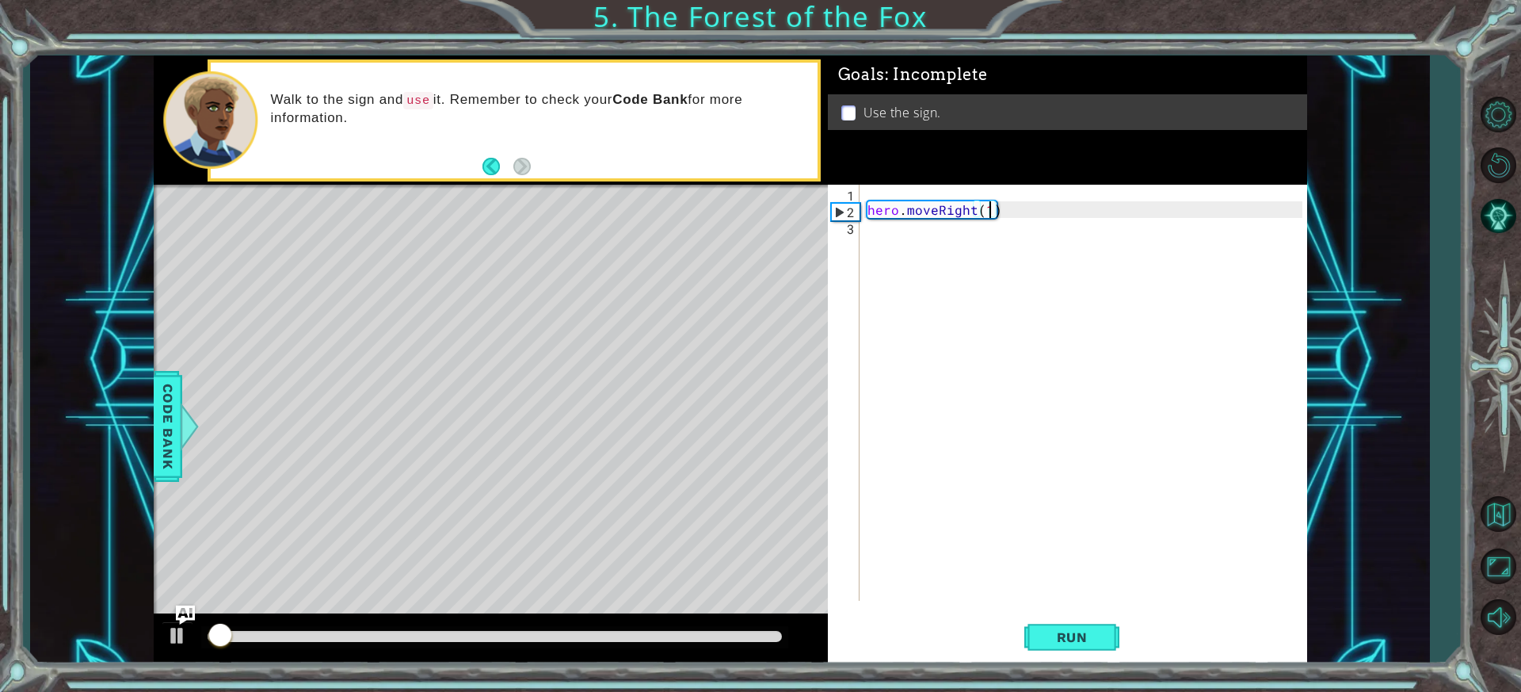
click at [886, 275] on div "hero . moveRight ( 1 )" at bounding box center [1087, 409] width 446 height 449
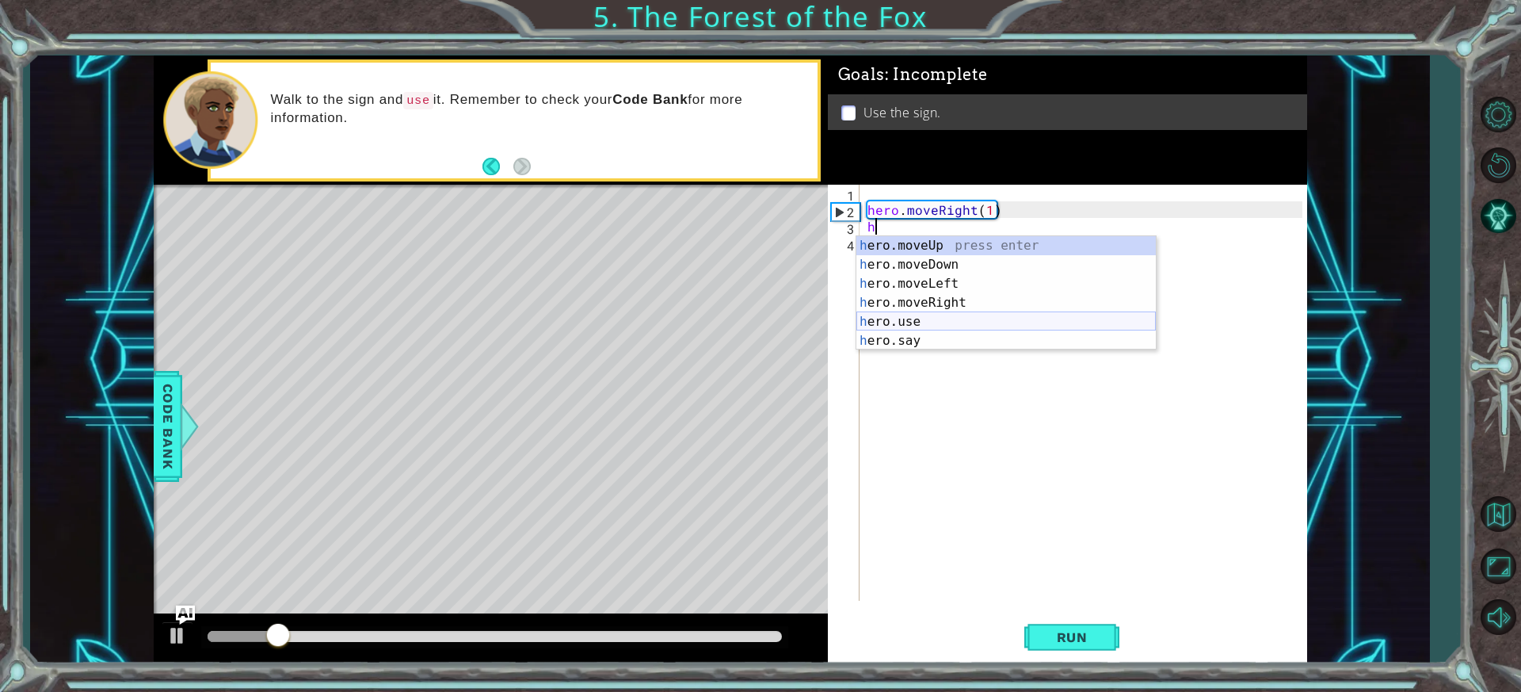
type textarea "hero.moveUp(1)"
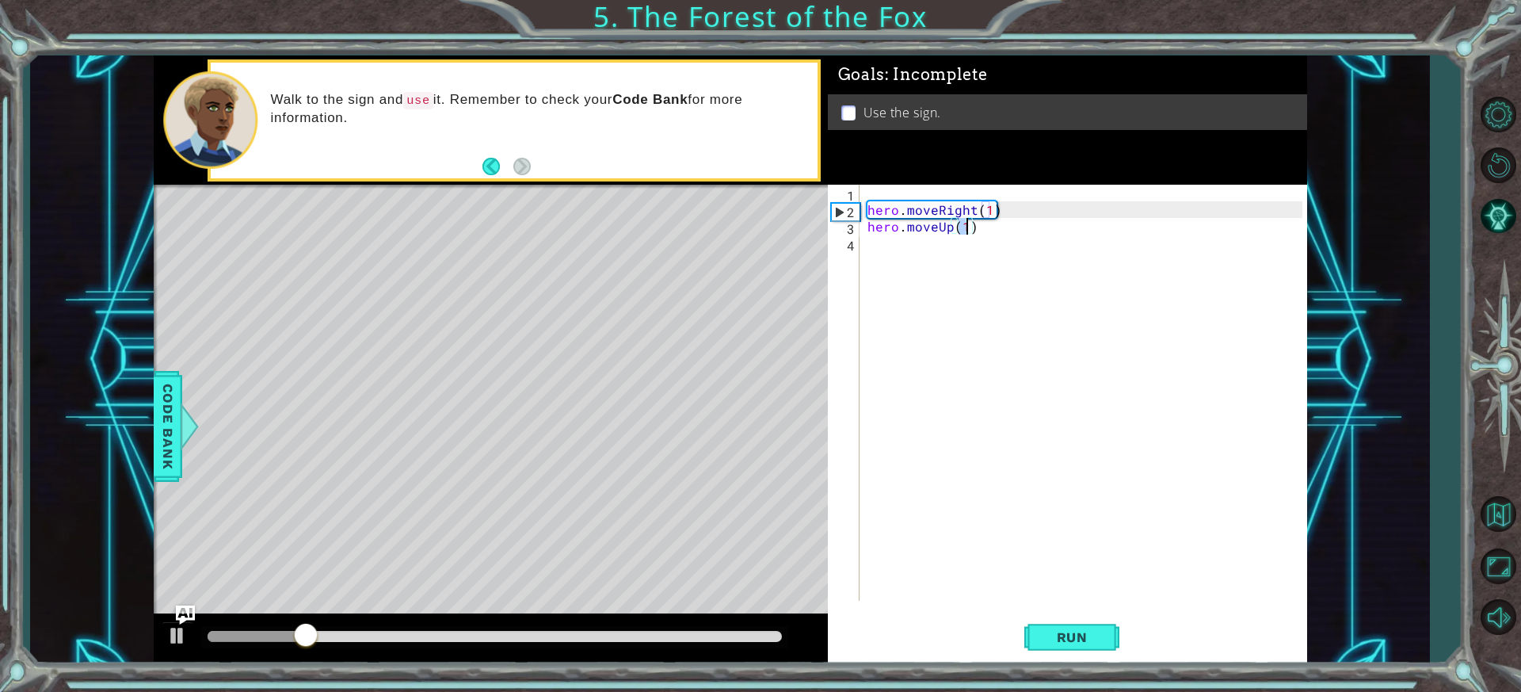
click at [878, 272] on div "hero . moveRight ( 1 ) hero . moveUp ( 1 )" at bounding box center [1087, 409] width 446 height 449
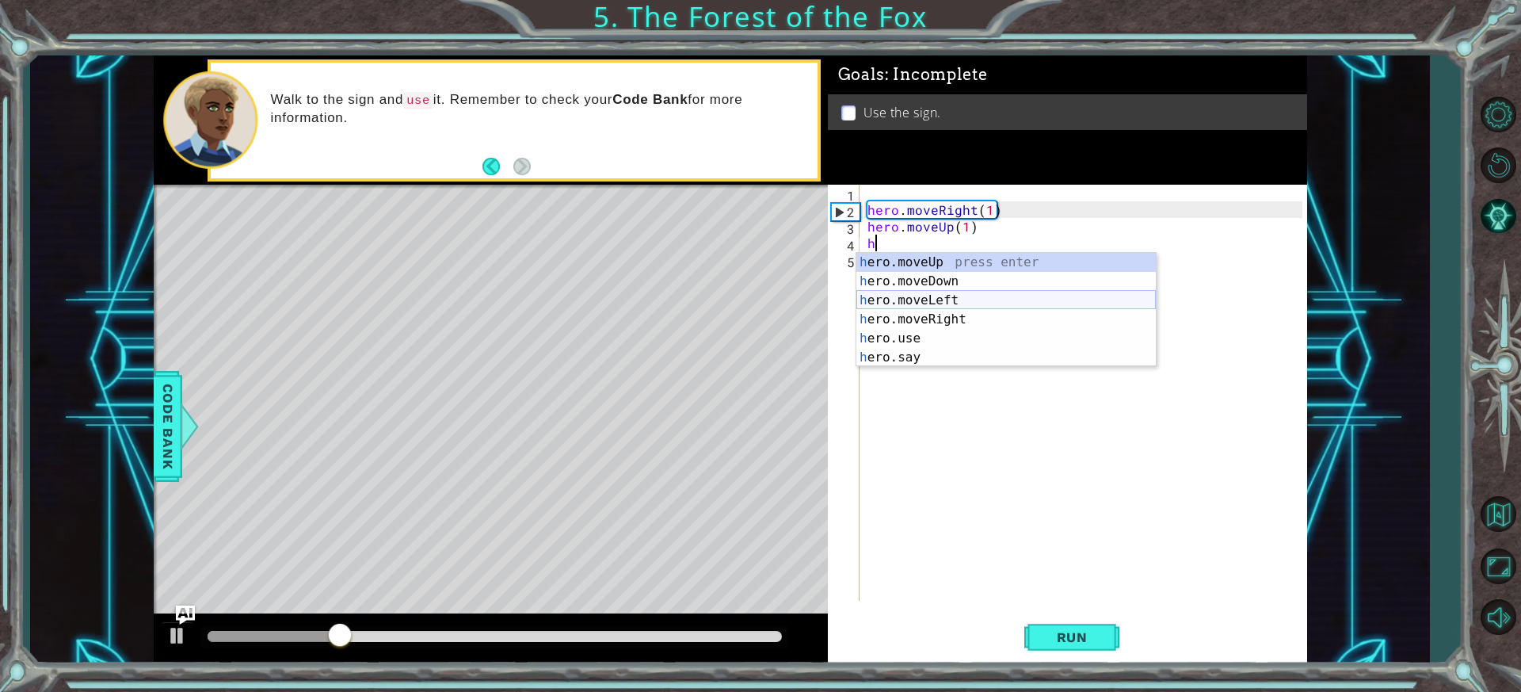
click at [941, 296] on div "h ero.moveUp press enter h ero.moveDown press enter h ero.moveLeft press enter …" at bounding box center [1005, 329] width 299 height 152
type textarea "hero.moveLeft(1)"
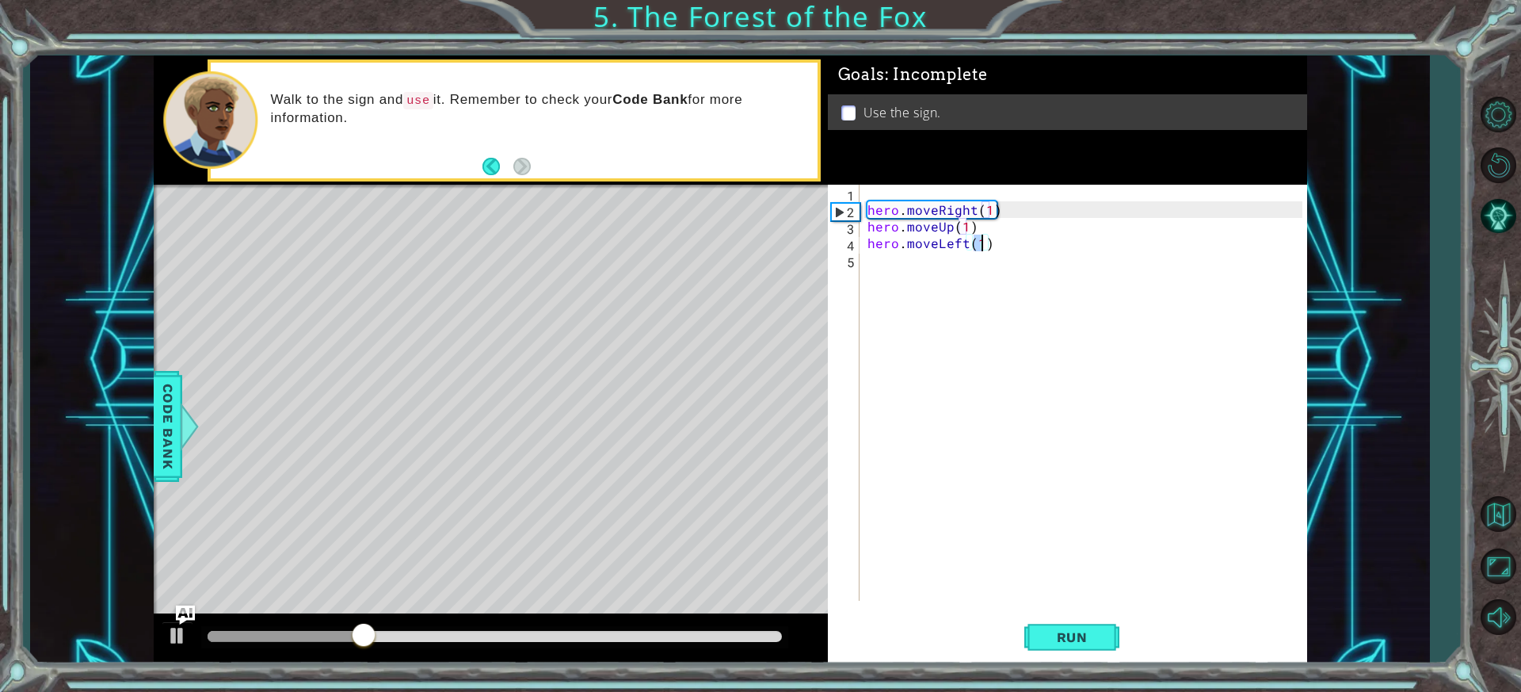
click at [887, 266] on div "hero . moveRight ( 1 ) hero . moveUp ( 1 ) hero . moveLeft ( 1 )" at bounding box center [1087, 409] width 446 height 449
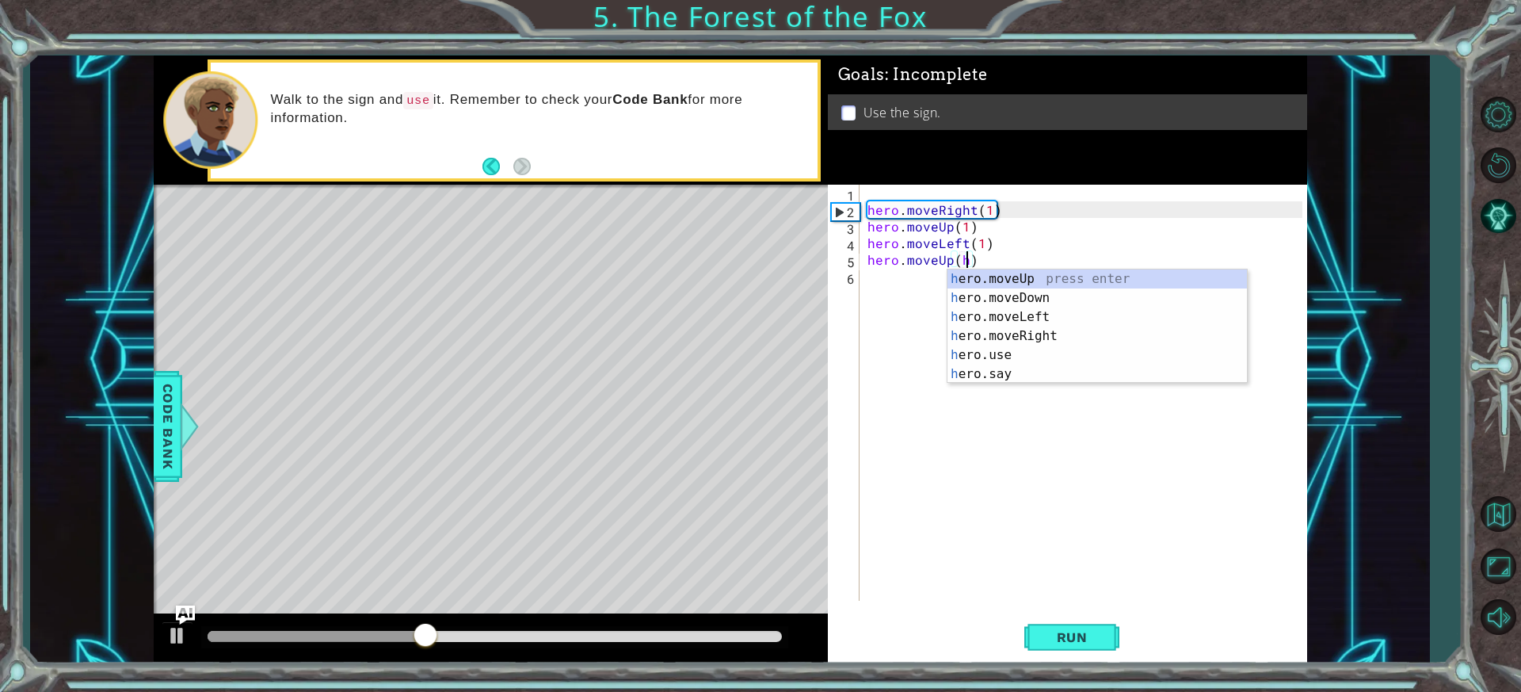
scroll to position [0, 6]
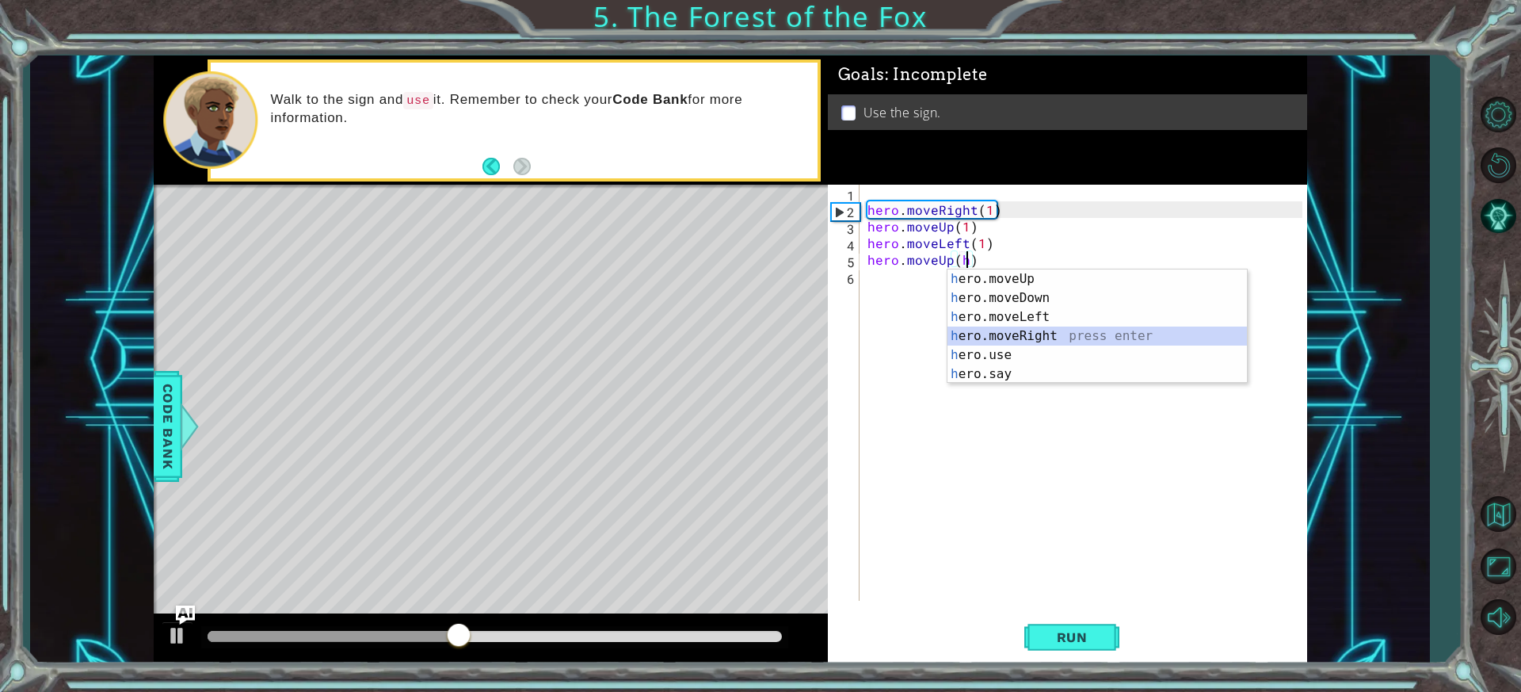
drag, startPoint x: 1041, startPoint y: 328, endPoint x: 1040, endPoint y: 319, distance: 8.8
click at [1042, 328] on div "h ero.moveUp press enter h ero.moveDown press enter h ero.moveLeft press enter …" at bounding box center [1097, 345] width 299 height 152
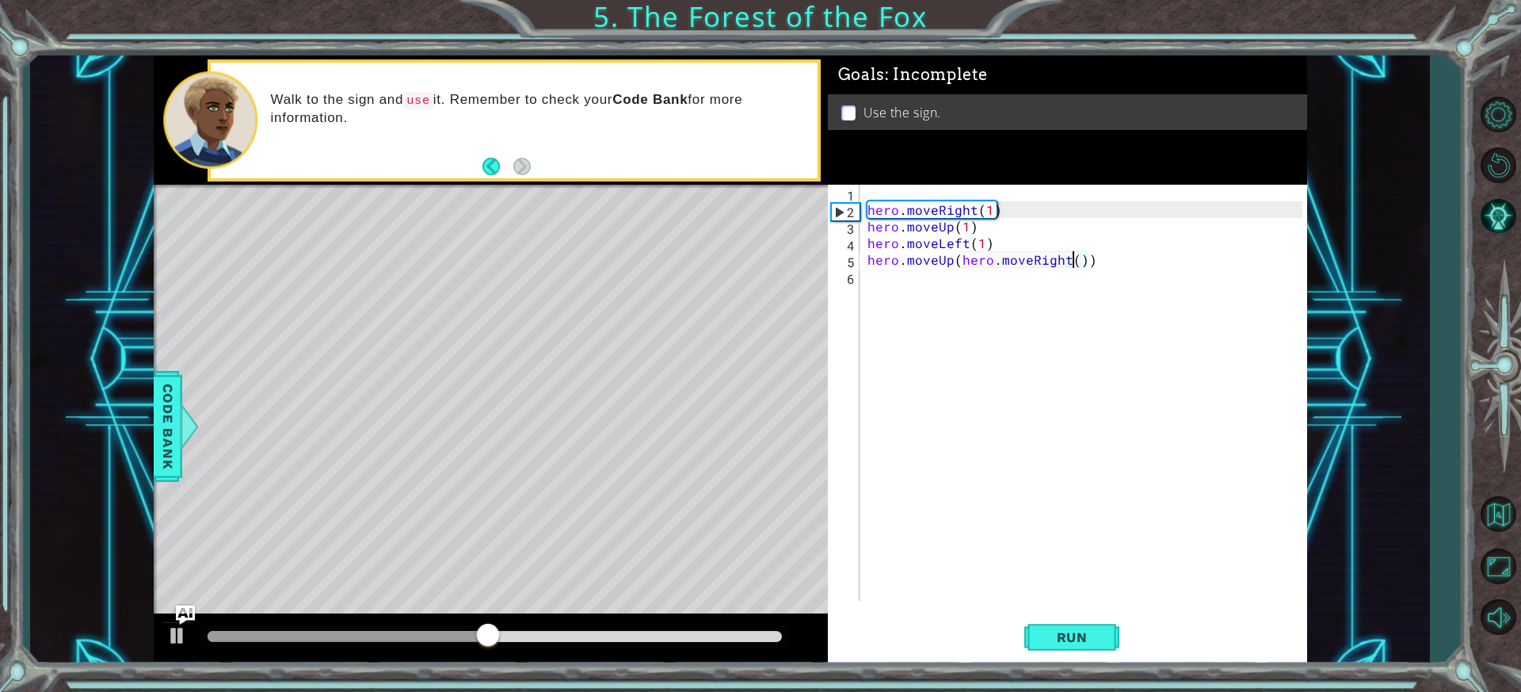
type textarea "hero.moveUp(hero.moveRight(2))"
click at [1004, 299] on div "hero . moveRight ( 1 ) hero . moveUp ( 1 ) hero . moveLeft ( 1 ) hero . moveUp …" at bounding box center [1087, 409] width 446 height 449
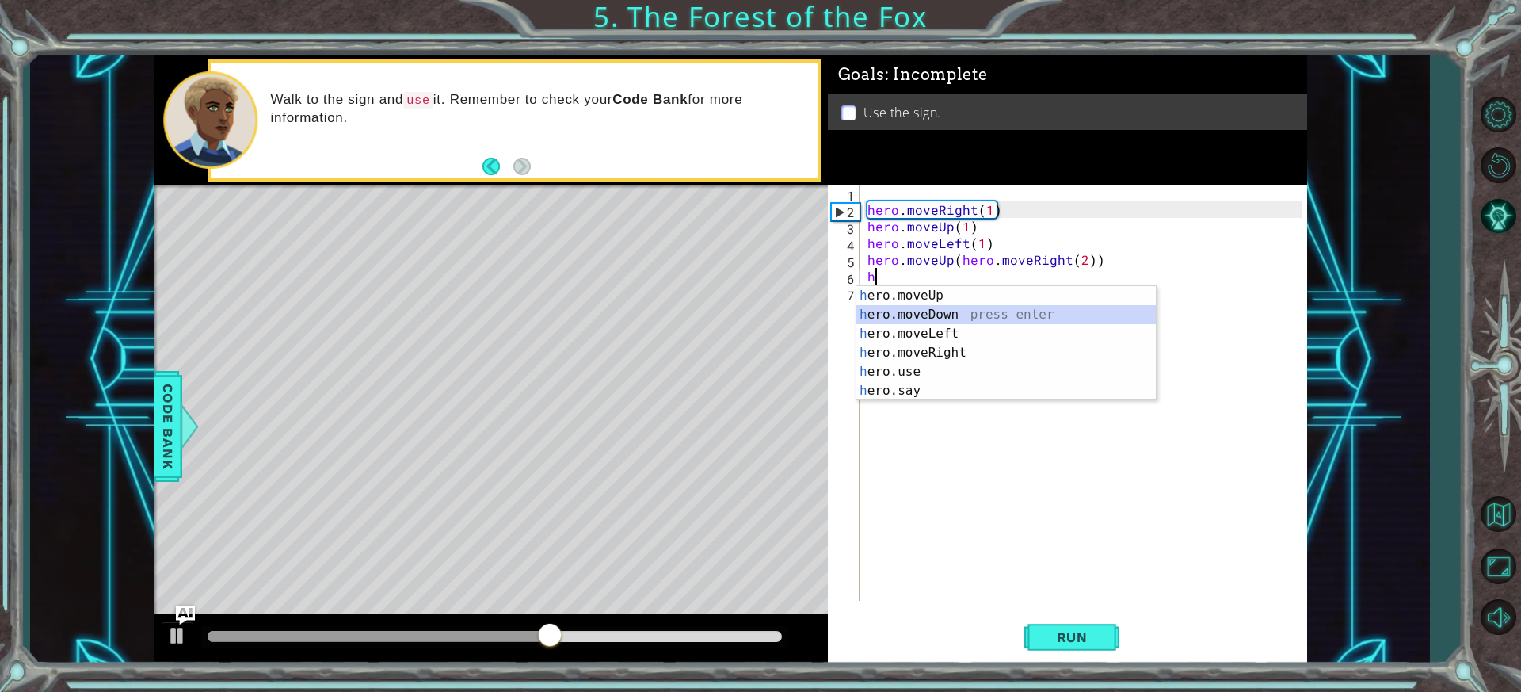
click at [948, 311] on div "h ero.moveUp press enter h ero.moveDown press enter h ero.moveLeft press enter …" at bounding box center [1005, 362] width 299 height 152
type textarea "hero.moveDown(1)"
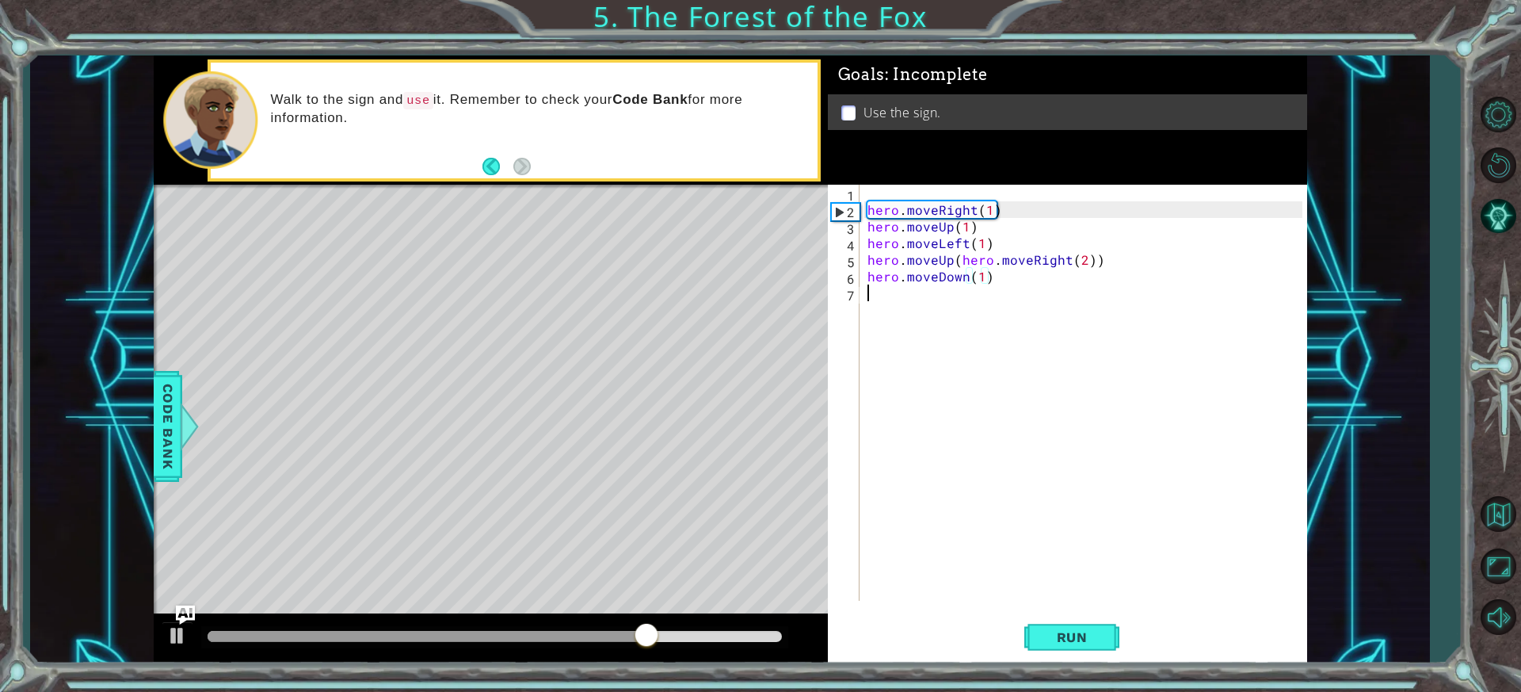
click at [910, 323] on div "hero . moveRight ( 1 ) hero . moveUp ( 1 ) hero . moveLeft ( 1 ) hero . moveUp …" at bounding box center [1087, 409] width 446 height 449
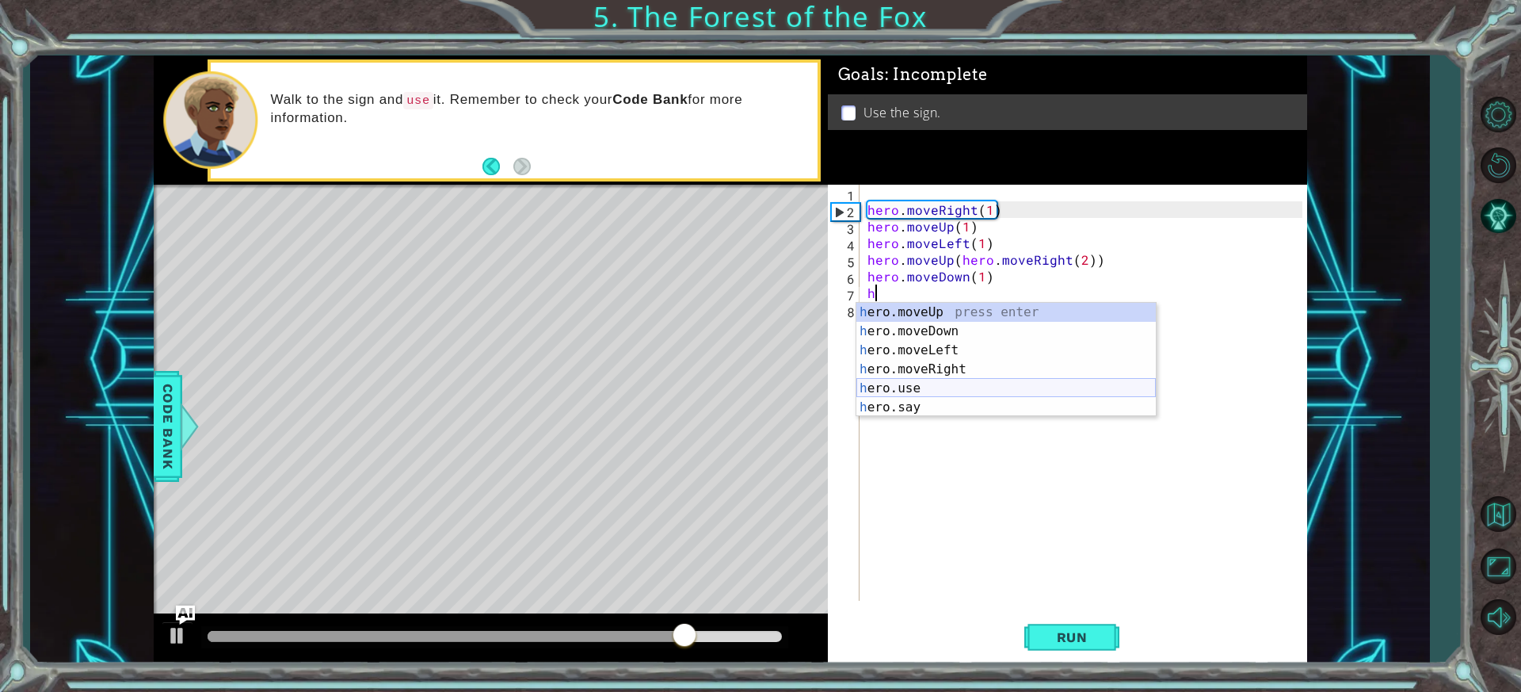
click at [944, 390] on div "h ero.moveUp press enter h ero.moveDown press enter h ero.moveLeft press enter …" at bounding box center [1005, 379] width 299 height 152
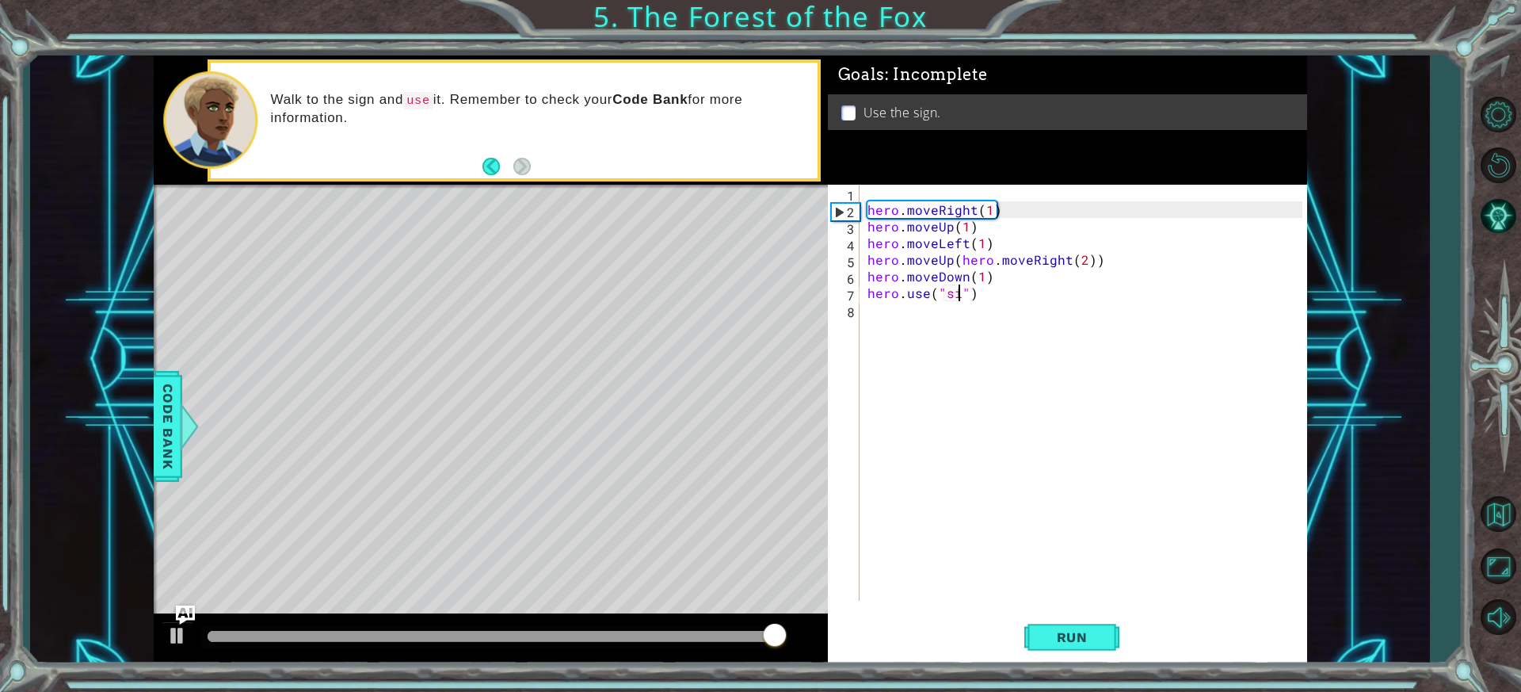
scroll to position [0, 6]
click at [1069, 634] on span "Run" at bounding box center [1072, 637] width 63 height 16
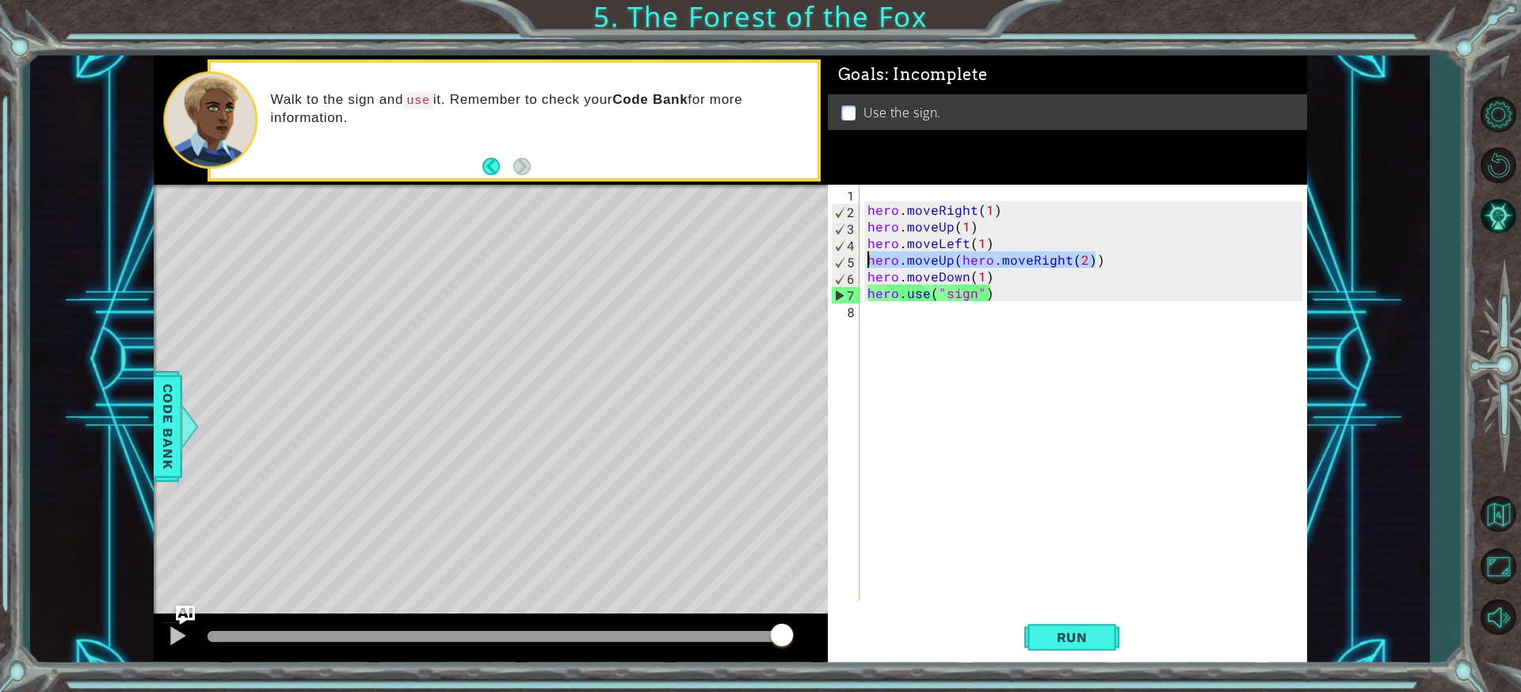
drag, startPoint x: 1108, startPoint y: 254, endPoint x: 853, endPoint y: 261, distance: 256.0
click at [853, 261] on div "hero.use("sign") 1 2 3 4 5 6 7 8 hero . moveRight ( 1 ) hero . moveUp ( 1 ) her…" at bounding box center [1065, 393] width 475 height 416
type textarea "hero.moveUp(hero.moveRight(2))"
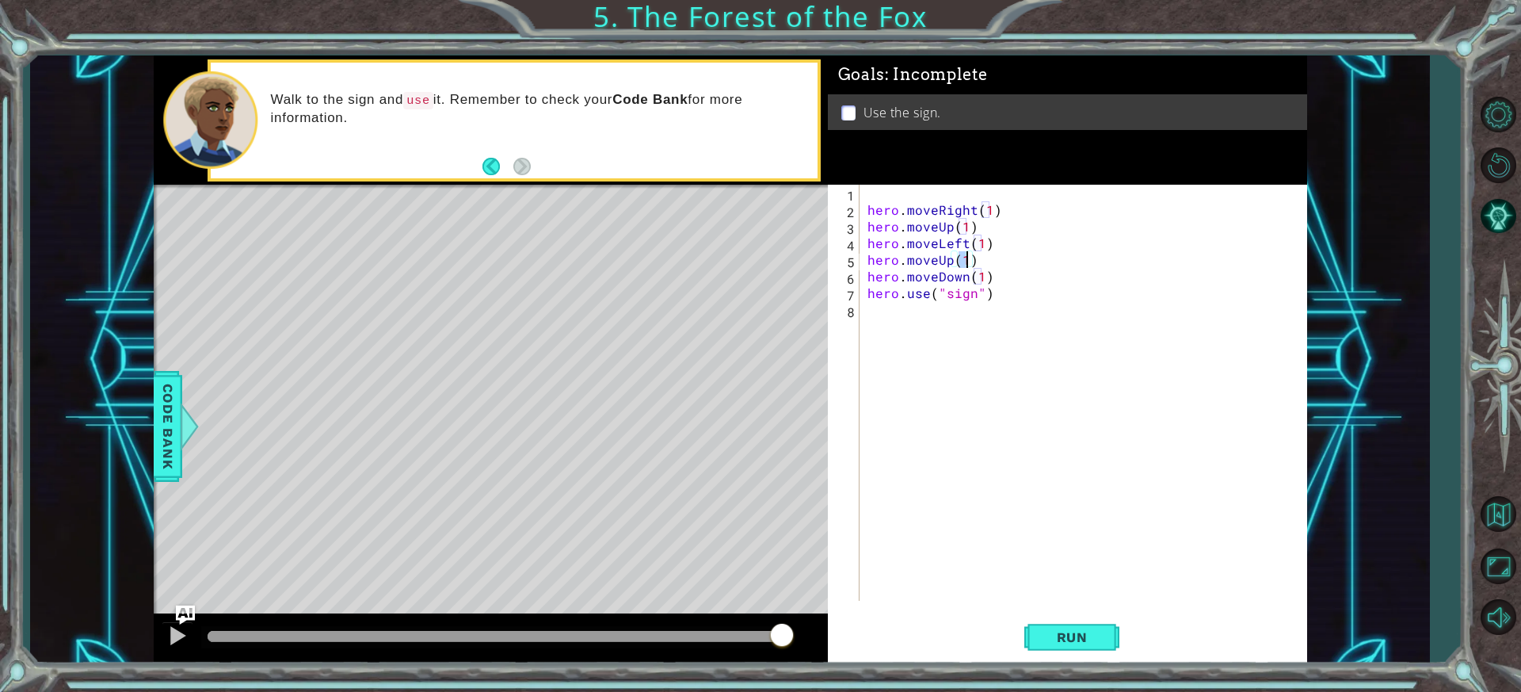
click at [1001, 270] on div "hero . moveRight ( 1 ) hero . moveUp ( 1 ) hero . moveLeft ( 1 ) hero . moveUp …" at bounding box center [1087, 409] width 446 height 449
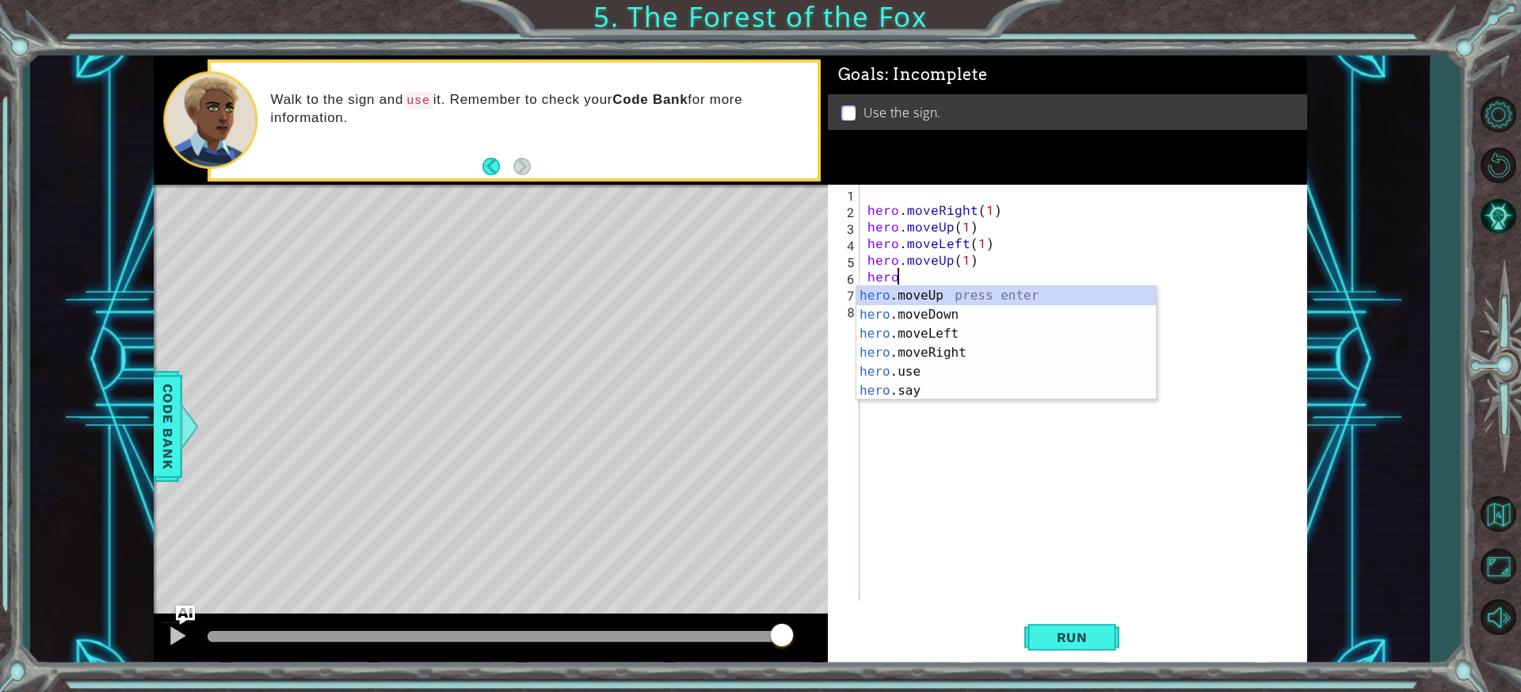
type textarea "h"
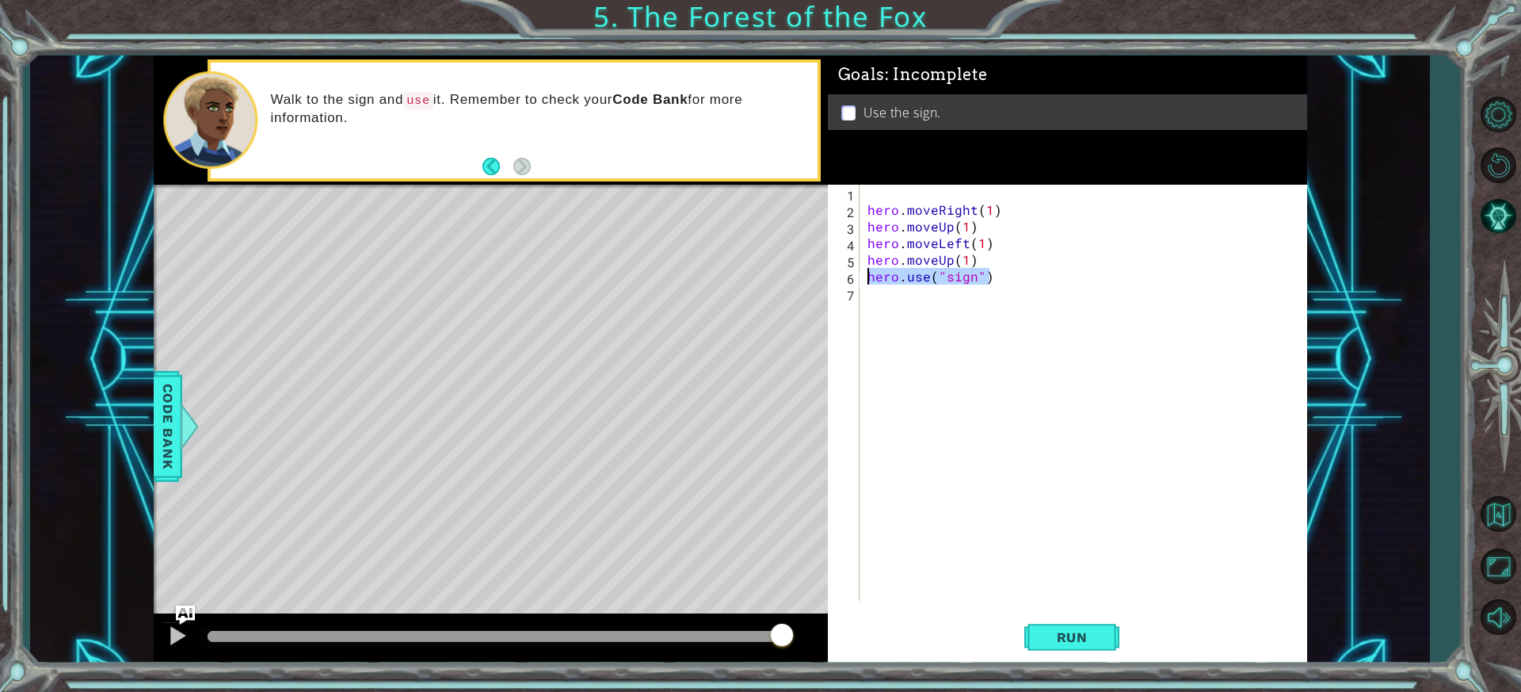
drag, startPoint x: 1005, startPoint y: 279, endPoint x: 870, endPoint y: 281, distance: 134.7
click at [870, 281] on div "hero . moveRight ( 1 ) hero . moveUp ( 1 ) hero . moveLeft ( 1 ) hero . moveUp …" at bounding box center [1087, 409] width 446 height 449
type textarea "hero.use("sign")"
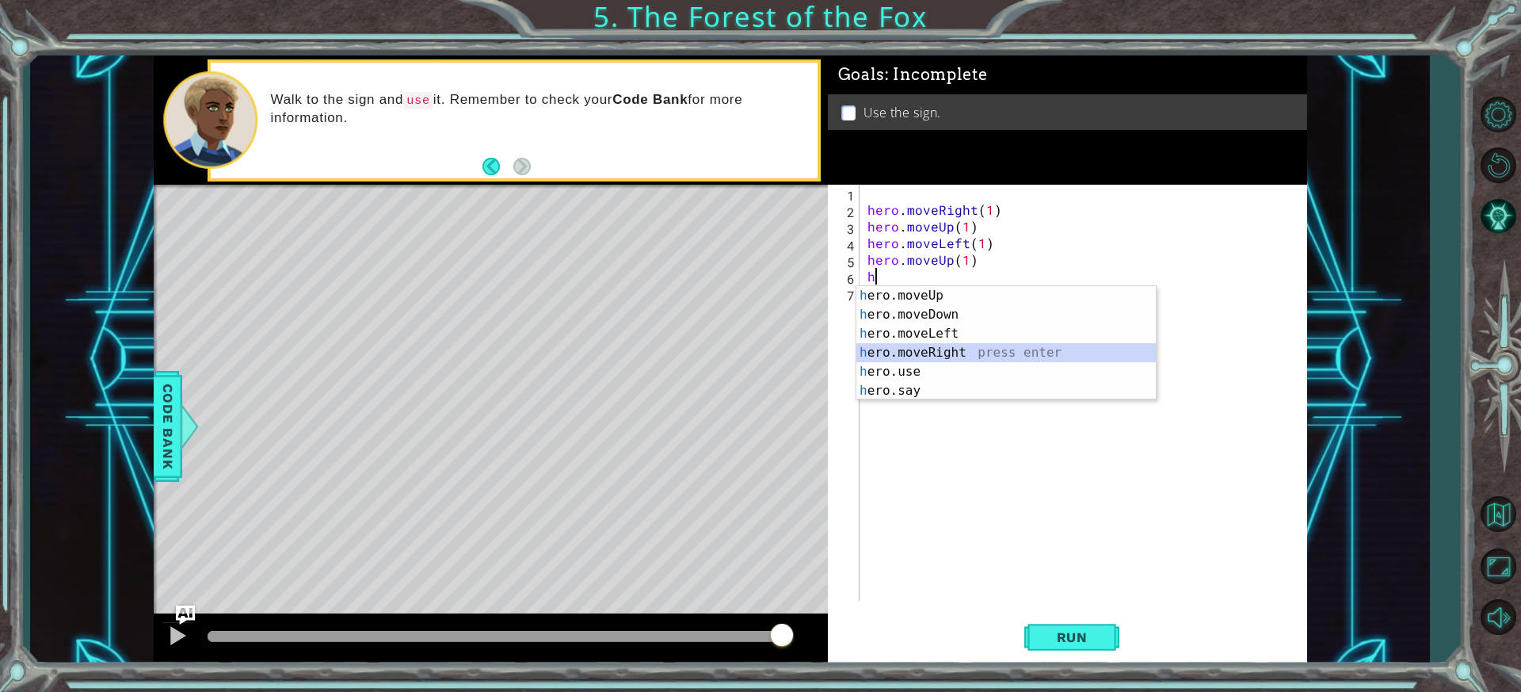
click at [933, 346] on div "h ero.moveUp press enter h ero.moveDown press enter h ero.moveLeft press enter …" at bounding box center [1005, 362] width 299 height 152
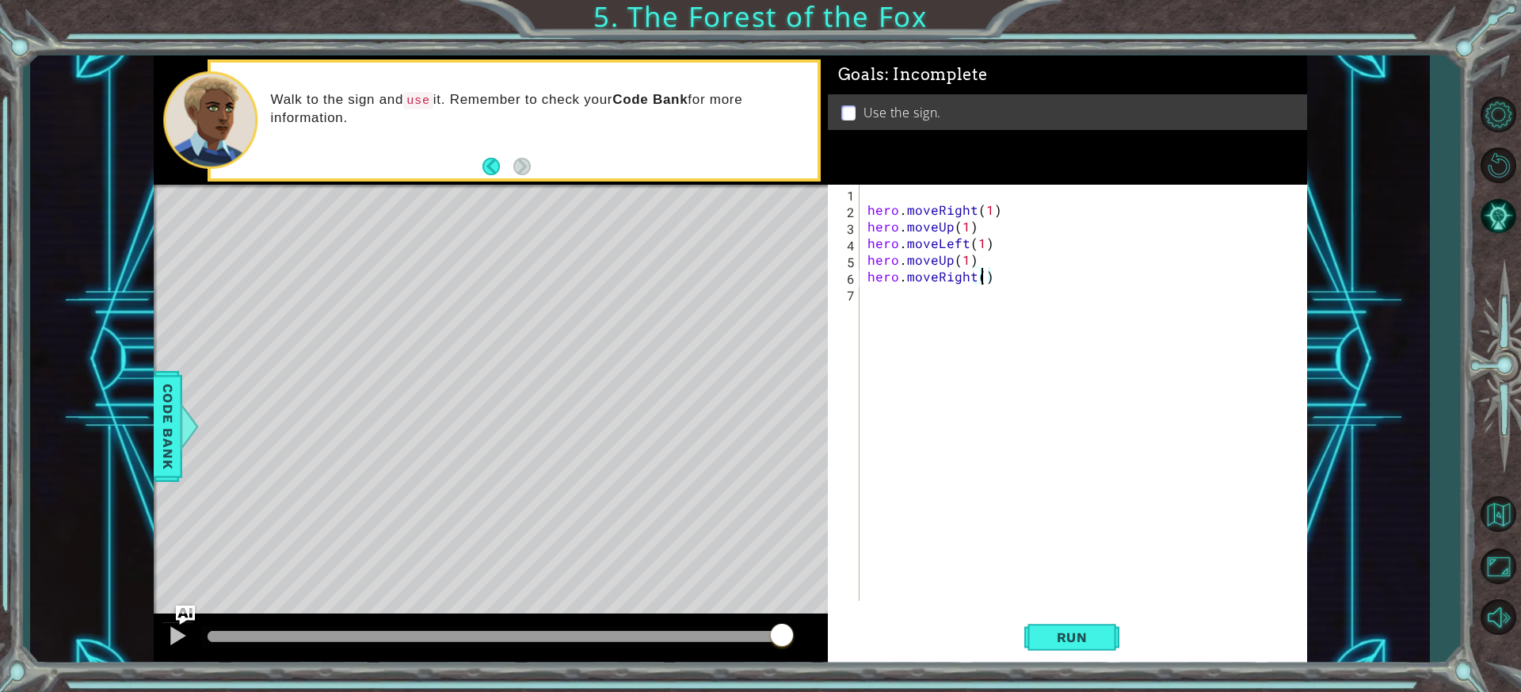
type textarea "hero.moveRight(2)"
click at [880, 292] on div "hero . moveRight ( 1 ) hero . moveUp ( 1 ) hero . moveLeft ( 1 ) hero . moveUp …" at bounding box center [1087, 409] width 446 height 449
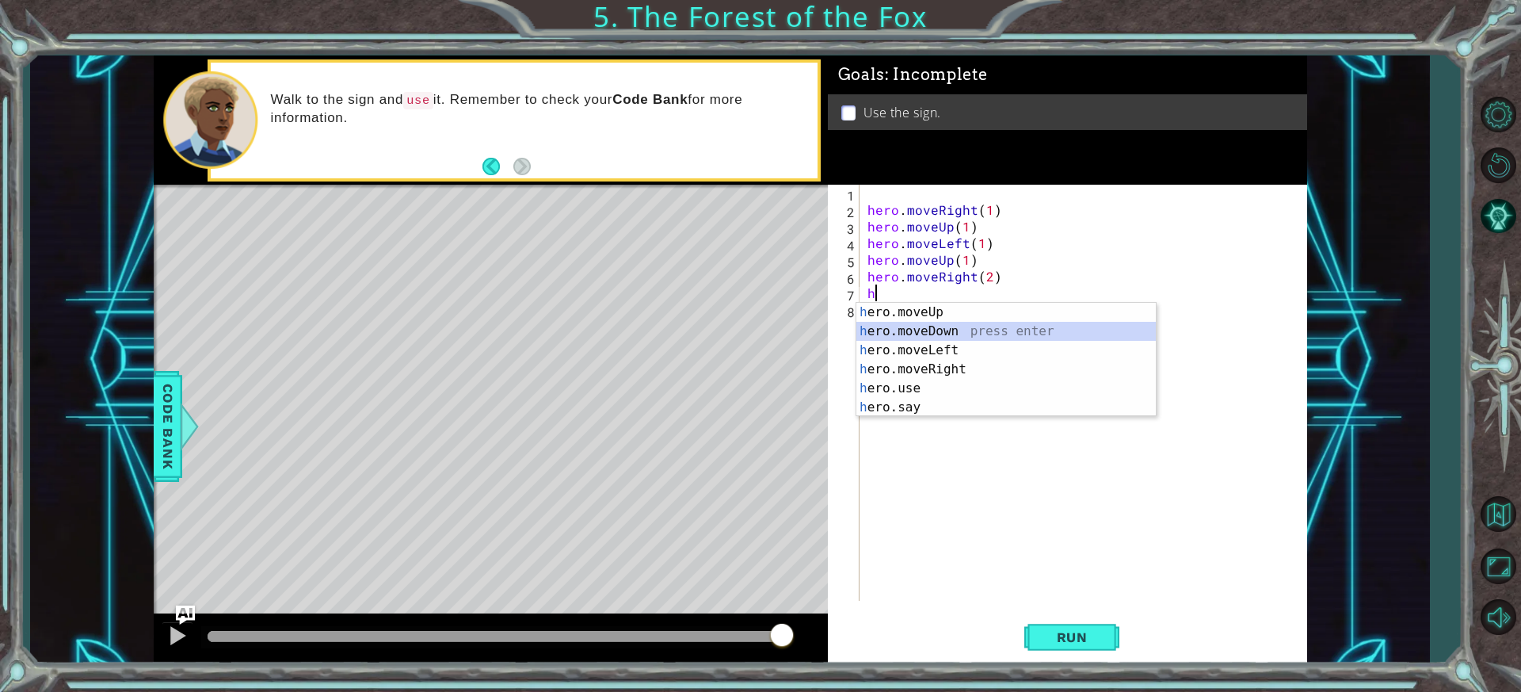
click at [951, 330] on div "h ero.moveUp press enter h ero.moveDown press enter h ero.moveLeft press enter …" at bounding box center [1005, 379] width 299 height 152
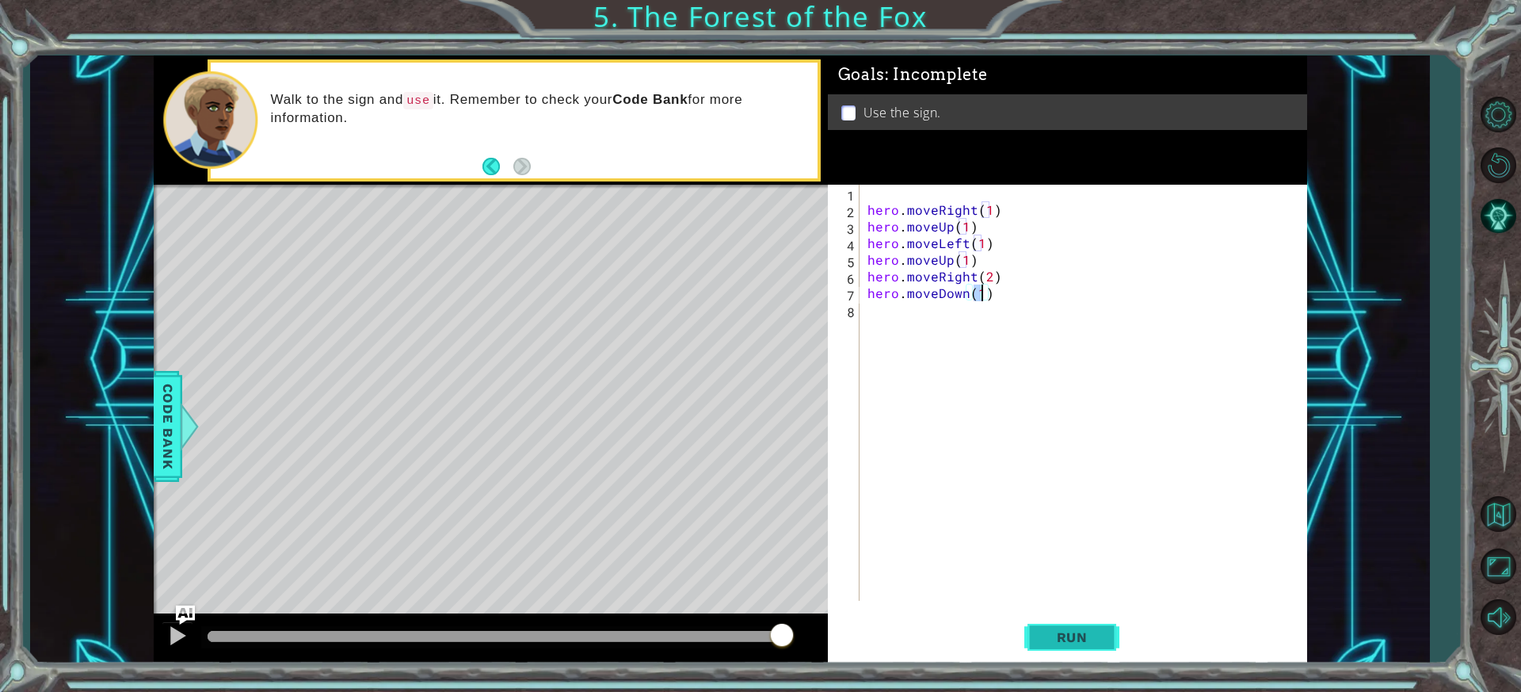
type textarea "hero.moveDown(1)"
click at [1072, 625] on button "Run" at bounding box center [1071, 637] width 95 height 48
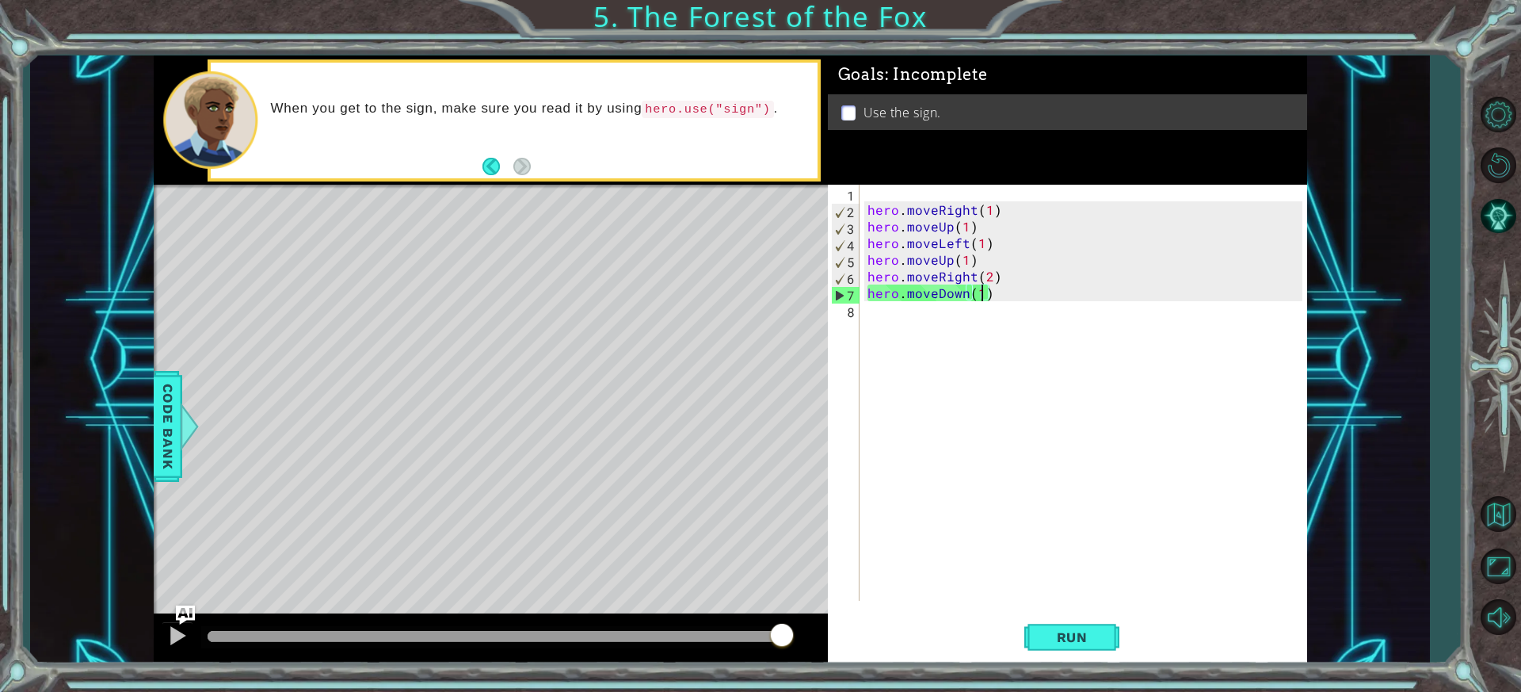
click at [909, 340] on div "hero . moveRight ( 1 ) hero . moveUp ( 1 ) hero . moveLeft ( 1 ) hero . moveUp …" at bounding box center [1087, 409] width 446 height 449
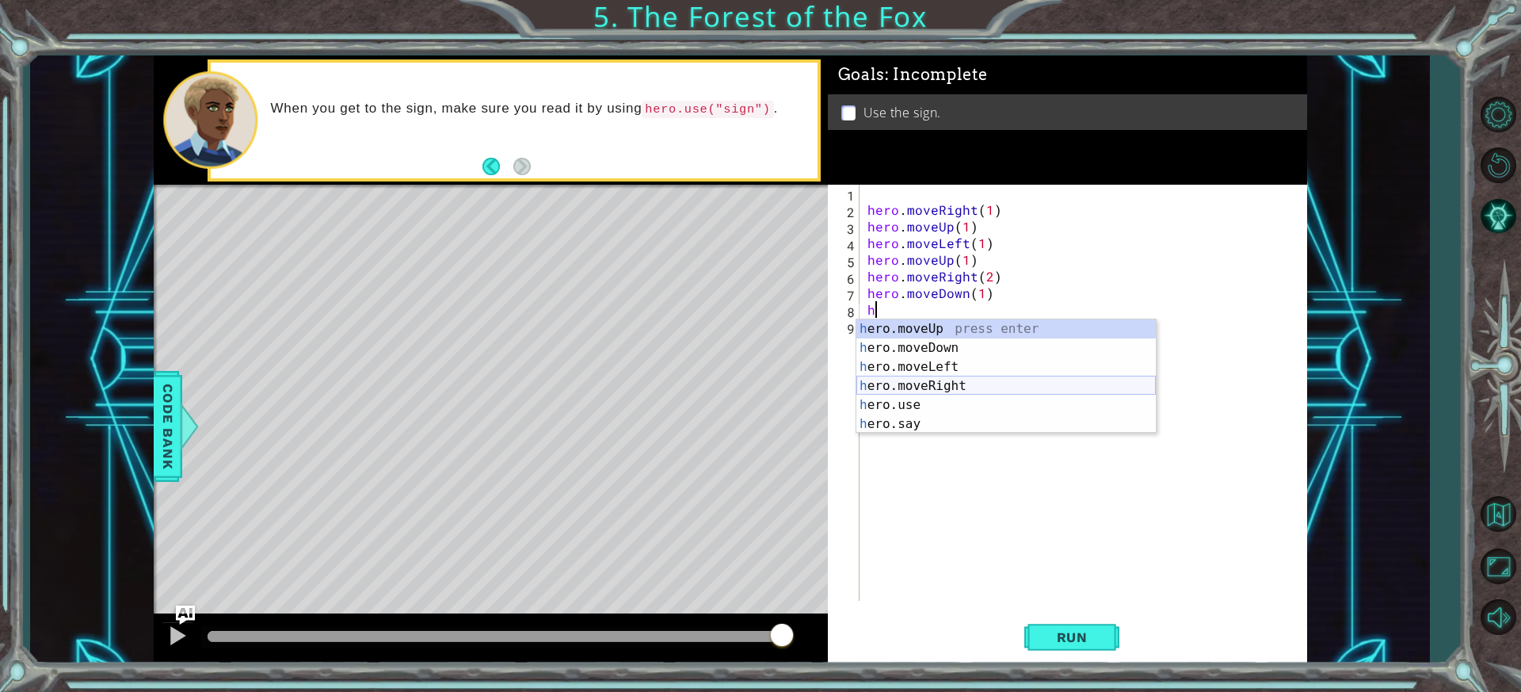
click at [965, 390] on div "h ero.moveUp press enter h ero.moveDown press enter h ero.moveLeft press enter …" at bounding box center [1005, 395] width 299 height 152
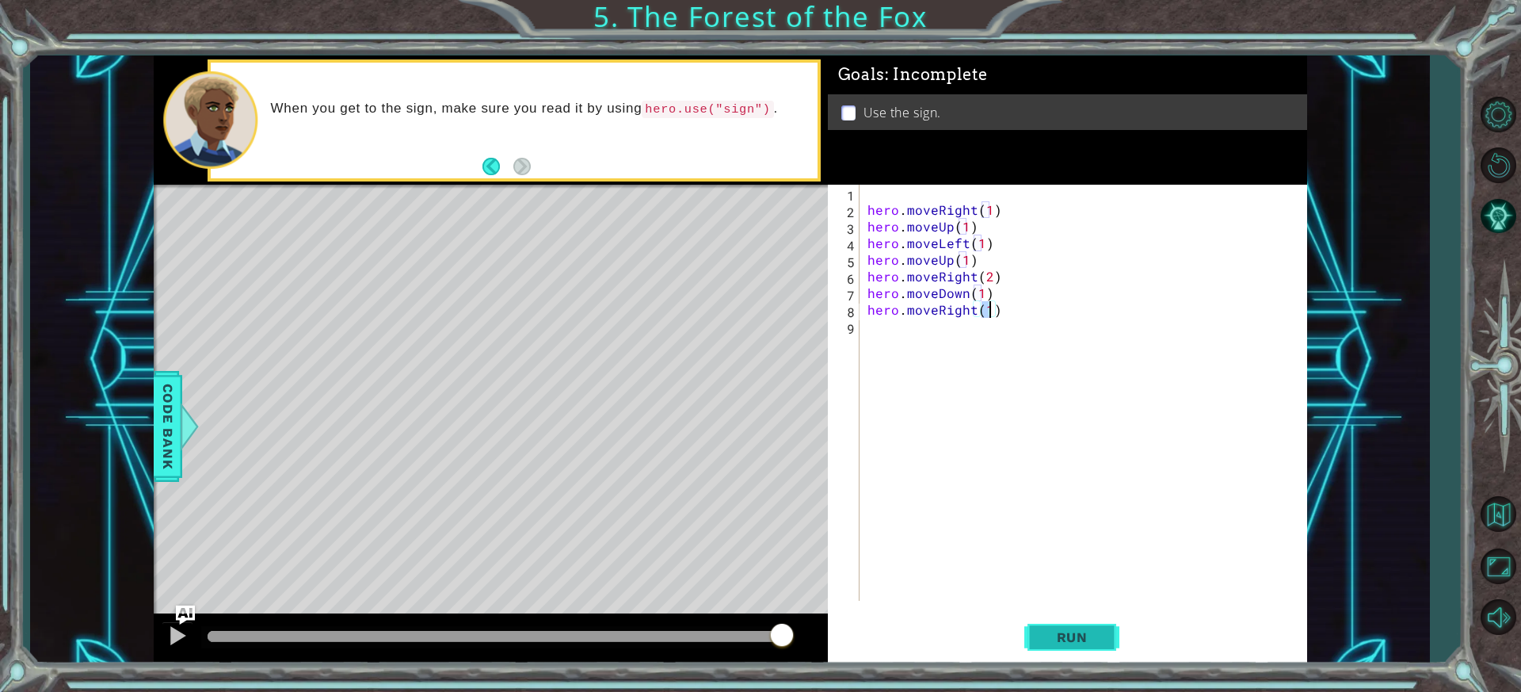
type textarea "hero.moveRight(1)"
click at [1085, 620] on button "Run" at bounding box center [1071, 637] width 95 height 48
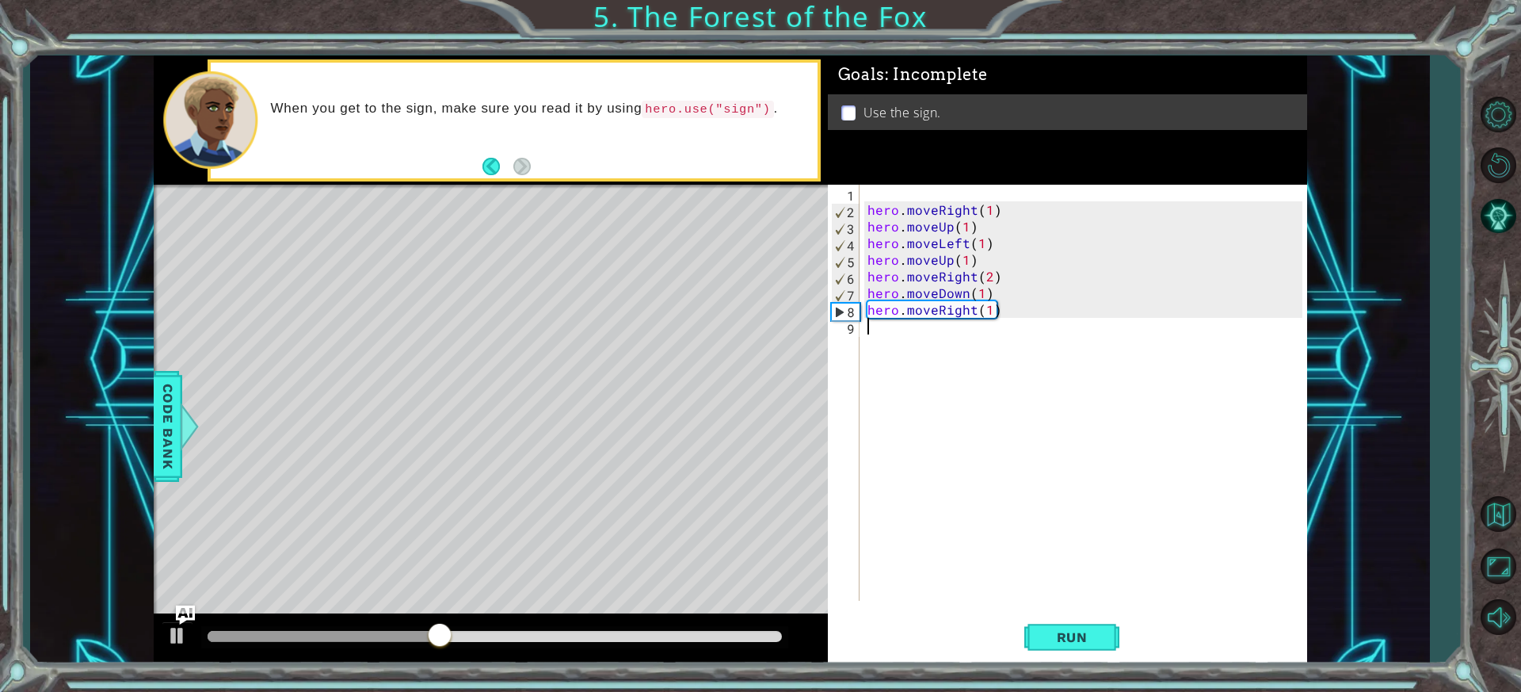
click at [925, 361] on div "hero . moveRight ( 1 ) hero . moveUp ( 1 ) hero . moveLeft ( 1 ) hero . moveUp …" at bounding box center [1087, 409] width 446 height 449
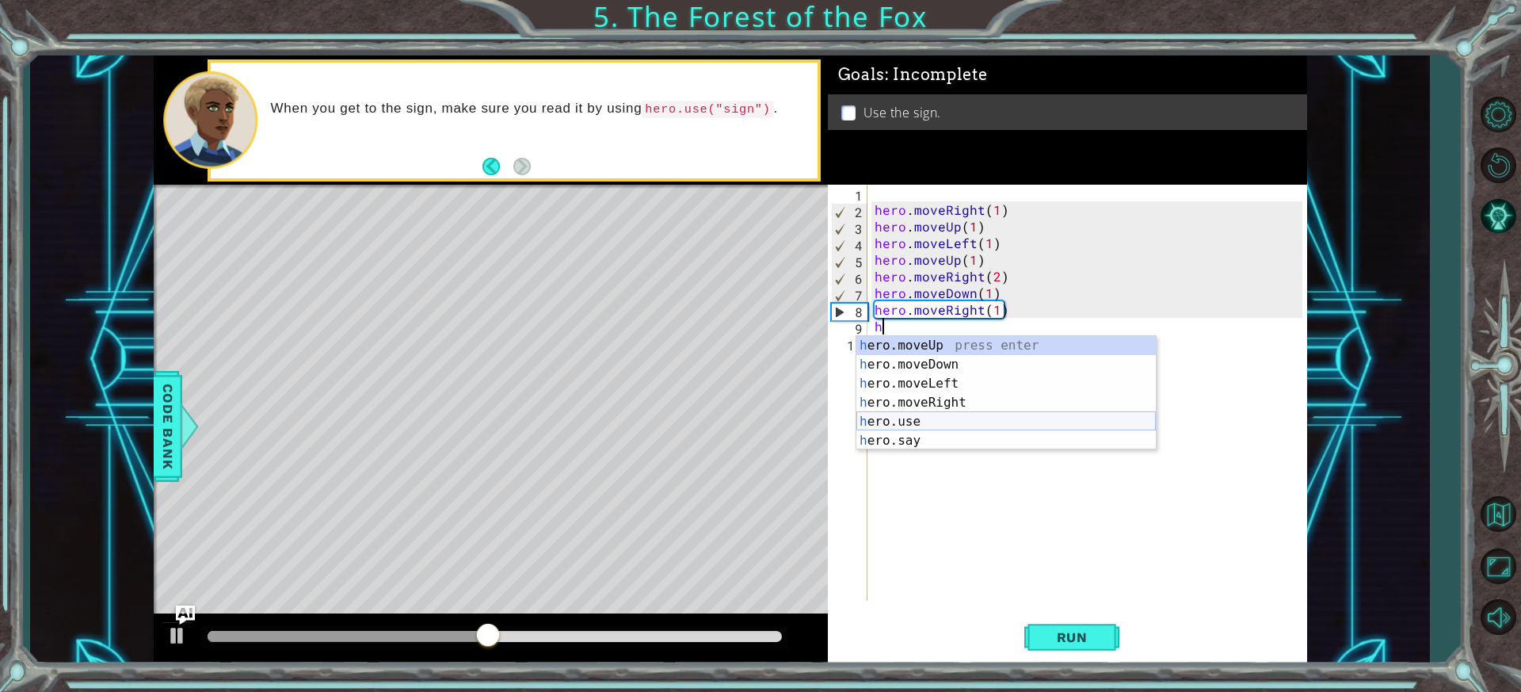
click at [929, 425] on div "h ero.moveUp press enter h ero.moveDown press enter h ero.moveLeft press enter …" at bounding box center [1005, 412] width 299 height 152
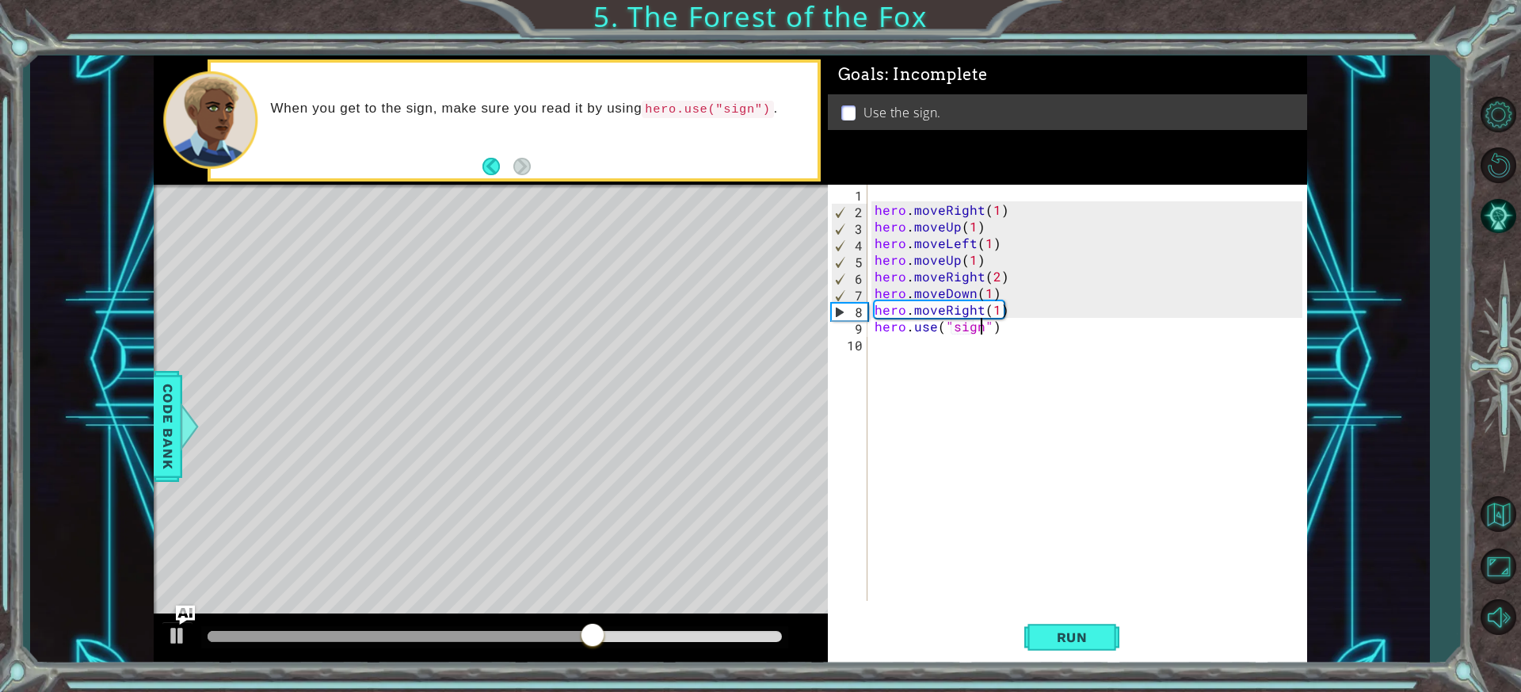
scroll to position [0, 6]
type textarea "hero.use("sign")"
click at [1063, 612] on div "hero.use("sign") 1 2 3 4 5 6 7 8 9 10 hero . moveRight ( 1 ) hero . moveUp ( 1 …" at bounding box center [1067, 424] width 479 height 479
click at [1070, 627] on button "Run" at bounding box center [1071, 637] width 95 height 48
